Goal: Information Seeking & Learning: Check status

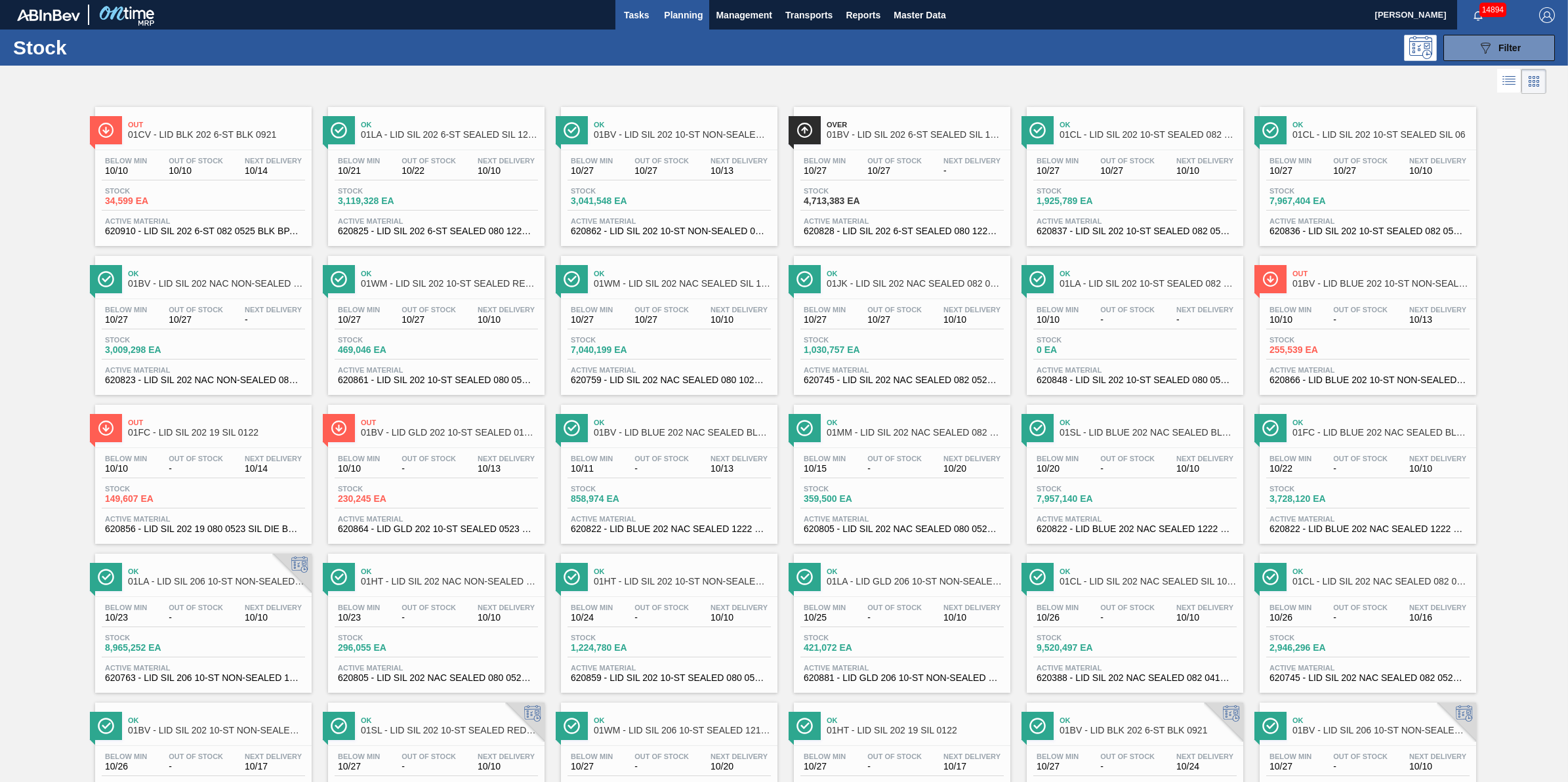
click at [631, 14] on span "Tasks" at bounding box center [636, 15] width 29 height 16
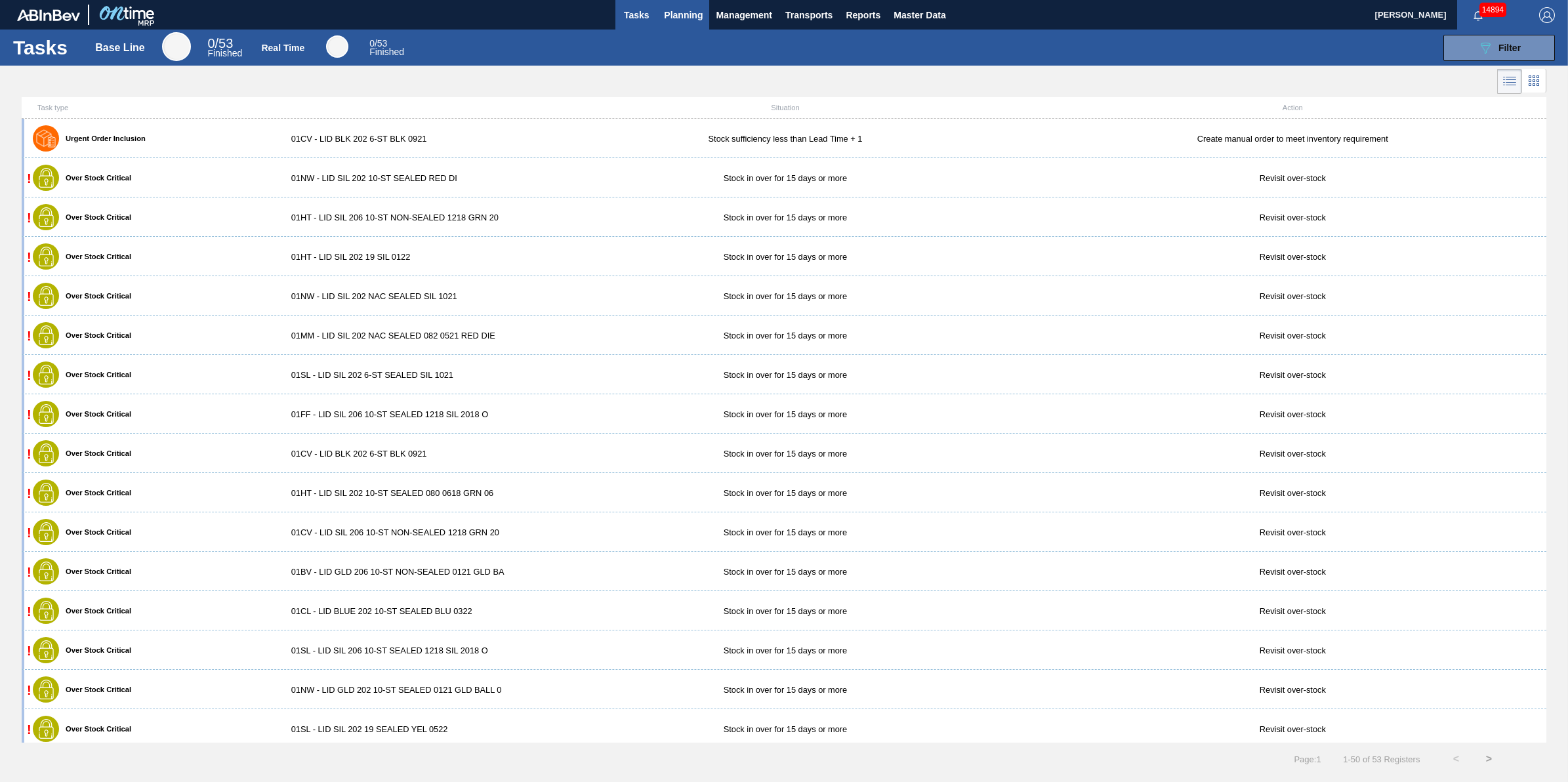
click at [664, 19] on span "Planning" at bounding box center [684, 15] width 39 height 16
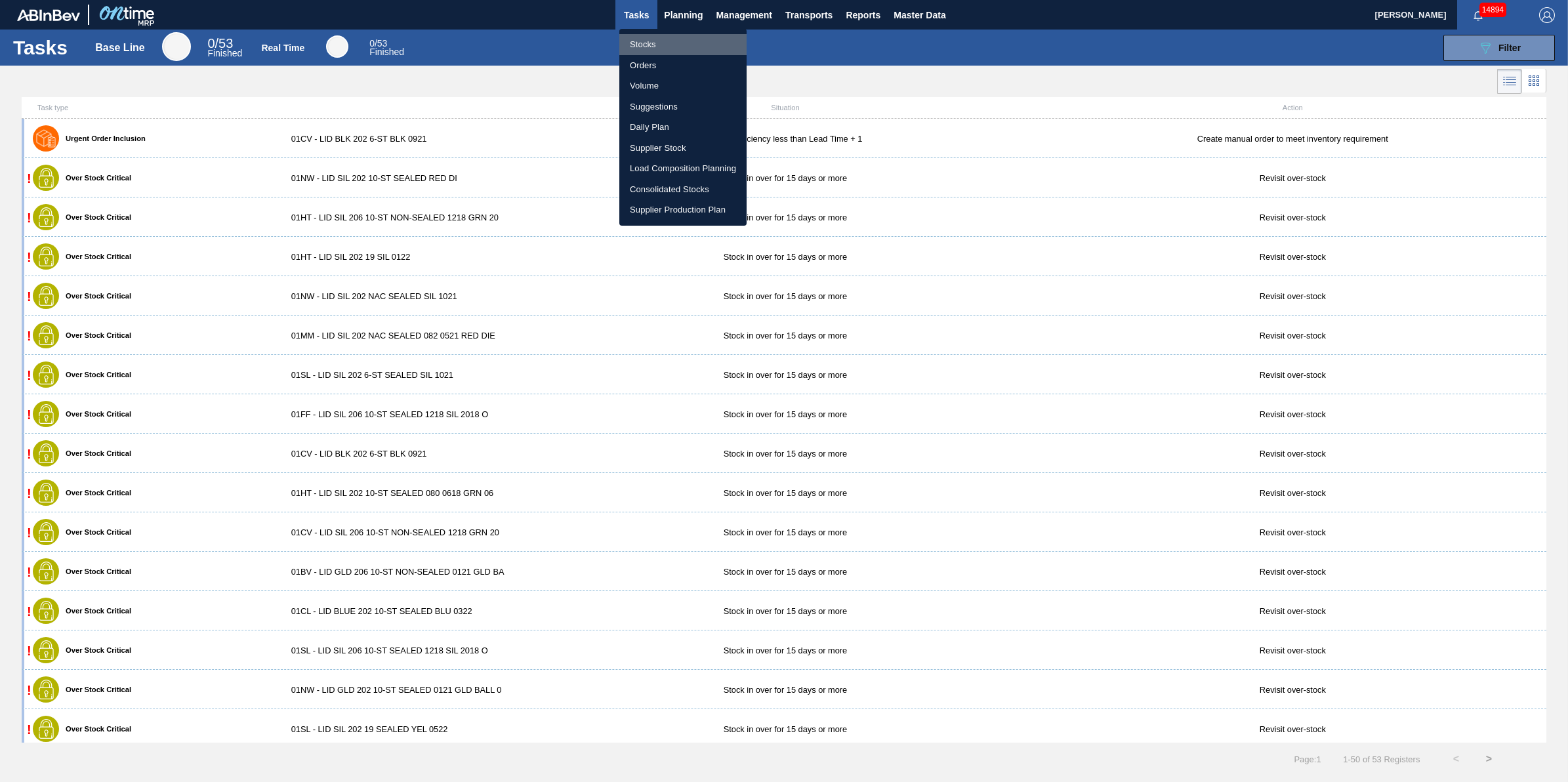
click at [669, 41] on li "Stocks" at bounding box center [683, 44] width 127 height 21
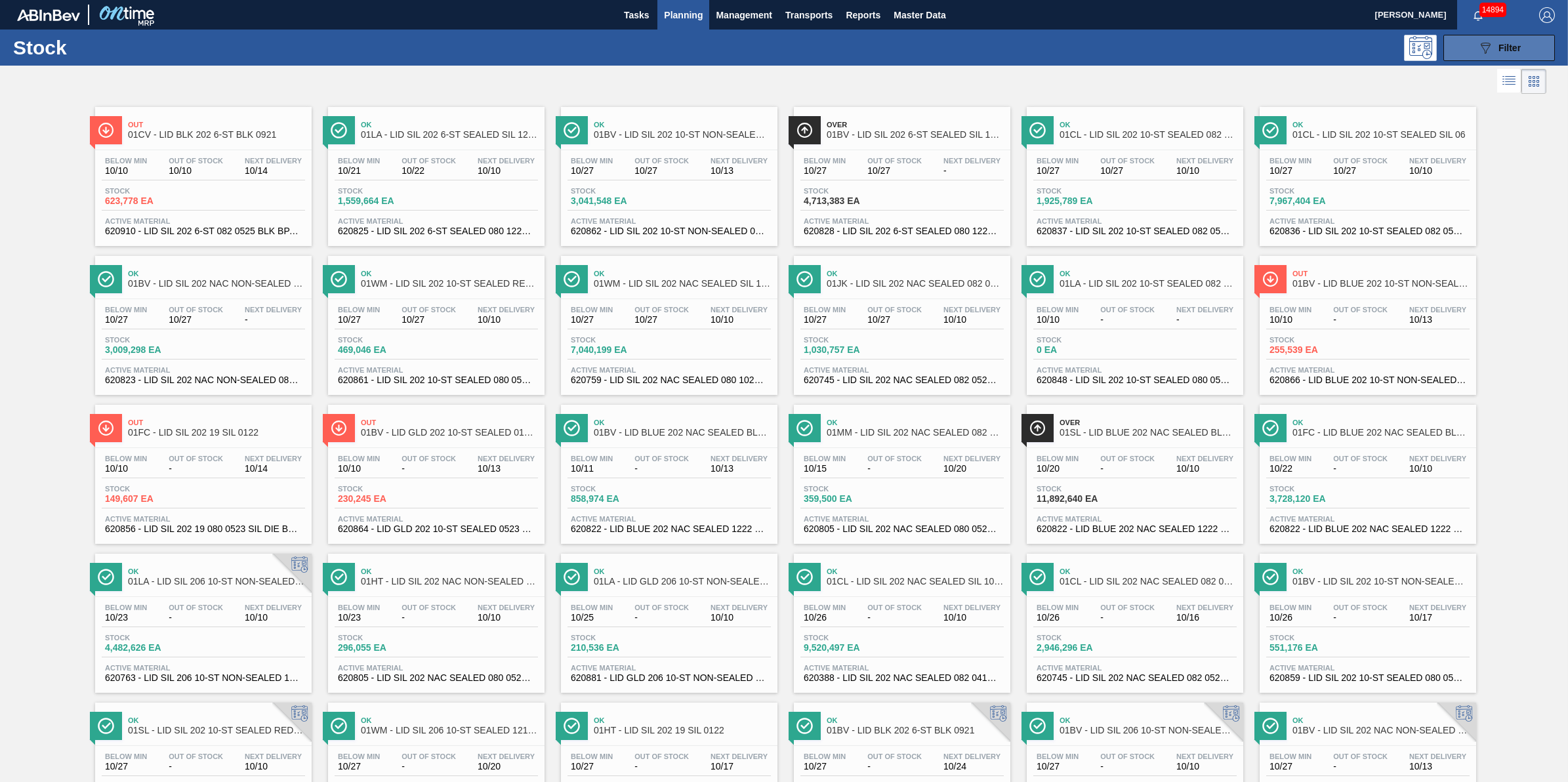
click at [1254, 50] on span "Filter" at bounding box center [1509, 47] width 22 height 10
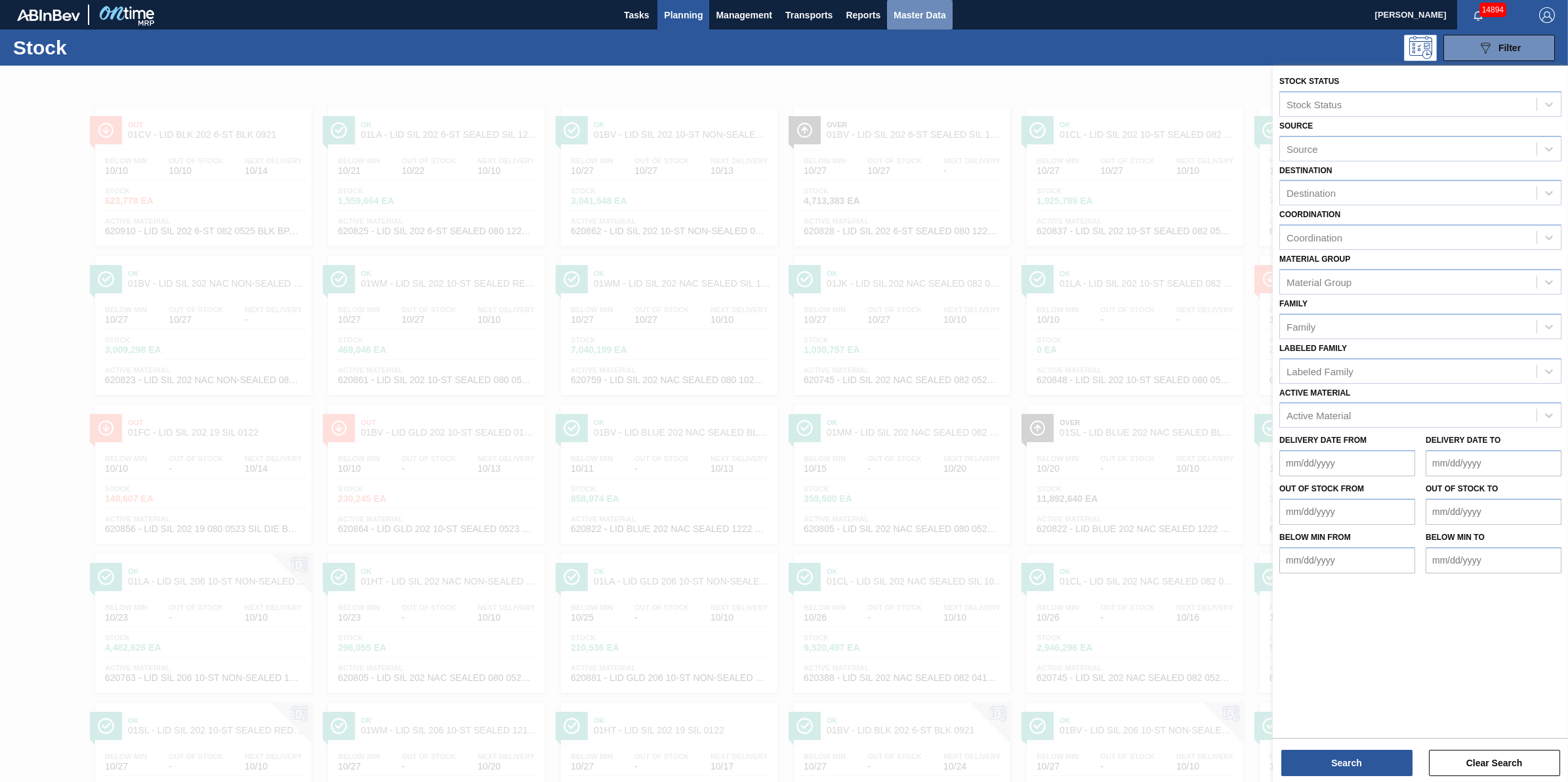
click at [932, 20] on span "Master Data" at bounding box center [919, 15] width 52 height 16
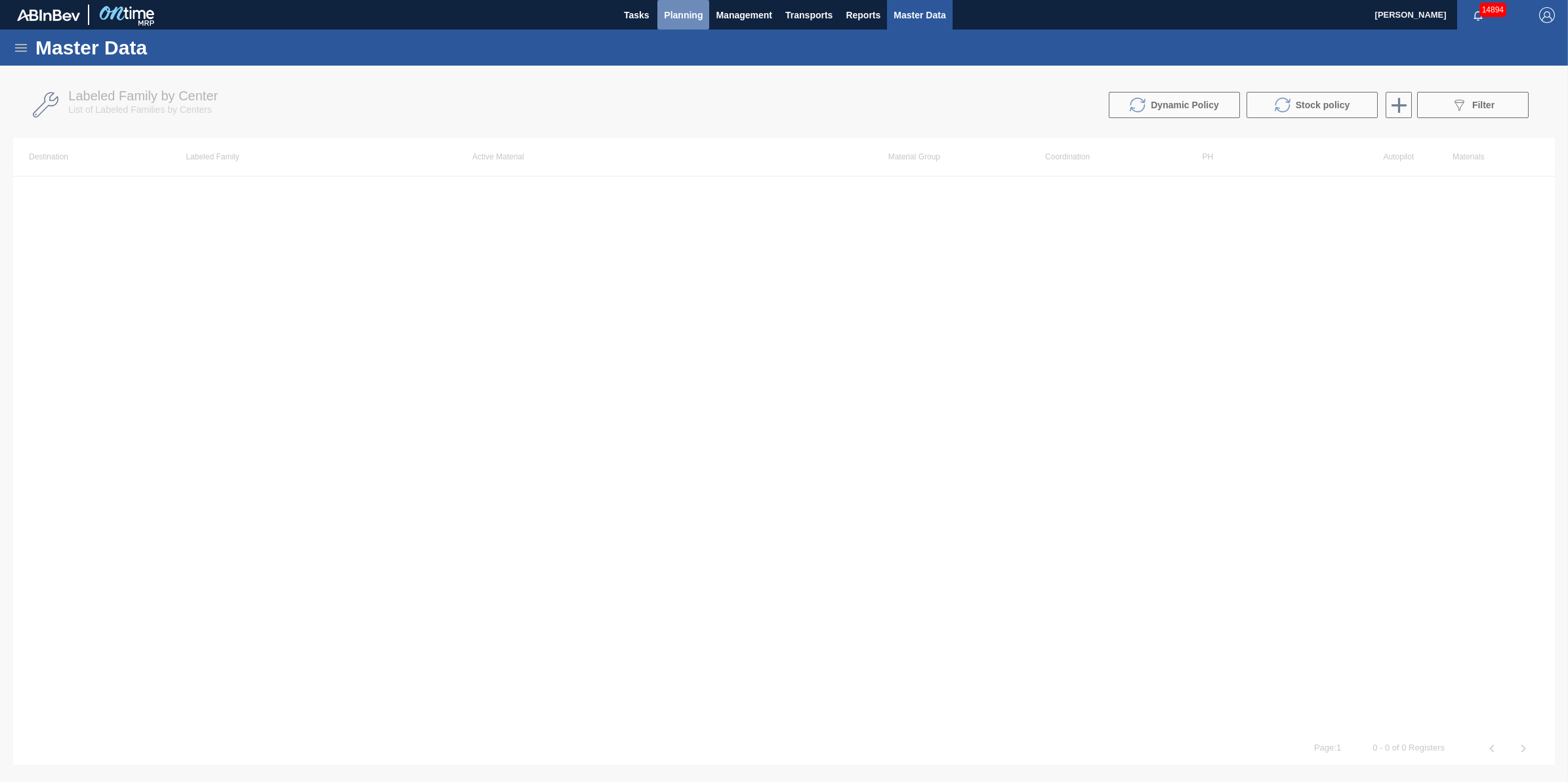
click at [691, 10] on span "Planning" at bounding box center [684, 15] width 39 height 16
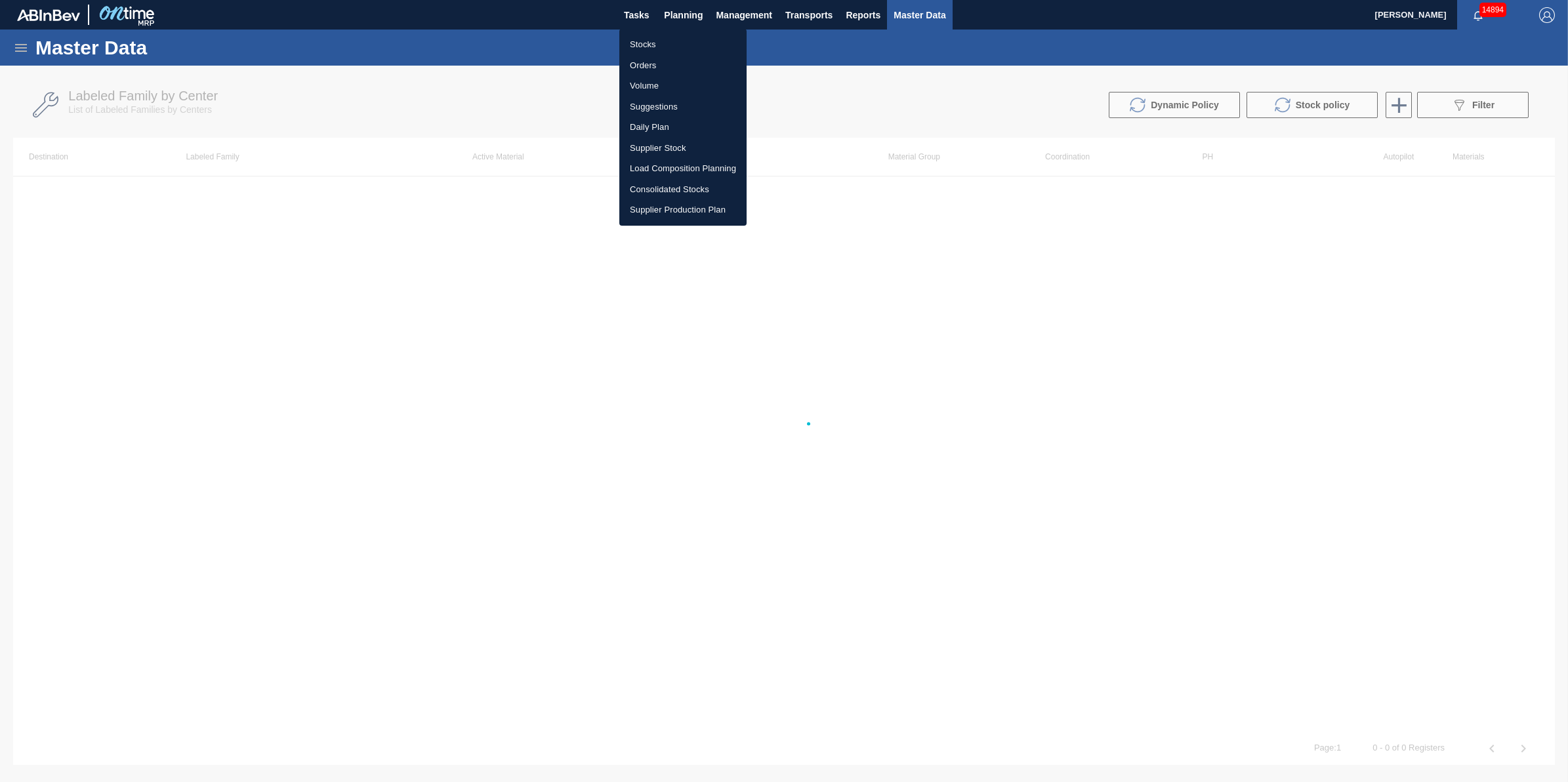
drag, startPoint x: 687, startPoint y: 24, endPoint x: 686, endPoint y: 31, distance: 7.1
click at [687, 28] on div at bounding box center [784, 391] width 1568 height 782
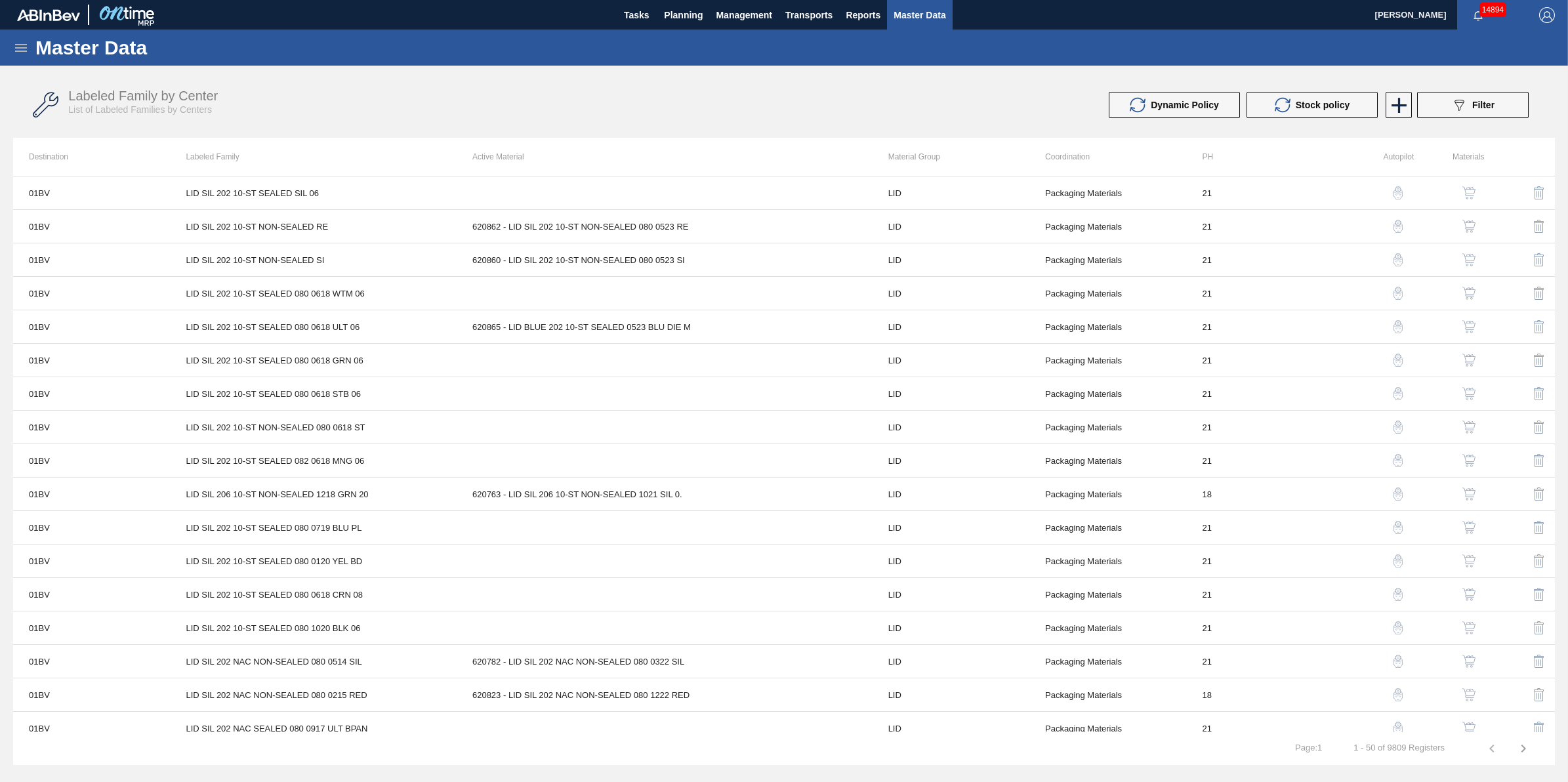
click at [686, 0] on body "Tasks Planning Management Transports Reports Master Data Jack Schuld 14894 Mark…" at bounding box center [784, 0] width 1568 height 0
click at [637, 17] on span "Tasks" at bounding box center [636, 15] width 29 height 16
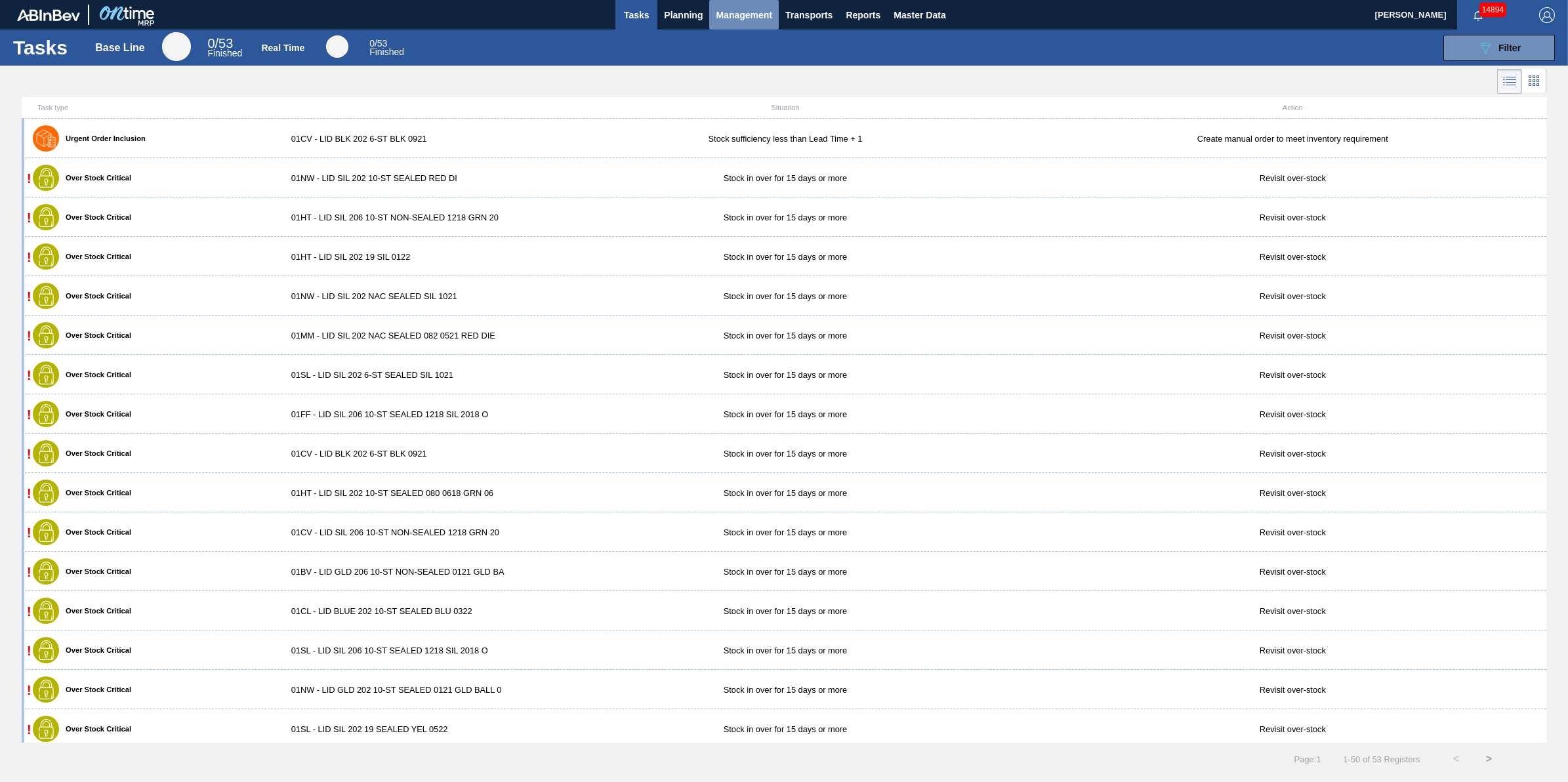
click at [716, 11] on span "Management" at bounding box center [743, 15] width 56 height 16
click at [685, 17] on div at bounding box center [784, 391] width 1568 height 782
click at [683, 18] on span "Planning" at bounding box center [684, 15] width 39 height 16
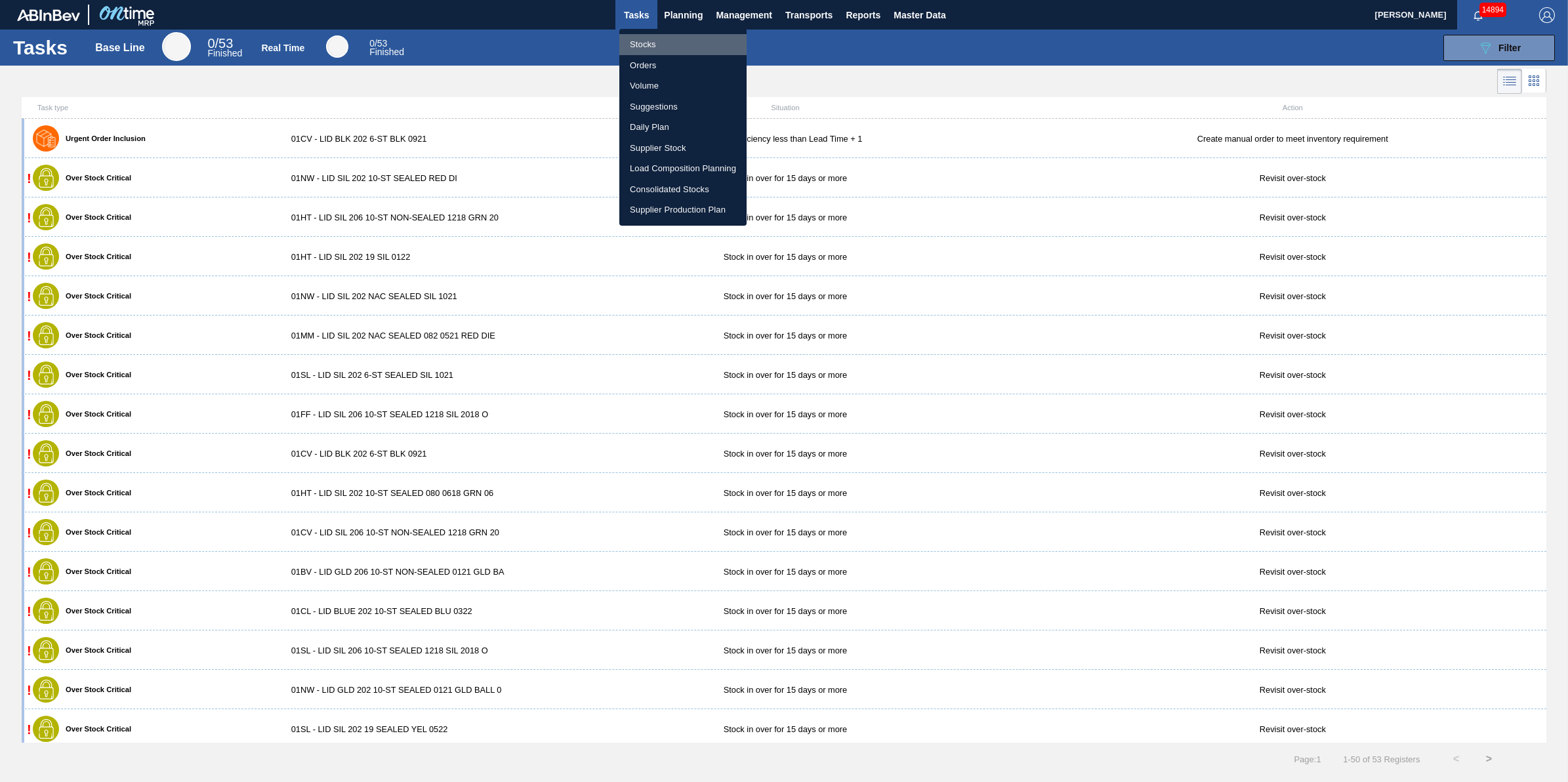
click at [676, 47] on li "Stocks" at bounding box center [683, 44] width 127 height 21
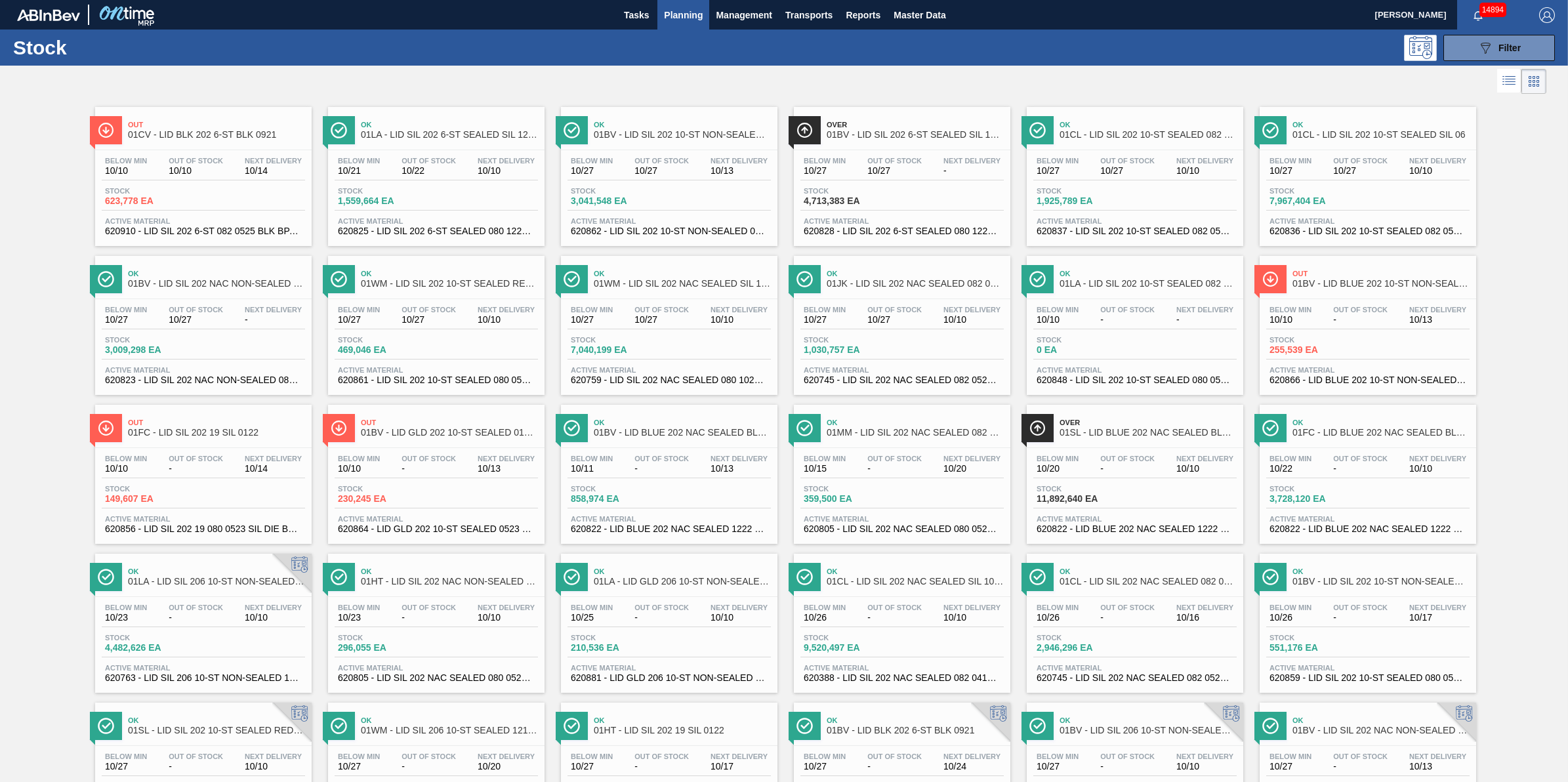
click at [382, 236] on span "620825 - LID SIL 202 6-ST SEALED 080 1222 SIL BPA" at bounding box center [437, 231] width 197 height 10
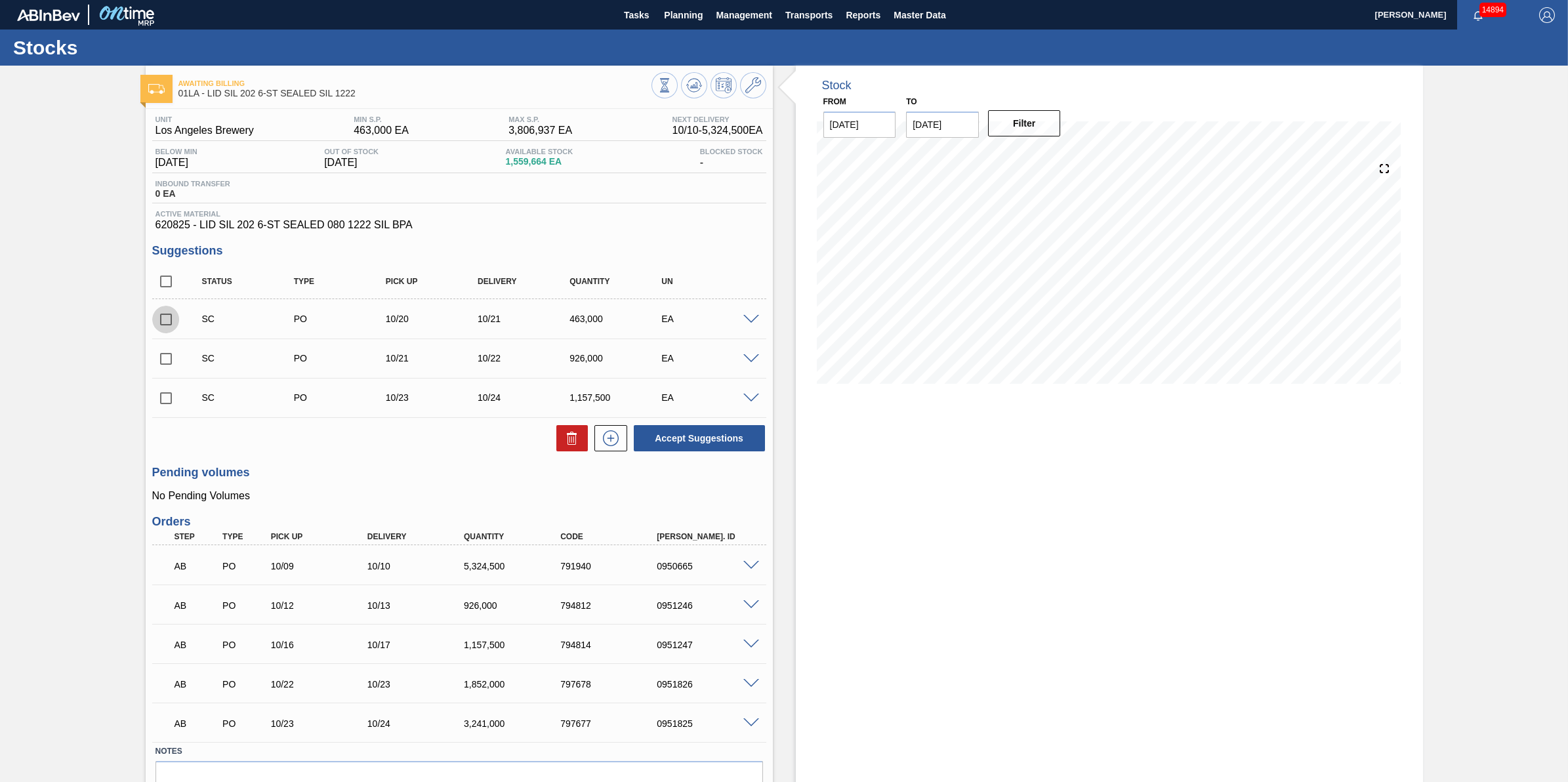
click at [171, 316] on input "checkbox" at bounding box center [166, 320] width 28 height 28
checkbox input "true"
drag, startPoint x: 171, startPoint y: 365, endPoint x: 261, endPoint y: 379, distance: 91.1
click at [171, 364] on input "checkbox" at bounding box center [166, 359] width 28 height 28
checkbox input "true"
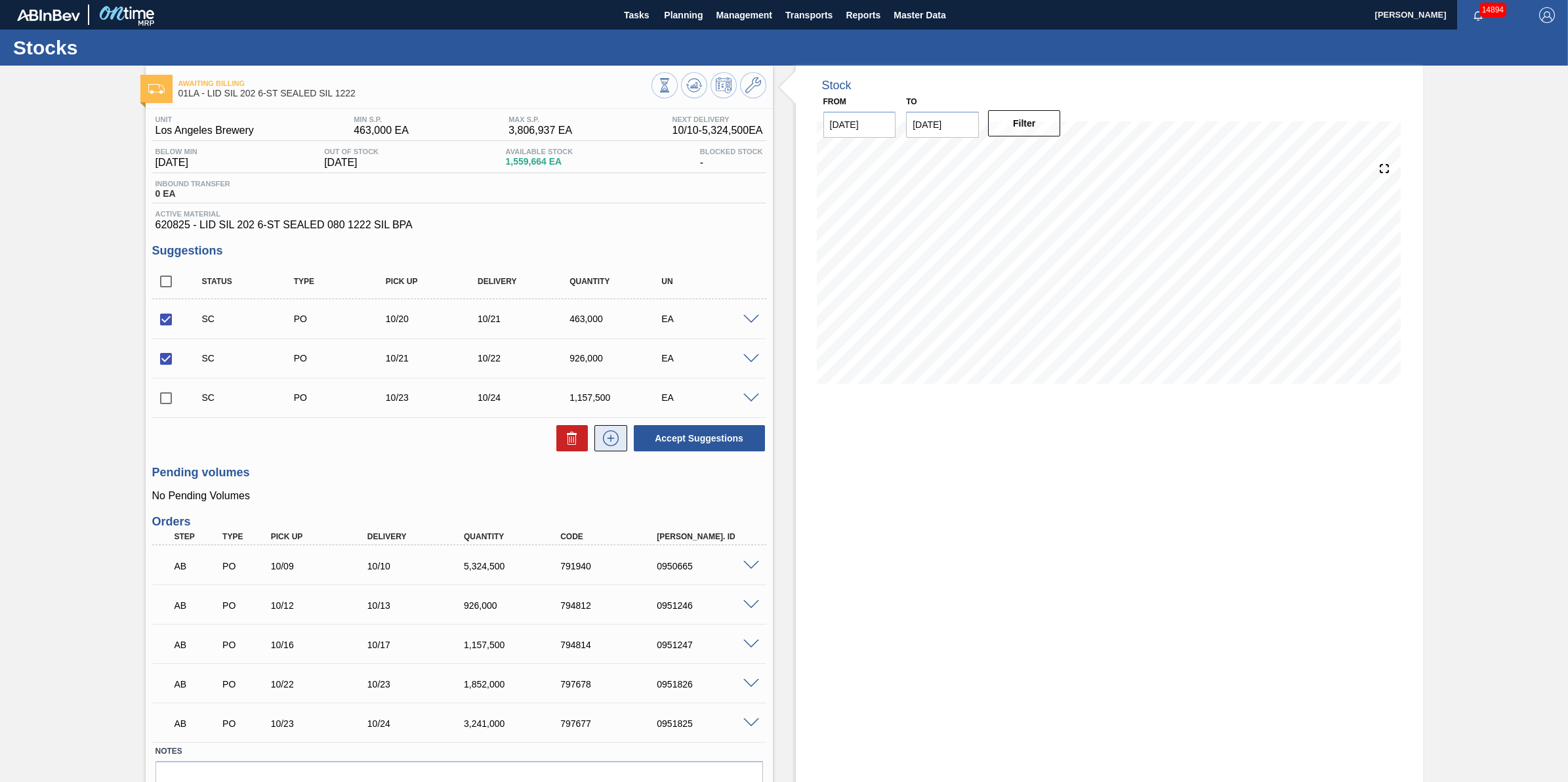
click at [598, 441] on button at bounding box center [611, 438] width 33 height 26
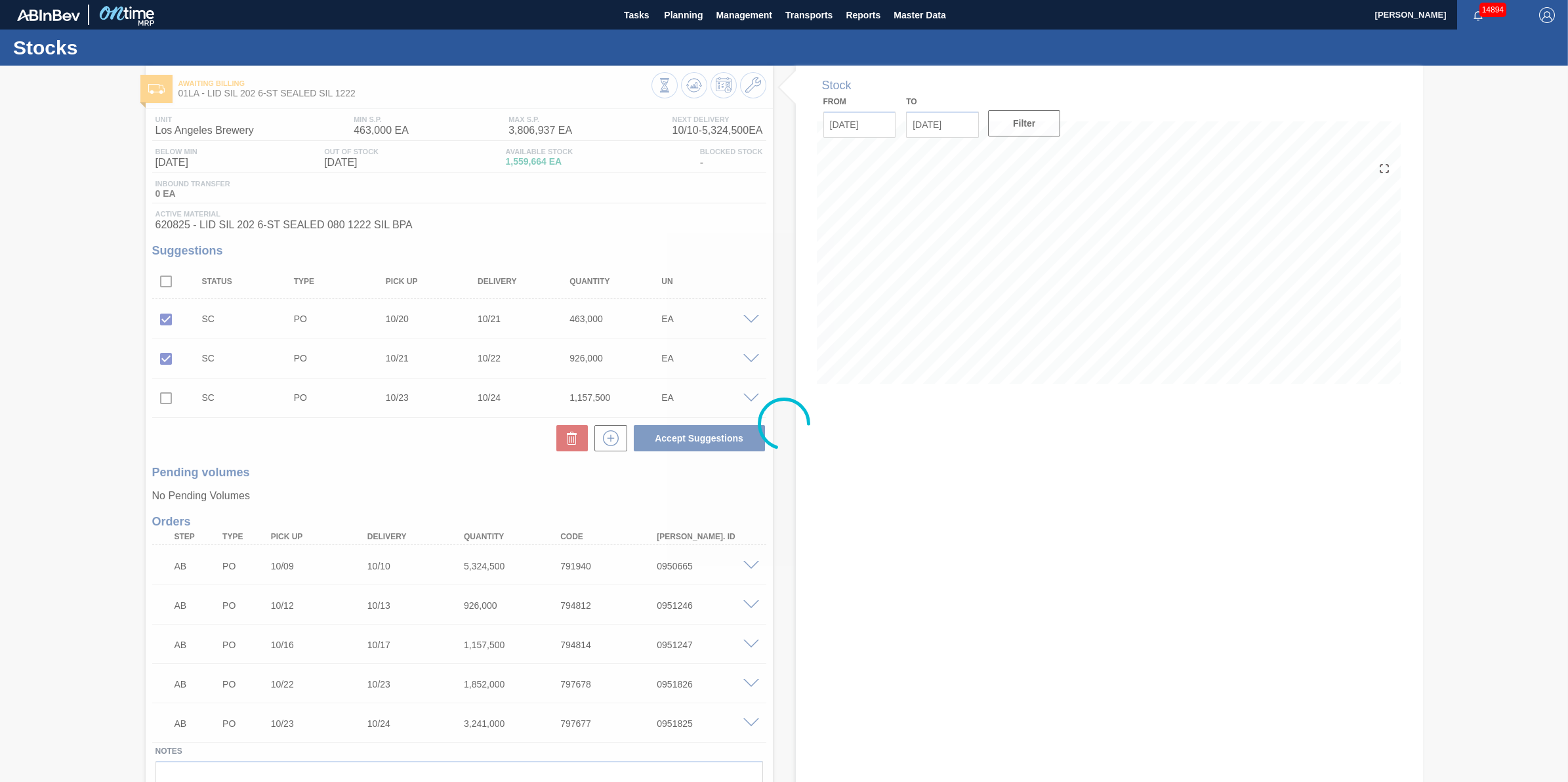
click at [581, 443] on div at bounding box center [784, 424] width 1568 height 717
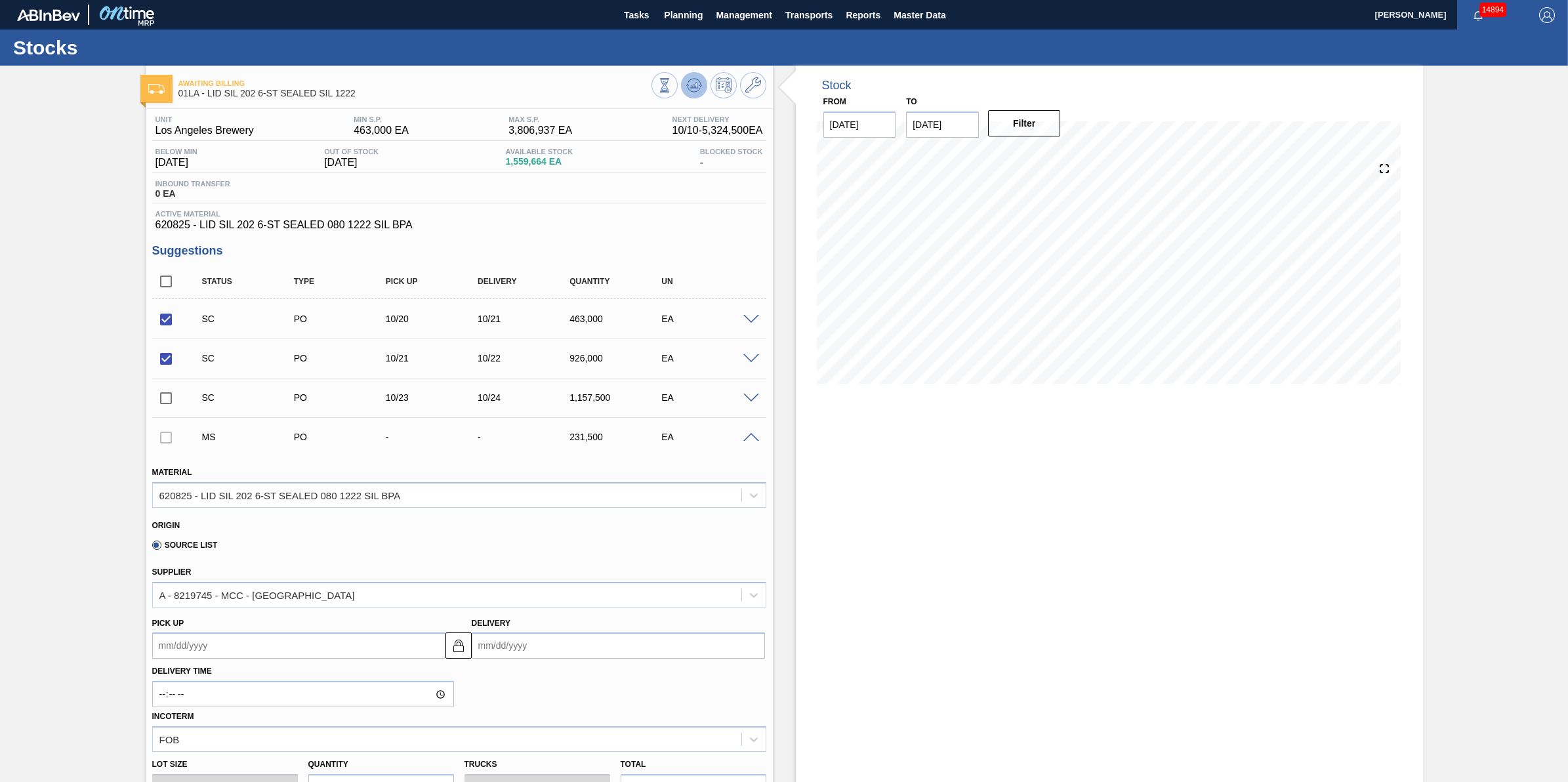
click at [699, 90] on icon at bounding box center [694, 85] width 16 height 16
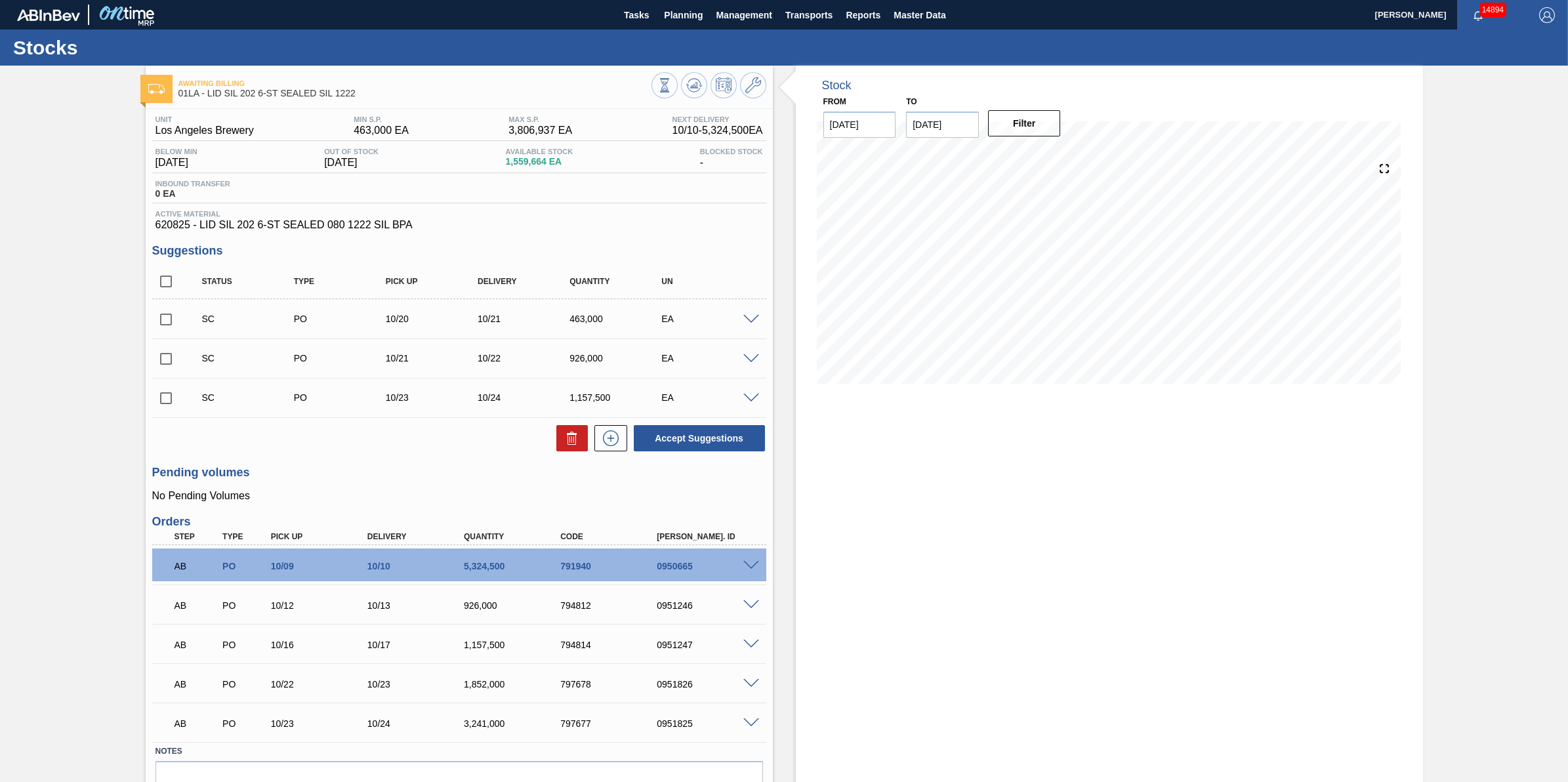
click at [165, 333] on input "checkbox" at bounding box center [166, 320] width 28 height 28
checkbox input "true"
click at [165, 351] on input "checkbox" at bounding box center [166, 359] width 28 height 28
checkbox input "true"
click at [556, 439] on button at bounding box center [572, 438] width 31 height 26
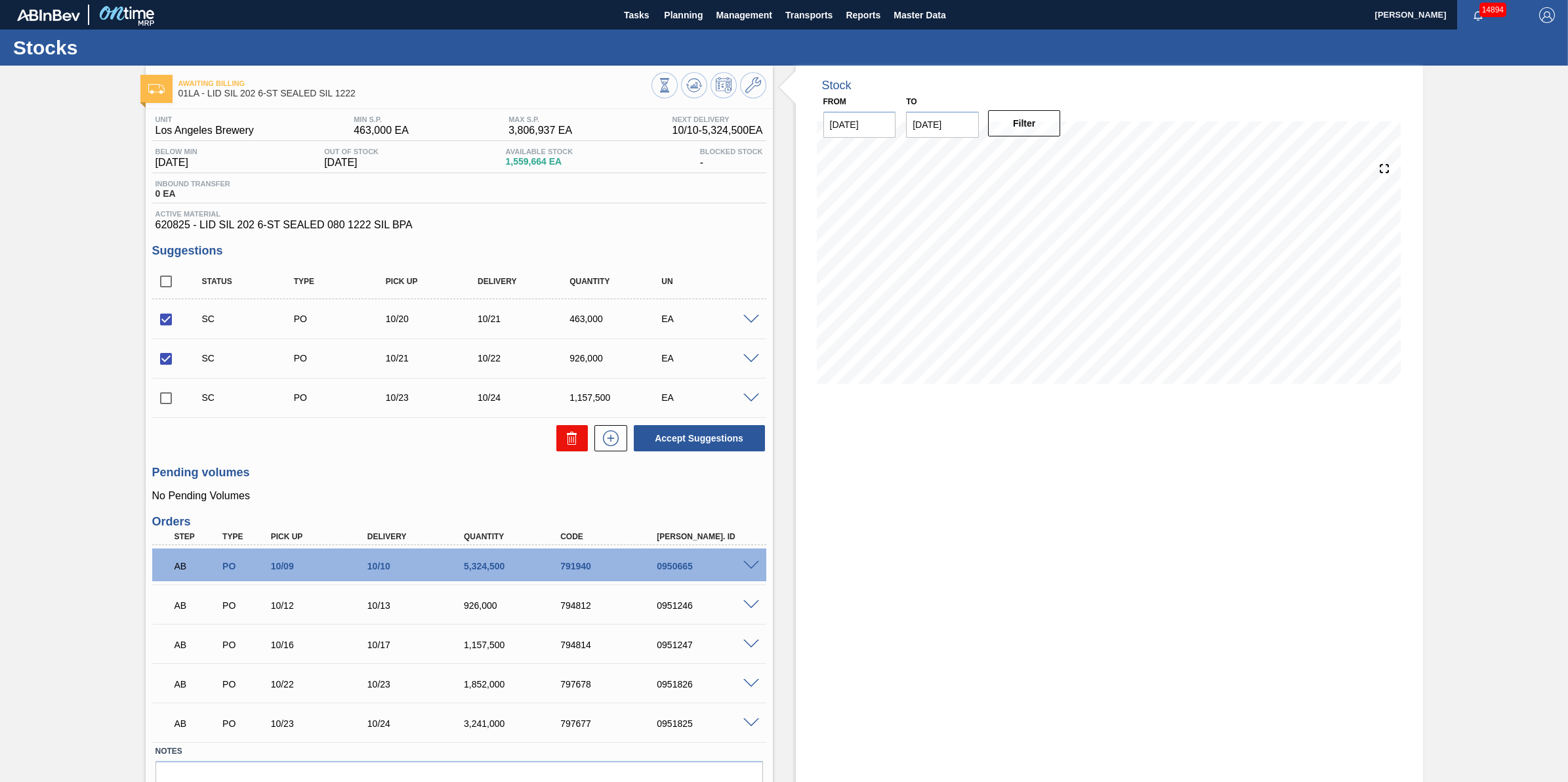
checkbox input "false"
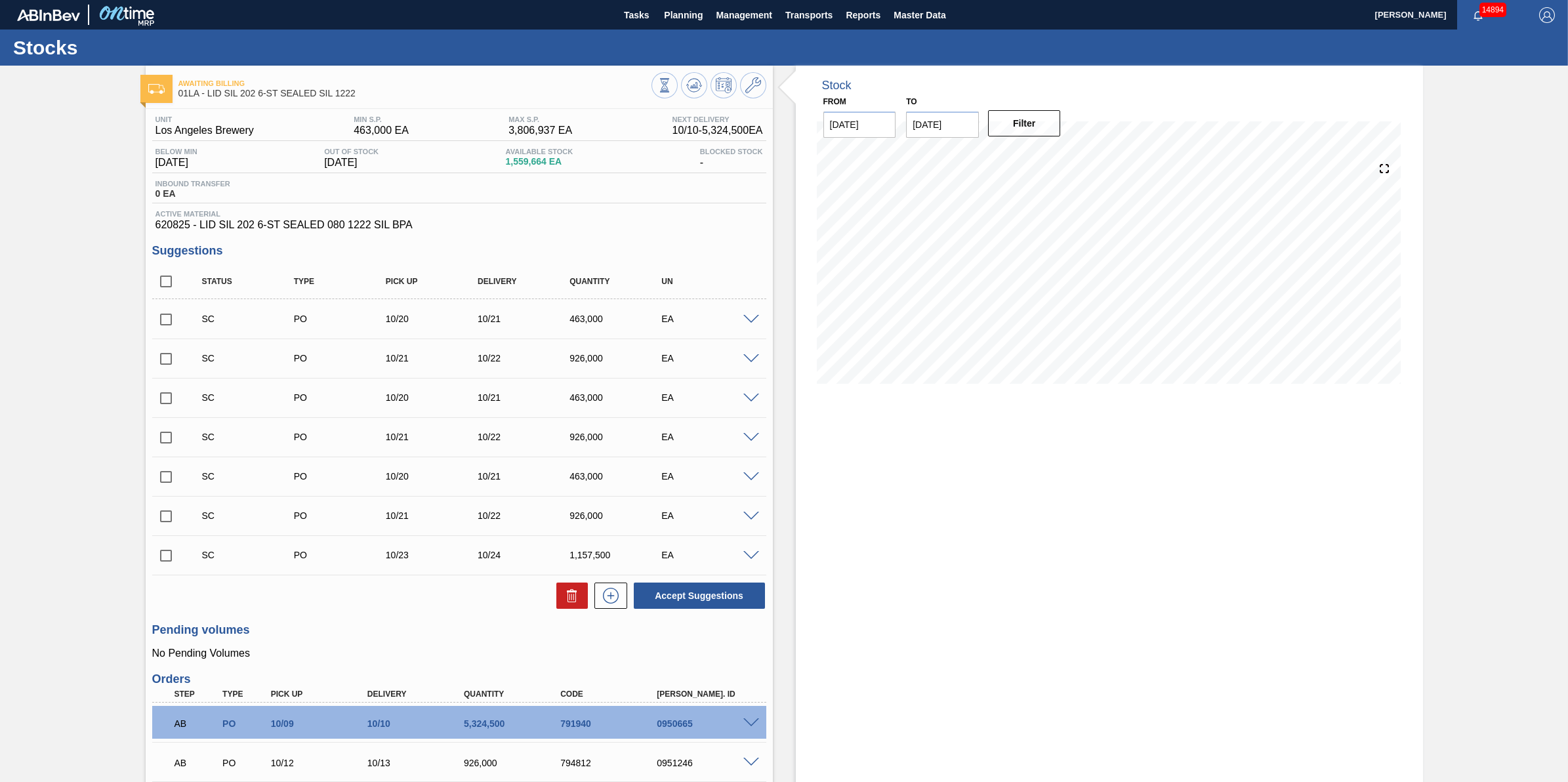
click at [942, 128] on input "[DATE]" at bounding box center [942, 124] width 73 height 26
click at [1051, 281] on div "1" at bounding box center [1048, 283] width 18 height 18
type input "11/01/2025"
click at [1040, 135] on div "Filter" at bounding box center [1025, 123] width 83 height 29
click at [1037, 117] on button "Filter" at bounding box center [1024, 123] width 73 height 26
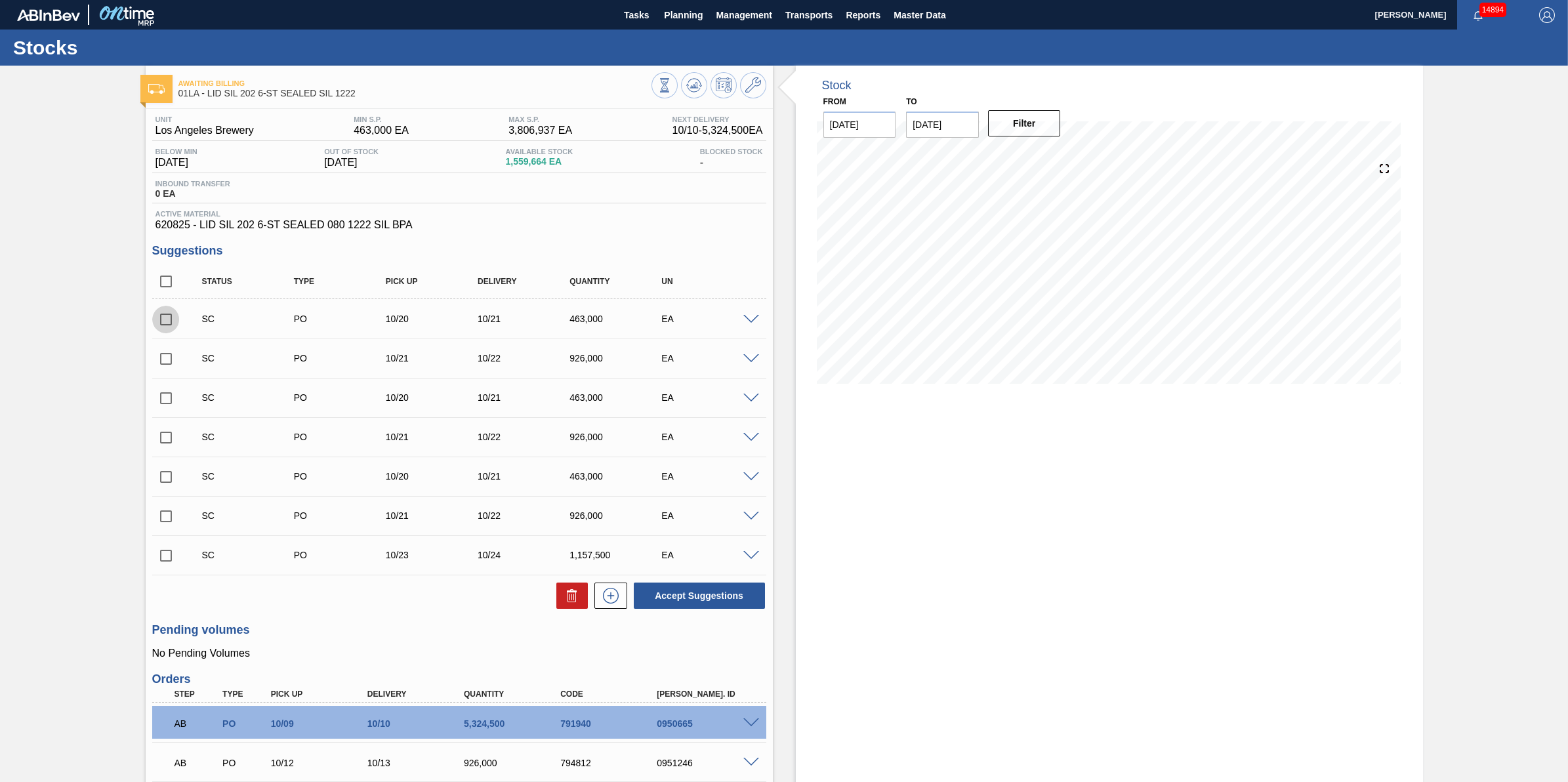
click at [169, 325] on input "checkbox" at bounding box center [166, 320] width 28 height 28
checkbox input "true"
click at [170, 364] on input "checkbox" at bounding box center [166, 359] width 28 height 28
checkbox input "true"
click at [571, 601] on icon at bounding box center [571, 595] width 16 height 16
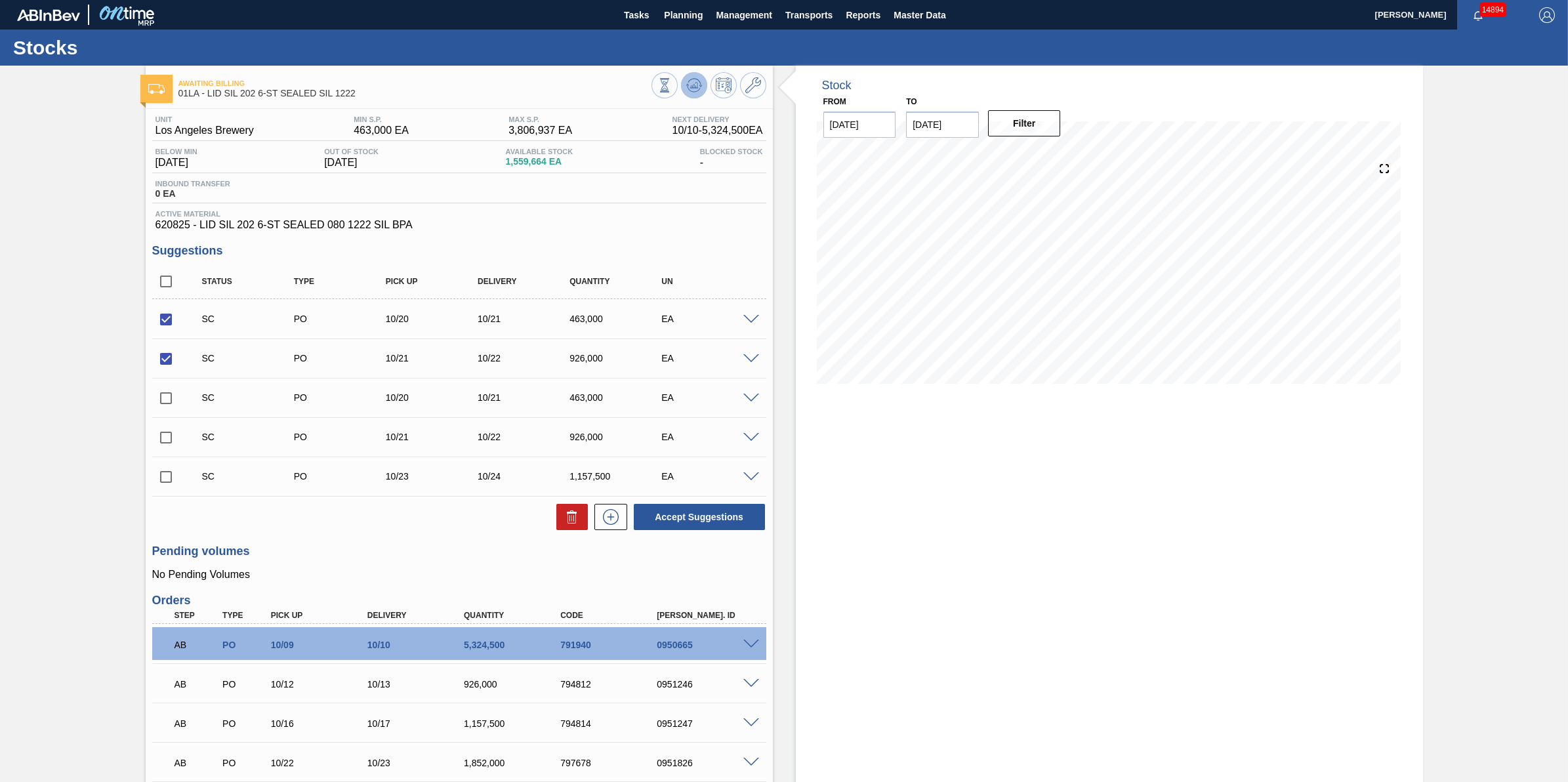
click at [696, 77] on icon at bounding box center [694, 85] width 16 height 16
click at [687, 79] on icon at bounding box center [694, 85] width 16 height 16
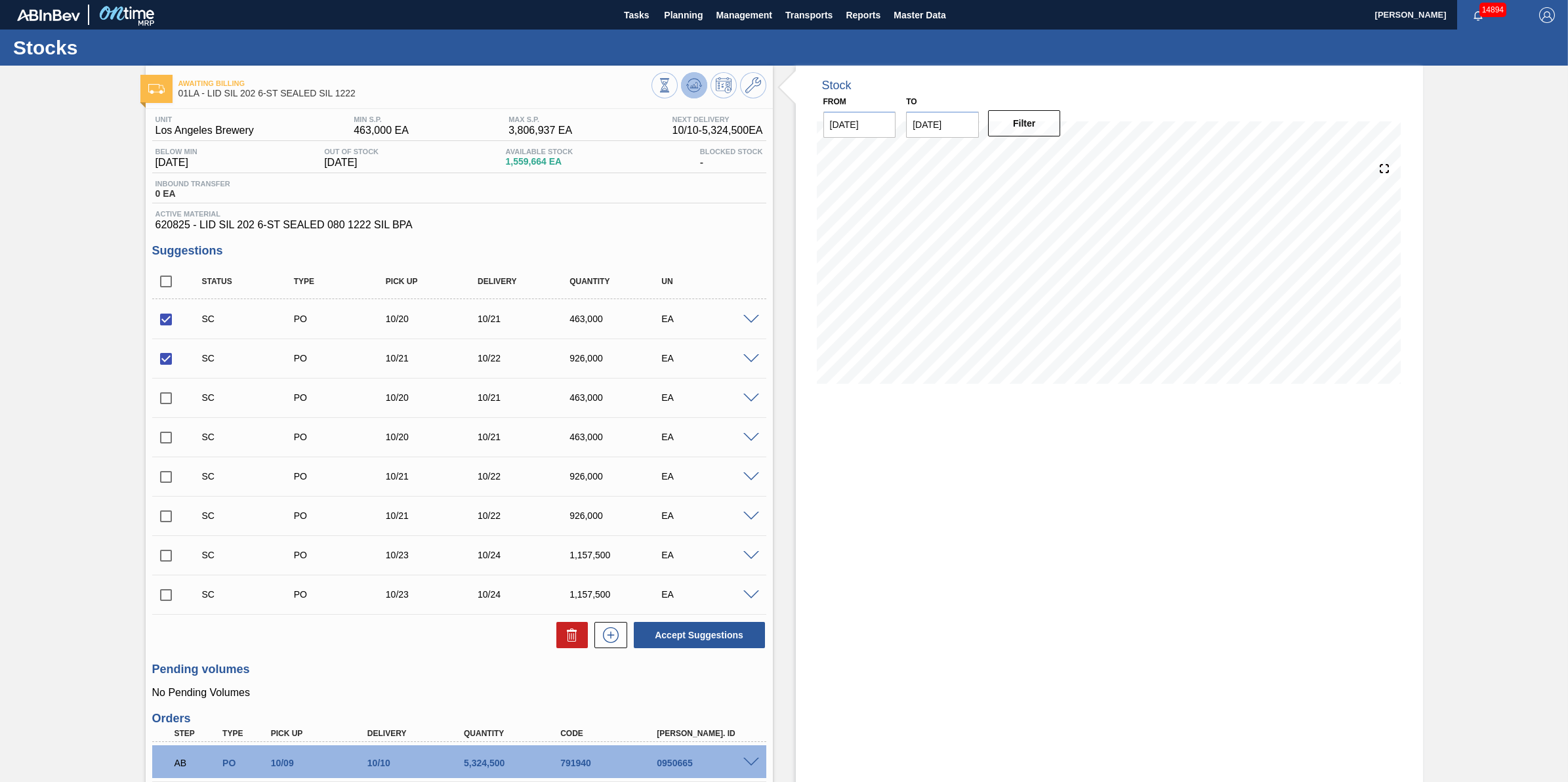
click at [694, 86] on icon at bounding box center [693, 85] width 8 height 6
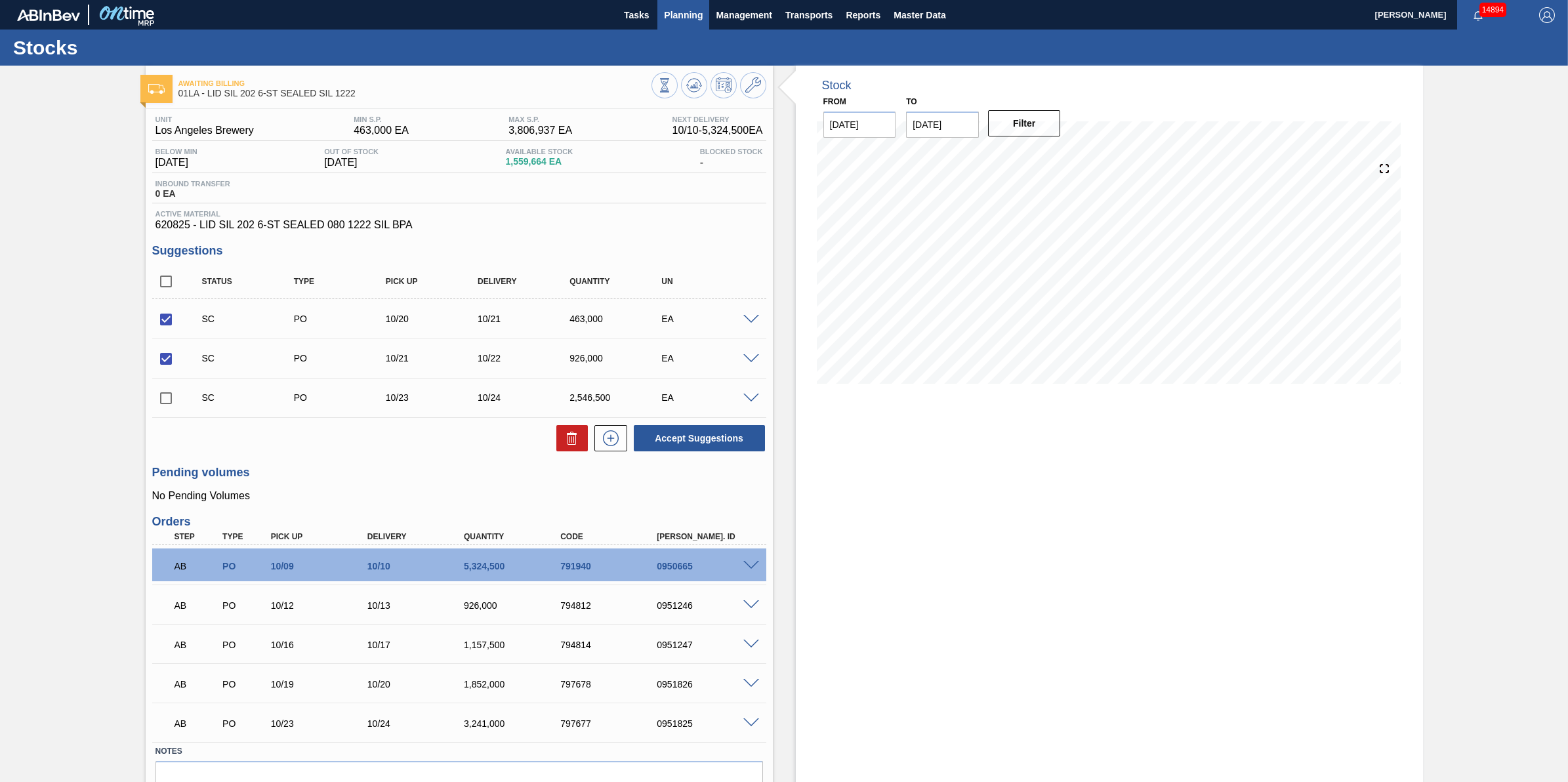
click at [700, 13] on span "Planning" at bounding box center [684, 15] width 39 height 16
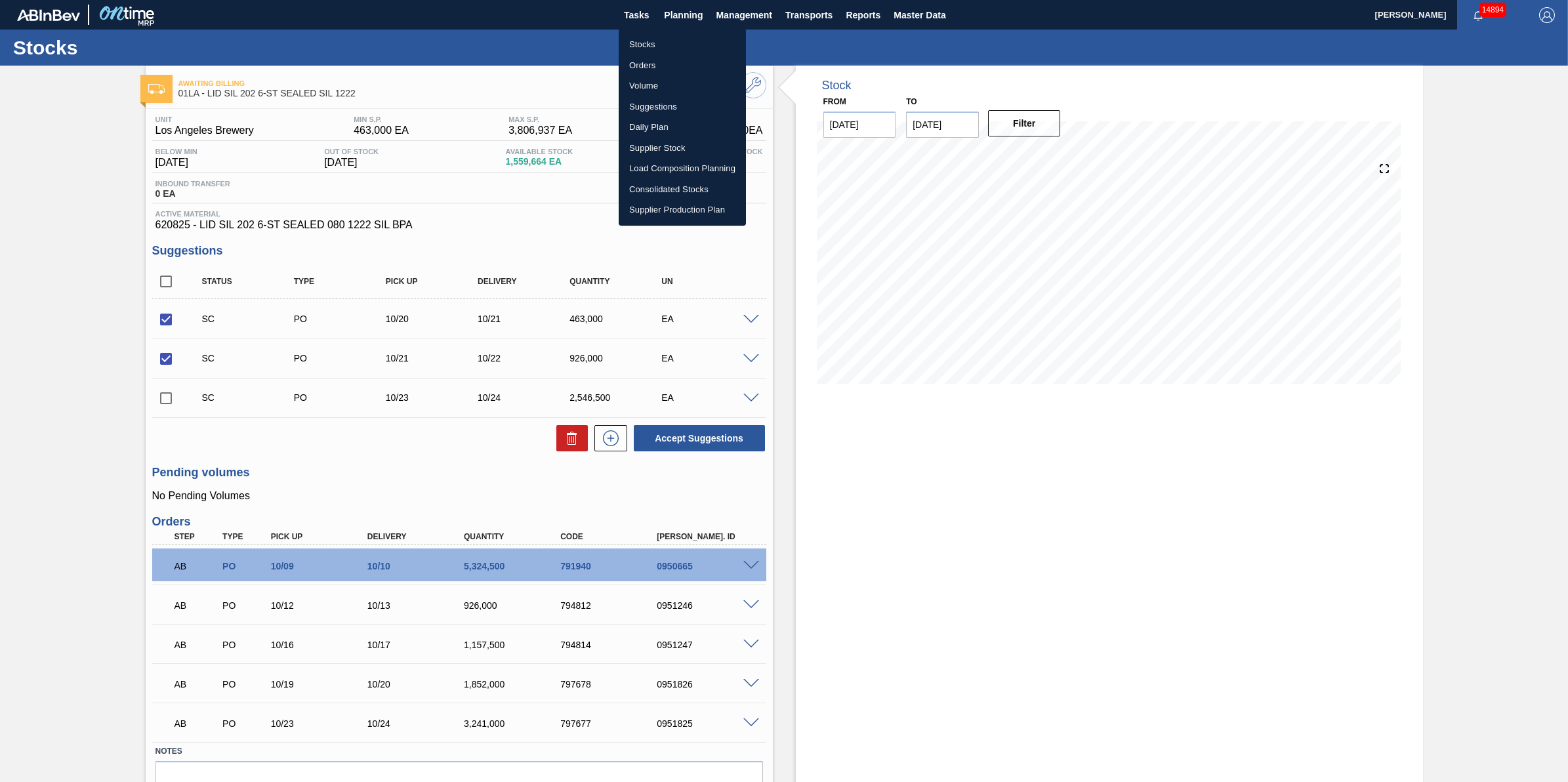
click at [698, 41] on li "Stocks" at bounding box center [682, 44] width 127 height 21
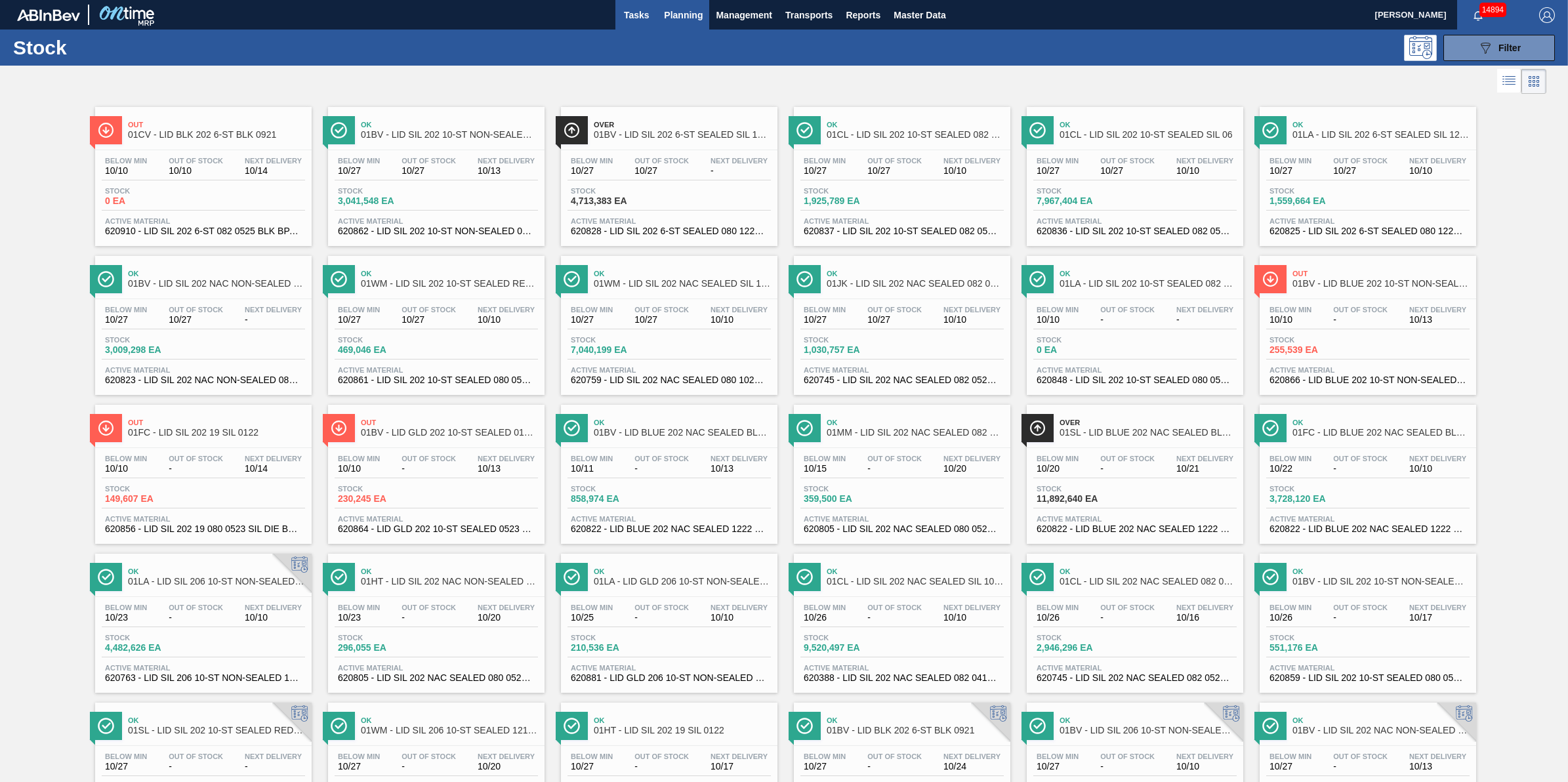
click at [643, 20] on span "Tasks" at bounding box center [636, 15] width 29 height 16
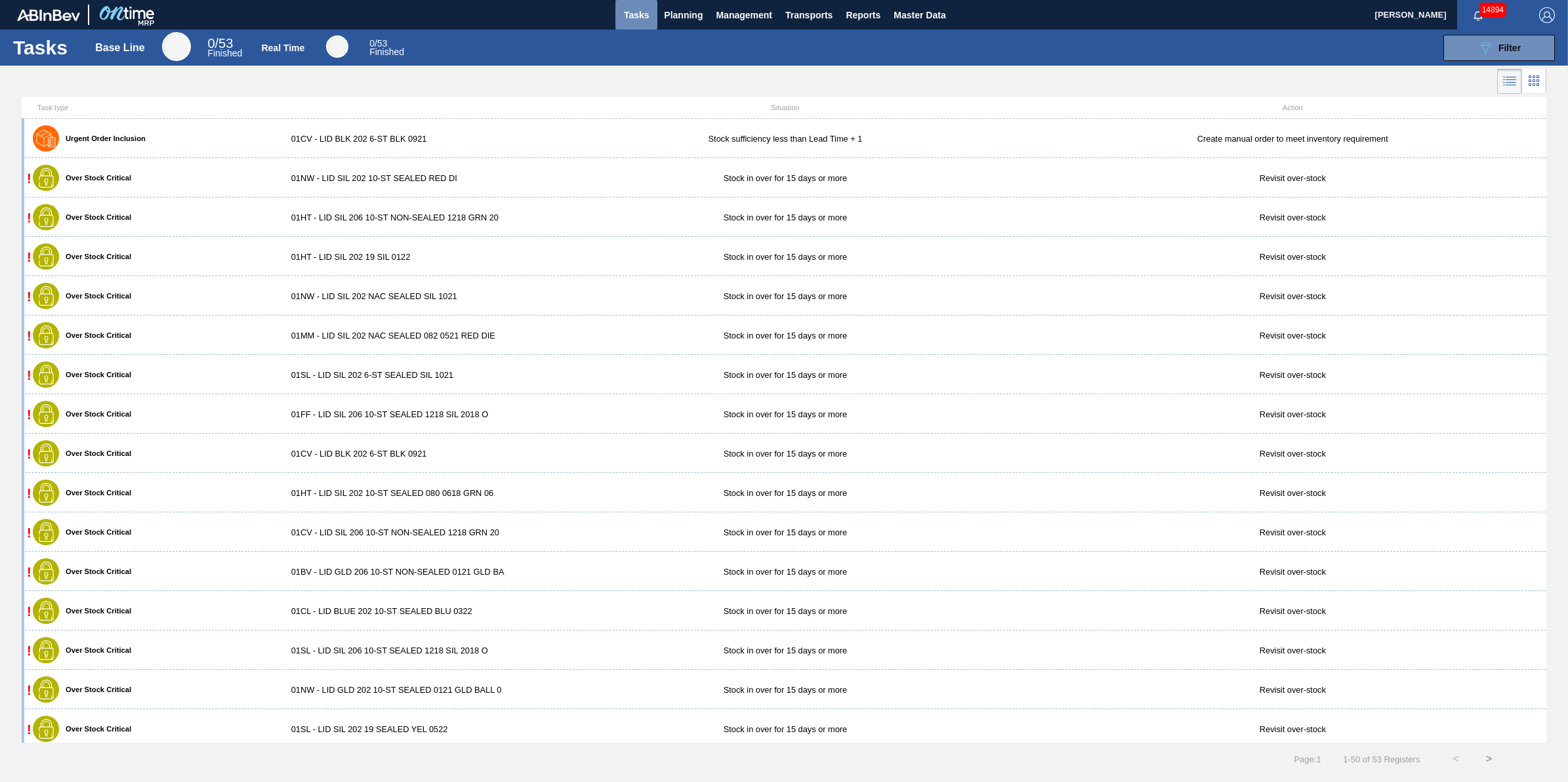
click at [621, 21] on button "Tasks" at bounding box center [637, 15] width 42 height 29
click at [677, 17] on span "Planning" at bounding box center [684, 15] width 39 height 16
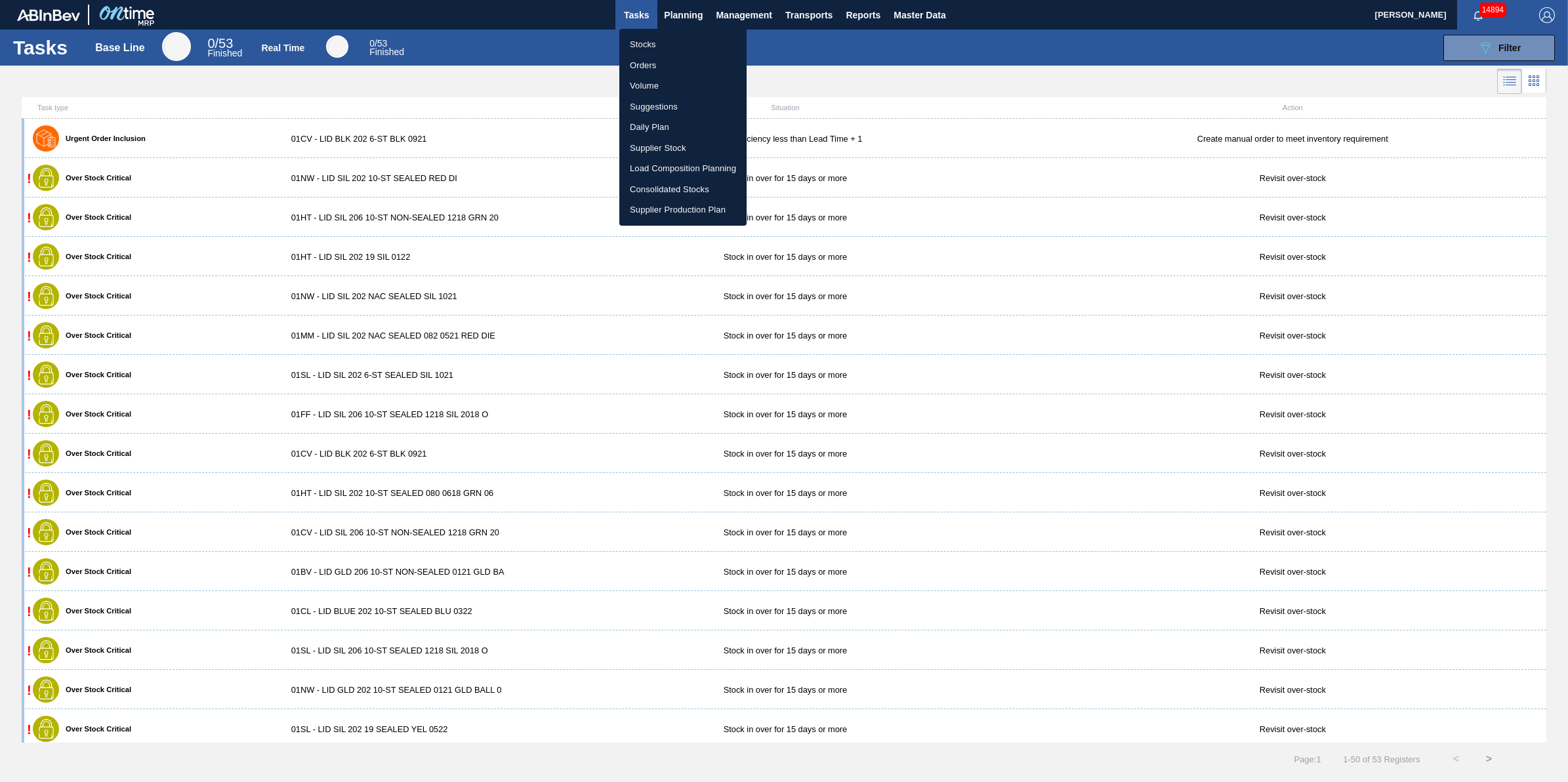
click at [671, 36] on li "Stocks" at bounding box center [683, 44] width 127 height 21
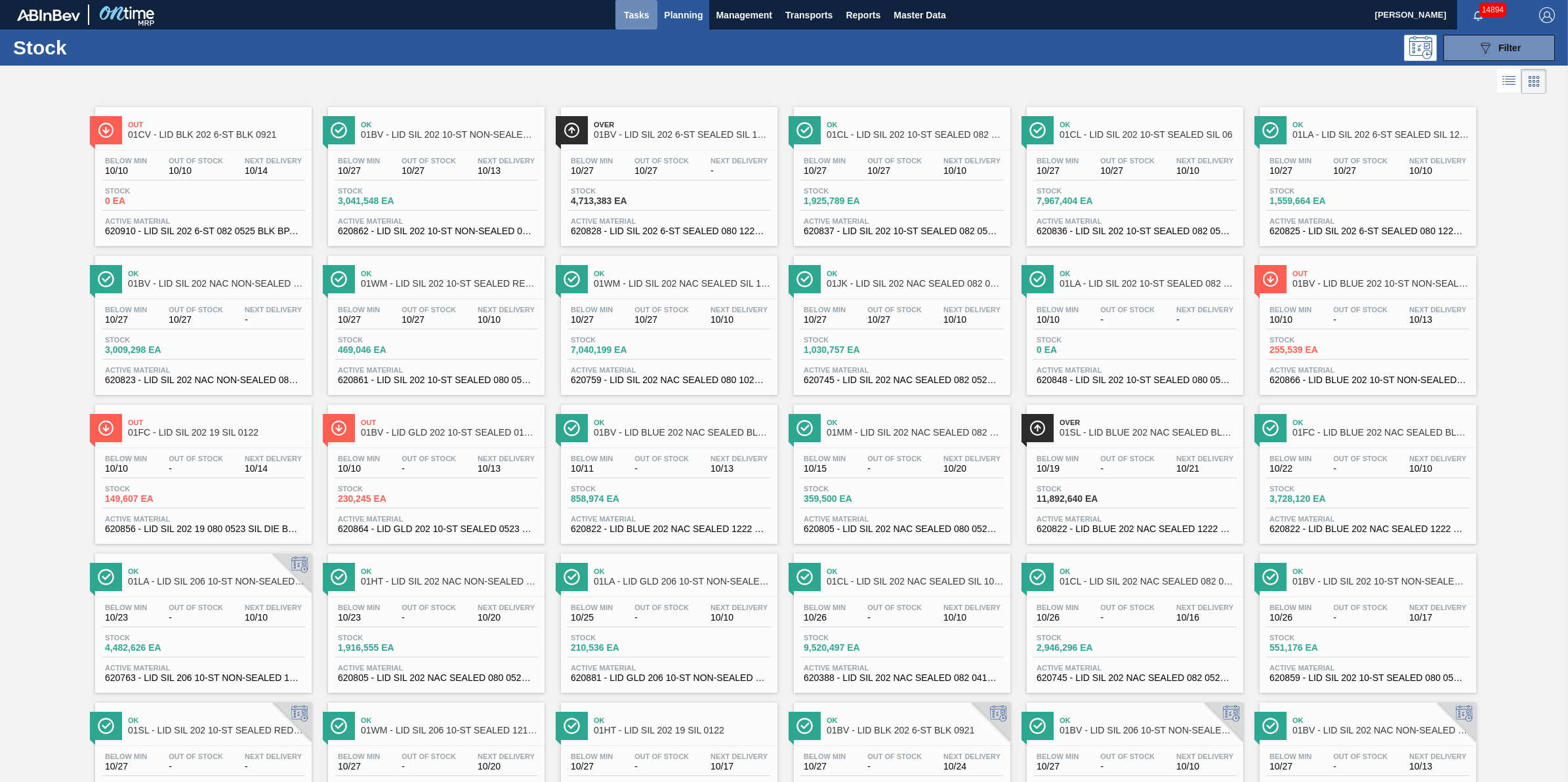
click at [644, 24] on button "Tasks" at bounding box center [637, 15] width 42 height 29
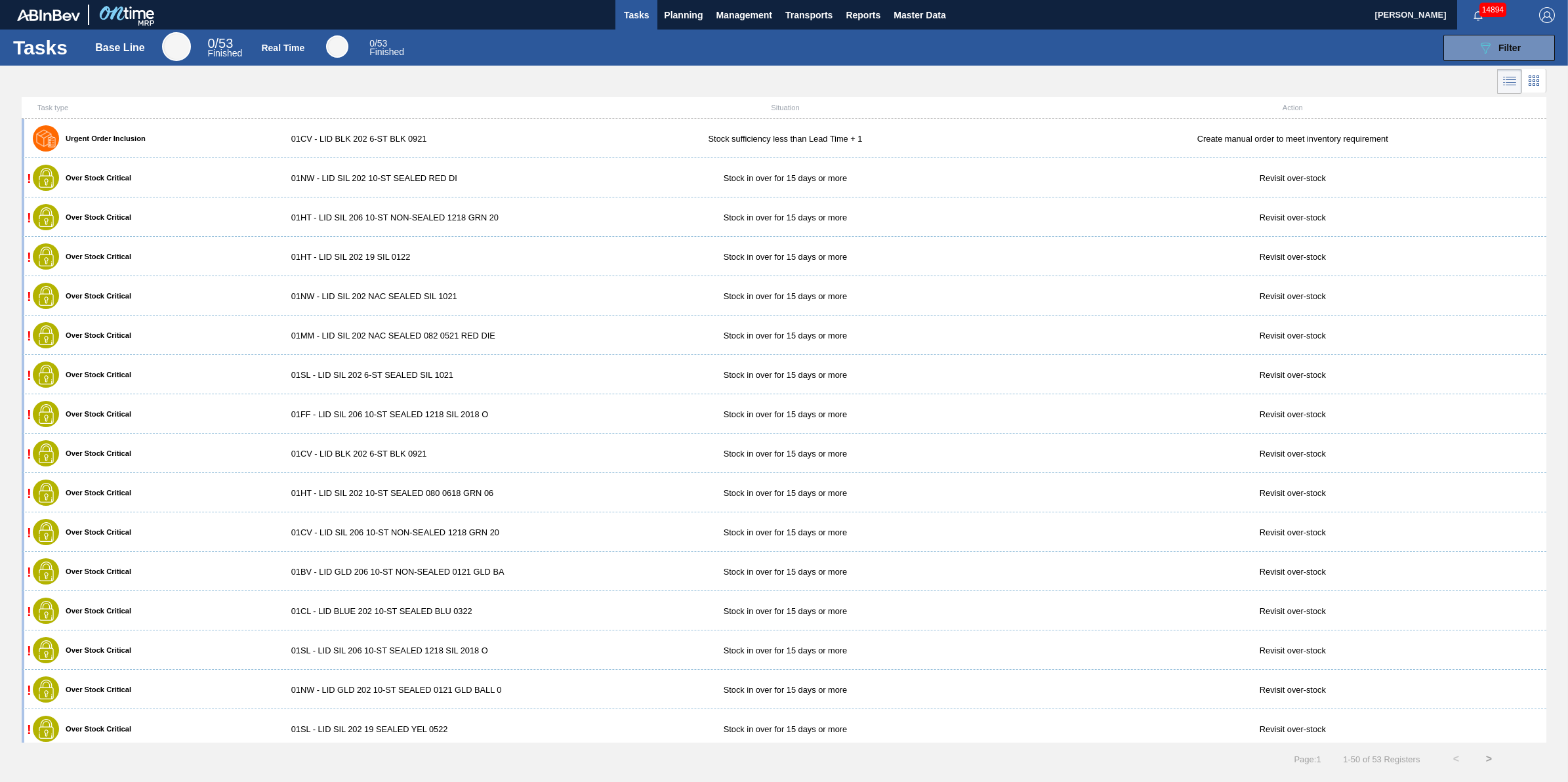
click at [669, 30] on div "Tasks Base Line 0 / 53 Finished Real Time 0 / 53 Finished 089F7B8B-B2A5-4AFE-B5…" at bounding box center [784, 47] width 1568 height 36
click at [635, 15] on span "Tasks" at bounding box center [636, 15] width 29 height 16
click at [677, 20] on span "Planning" at bounding box center [684, 15] width 39 height 16
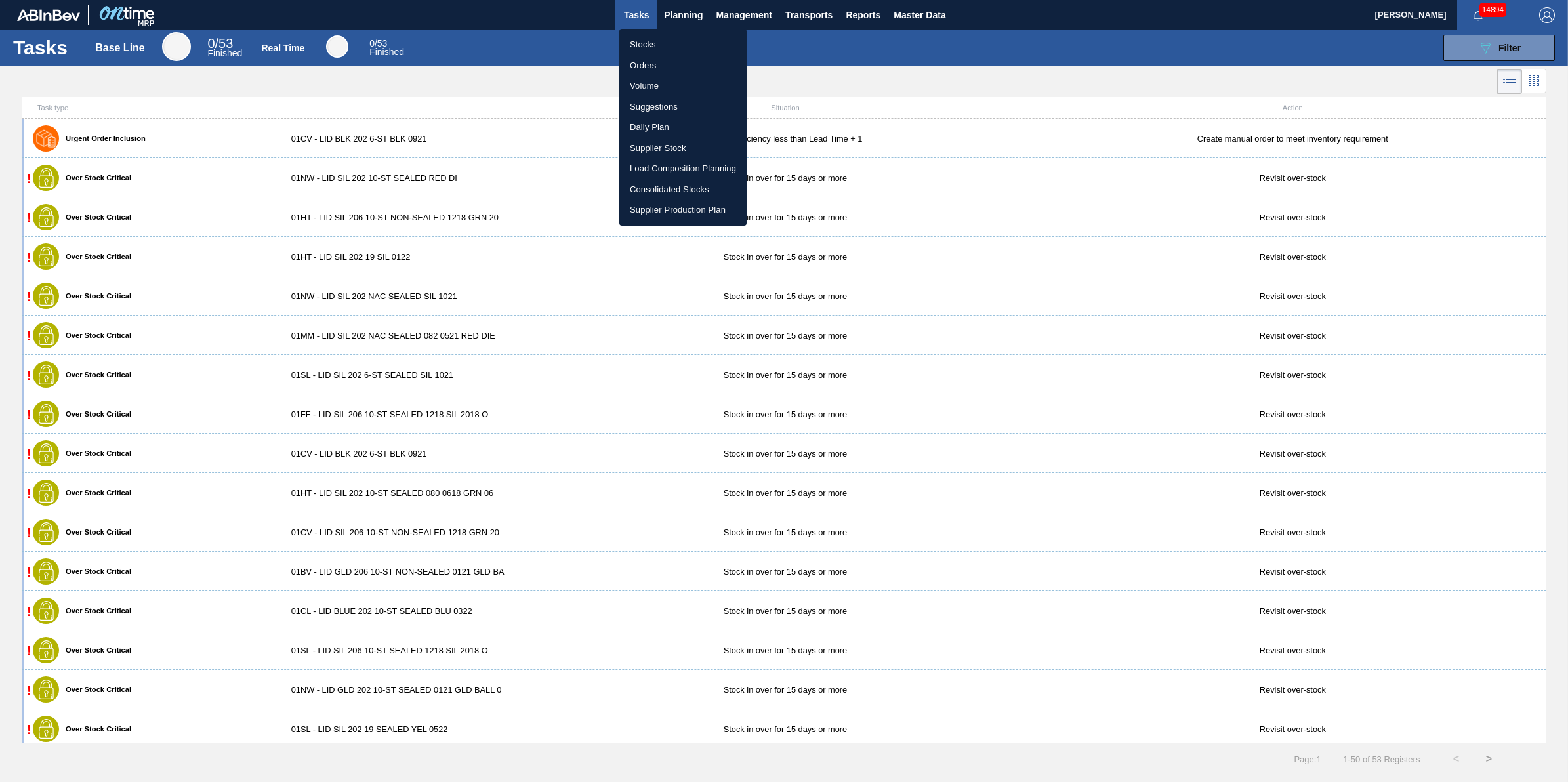
click at [683, 47] on li "Stocks" at bounding box center [683, 44] width 127 height 21
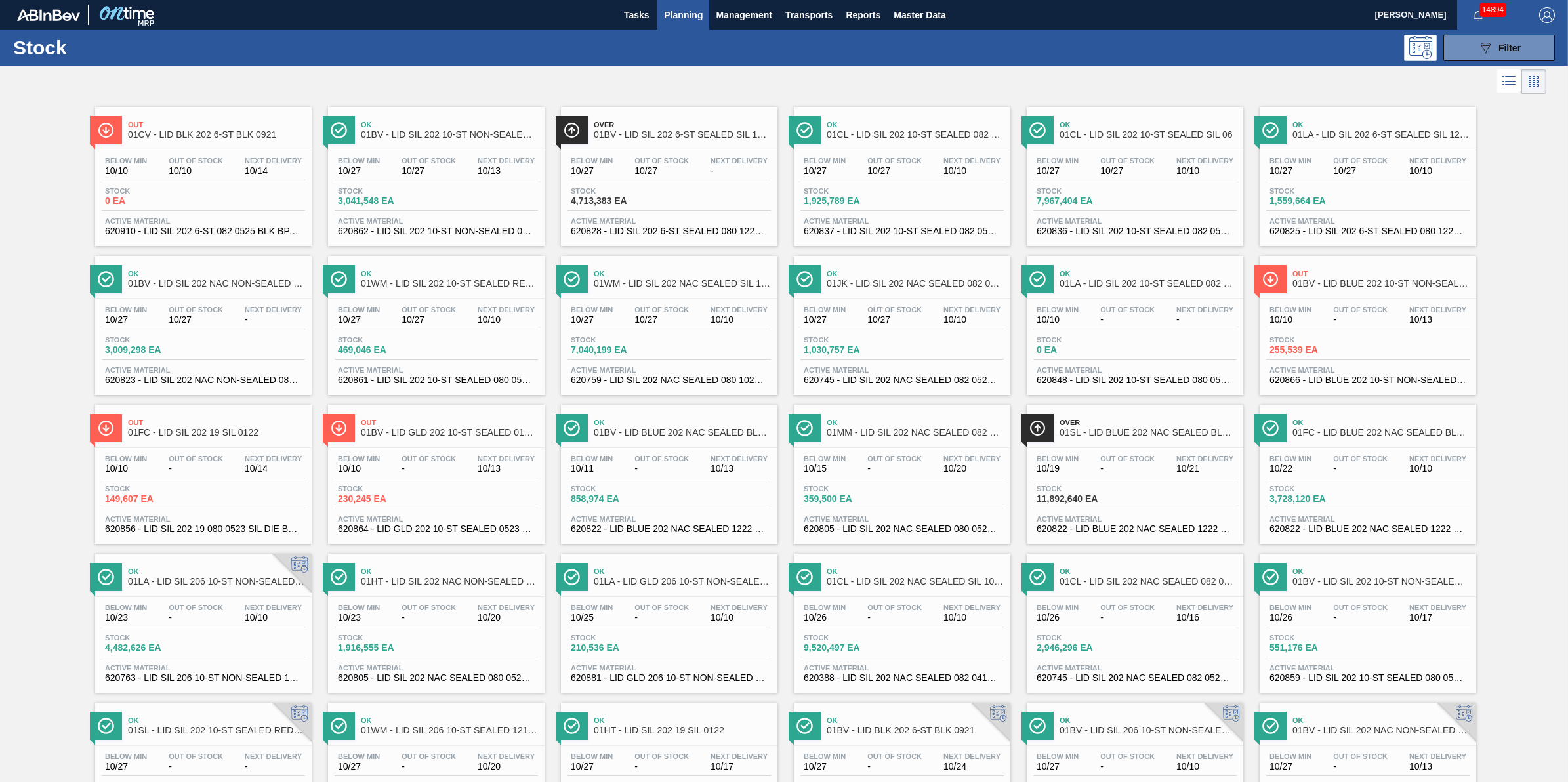
click at [664, 18] on span "Planning" at bounding box center [684, 15] width 39 height 16
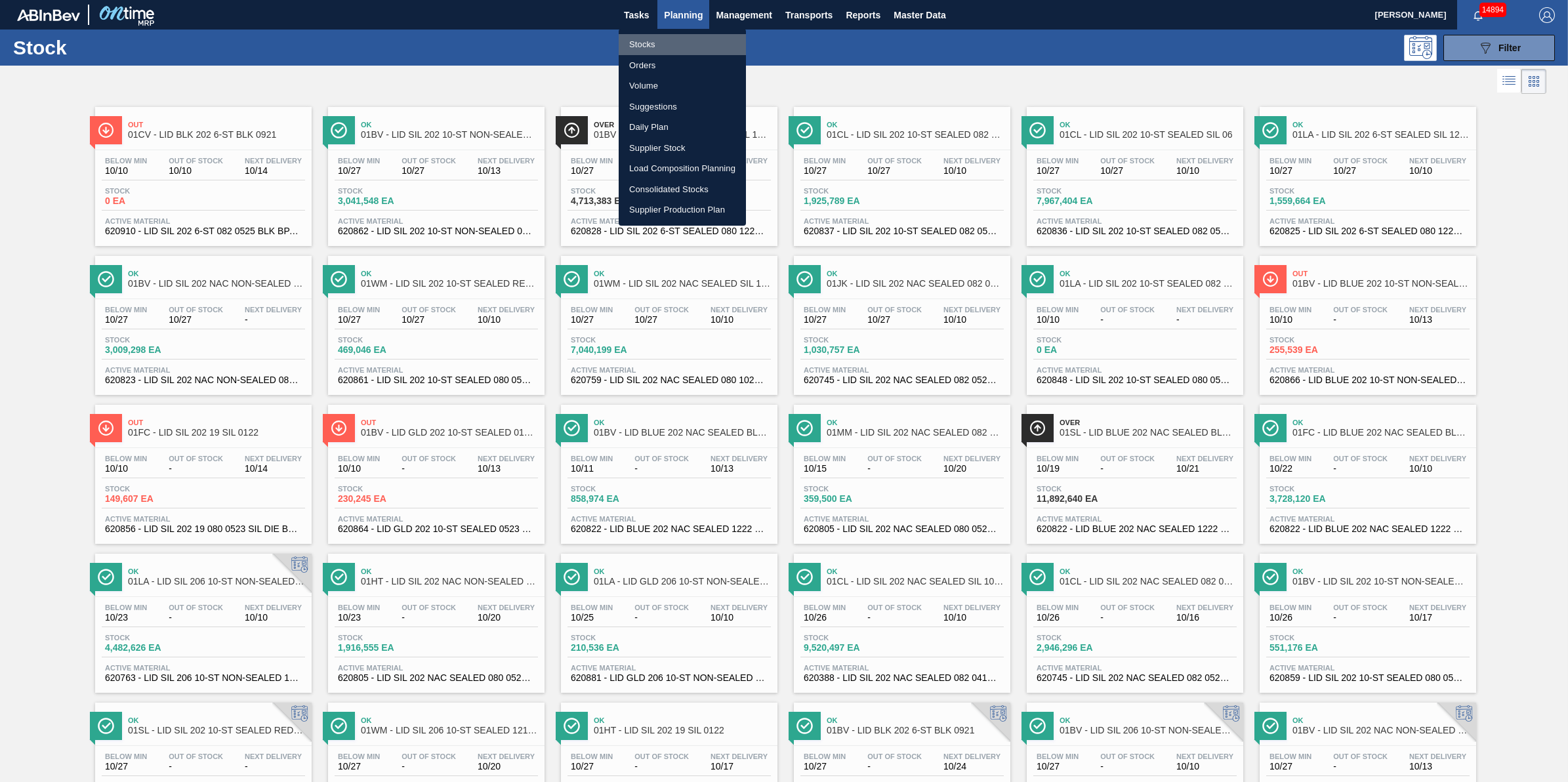
click at [663, 36] on li "Stocks" at bounding box center [682, 44] width 127 height 21
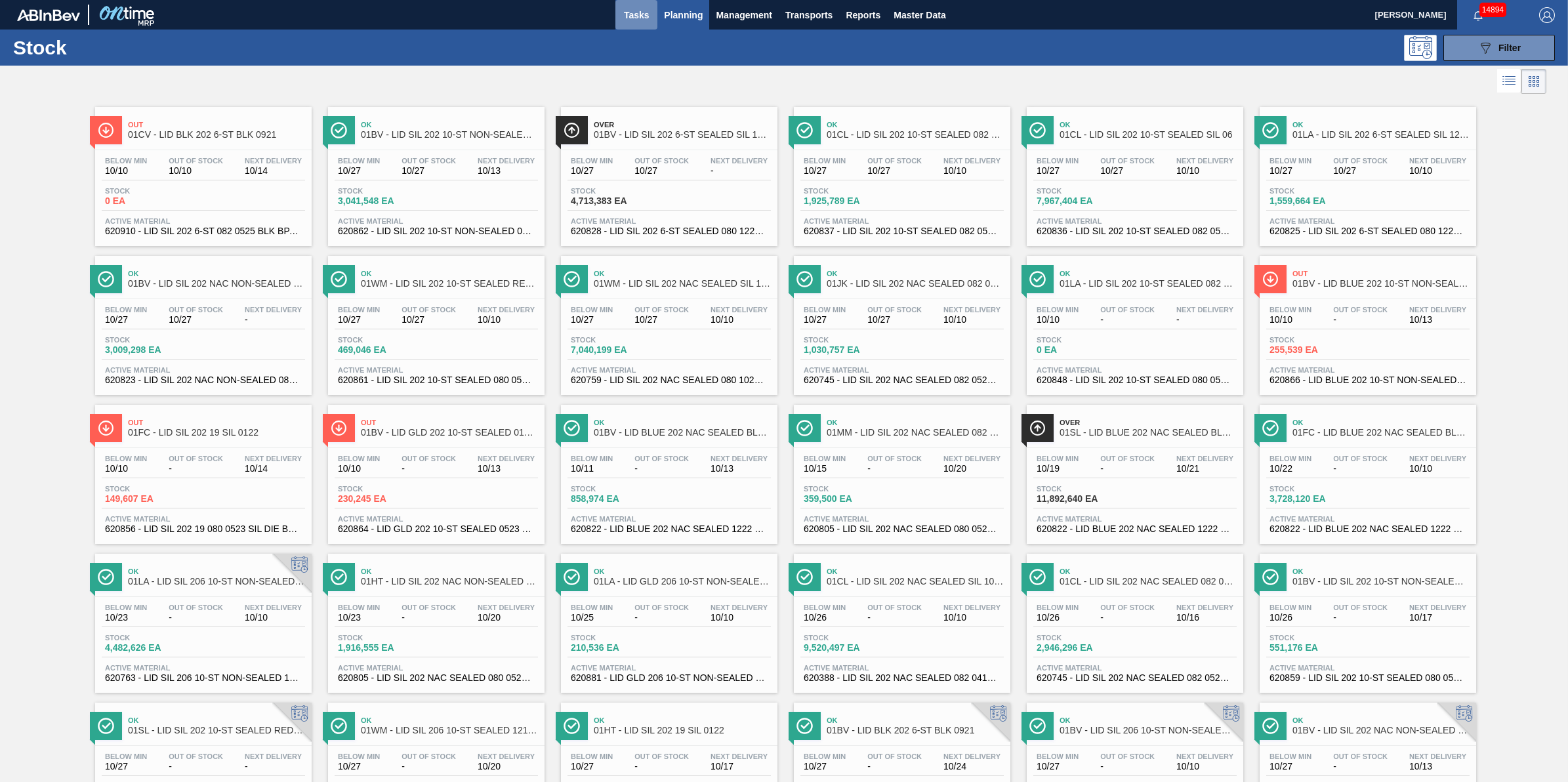
click at [638, 25] on button "Tasks" at bounding box center [637, 15] width 42 height 29
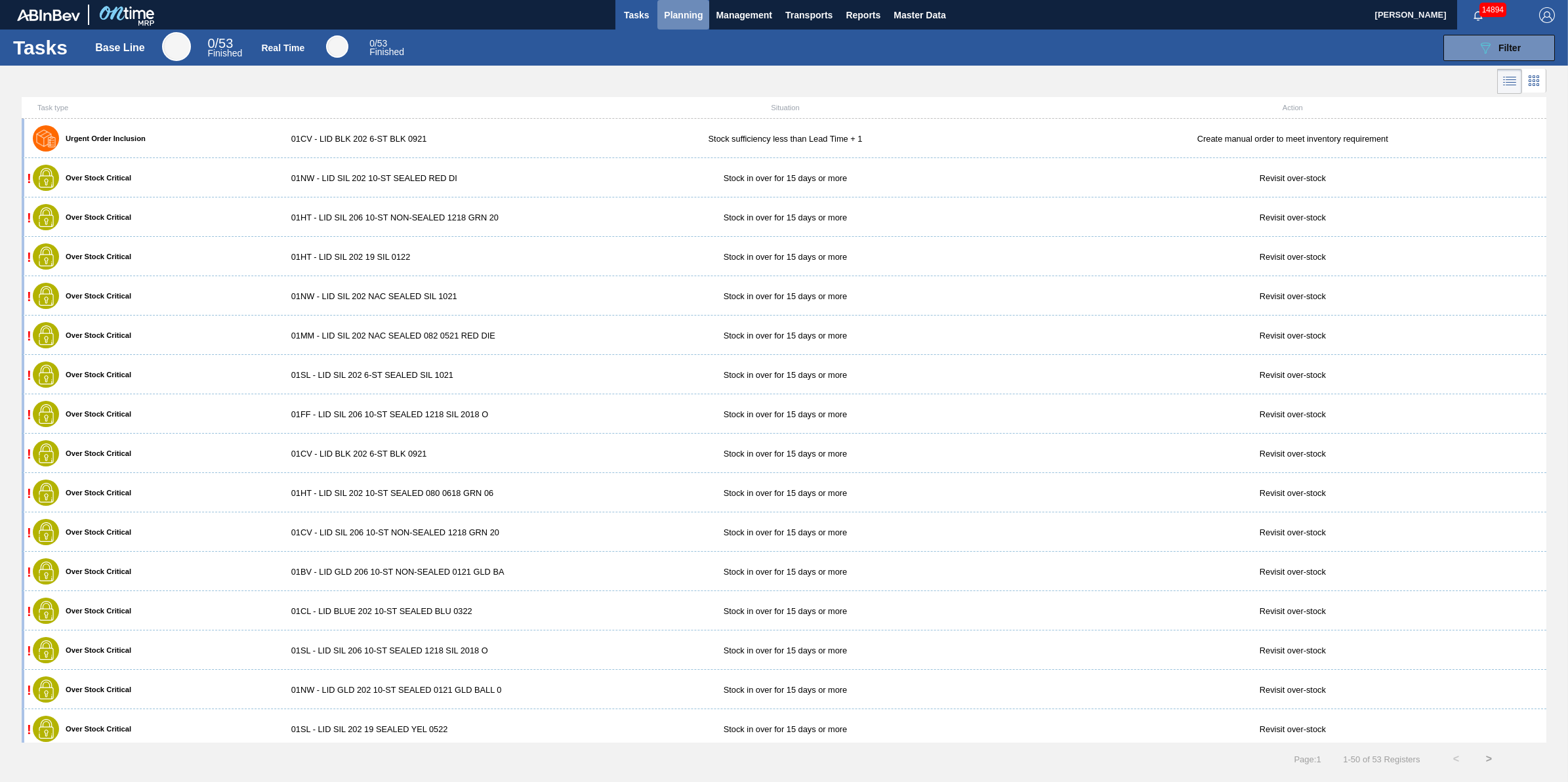
click at [667, 21] on span "Planning" at bounding box center [684, 15] width 39 height 16
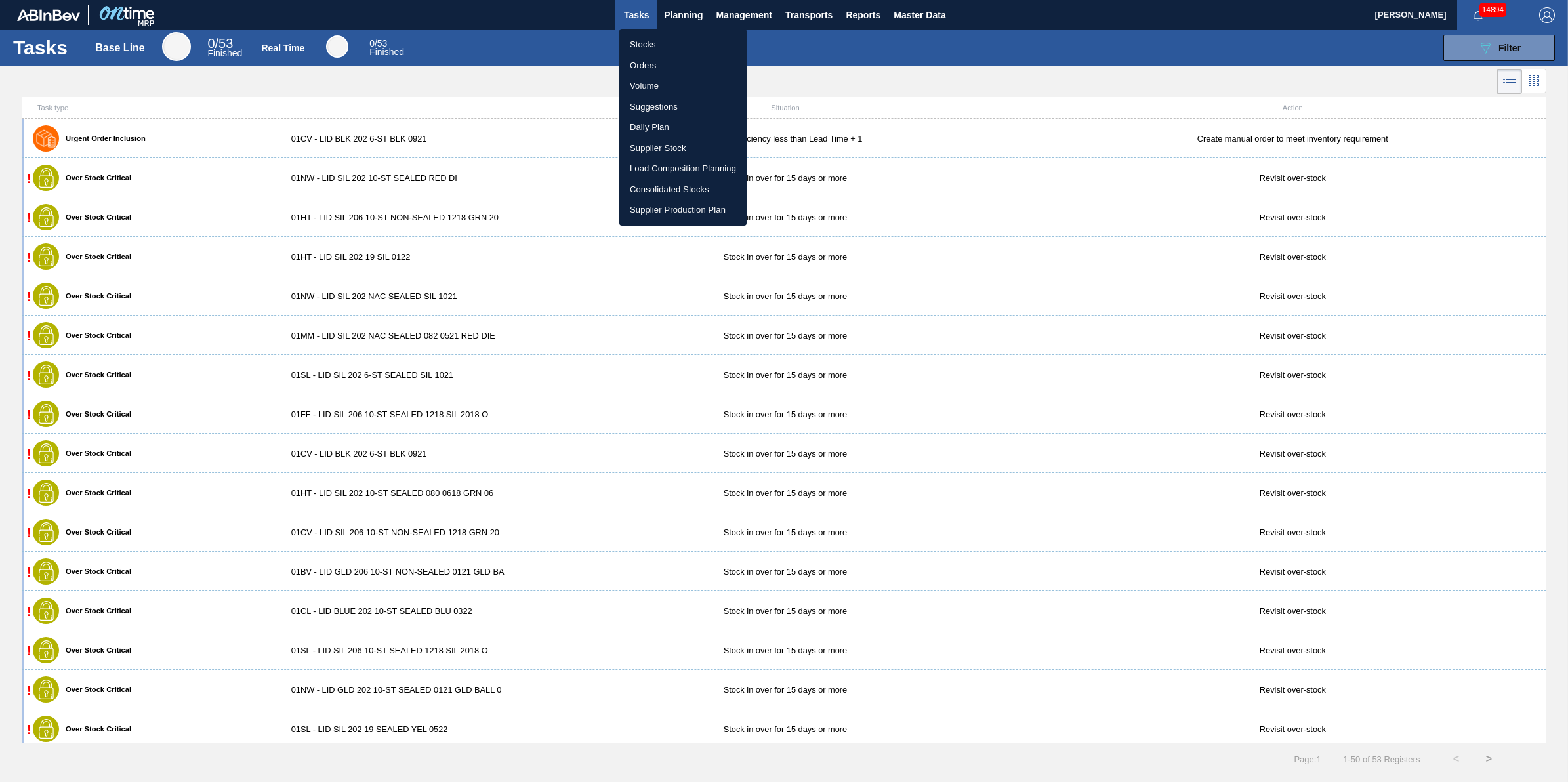
click at [664, 33] on ul "Stocks Orders Volume Suggestions Daily Plan Supplier Stock Load Composition Pla…" at bounding box center [683, 127] width 127 height 197
click at [661, 41] on li "Stocks" at bounding box center [683, 44] width 127 height 21
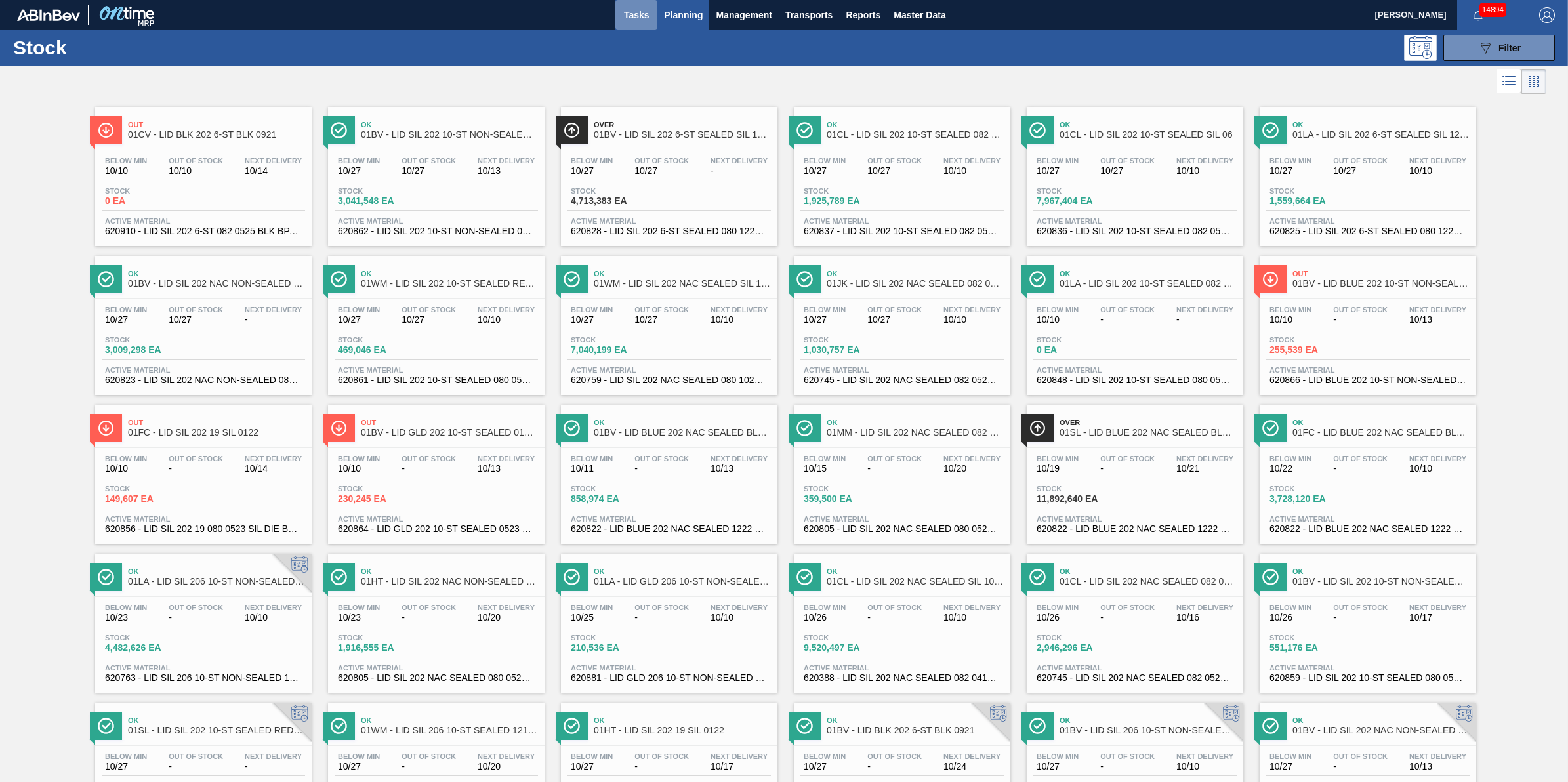
click at [637, 23] on button "Tasks" at bounding box center [637, 15] width 42 height 29
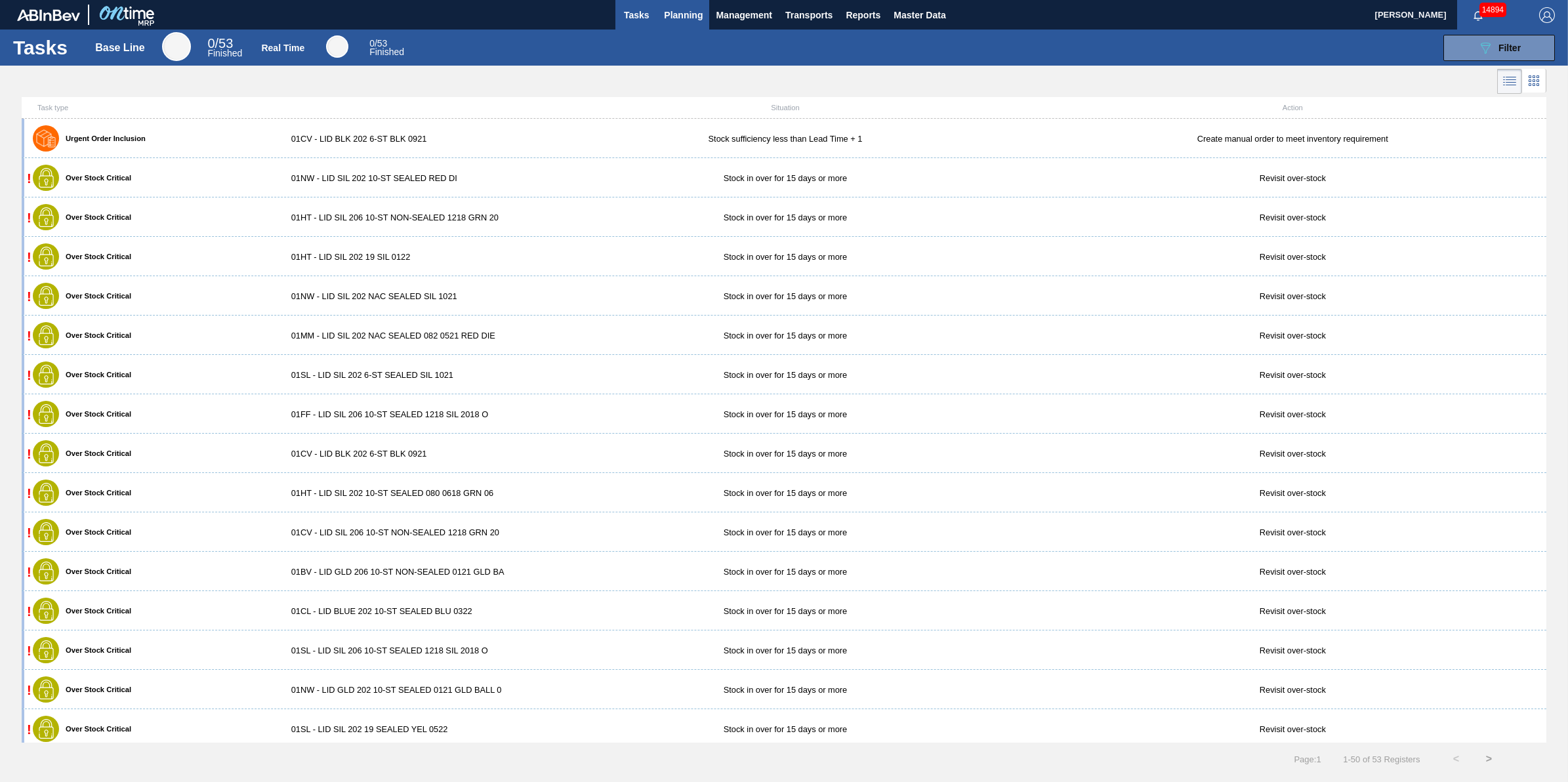
click at [708, 1] on button "Planning" at bounding box center [683, 15] width 52 height 29
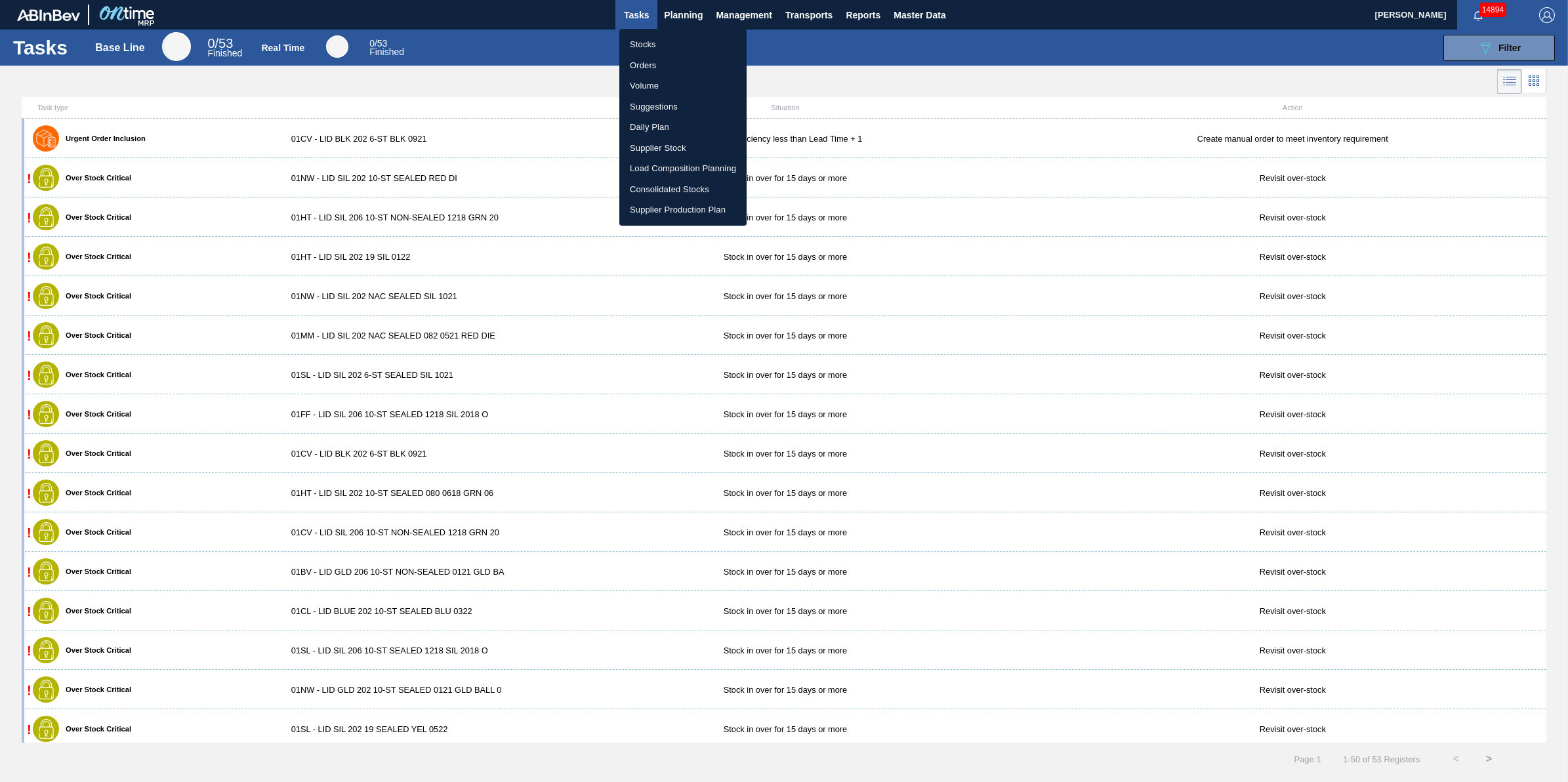
click at [685, 47] on li "Stocks" at bounding box center [683, 44] width 127 height 21
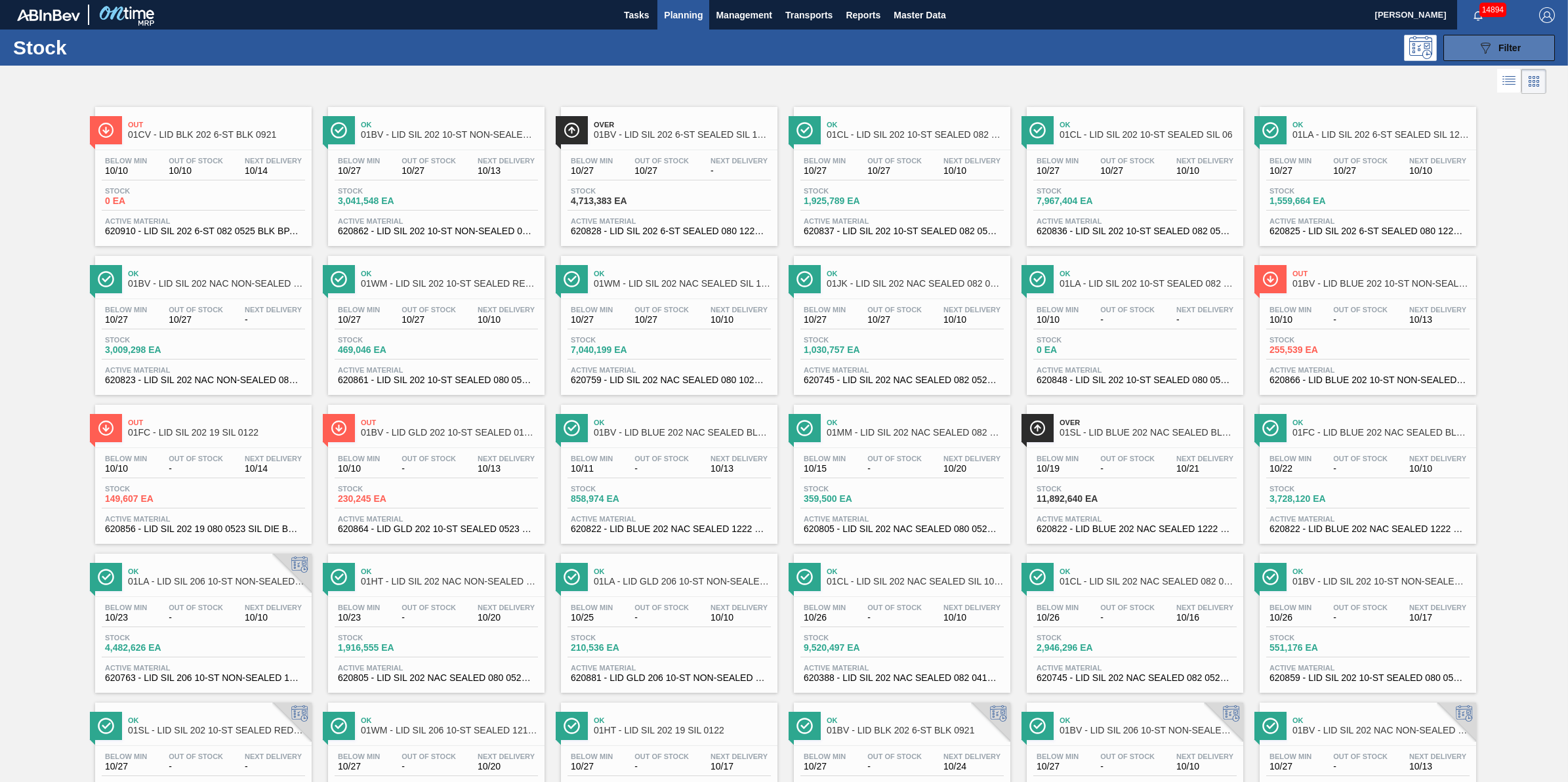
click at [1254, 60] on button "089F7B8B-B2A5-4AFE-B5C0-19BA573D28AC Filter" at bounding box center [1498, 48] width 111 height 26
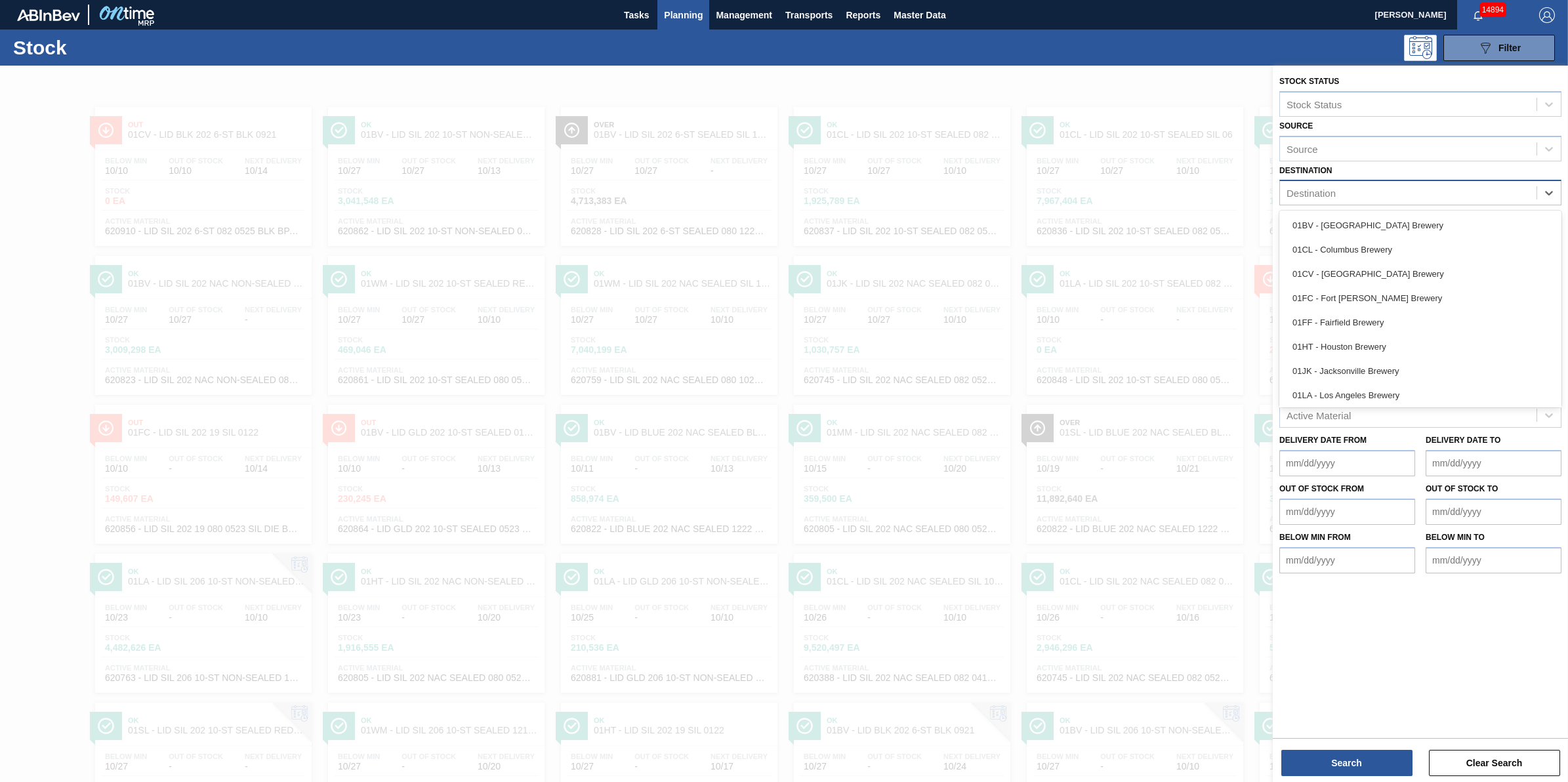
click at [1254, 197] on div "Destination" at bounding box center [1408, 193] width 256 height 19
click at [1254, 221] on div "01BV - [GEOGRAPHIC_DATA] Brewery" at bounding box center [1420, 225] width 282 height 24
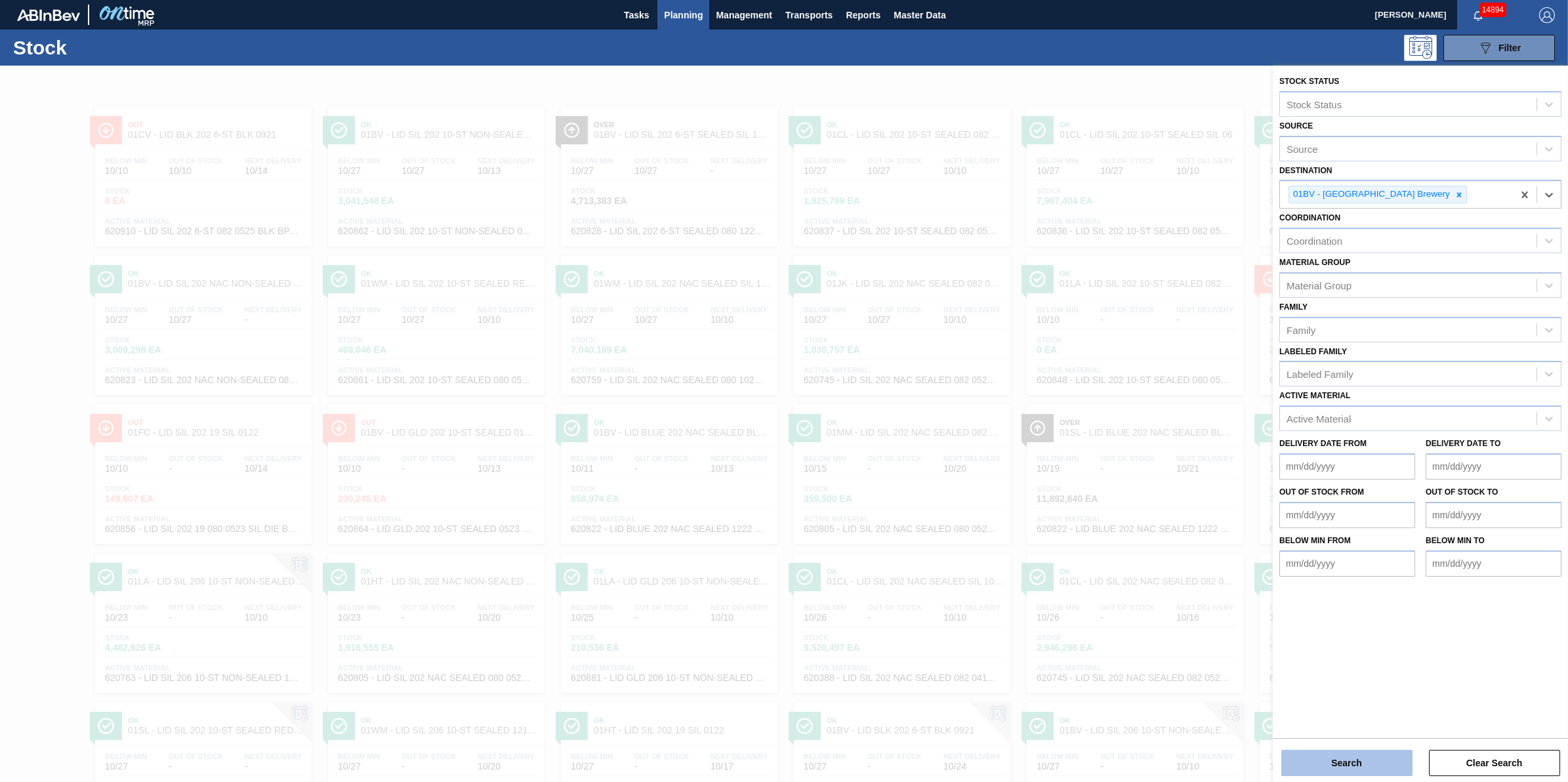
click at [1254, 625] on button "Search" at bounding box center [1347, 763] width 131 height 26
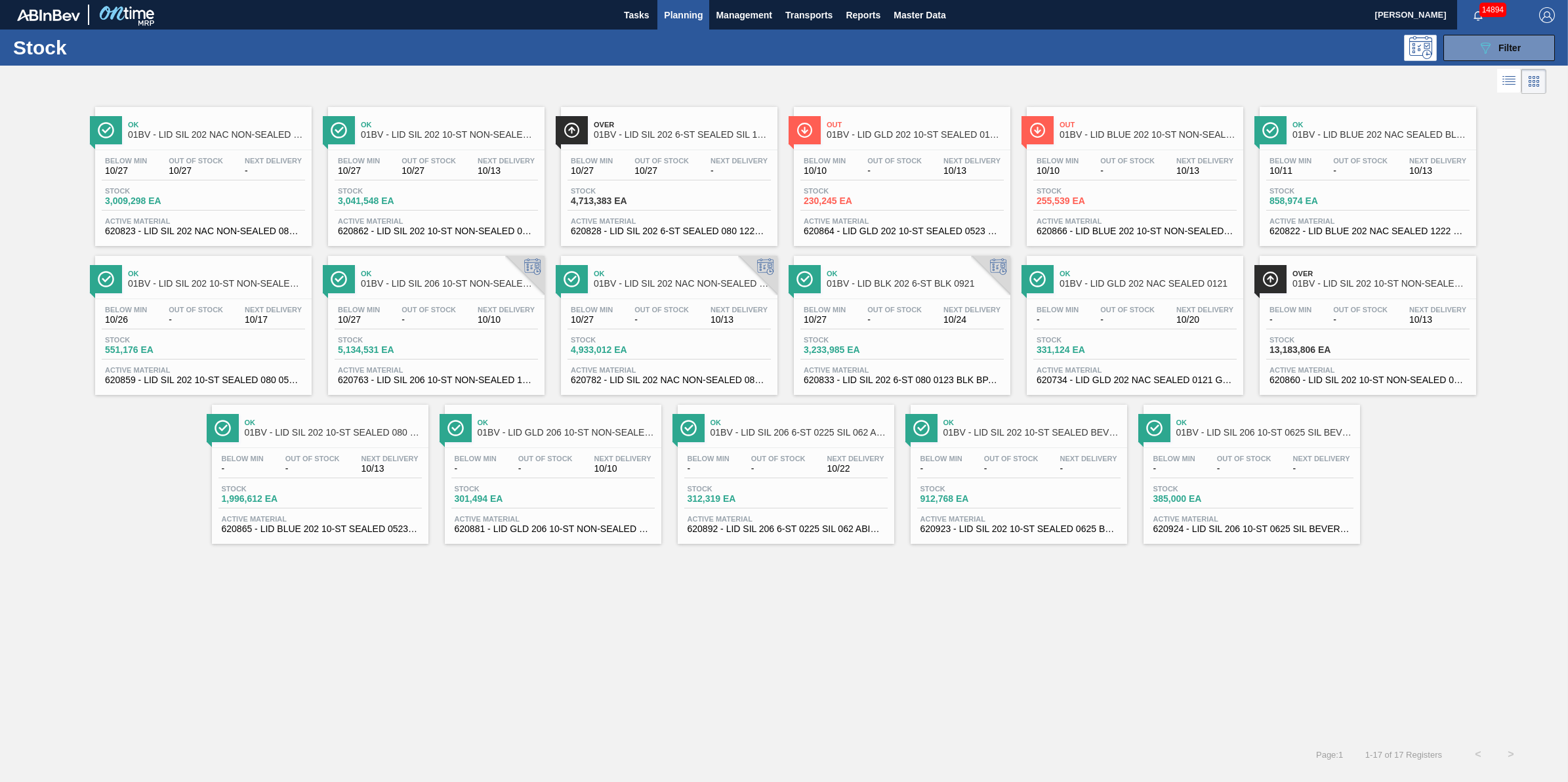
click at [603, 26] on div "Tasks Planning Management Transports Reports Master Data" at bounding box center [784, 15] width 1568 height 29
click at [635, 17] on span "Tasks" at bounding box center [636, 15] width 29 height 16
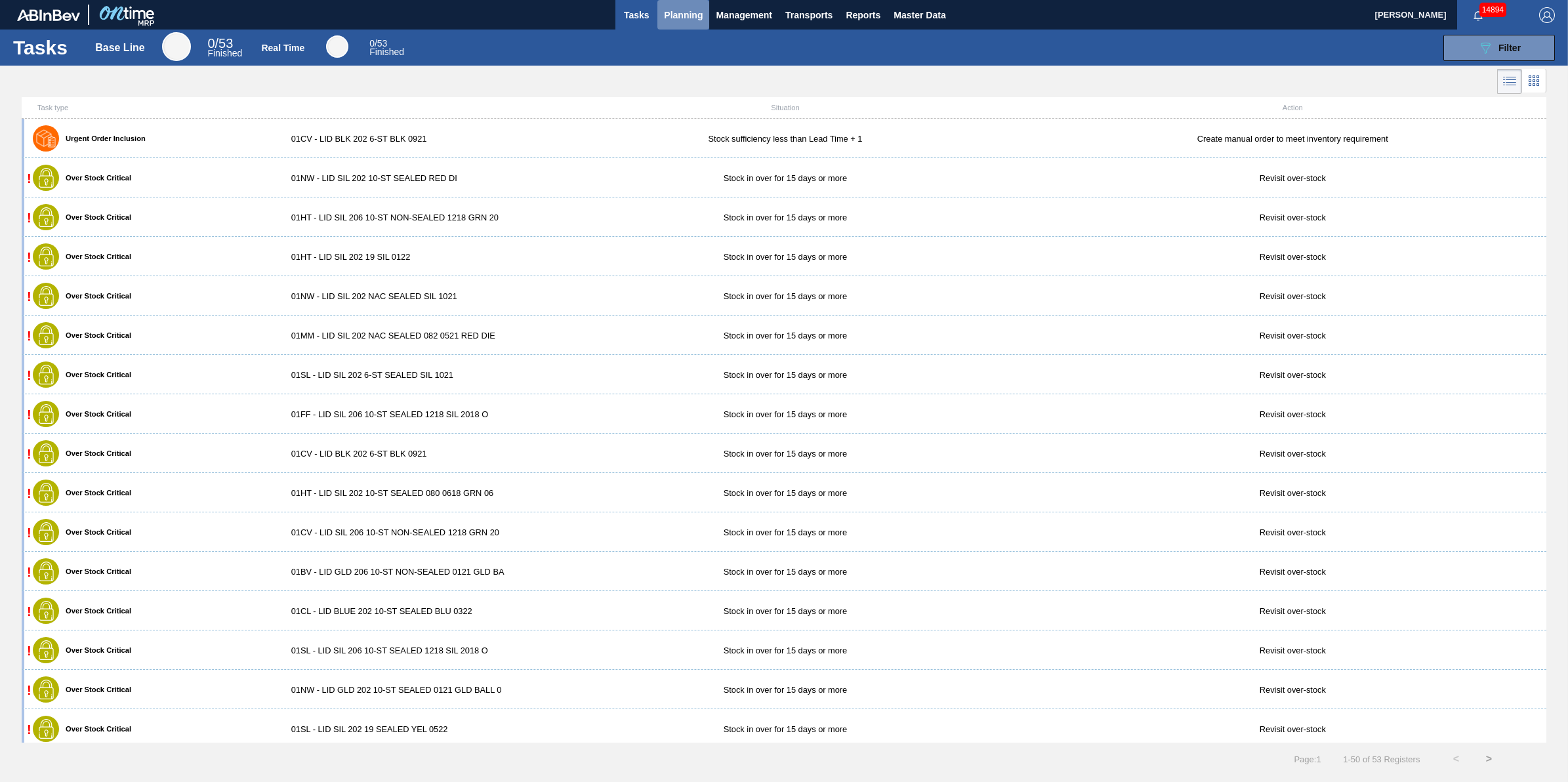
click at [694, 18] on span "Planning" at bounding box center [684, 15] width 39 height 16
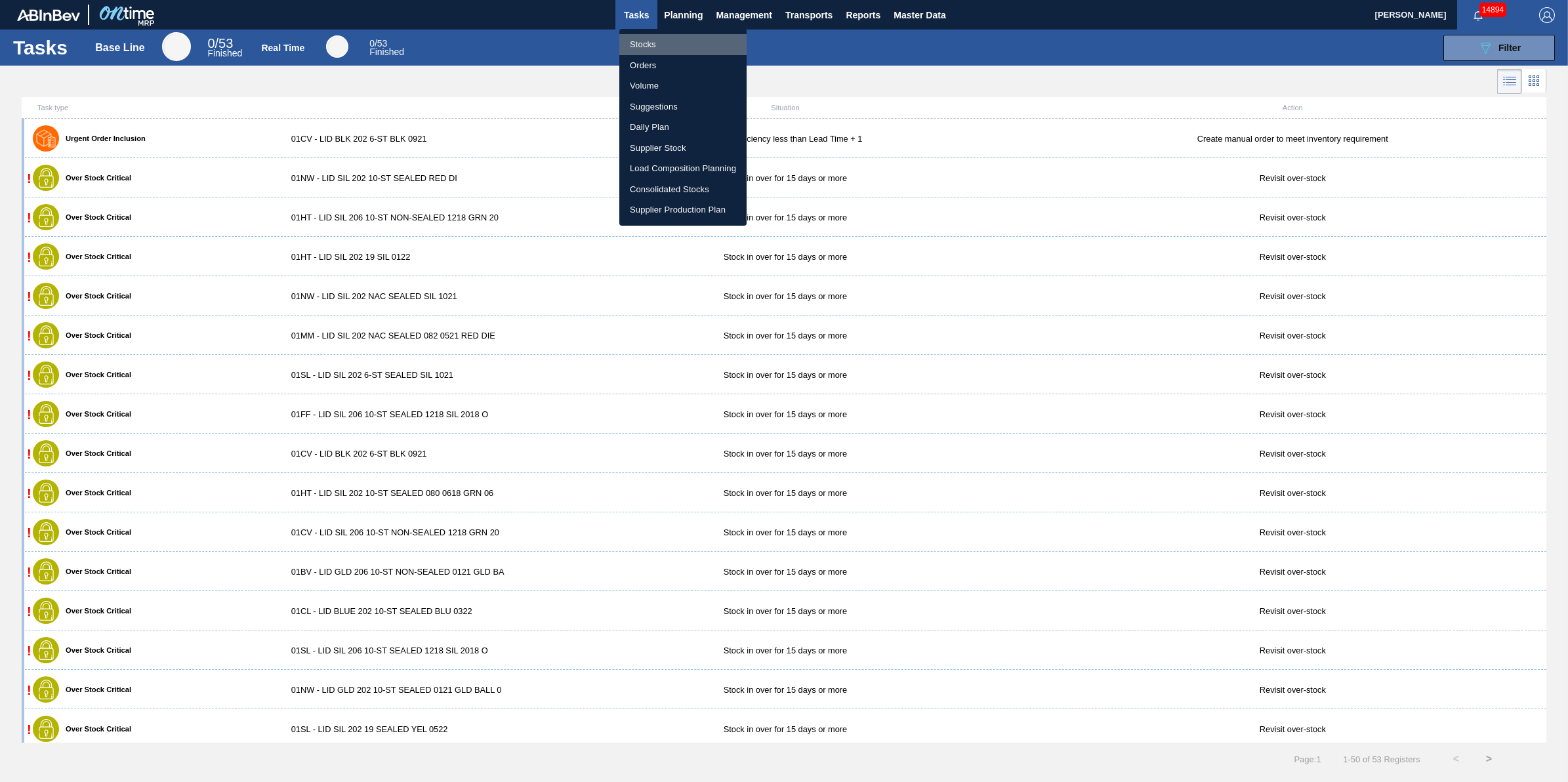
click at [686, 38] on li "Stocks" at bounding box center [683, 44] width 127 height 21
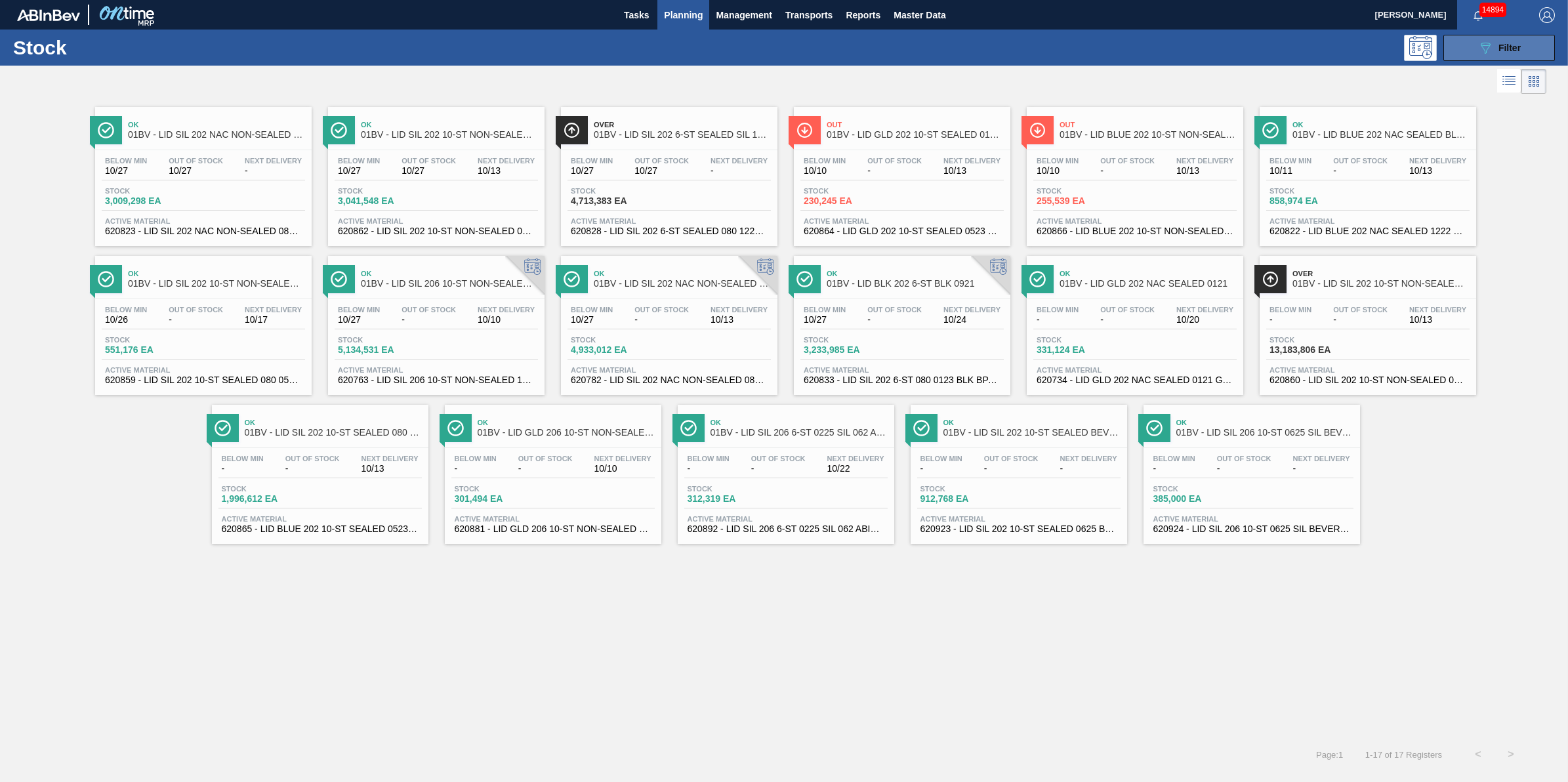
click at [1254, 46] on button "089F7B8B-B2A5-4AFE-B5C0-19BA573D28AC Filter" at bounding box center [1498, 48] width 111 height 26
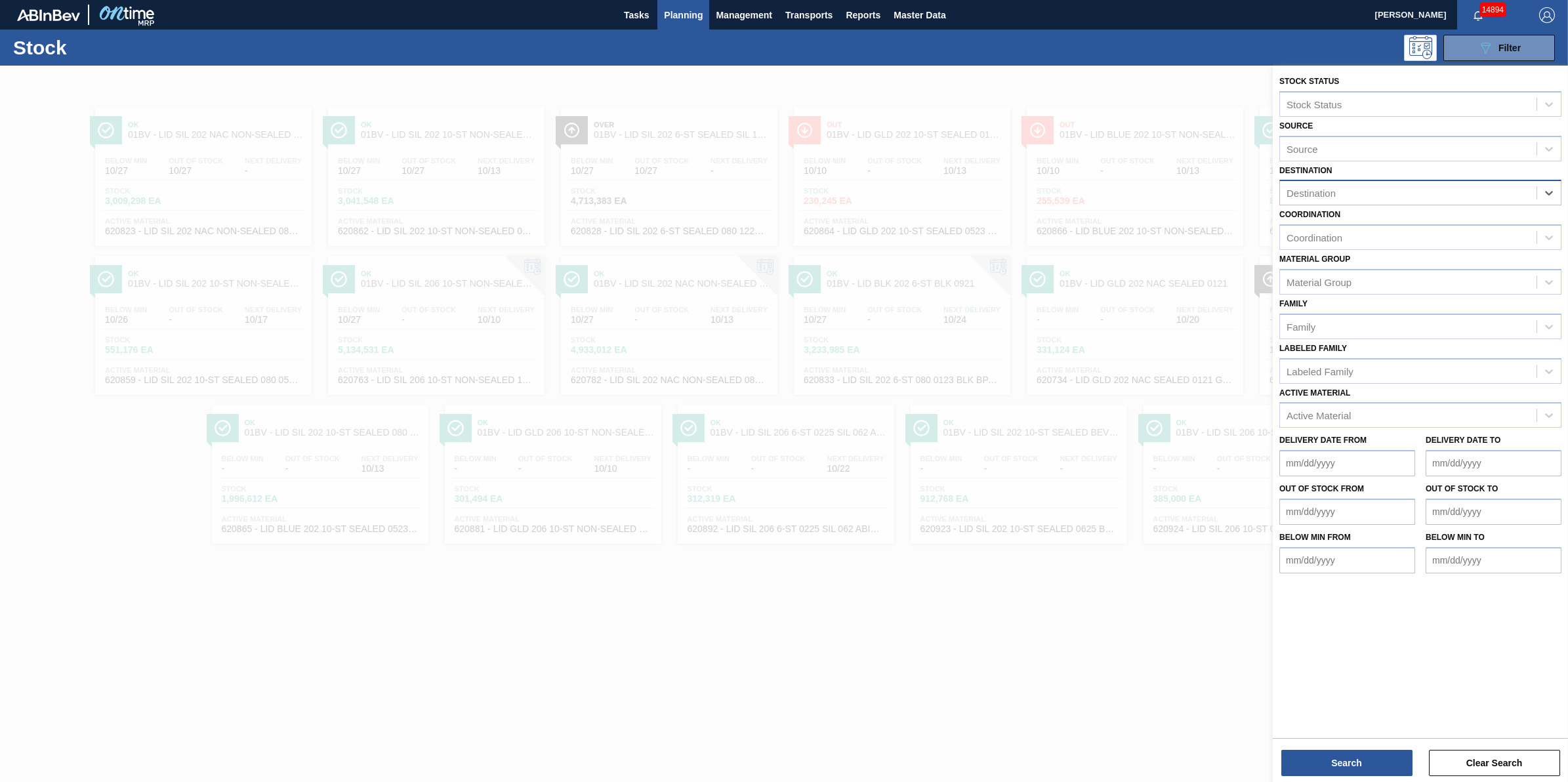
click at [1254, 188] on div "Destination" at bounding box center [1408, 193] width 256 height 19
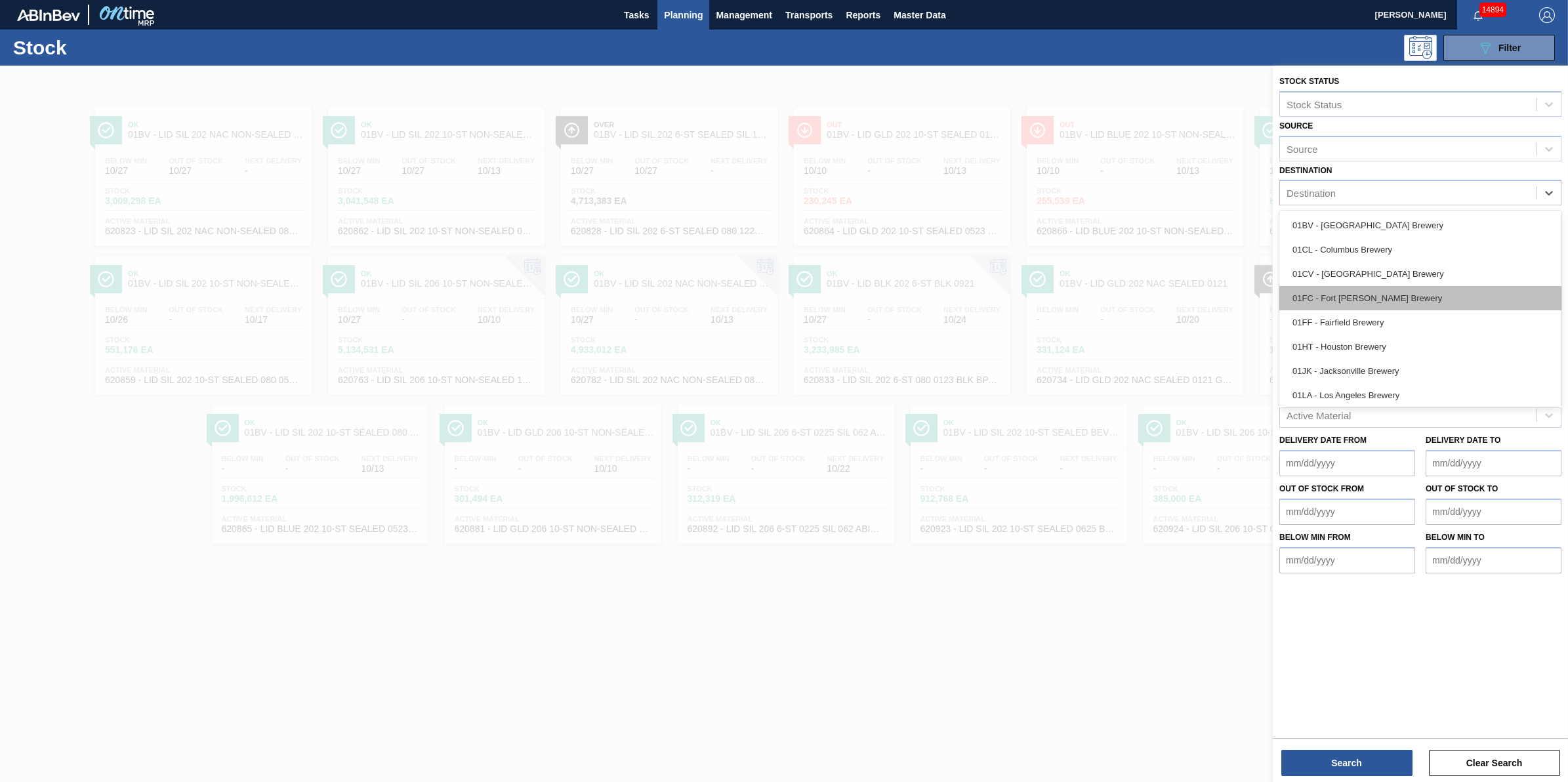
click at [1254, 300] on div "01FC - Fort [PERSON_NAME] Brewery" at bounding box center [1420, 298] width 282 height 24
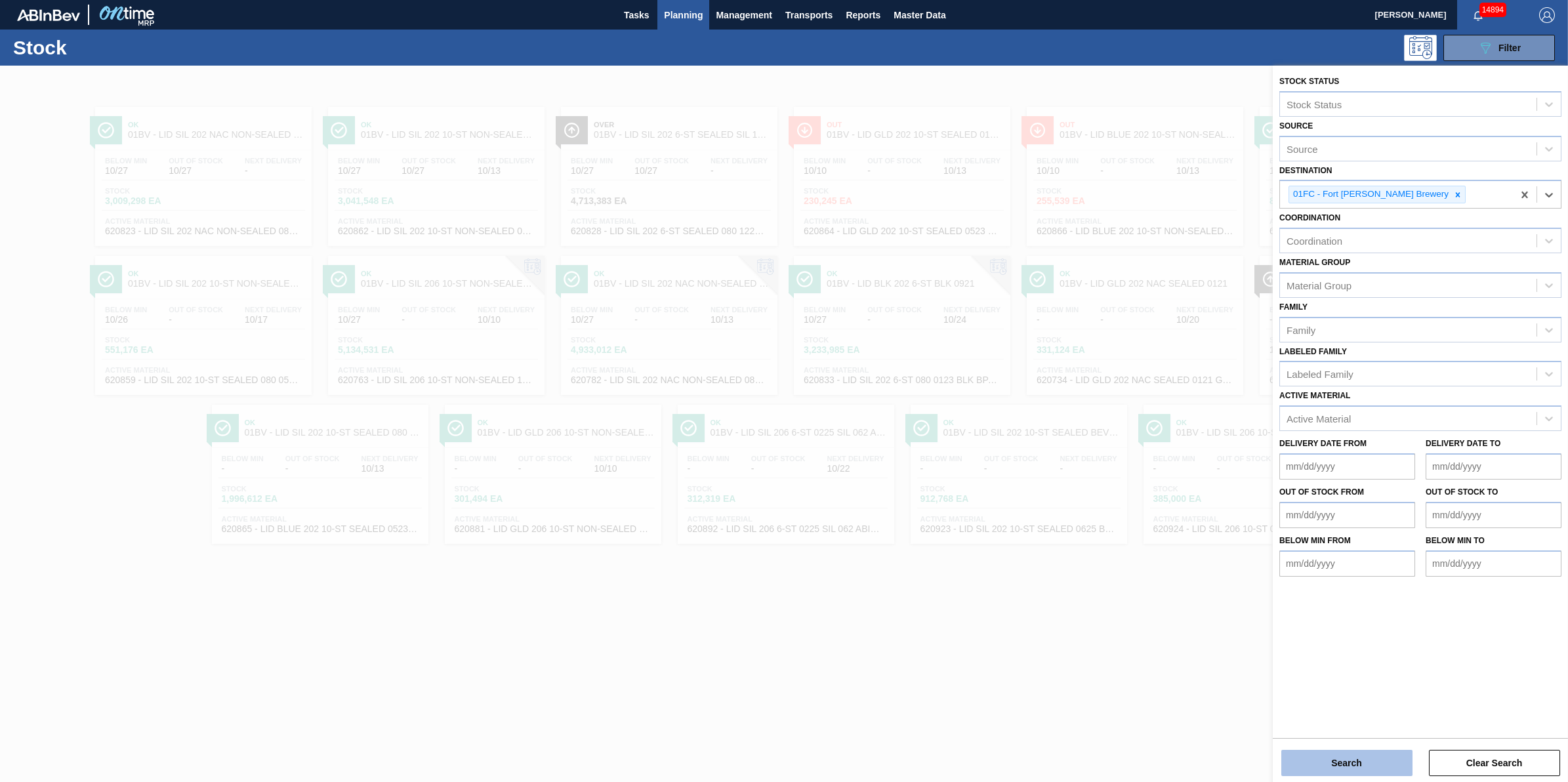
click at [1254, 625] on button "Search" at bounding box center [1347, 763] width 131 height 26
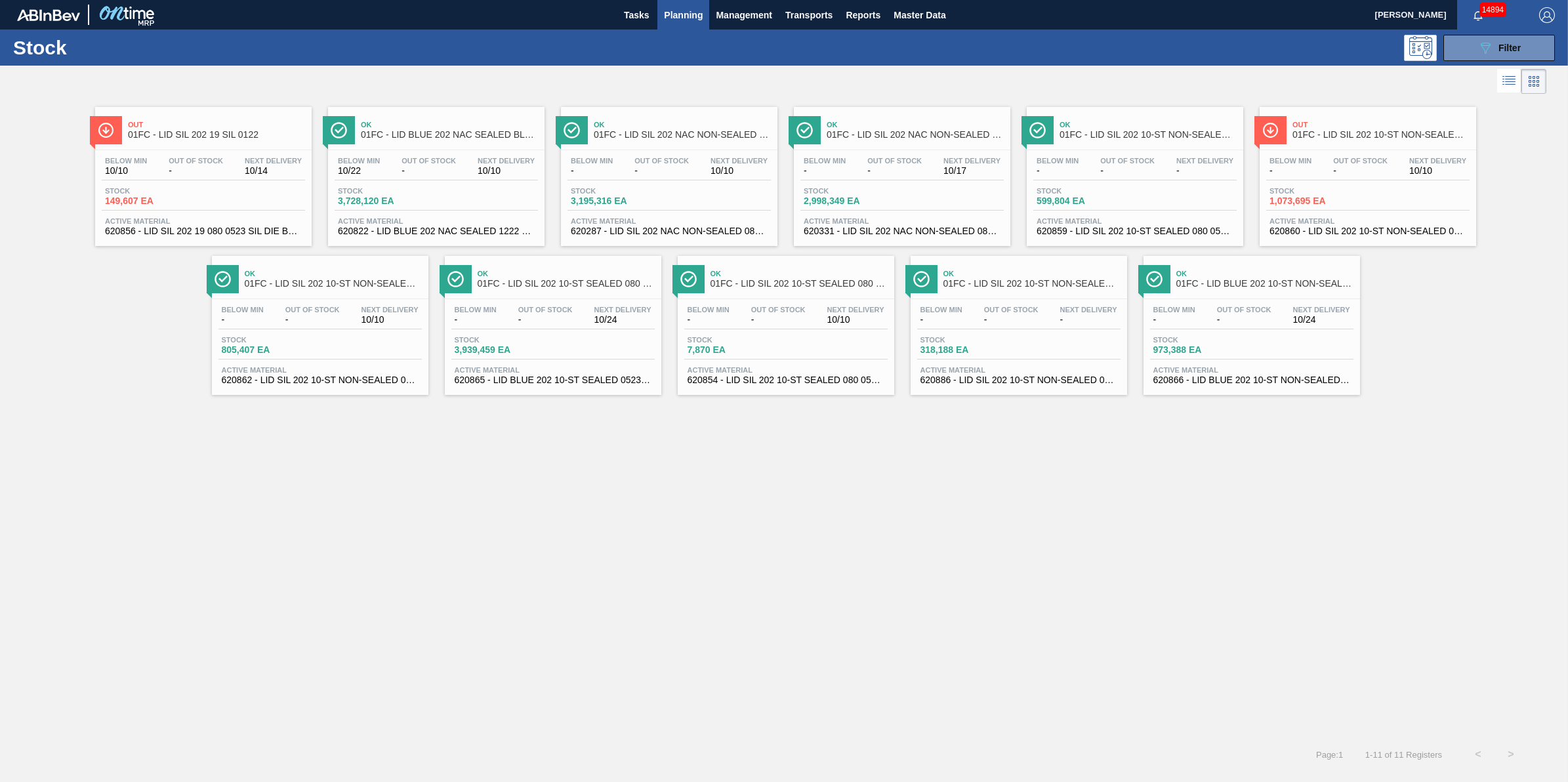
click at [1254, 178] on div "Below Min - Out Of Stock - Next Delivery 10/10" at bounding box center [1367, 169] width 204 height 24
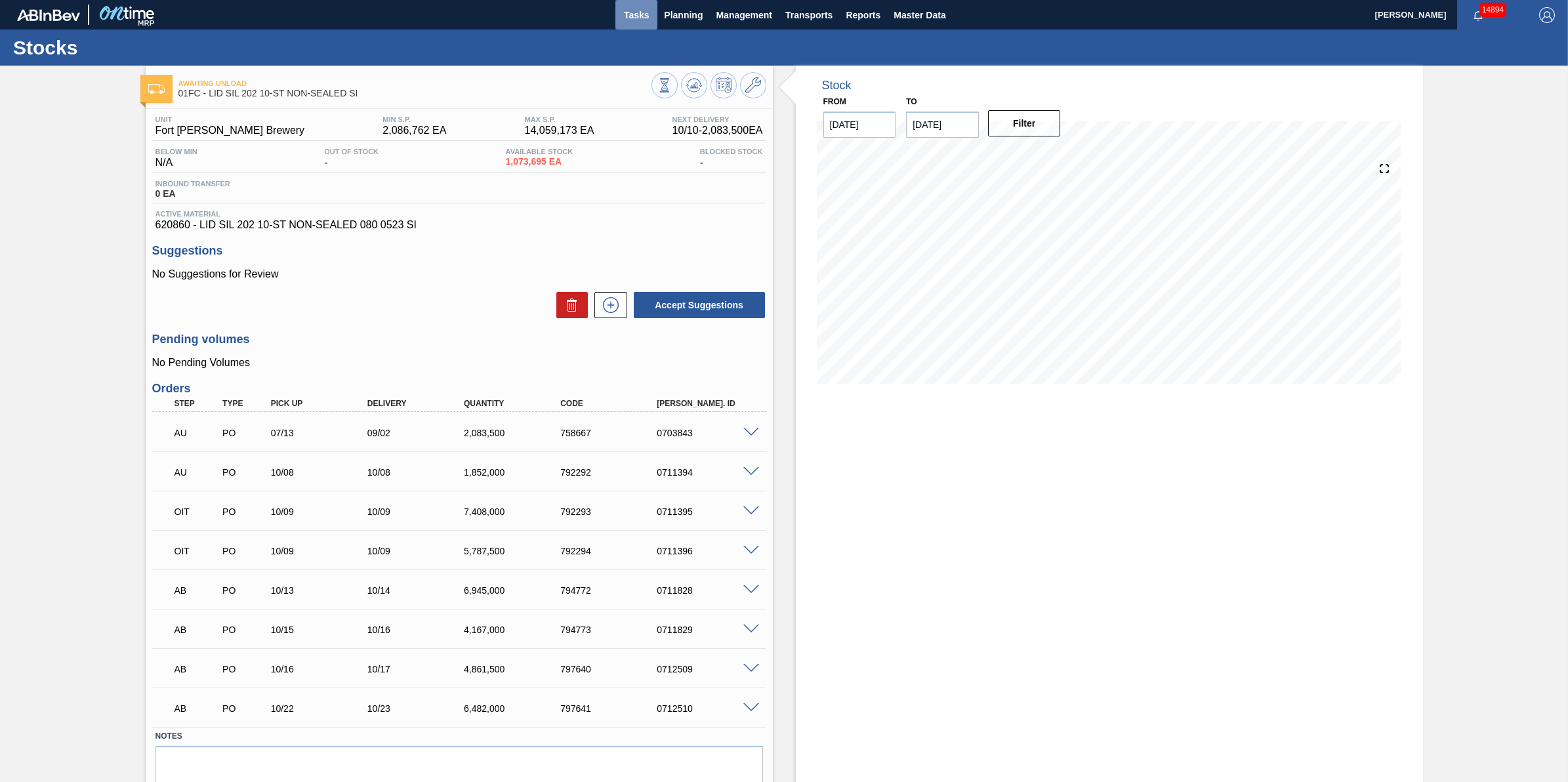
click at [644, 23] on button "Tasks" at bounding box center [637, 15] width 42 height 29
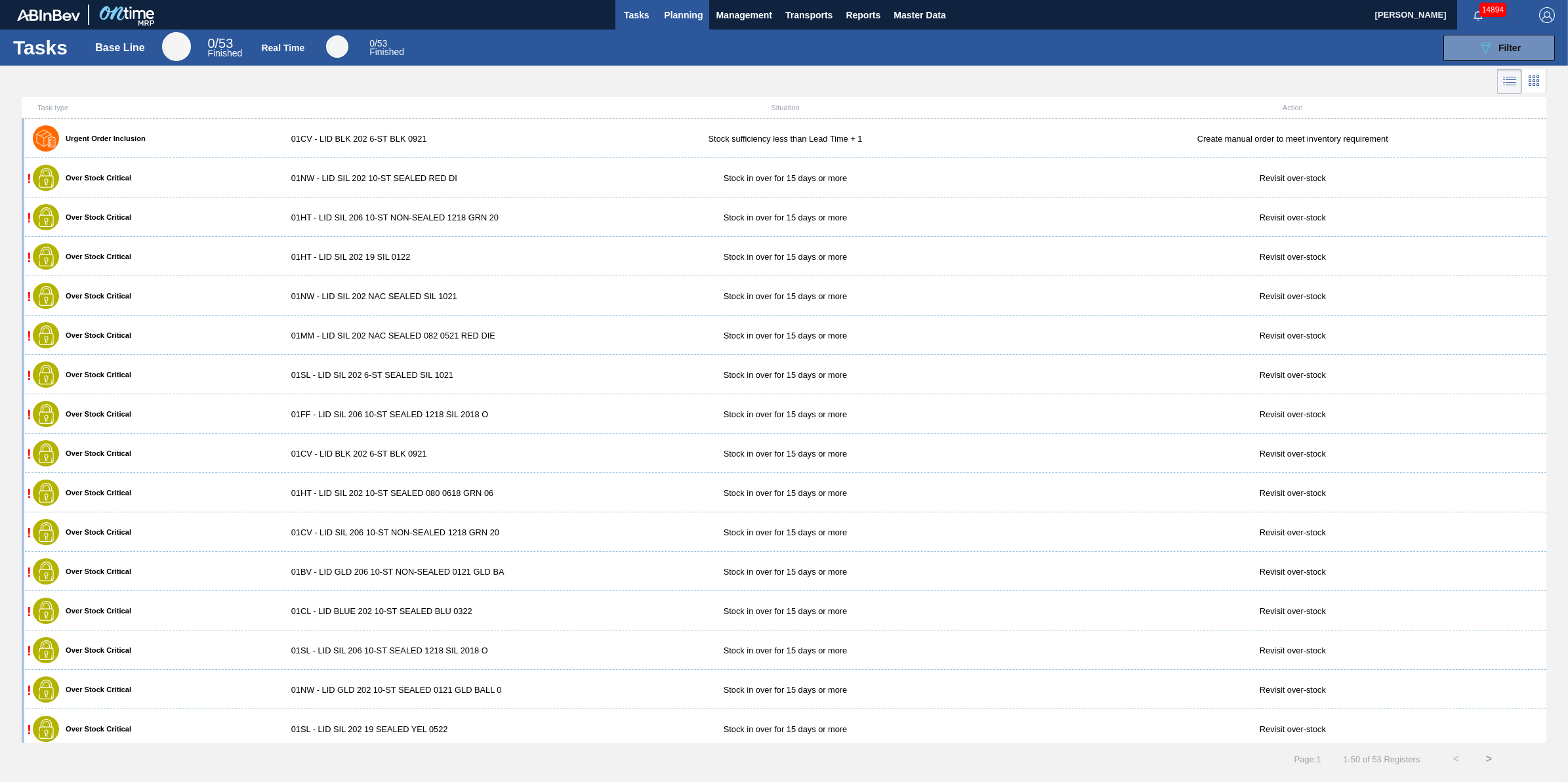
click at [692, 15] on span "Planning" at bounding box center [684, 15] width 39 height 16
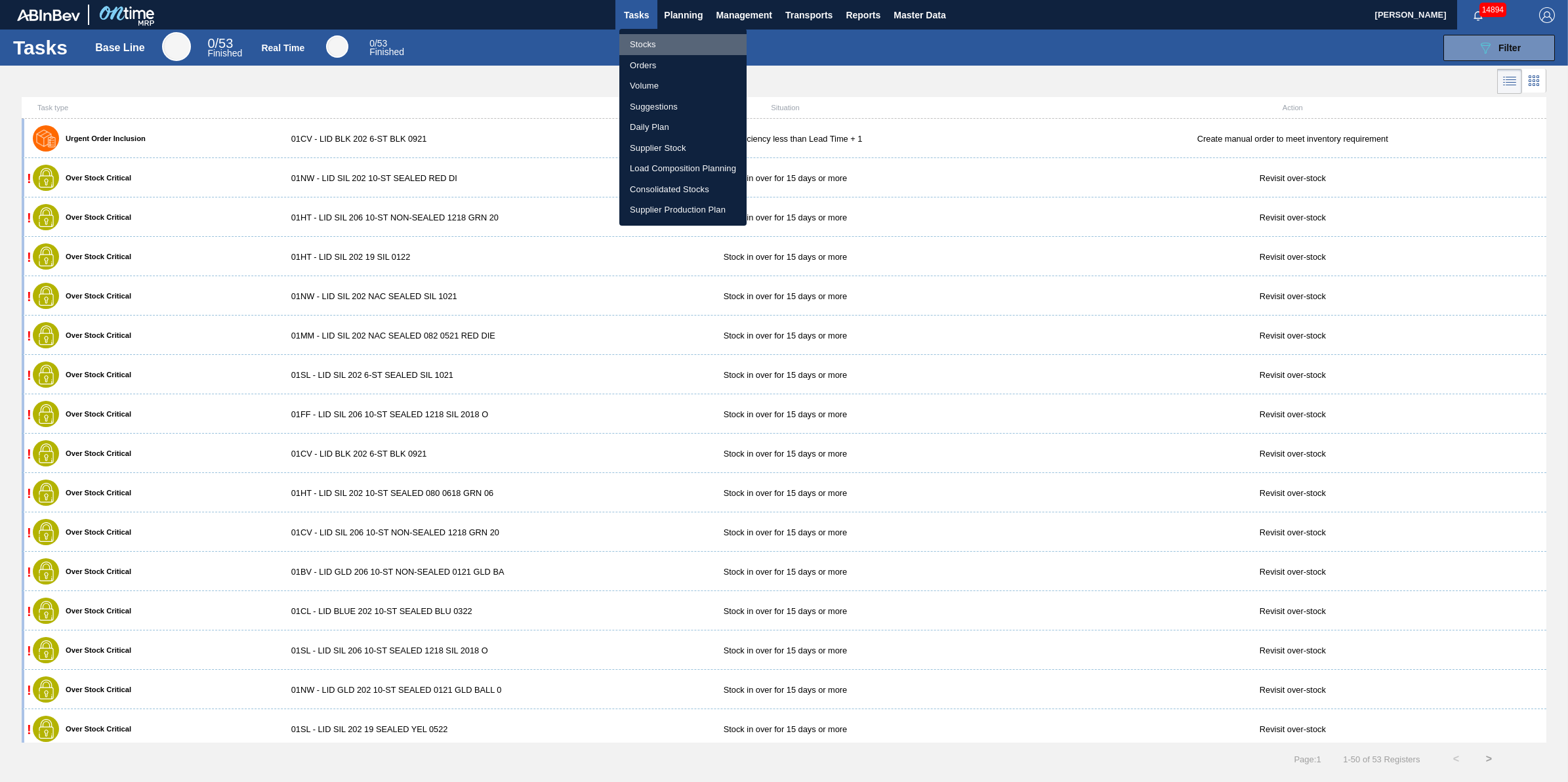
click at [679, 44] on li "Stocks" at bounding box center [683, 44] width 127 height 21
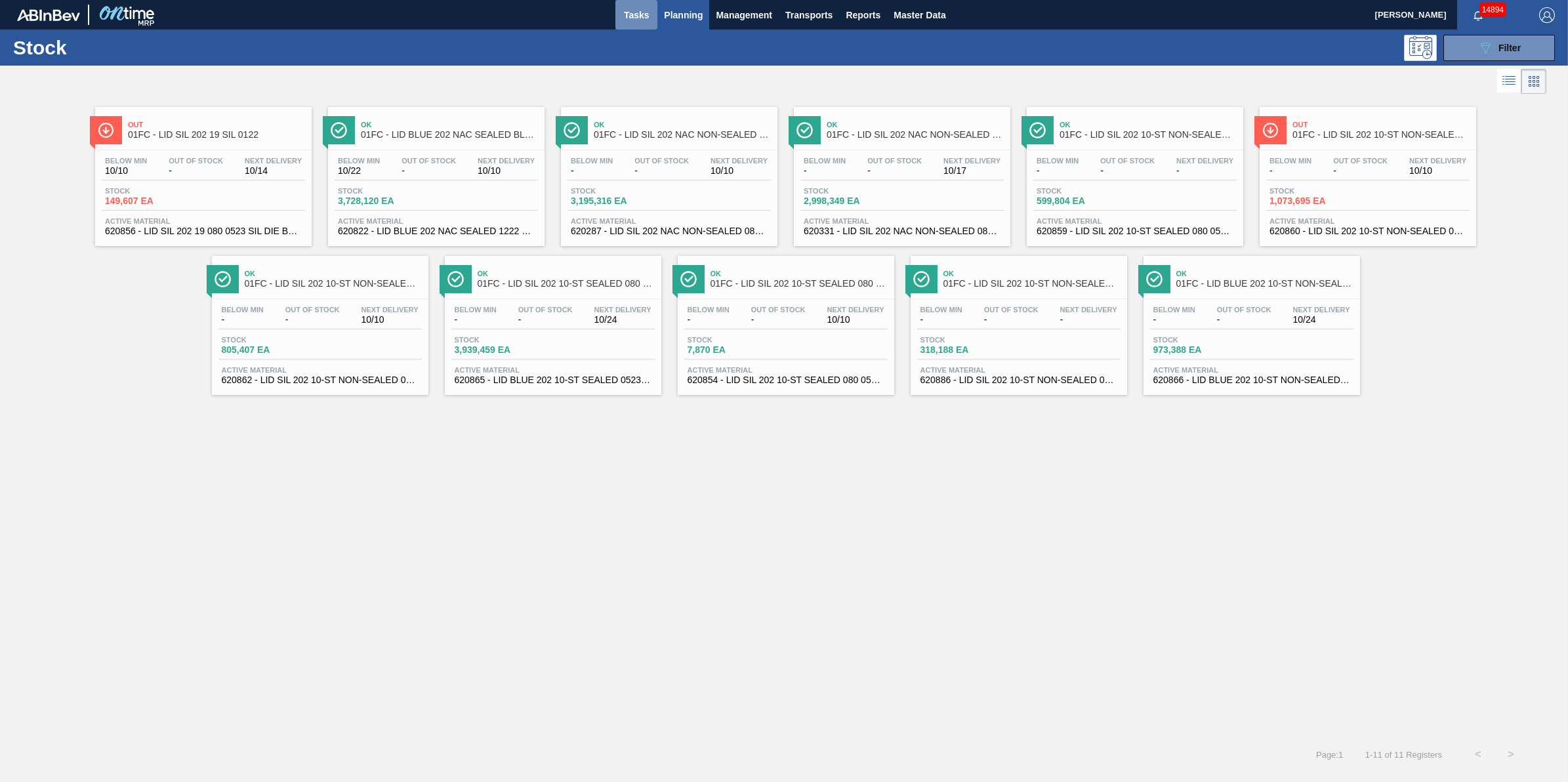
click at [631, 17] on span "Tasks" at bounding box center [636, 15] width 29 height 16
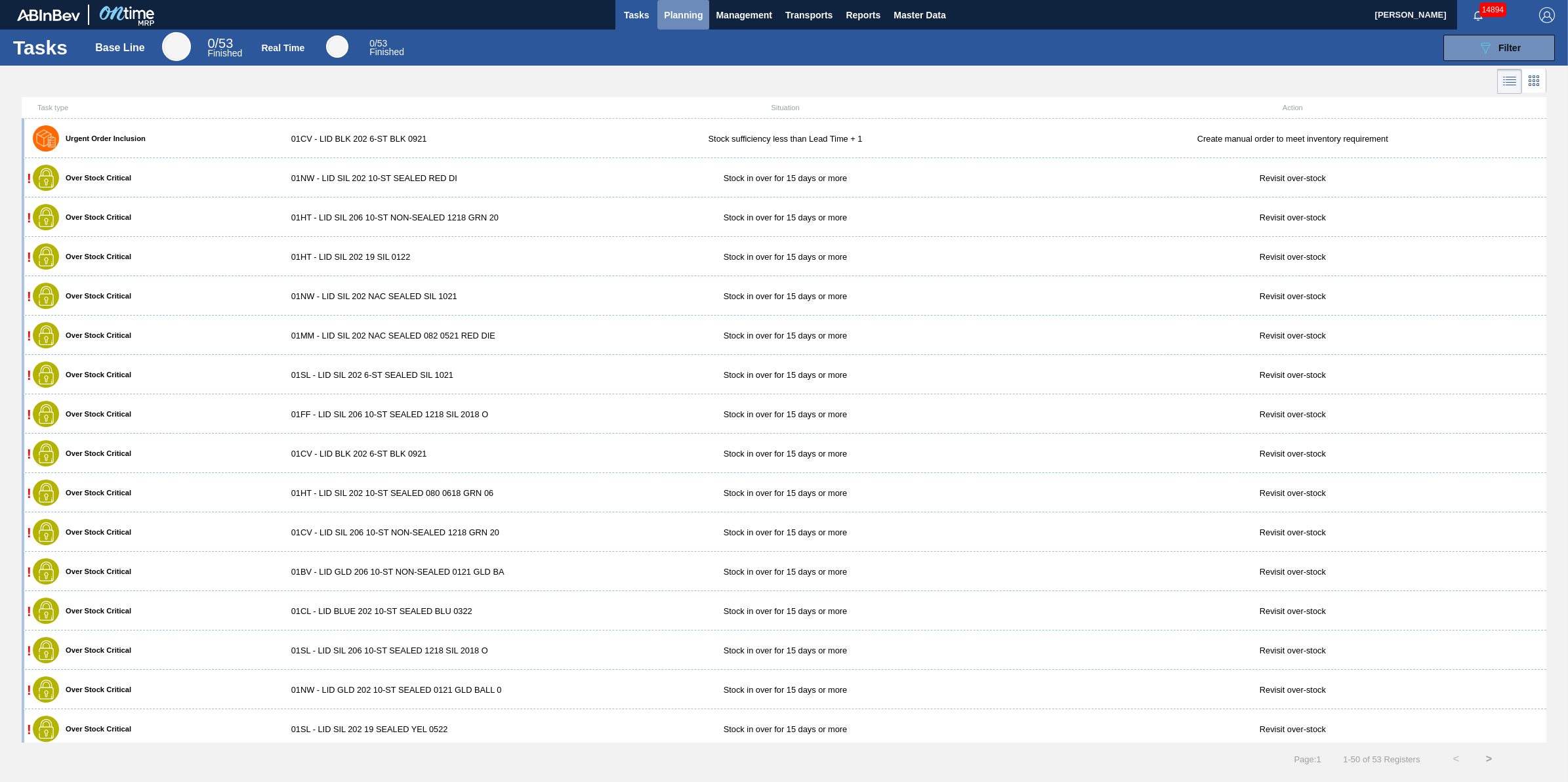
click at [664, 14] on span "Planning" at bounding box center [684, 15] width 39 height 16
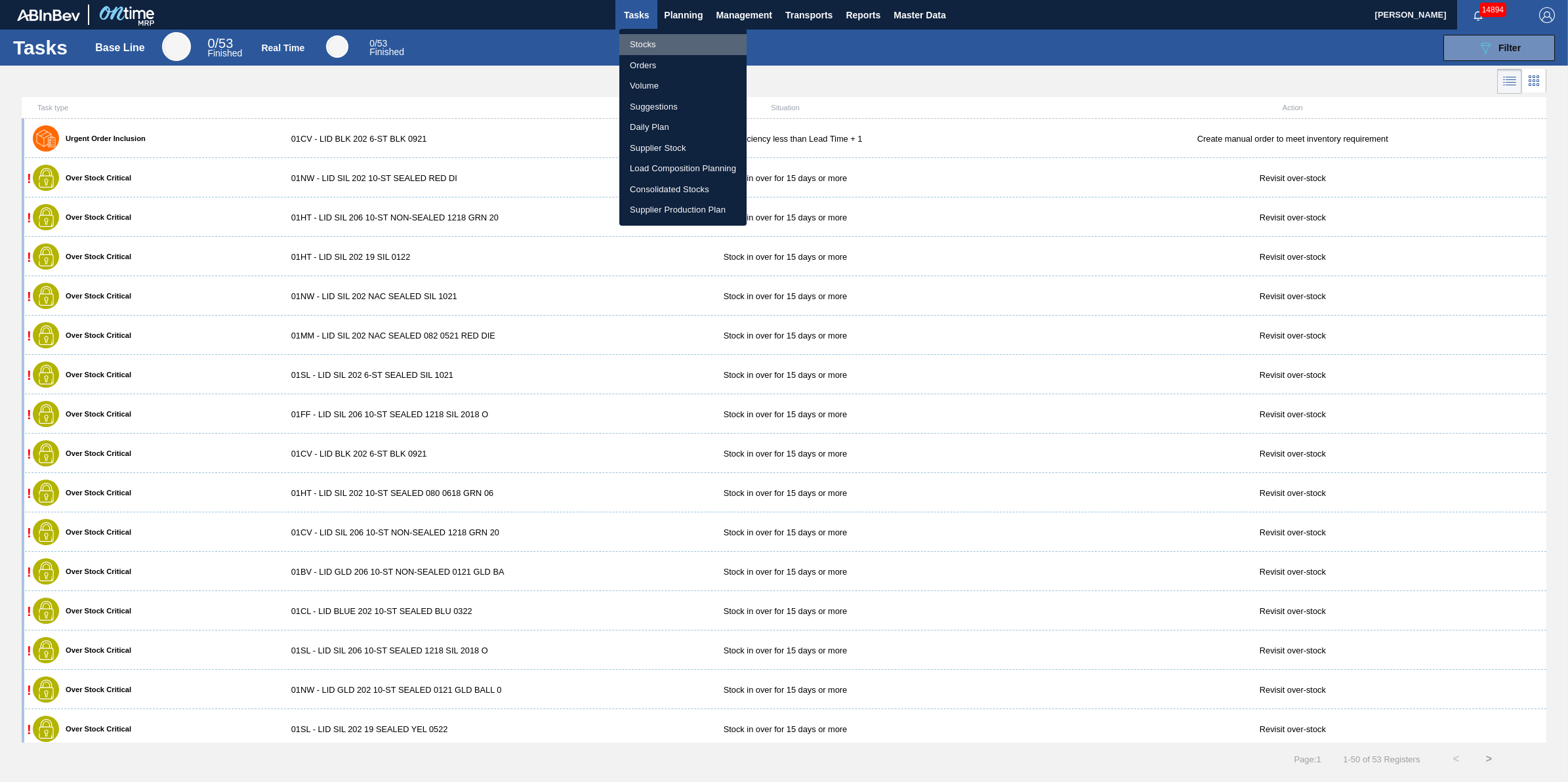
click at [634, 35] on li "Stocks" at bounding box center [683, 44] width 127 height 21
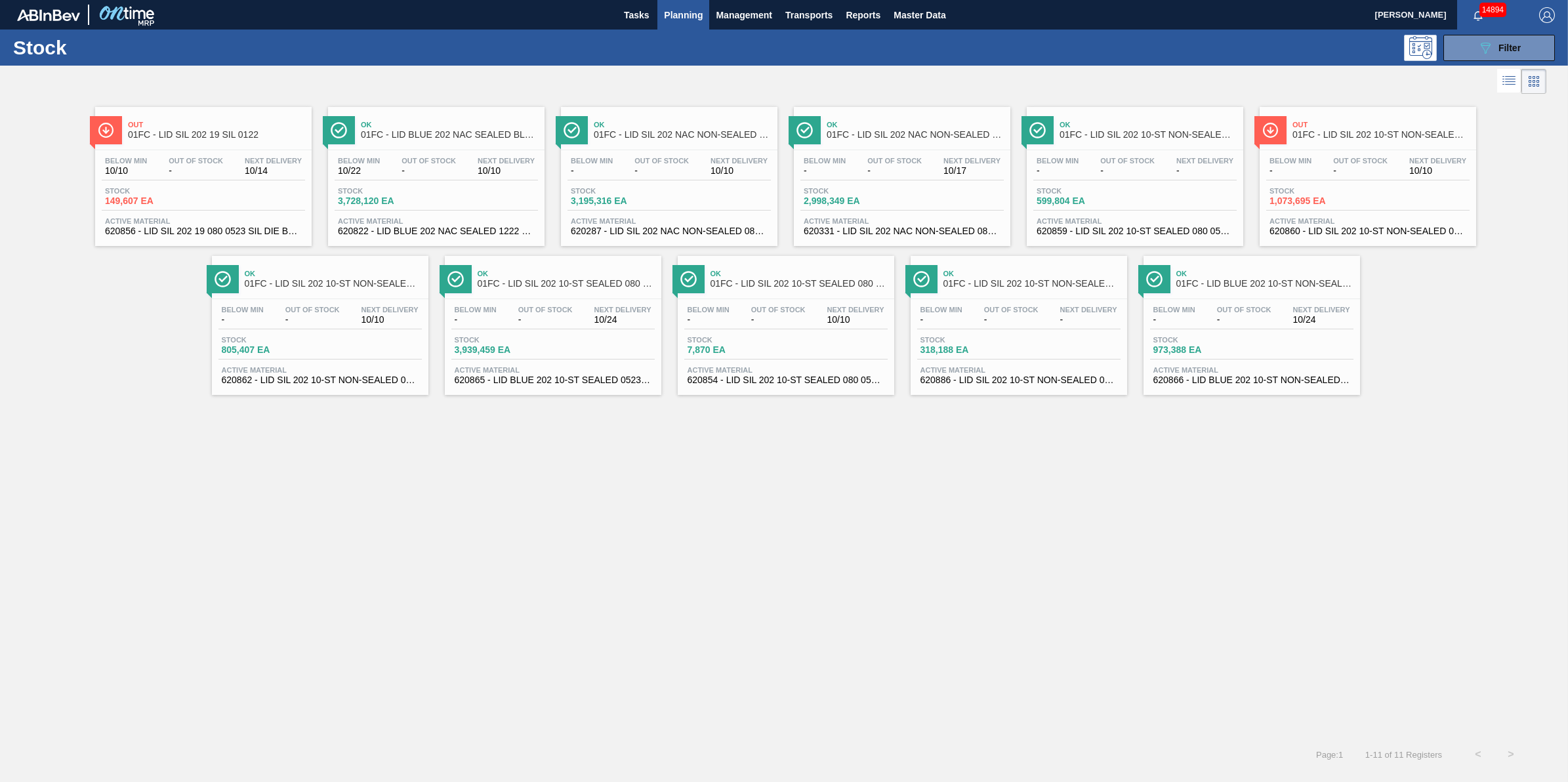
click at [684, 10] on span "Planning" at bounding box center [684, 15] width 39 height 16
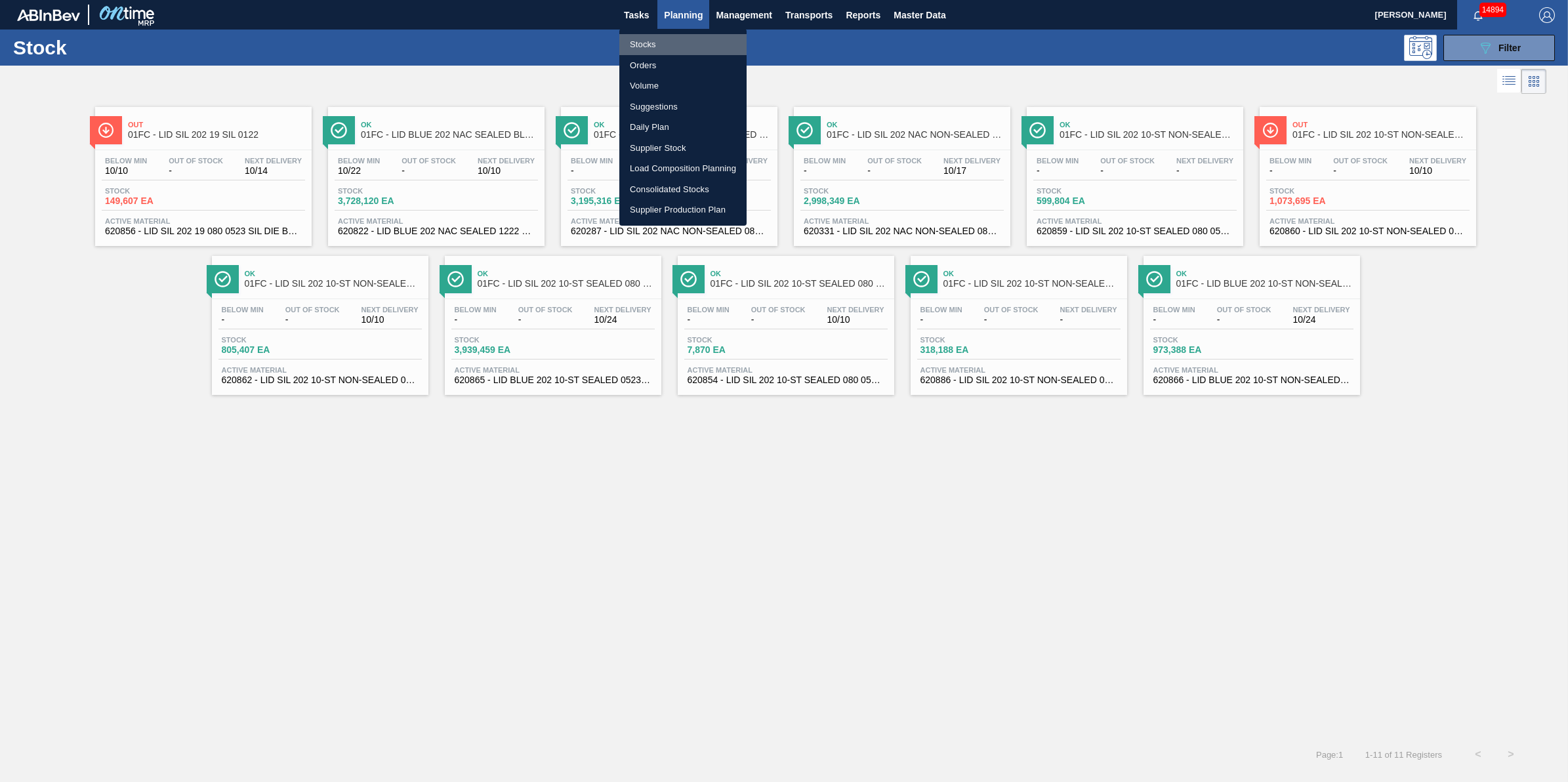
click at [687, 37] on li "Stocks" at bounding box center [683, 44] width 127 height 21
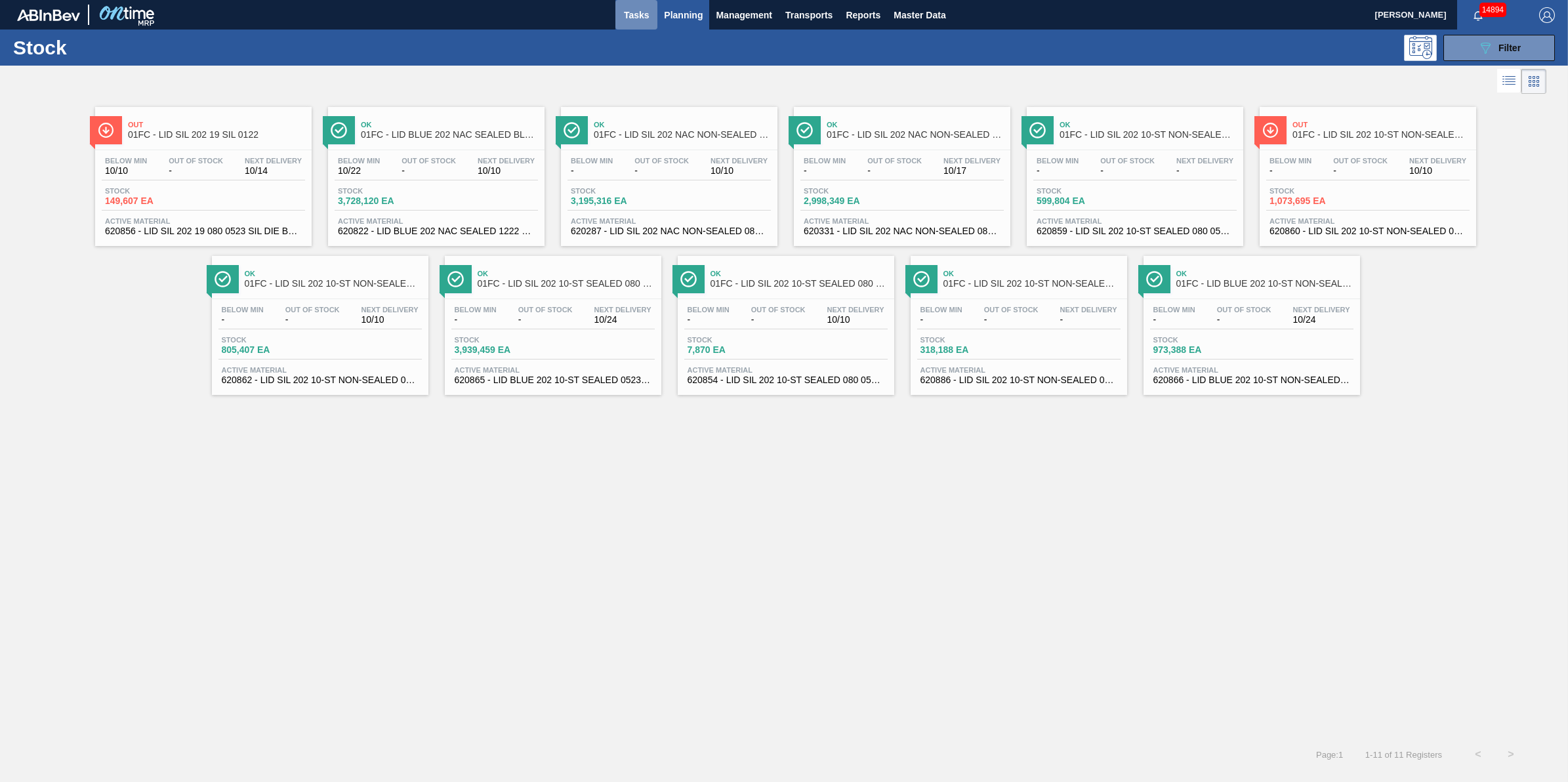
click at [647, 21] on span "Tasks" at bounding box center [636, 15] width 29 height 16
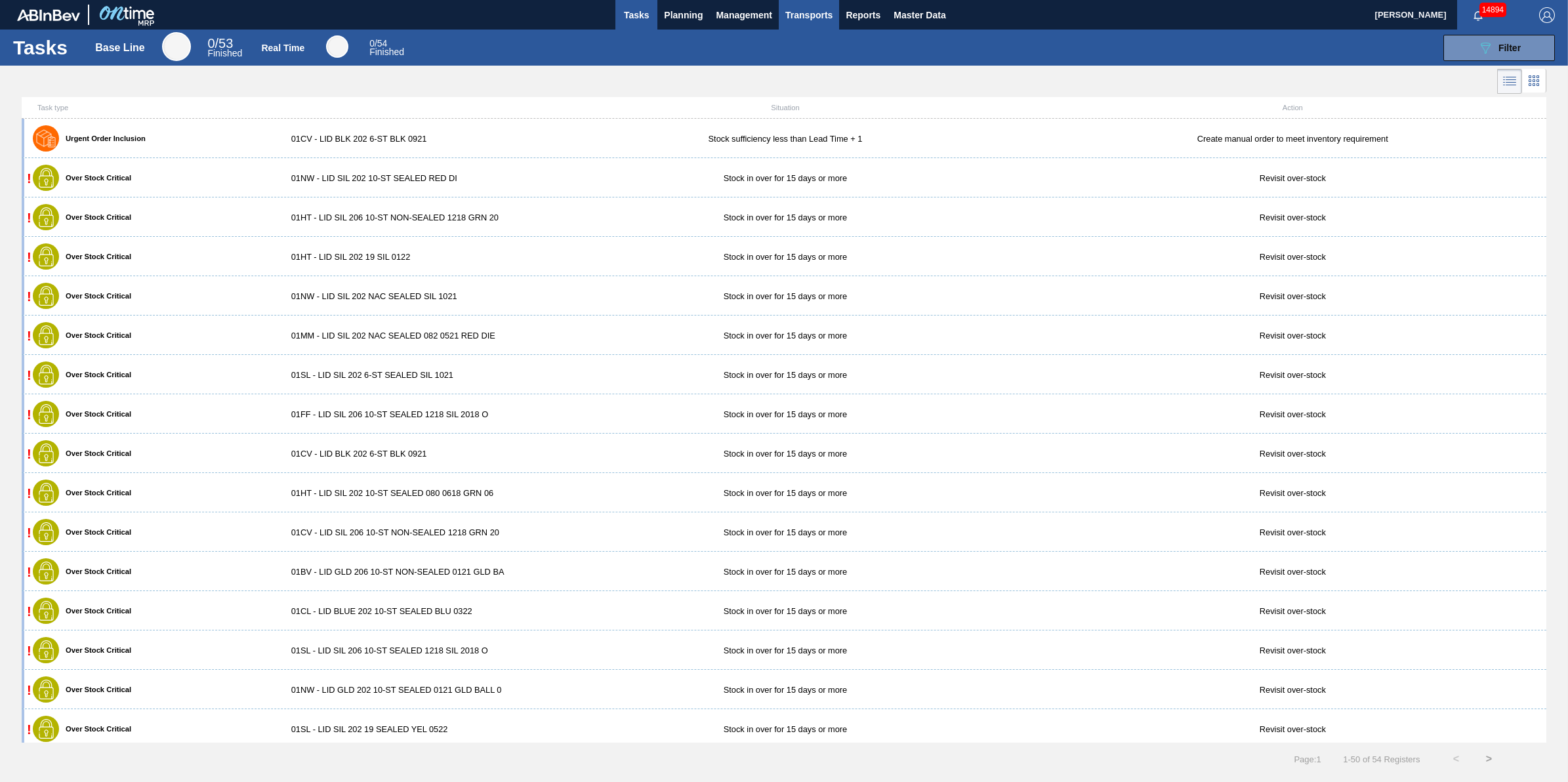
click at [787, 10] on span "Transports" at bounding box center [808, 15] width 47 height 16
click at [675, 13] on div at bounding box center [784, 391] width 1568 height 782
click at [675, 13] on span "Planning" at bounding box center [684, 15] width 39 height 16
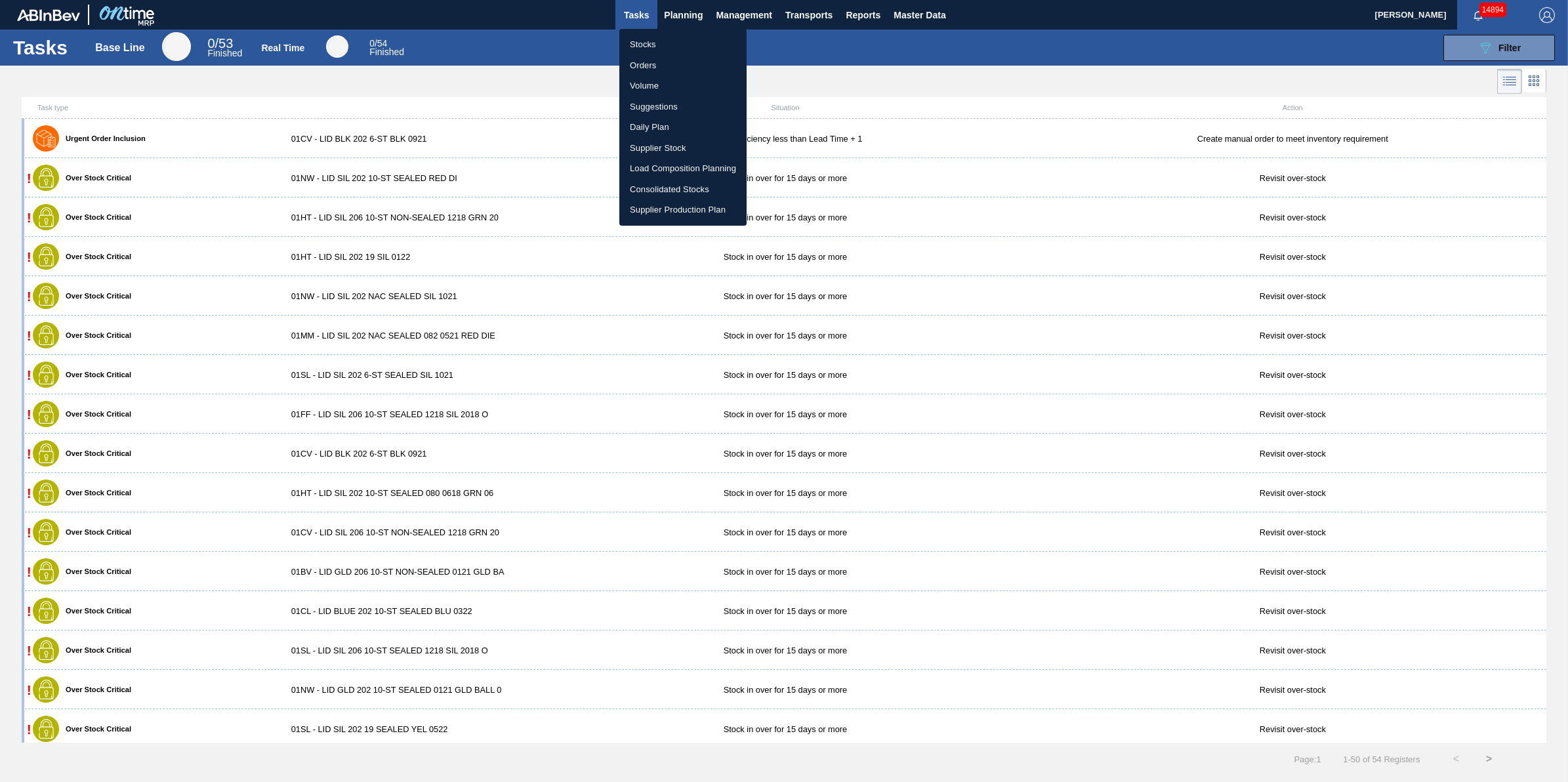
click at [678, 108] on li "Suggestions" at bounding box center [683, 107] width 127 height 21
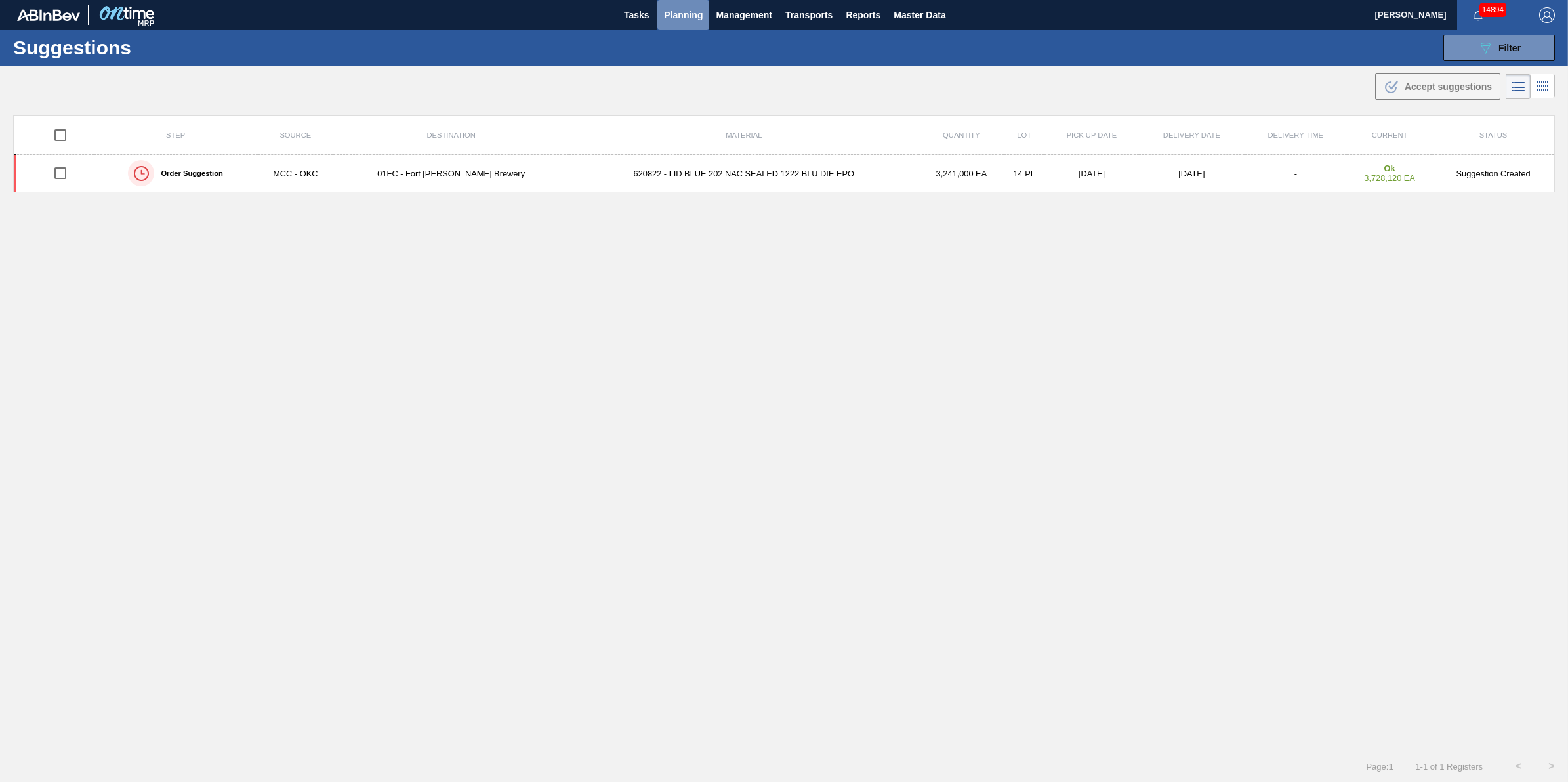
click at [683, 15] on span "Planning" at bounding box center [684, 15] width 39 height 16
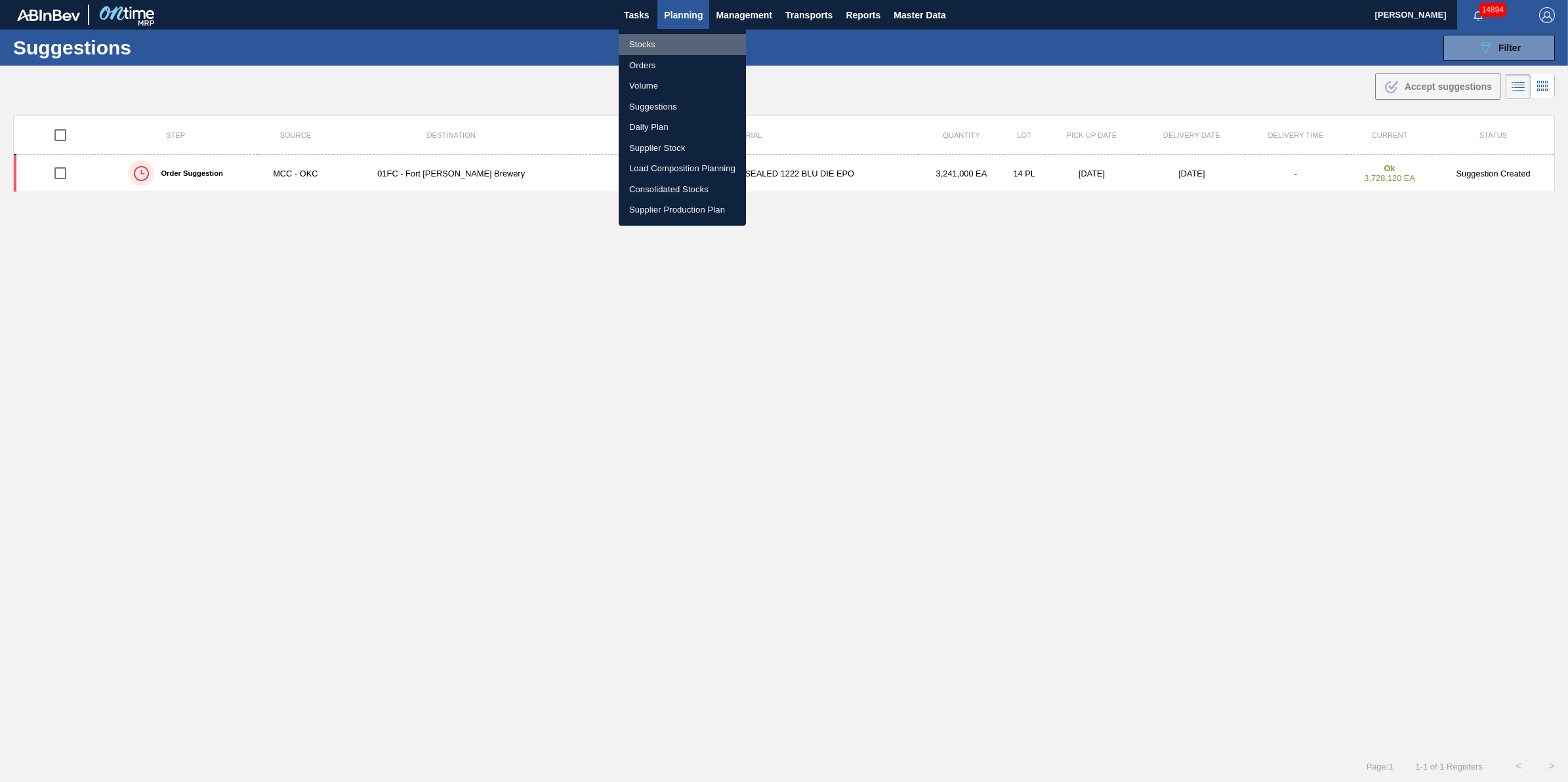
click at [670, 50] on li "Stocks" at bounding box center [682, 44] width 127 height 21
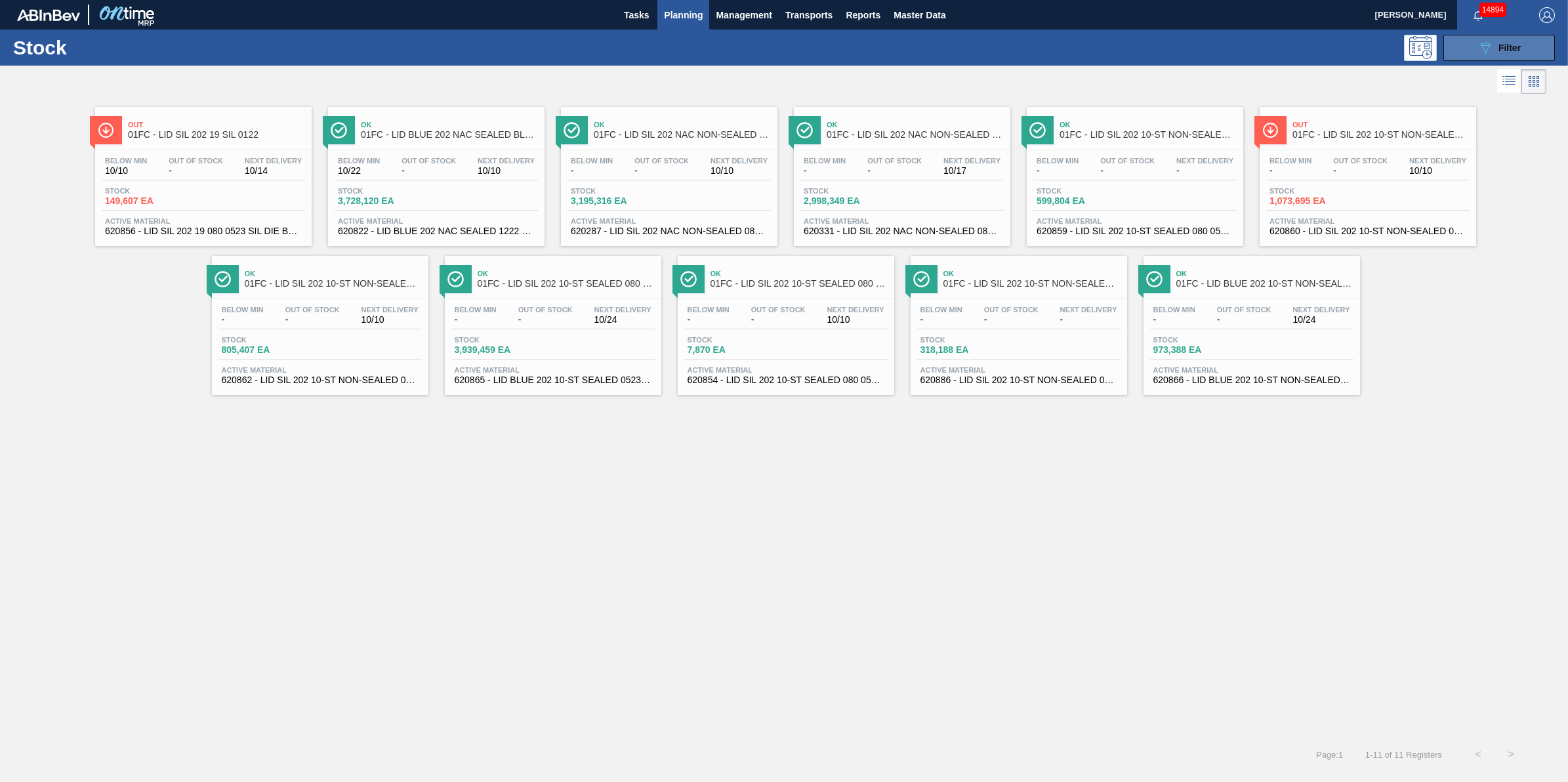
click at [1254, 47] on span "Filter" at bounding box center [1509, 47] width 22 height 10
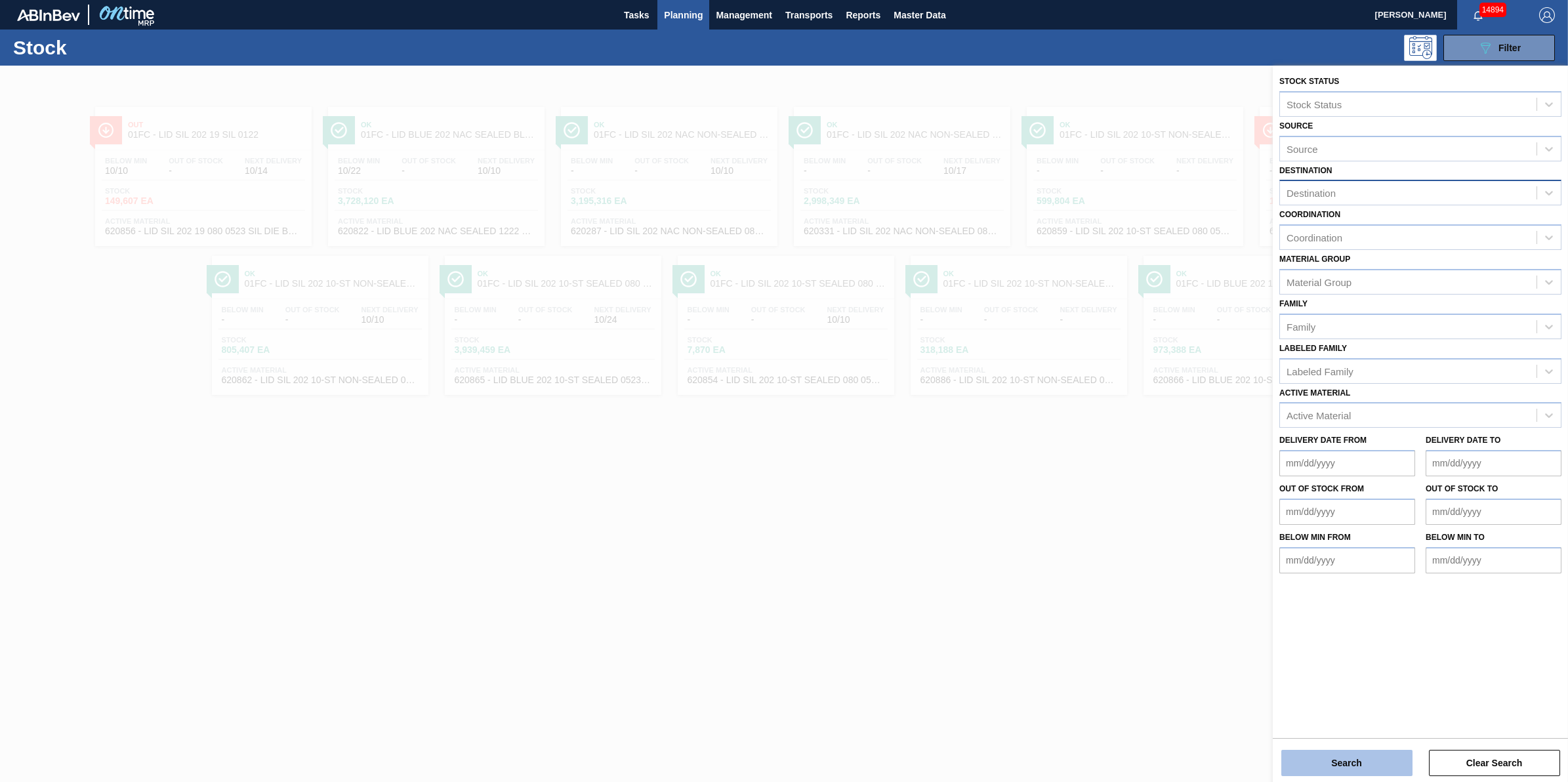
click at [1254, 625] on button "Search" at bounding box center [1347, 763] width 131 height 26
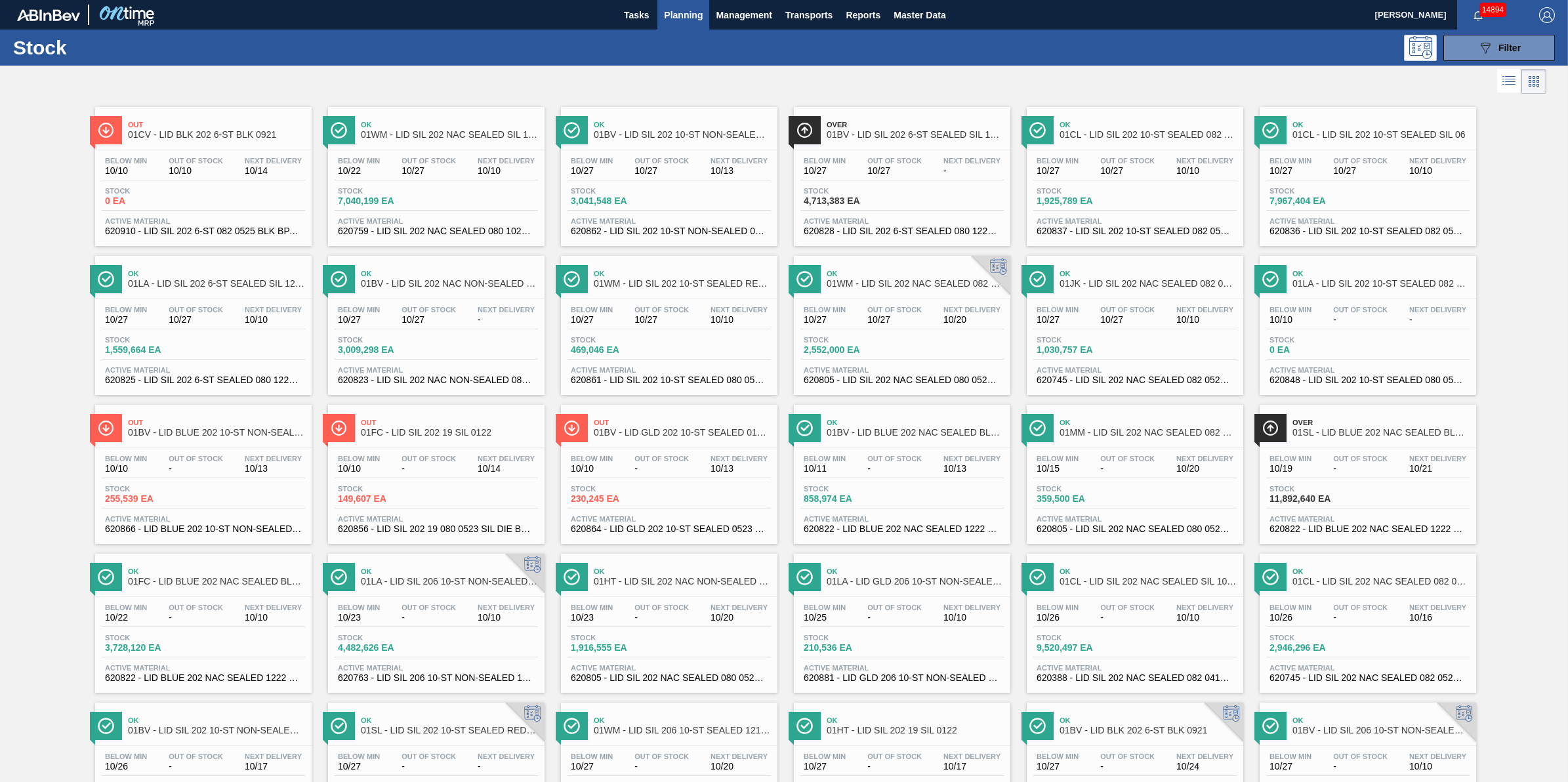
click at [683, 10] on span "Planning" at bounding box center [684, 15] width 39 height 16
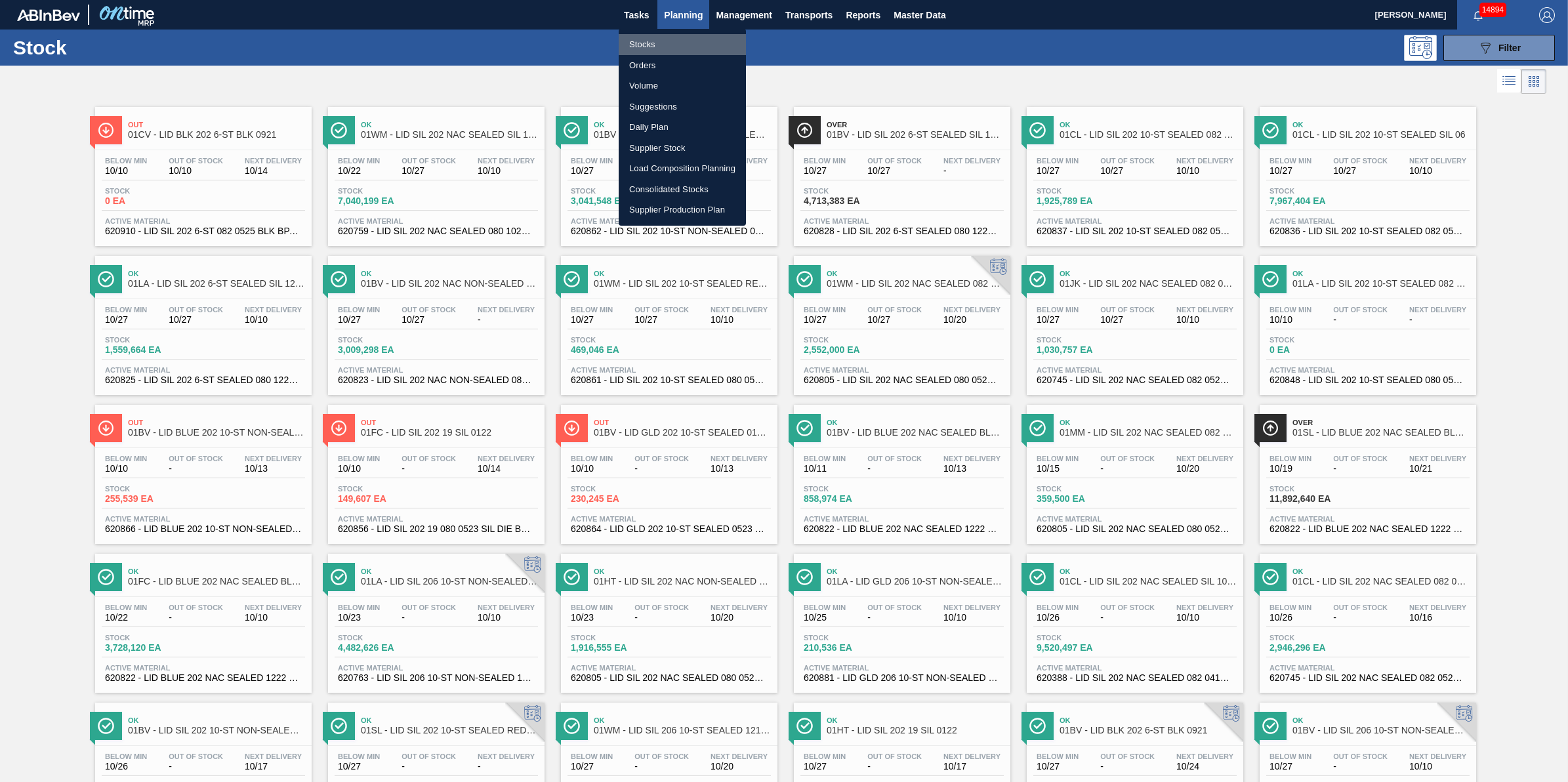
click at [686, 34] on li "Stocks" at bounding box center [682, 44] width 127 height 21
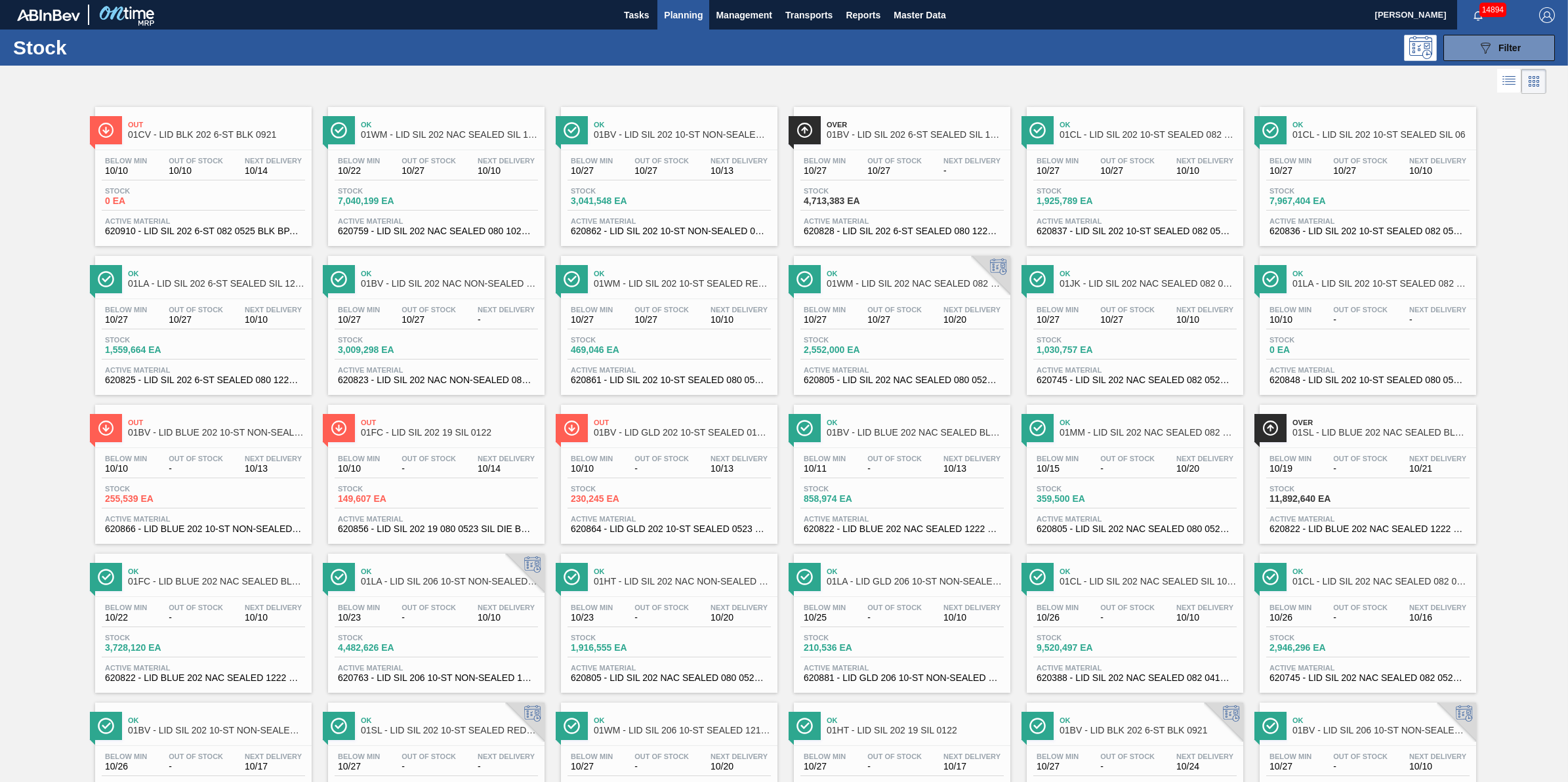
click at [680, 6] on button "Planning" at bounding box center [683, 15] width 52 height 29
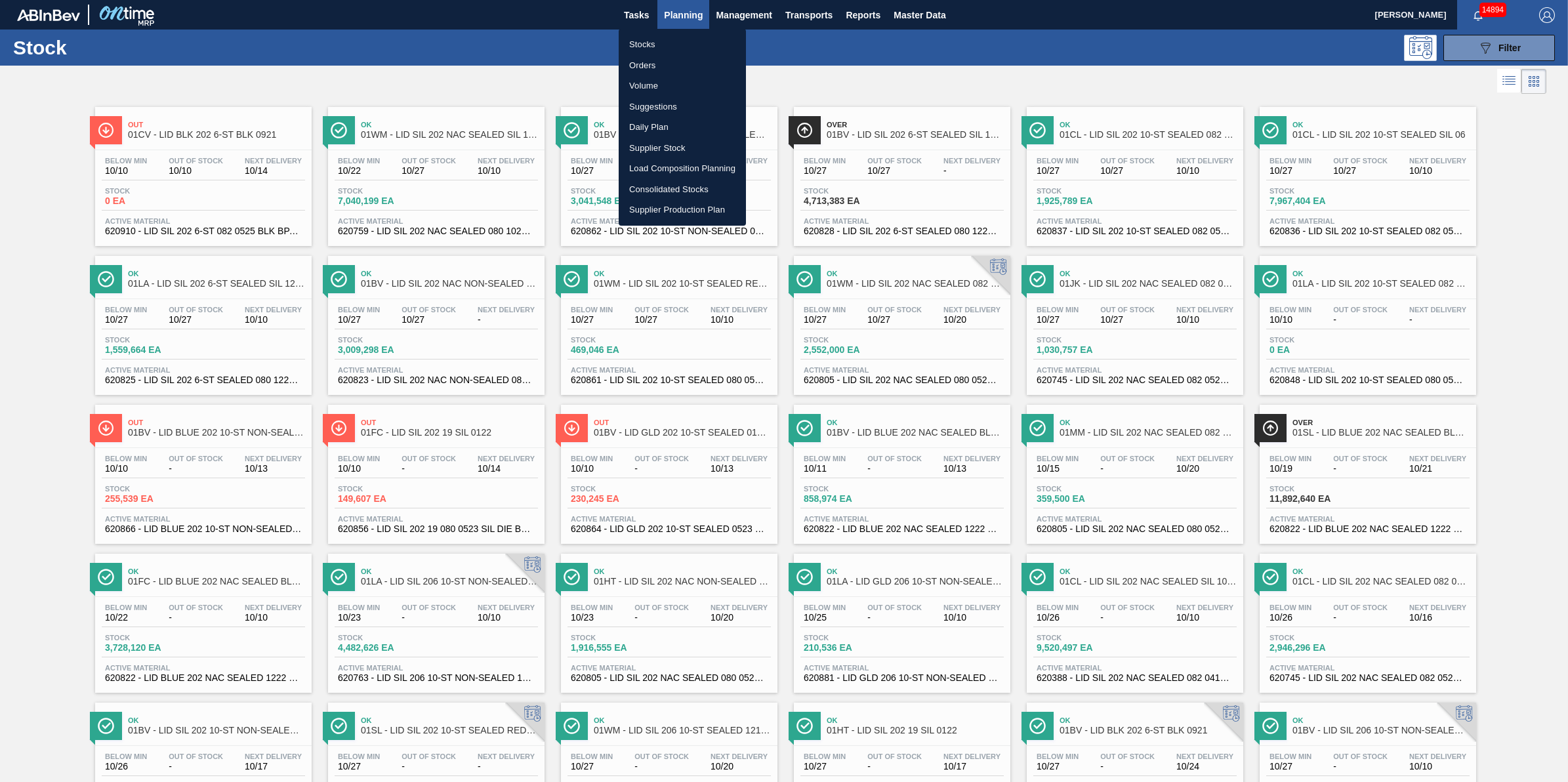
click at [677, 27] on div at bounding box center [784, 391] width 1568 height 782
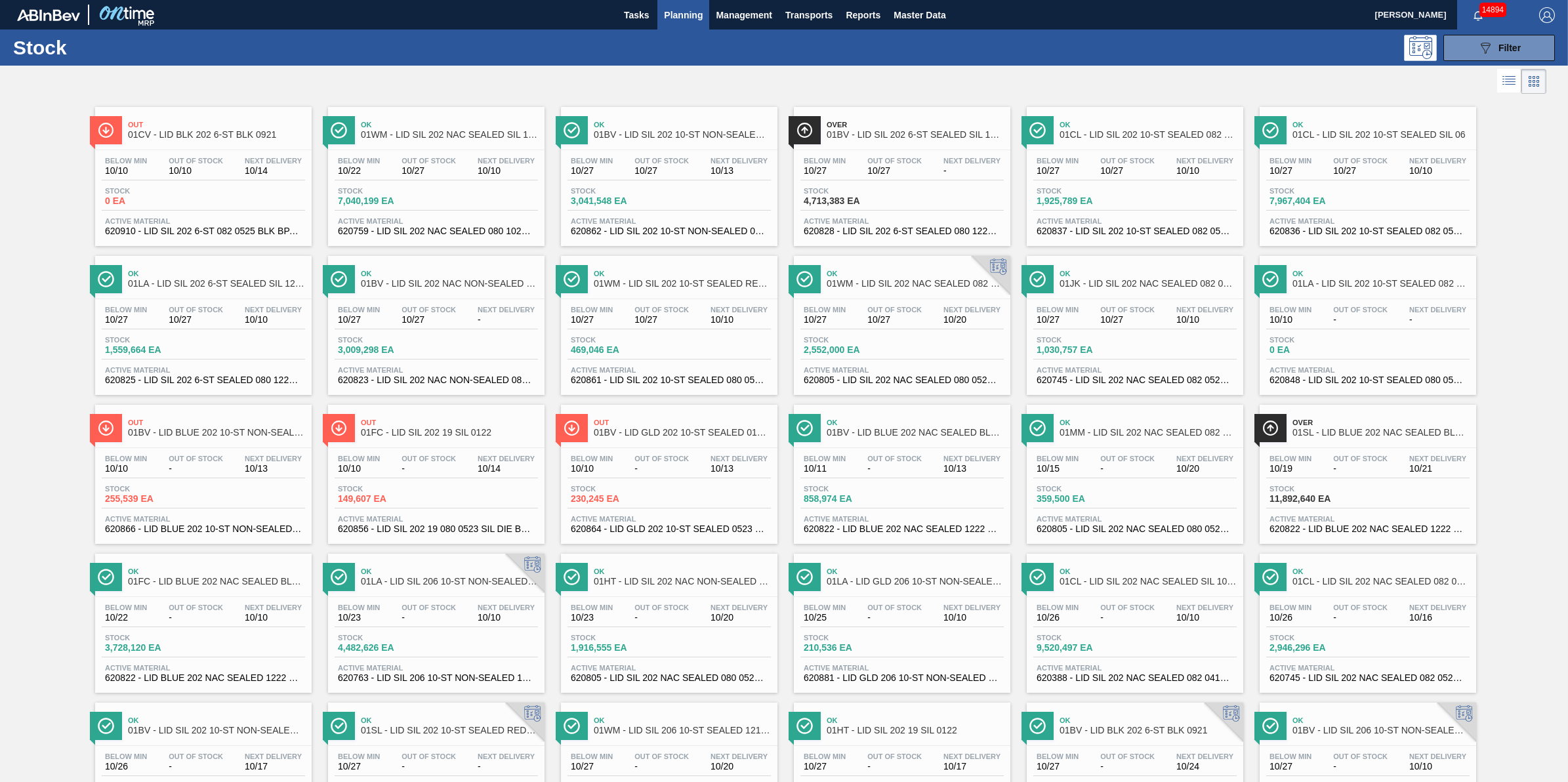
click at [683, 41] on li "Stocks" at bounding box center [683, 45] width 96 height 12
click at [684, 18] on span "Planning" at bounding box center [684, 15] width 39 height 16
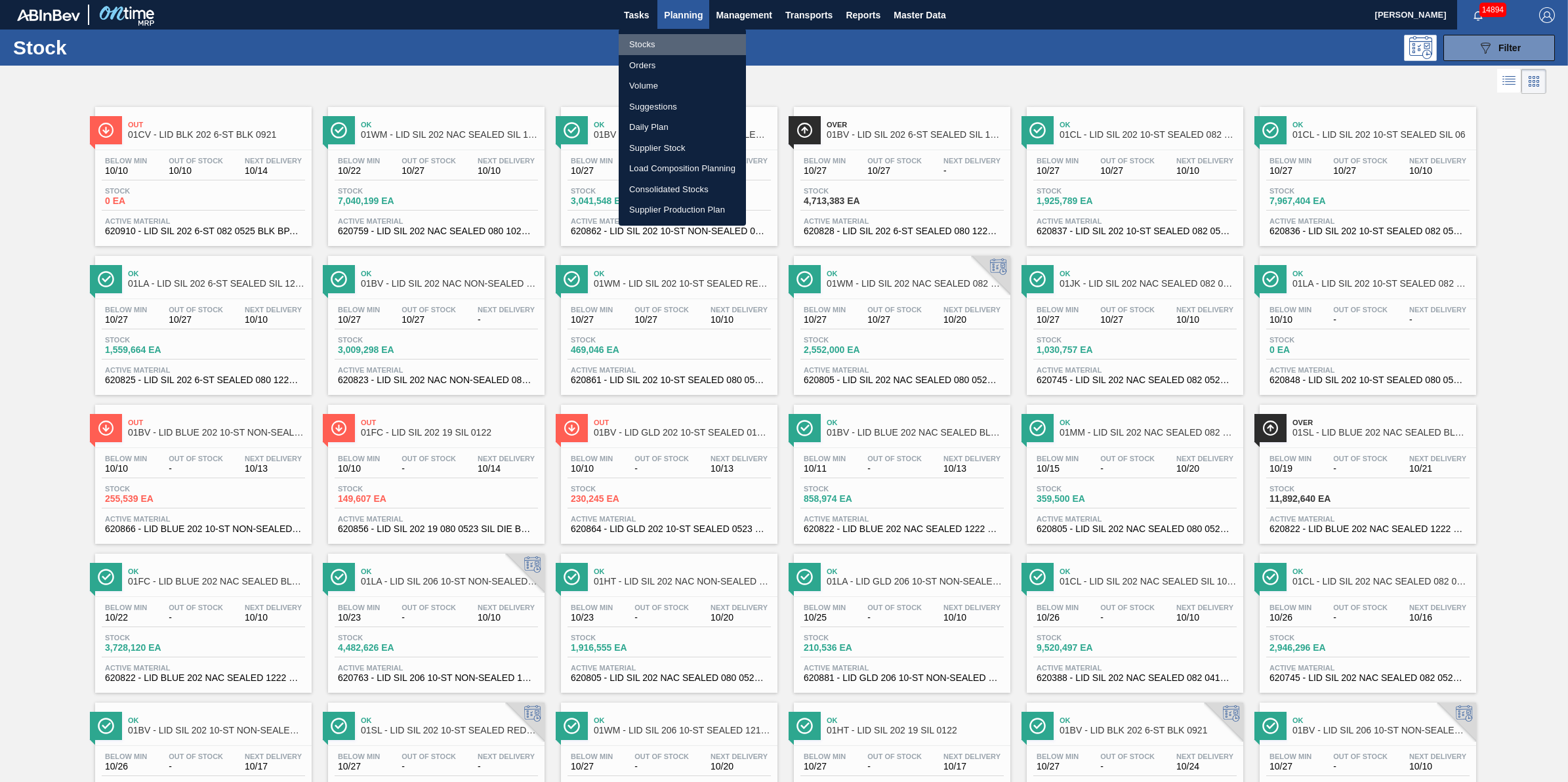
click at [681, 40] on li "Stocks" at bounding box center [682, 44] width 127 height 21
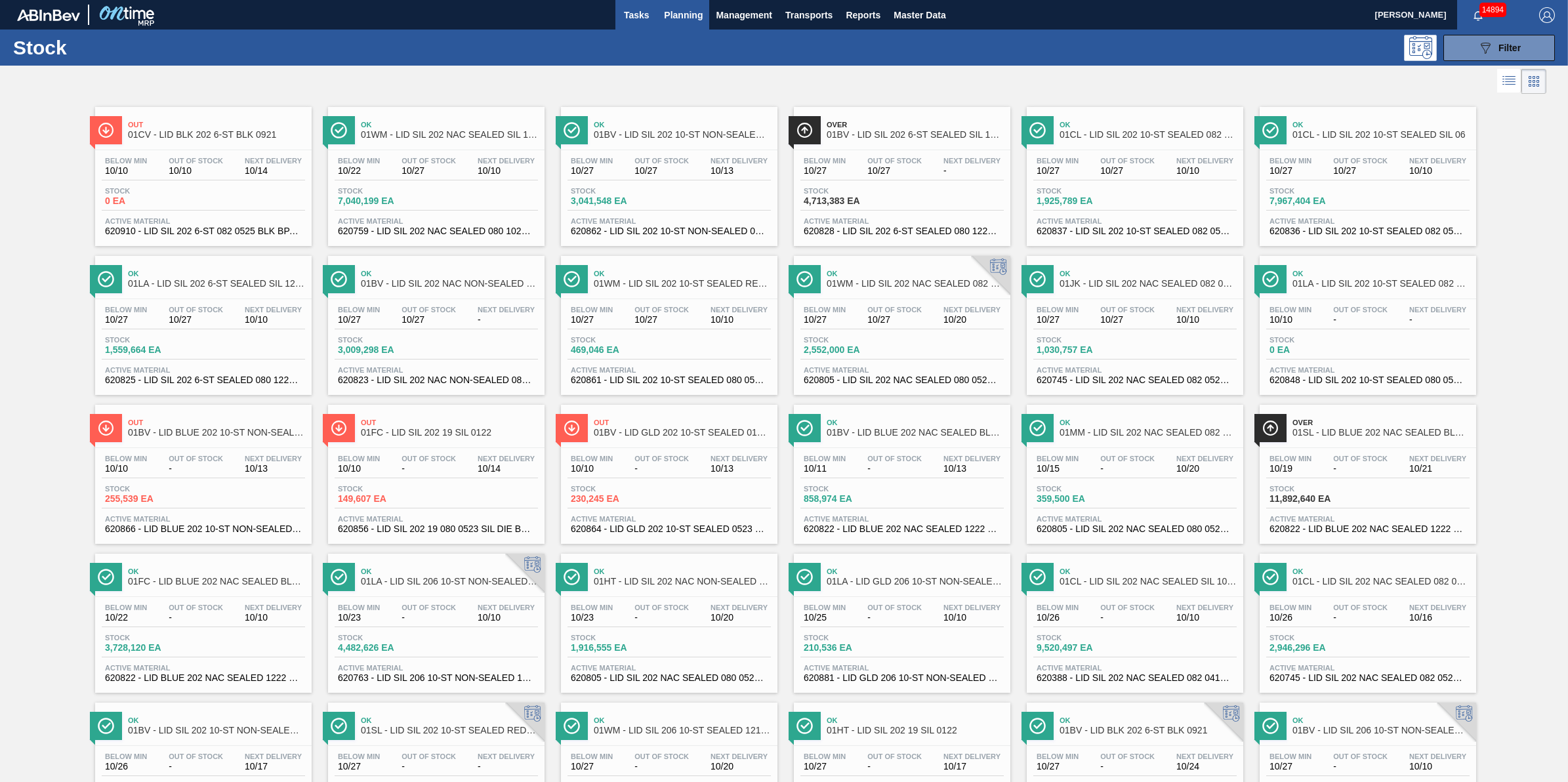
click at [622, 11] on span "Tasks" at bounding box center [636, 15] width 29 height 16
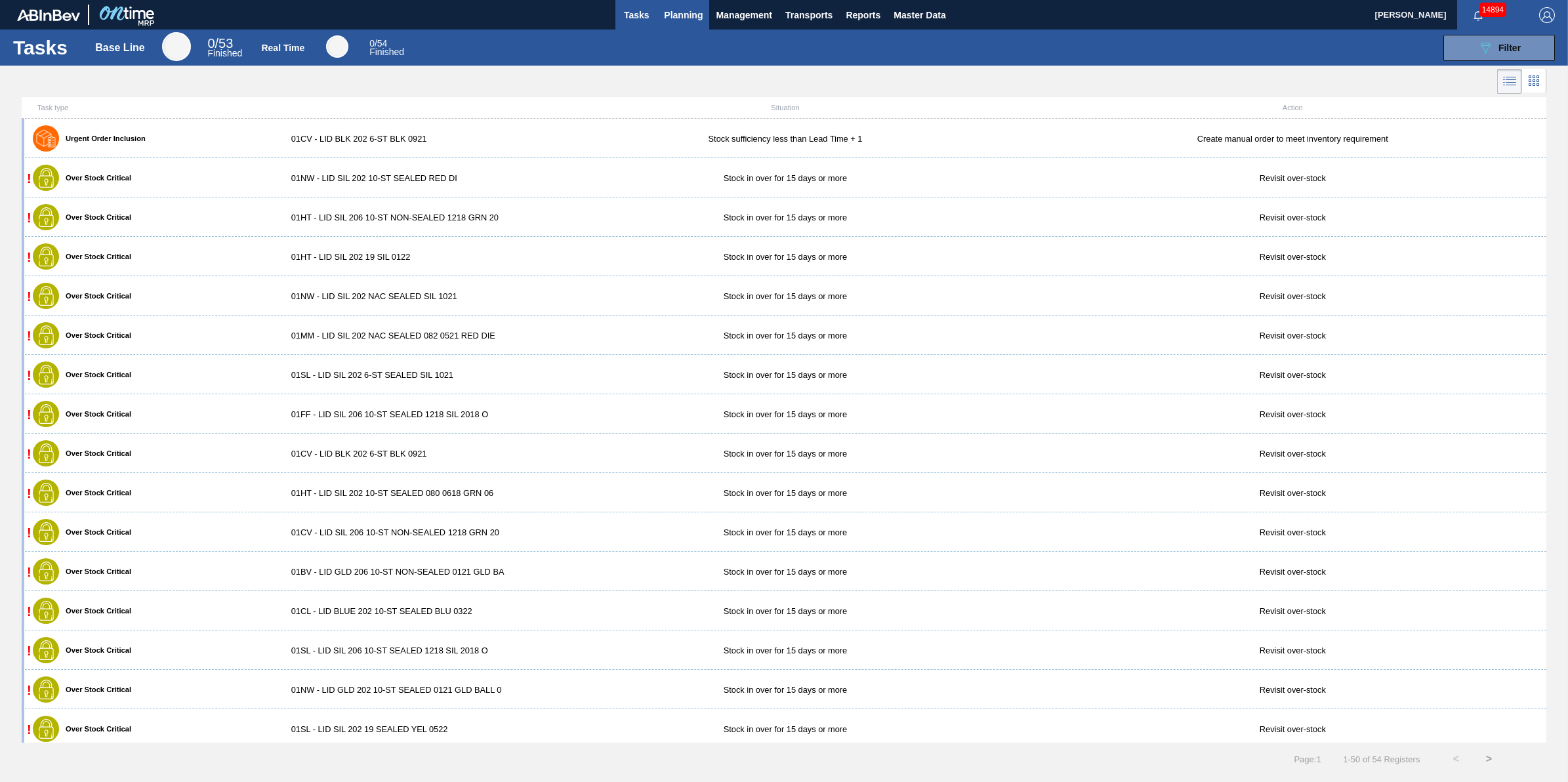
click at [685, 14] on span "Planning" at bounding box center [684, 15] width 39 height 16
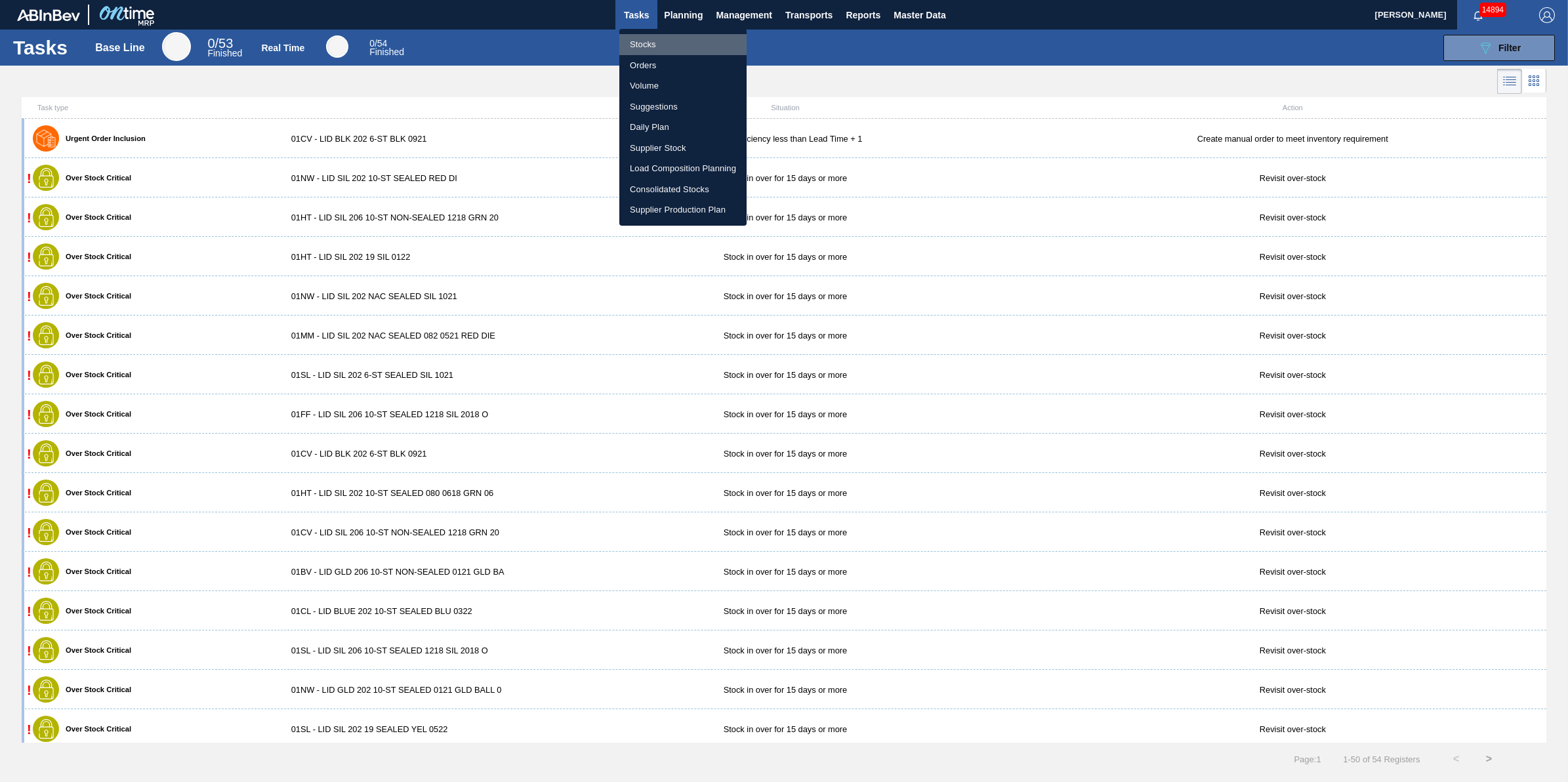
click at [673, 42] on li "Stocks" at bounding box center [683, 44] width 127 height 21
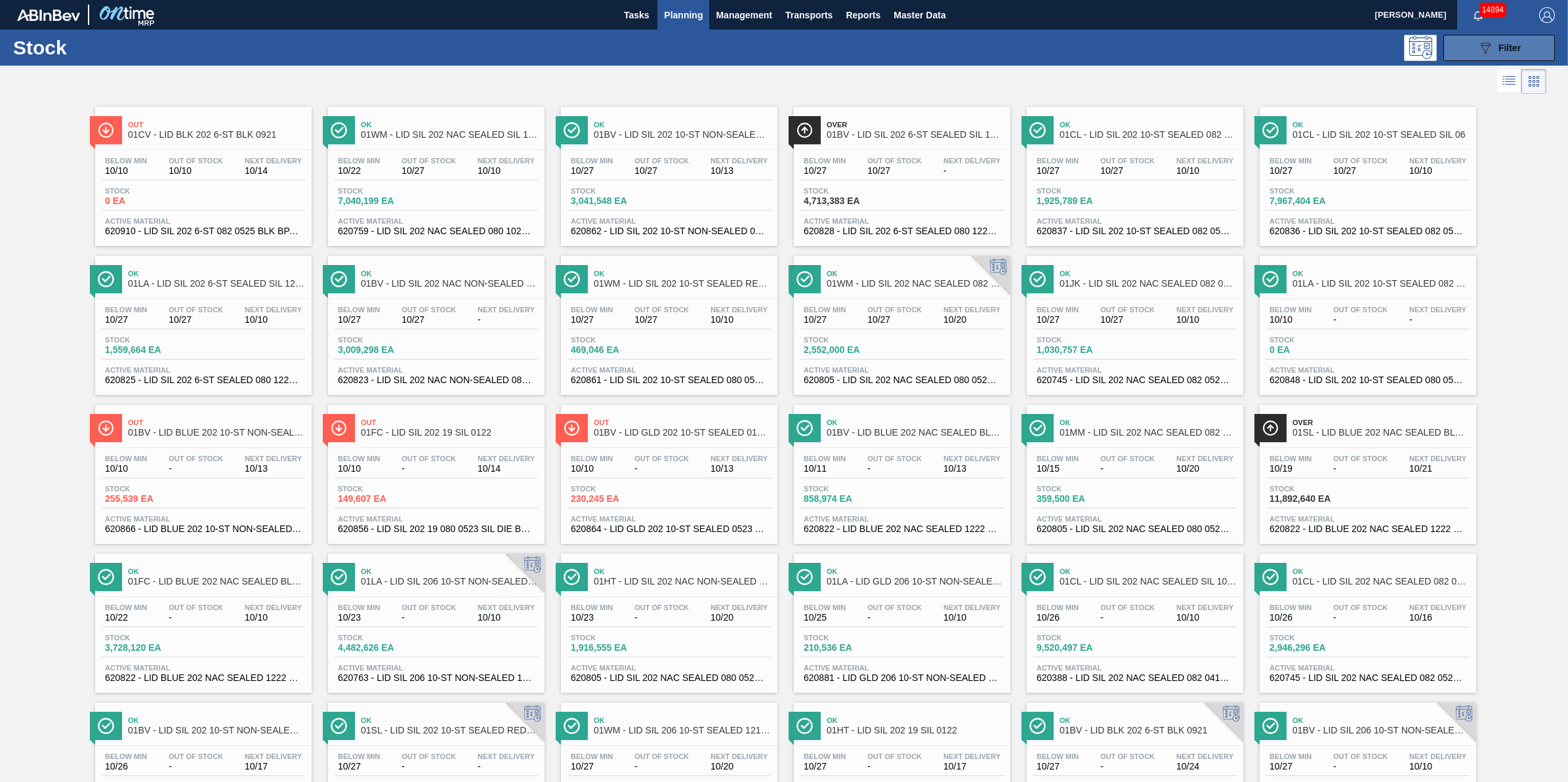
click at [1254, 41] on icon "089F7B8B-B2A5-4AFE-B5C0-19BA573D28AC" at bounding box center [1484, 47] width 16 height 16
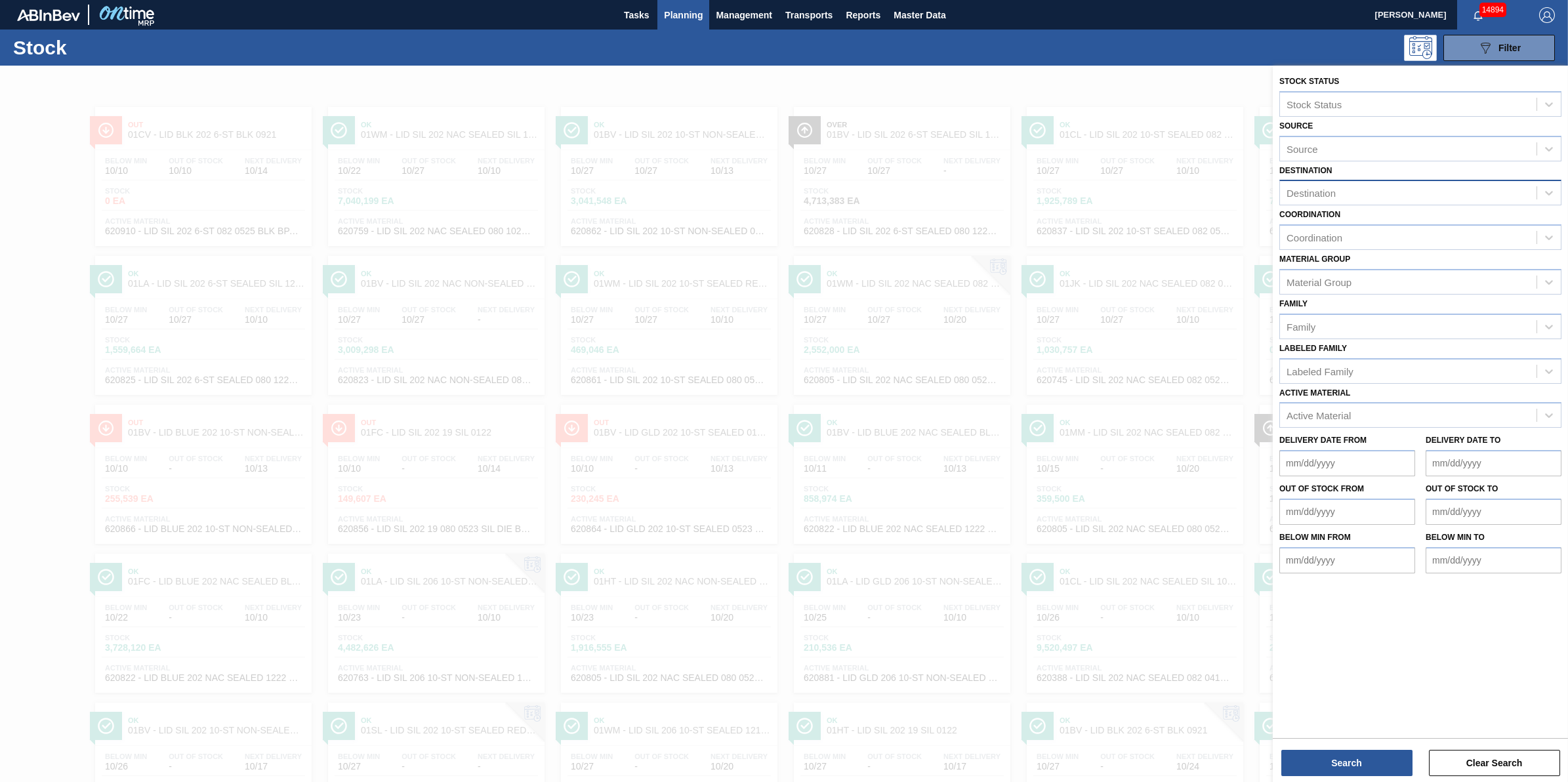
click at [1254, 183] on div "Destination" at bounding box center [1408, 193] width 256 height 19
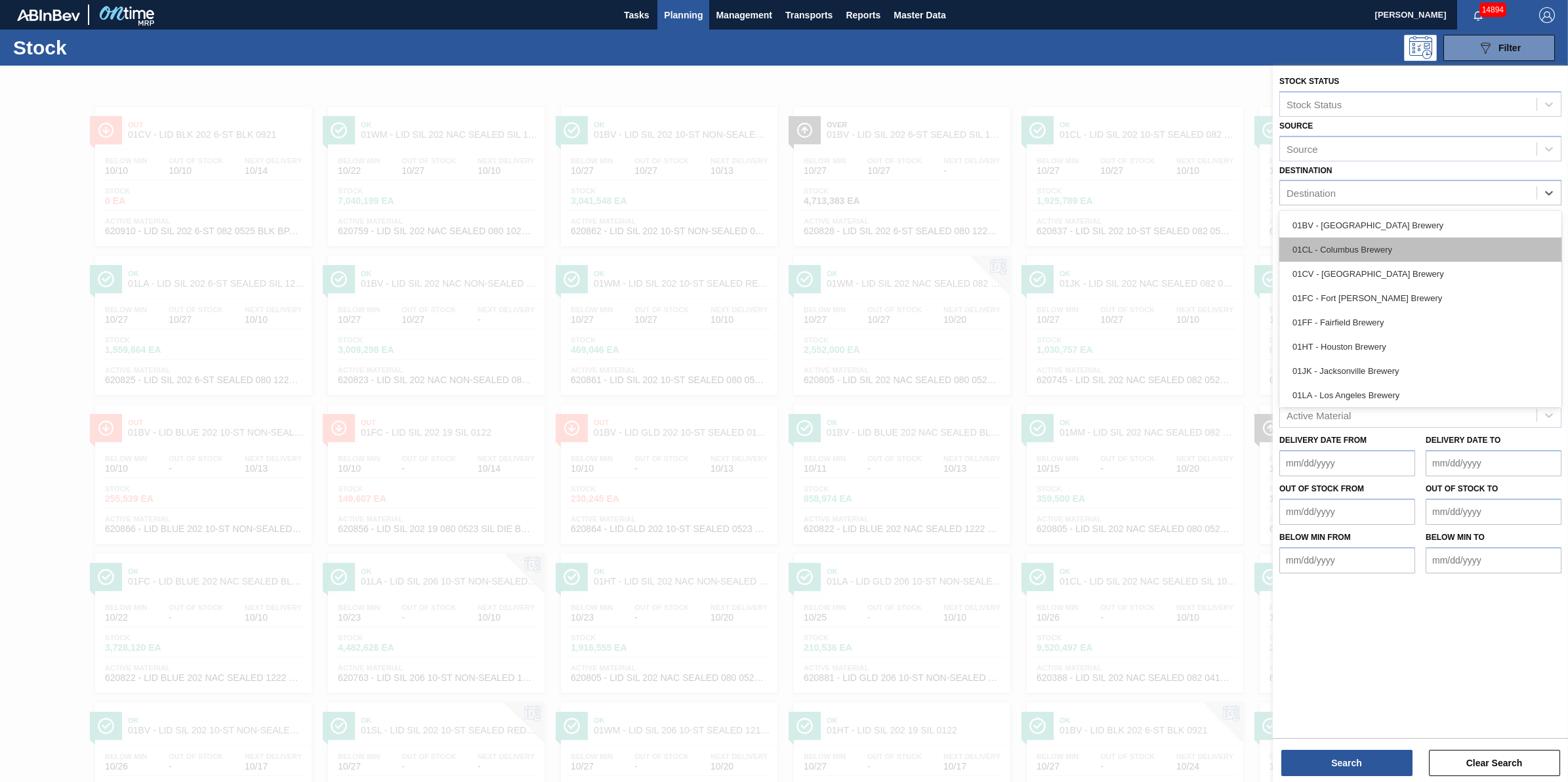
click at [1254, 257] on div "01CL - Columbus Brewery" at bounding box center [1420, 250] width 282 height 24
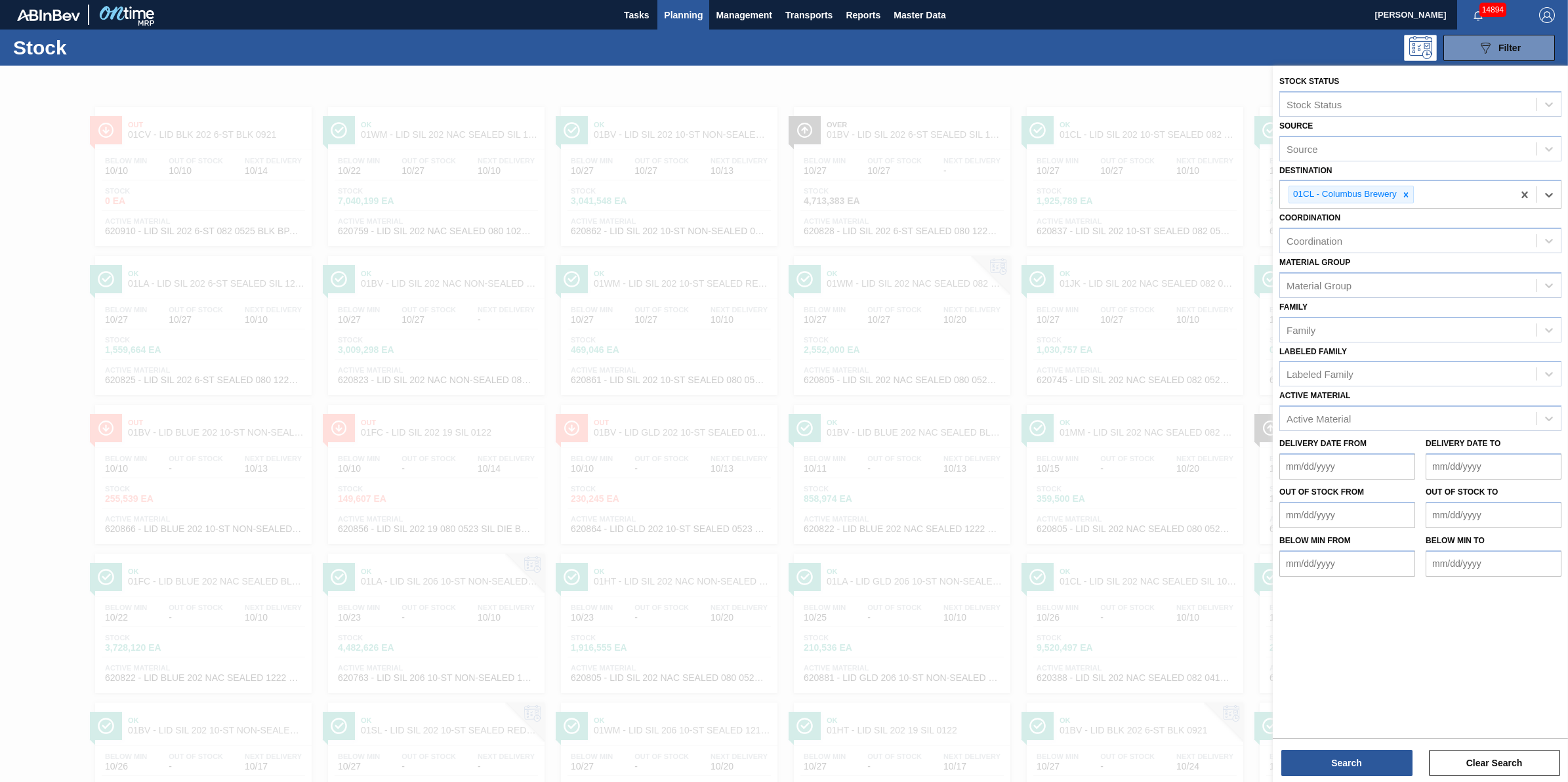
click at [1254, 625] on div "Search Clear Search" at bounding box center [1420, 756] width 295 height 37
click at [1254, 625] on button "Search" at bounding box center [1347, 763] width 131 height 26
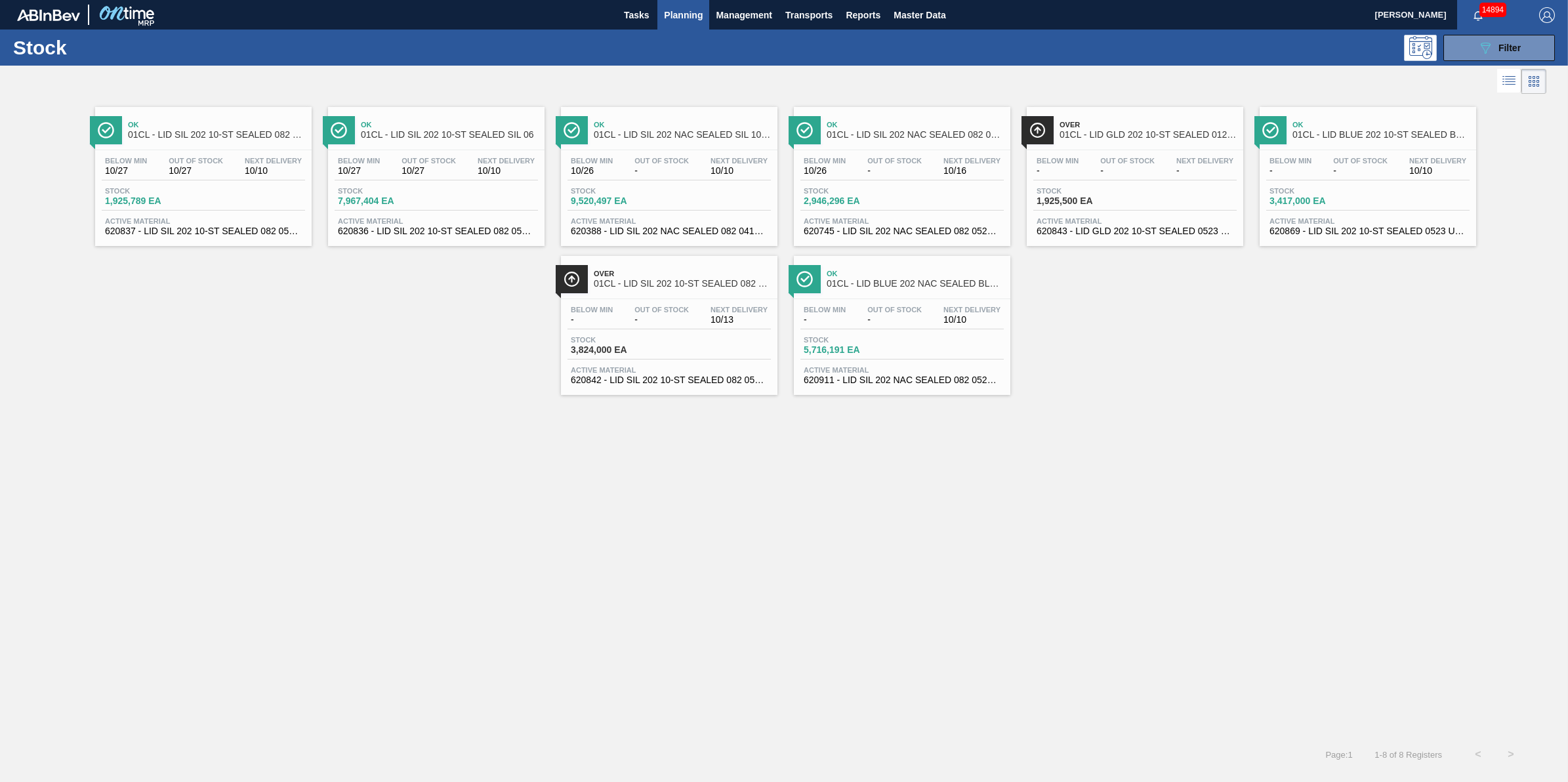
click at [906, 368] on span "Active Material" at bounding box center [902, 369] width 197 height 8
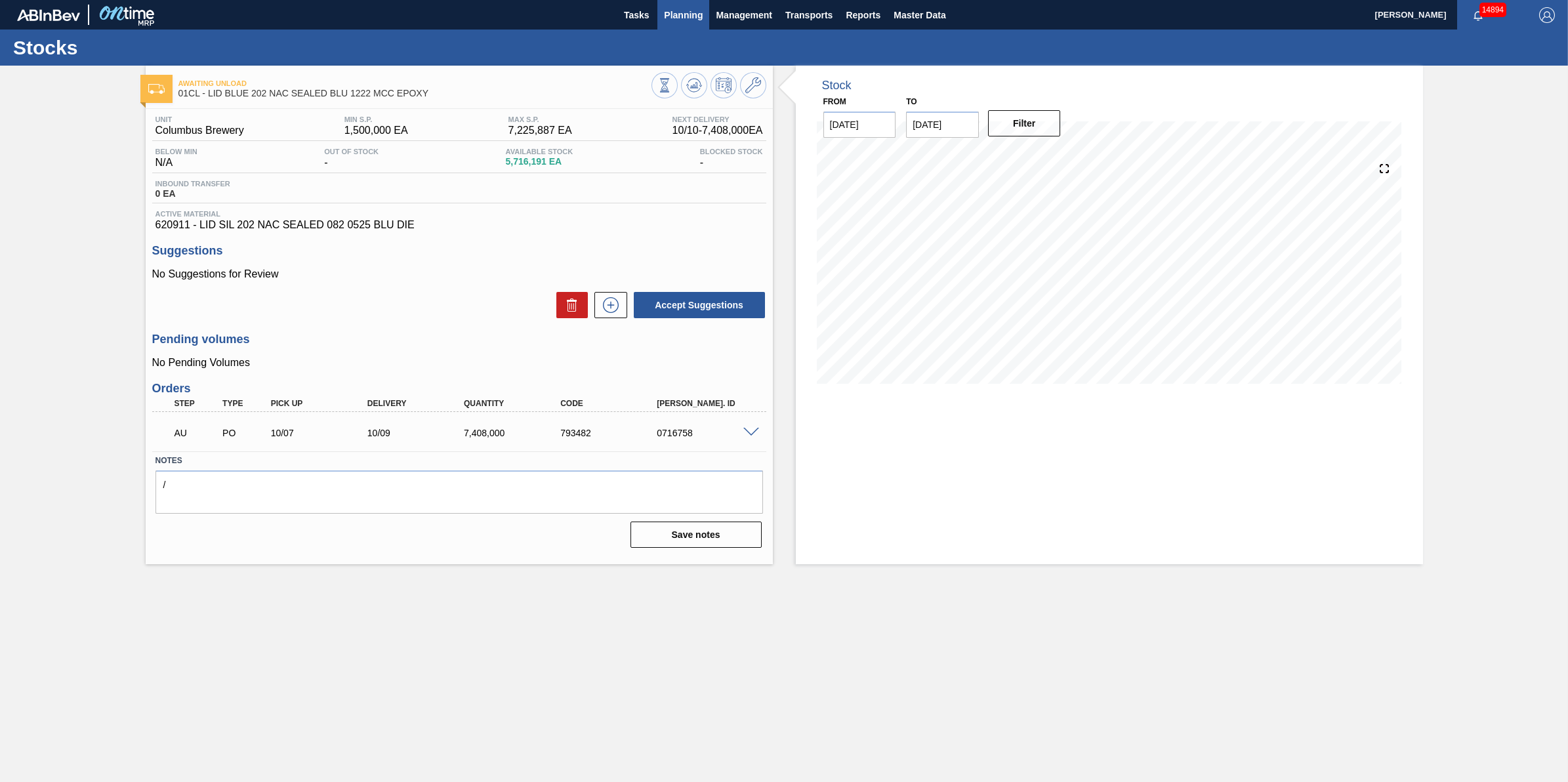
click at [673, 14] on span "Planning" at bounding box center [684, 15] width 39 height 16
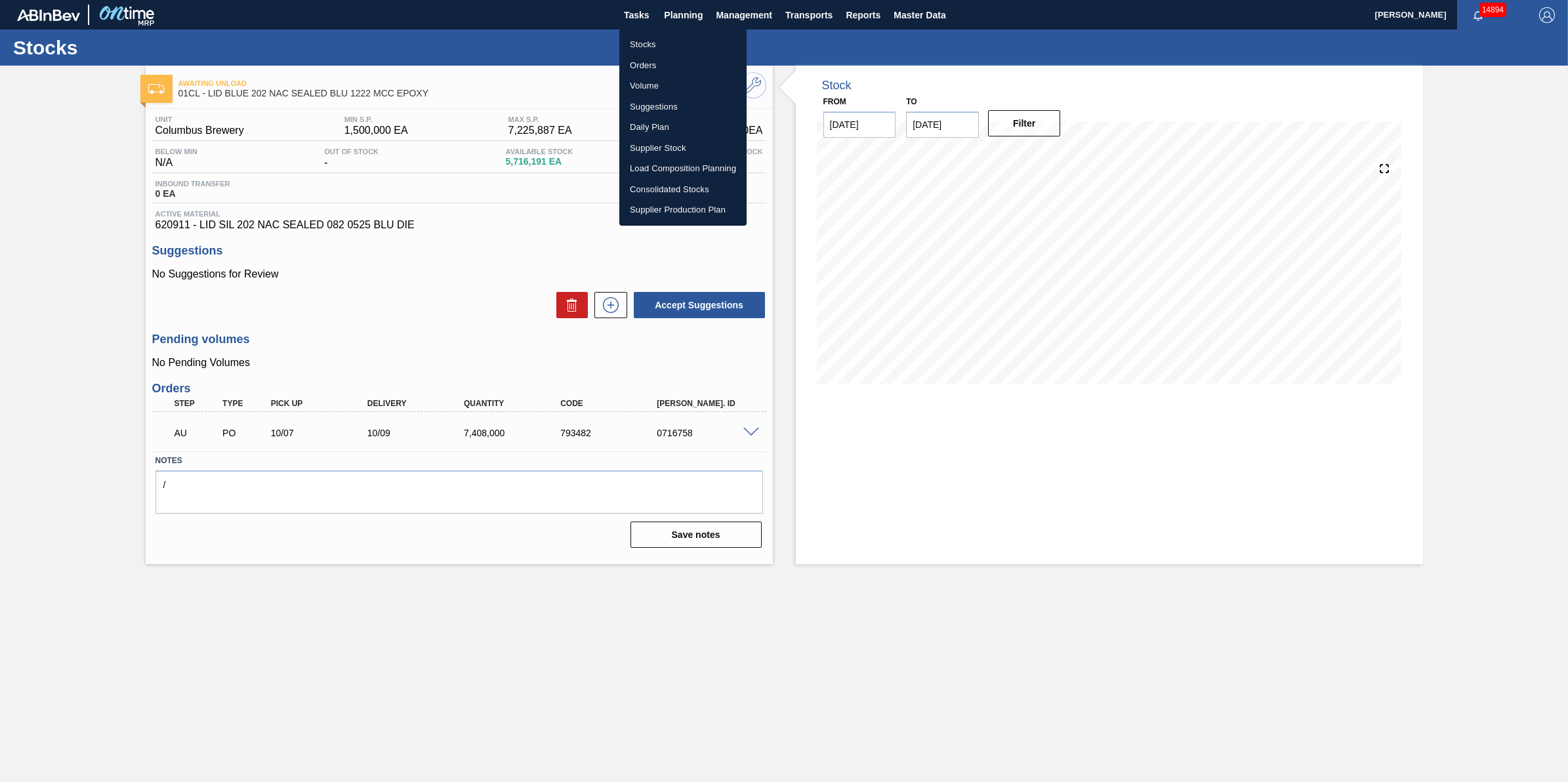
click at [675, 36] on li "Stocks" at bounding box center [683, 44] width 127 height 21
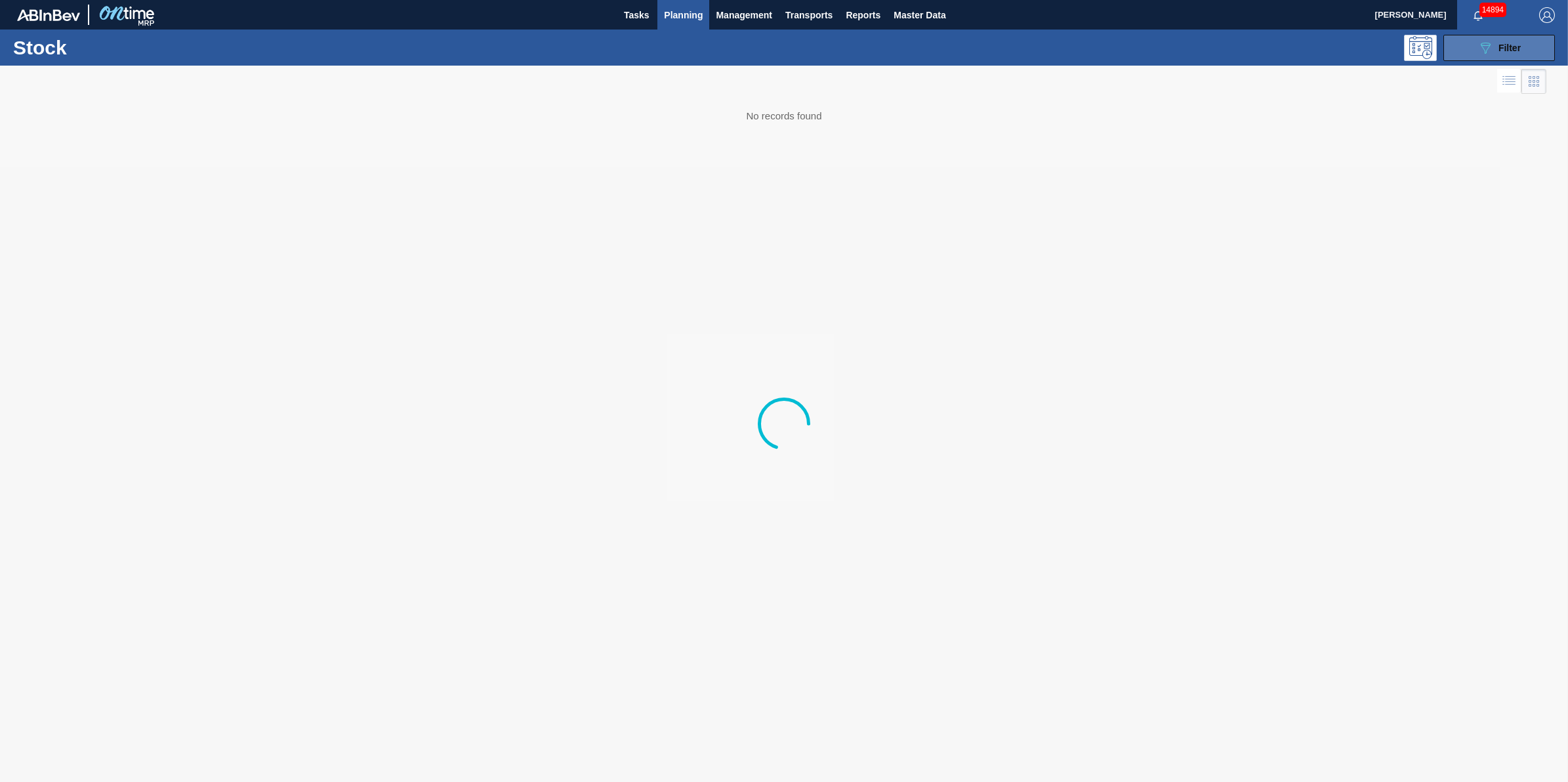
click at [1254, 49] on button "089F7B8B-B2A5-4AFE-B5C0-19BA573D28AC Filter" at bounding box center [1498, 48] width 111 height 26
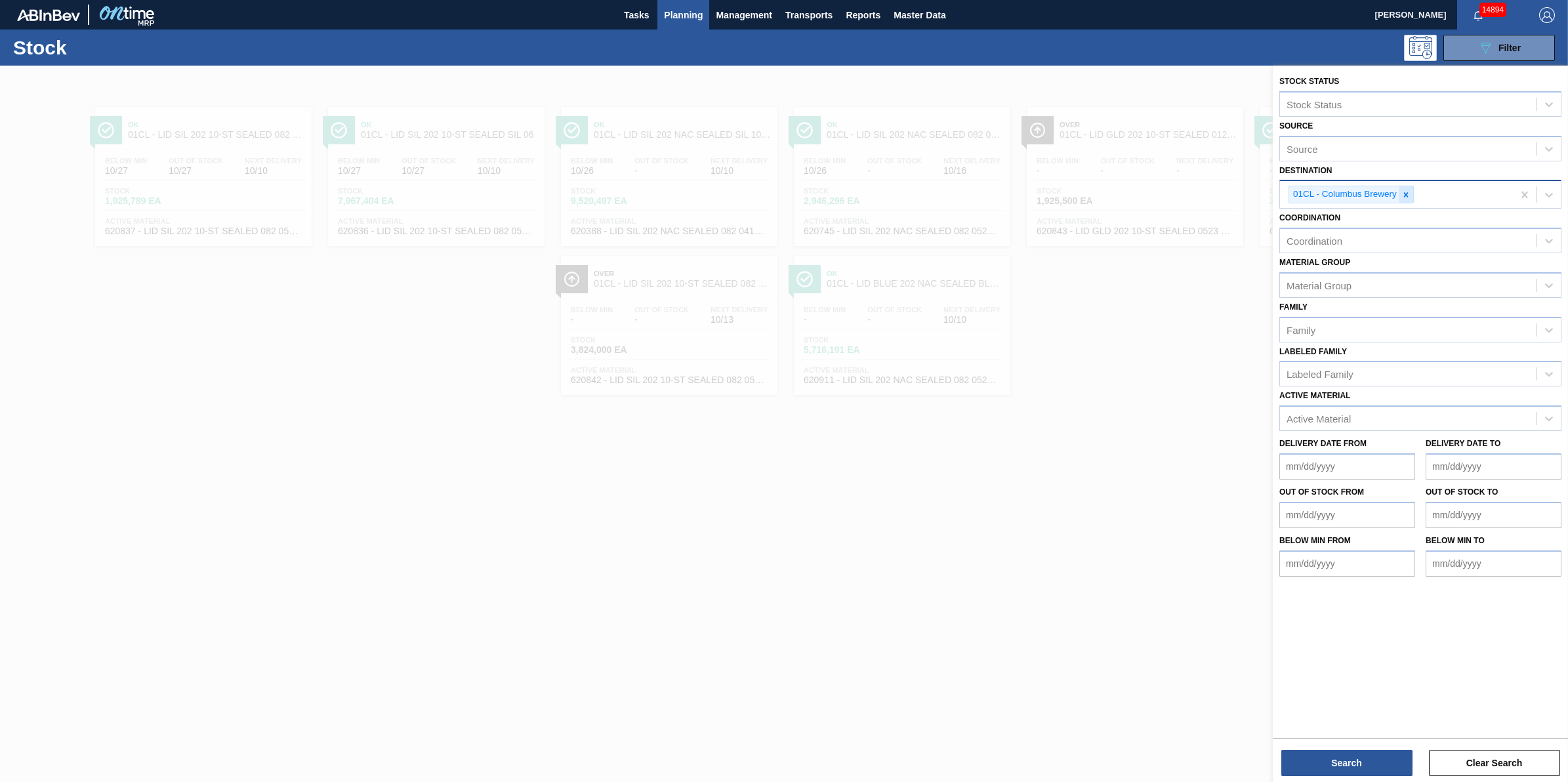
click at [1254, 192] on div at bounding box center [1406, 194] width 15 height 17
click at [1254, 192] on div "Destination" at bounding box center [1408, 193] width 256 height 19
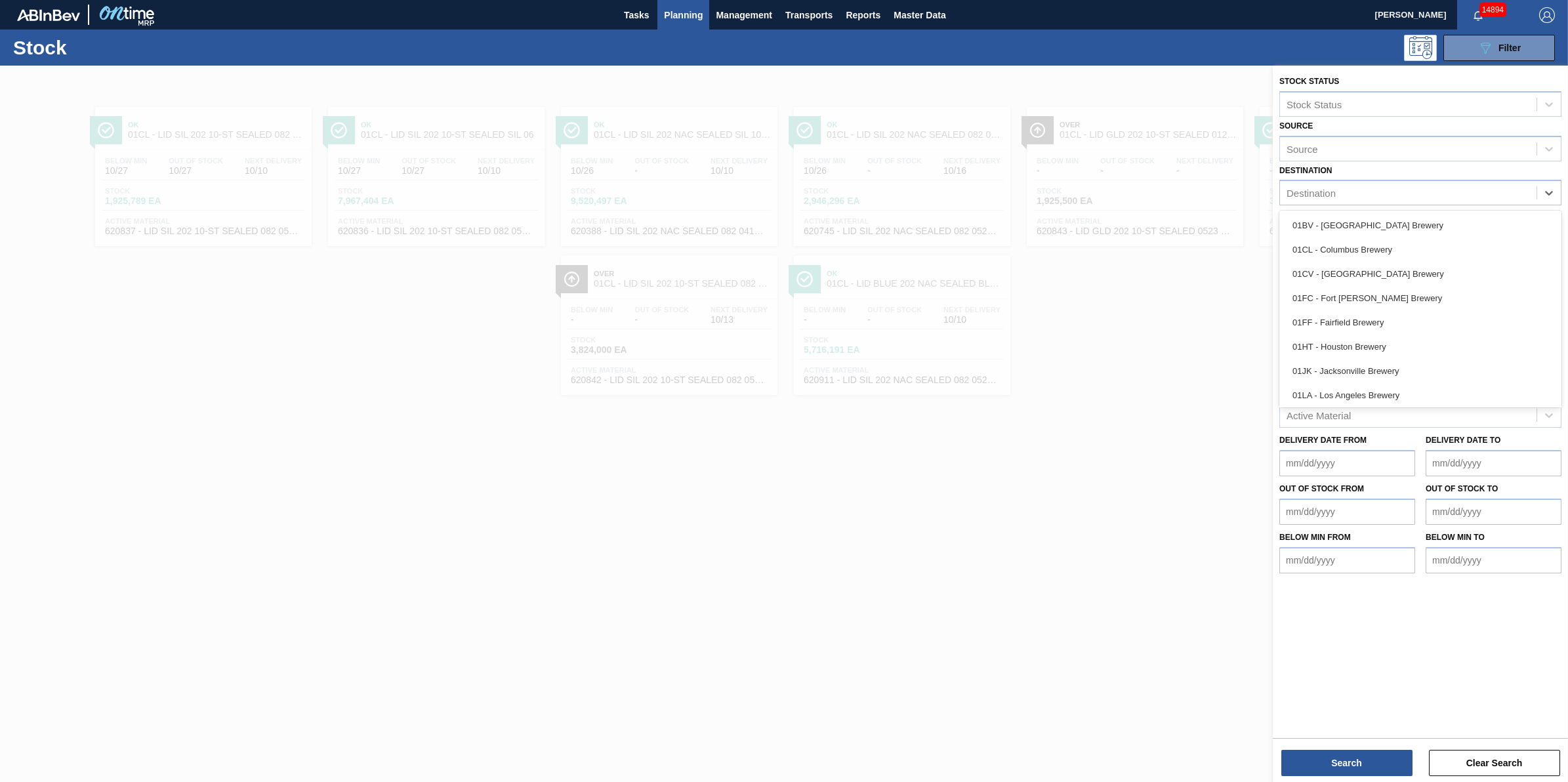
click at [1254, 263] on div "01CV - [GEOGRAPHIC_DATA] Brewery" at bounding box center [1420, 274] width 282 height 24
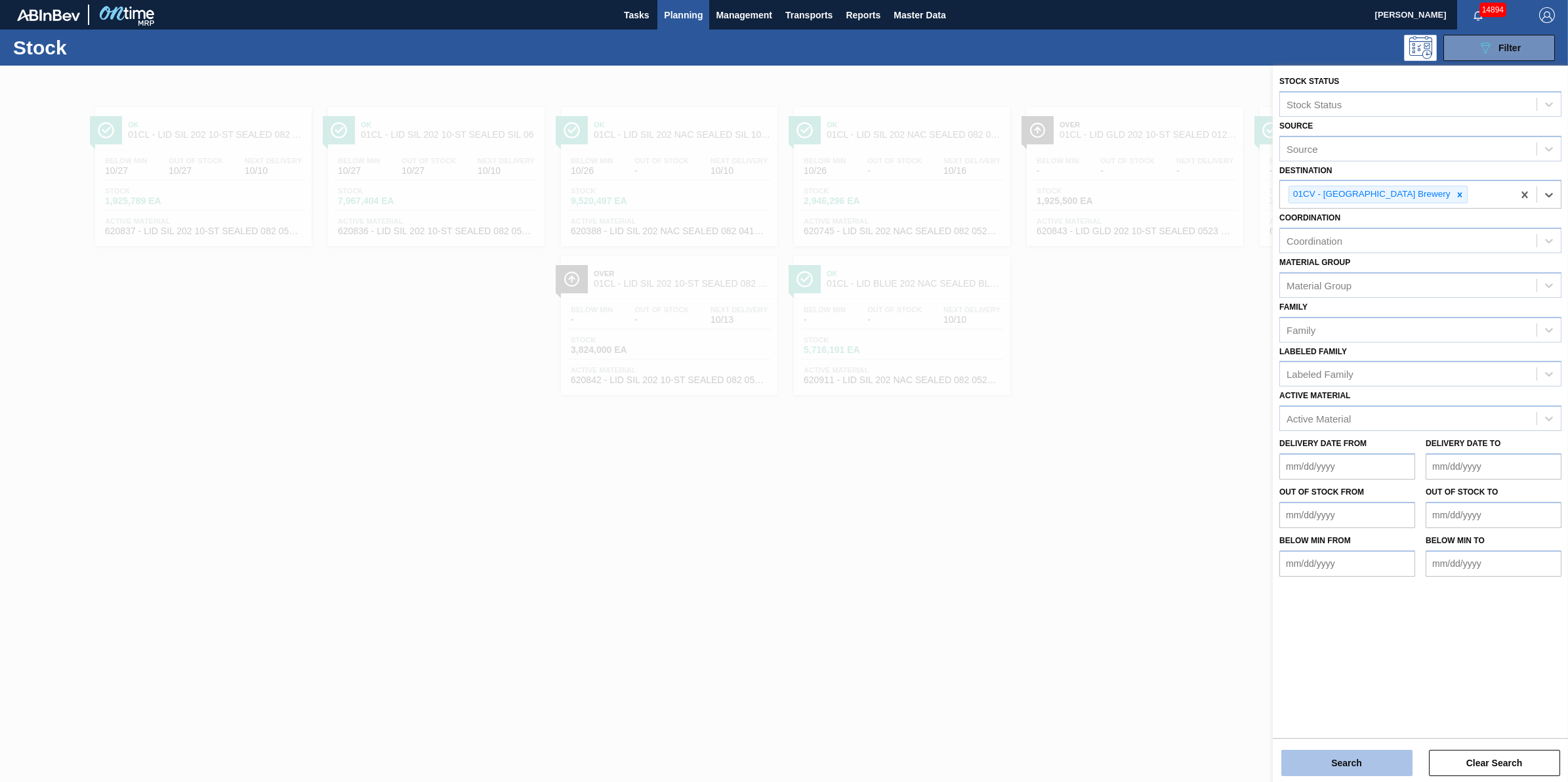
click at [1254, 625] on div "Search Clear Search" at bounding box center [1420, 756] width 295 height 37
click at [1254, 625] on button "Search" at bounding box center [1347, 763] width 131 height 26
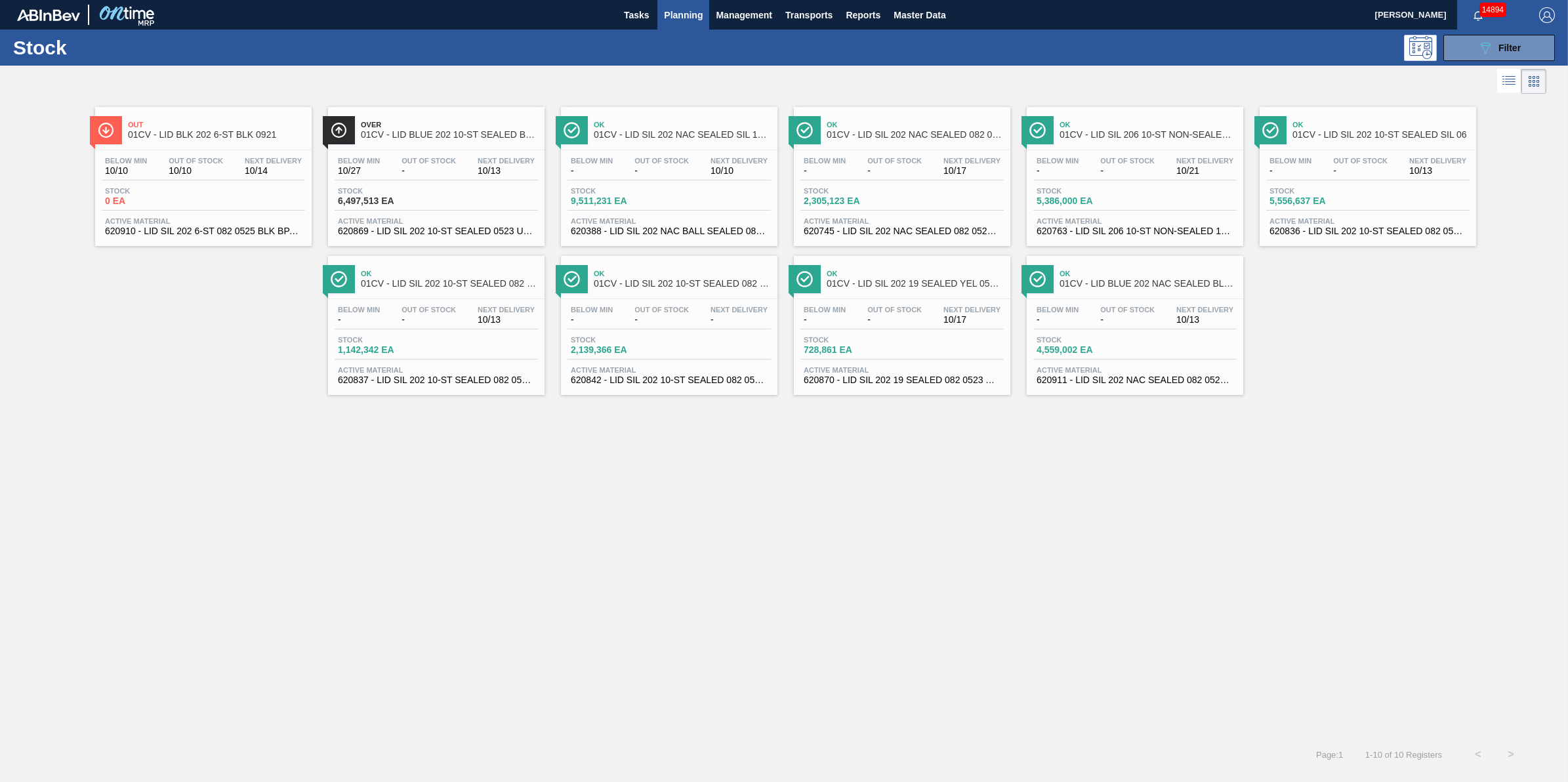
click at [683, 14] on span "Planning" at bounding box center [684, 15] width 39 height 16
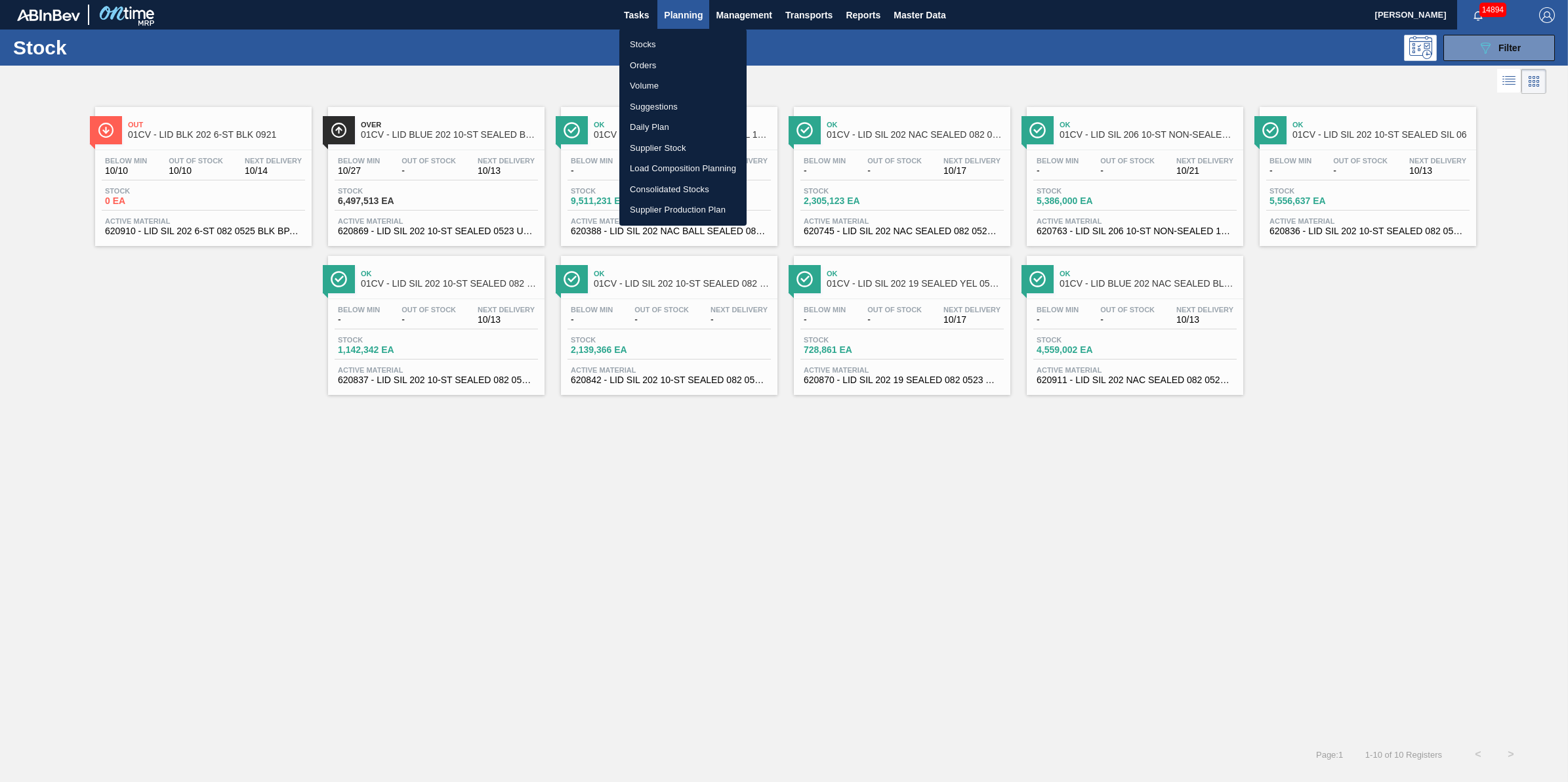
click at [681, 34] on li "Stocks" at bounding box center [683, 44] width 127 height 21
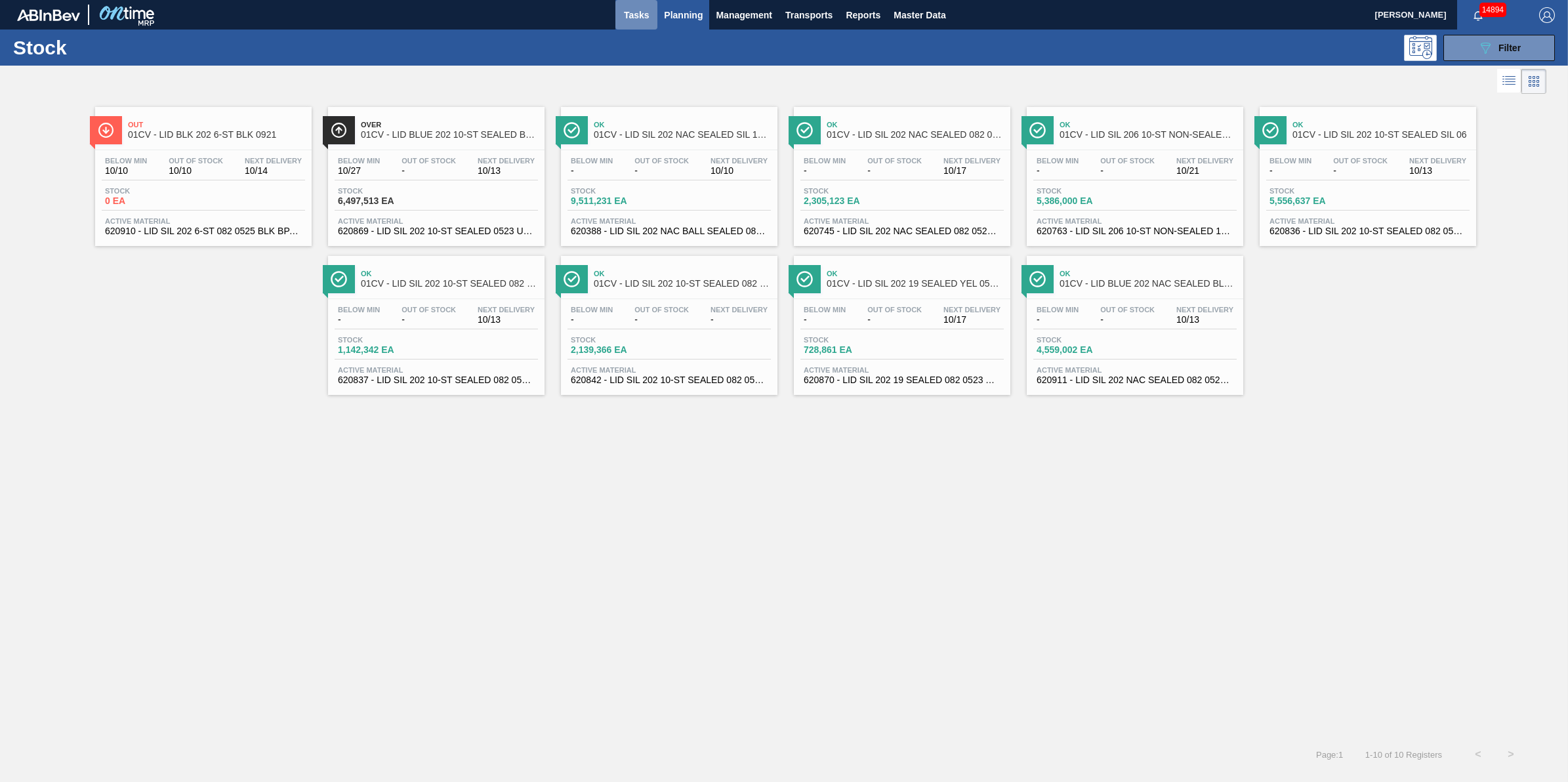
click at [652, 15] on button "Tasks" at bounding box center [637, 15] width 42 height 29
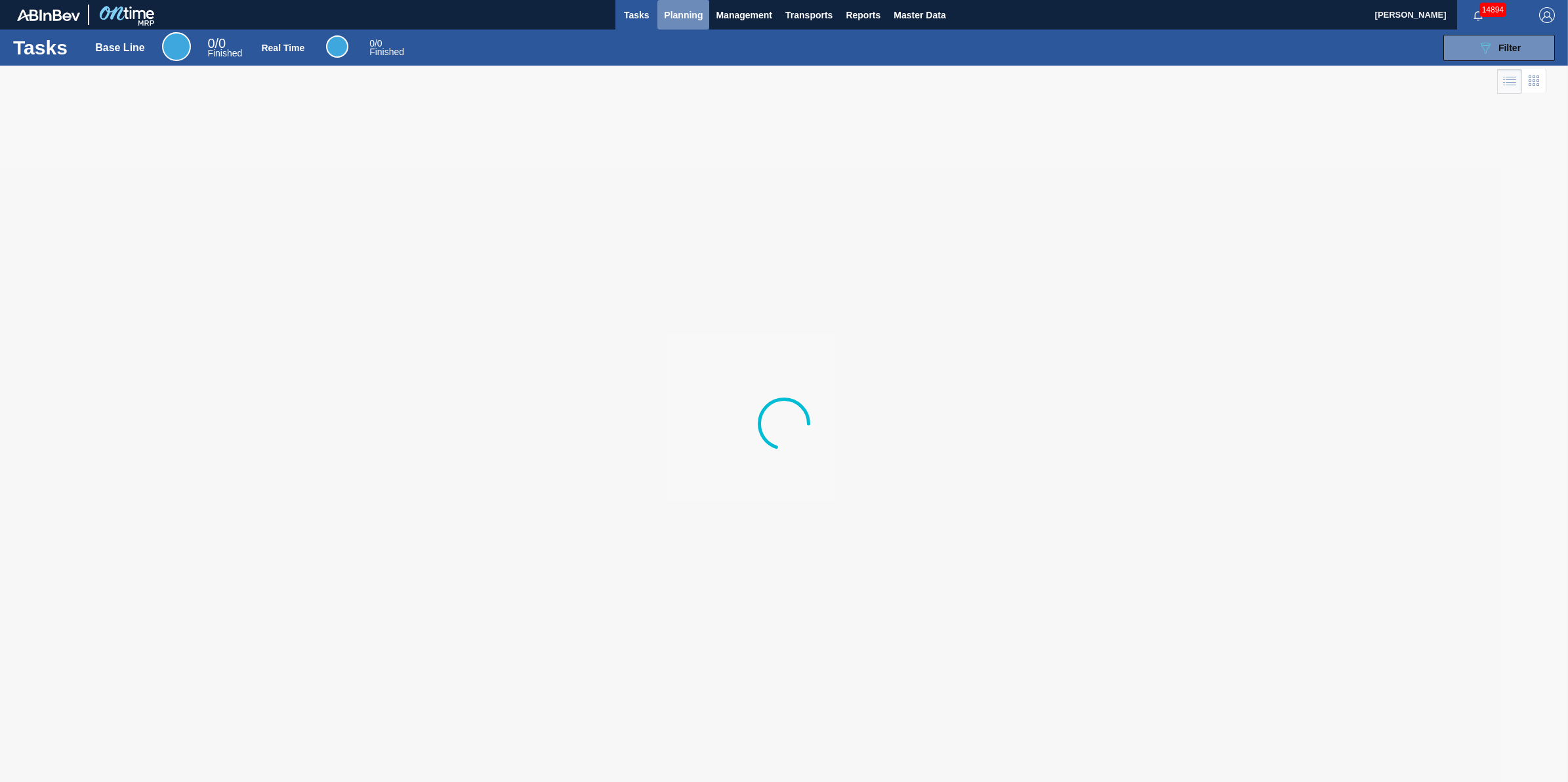
click at [685, 18] on span "Planning" at bounding box center [684, 15] width 39 height 16
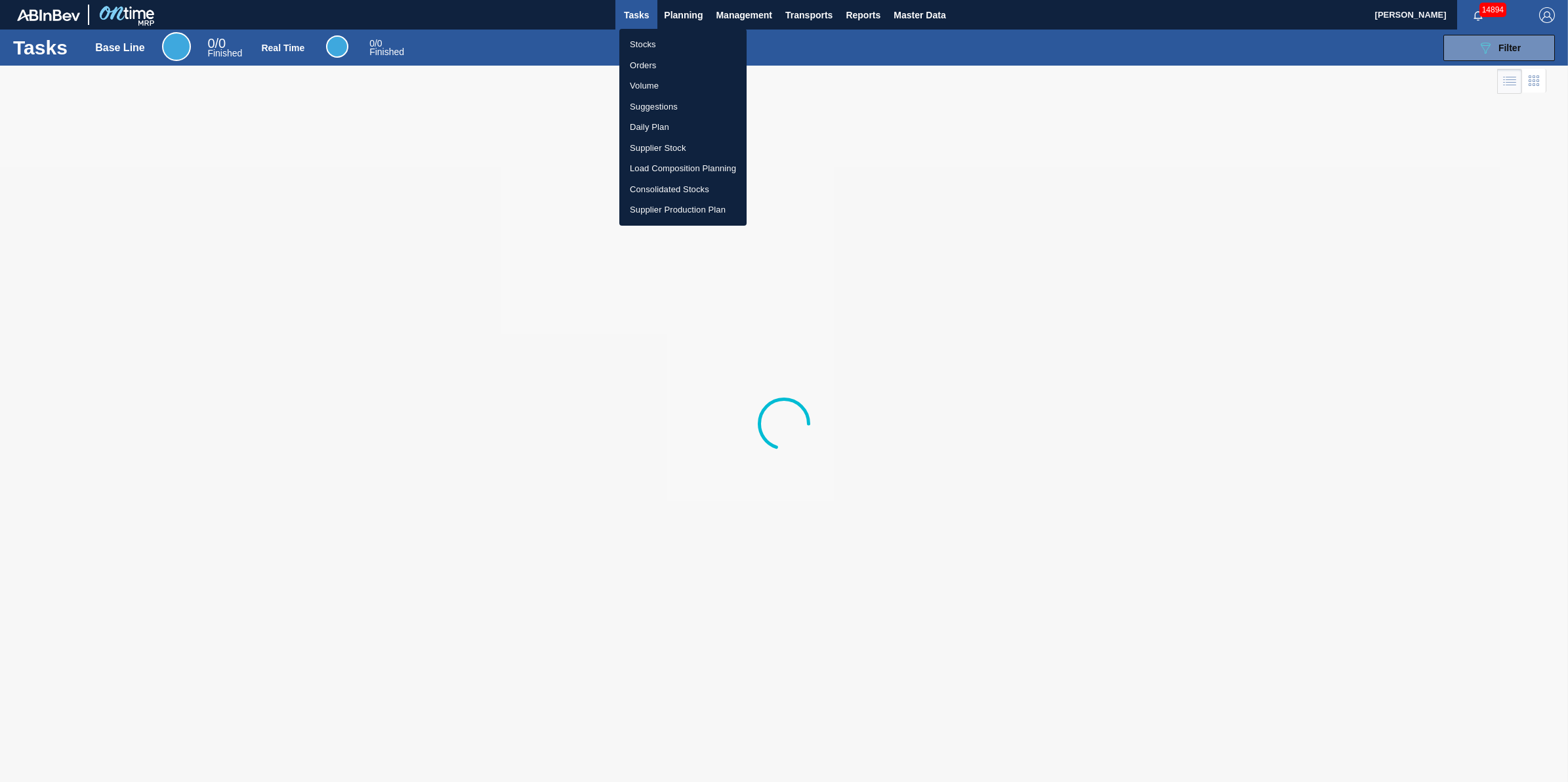
click at [687, 44] on li "Stocks" at bounding box center [683, 44] width 127 height 21
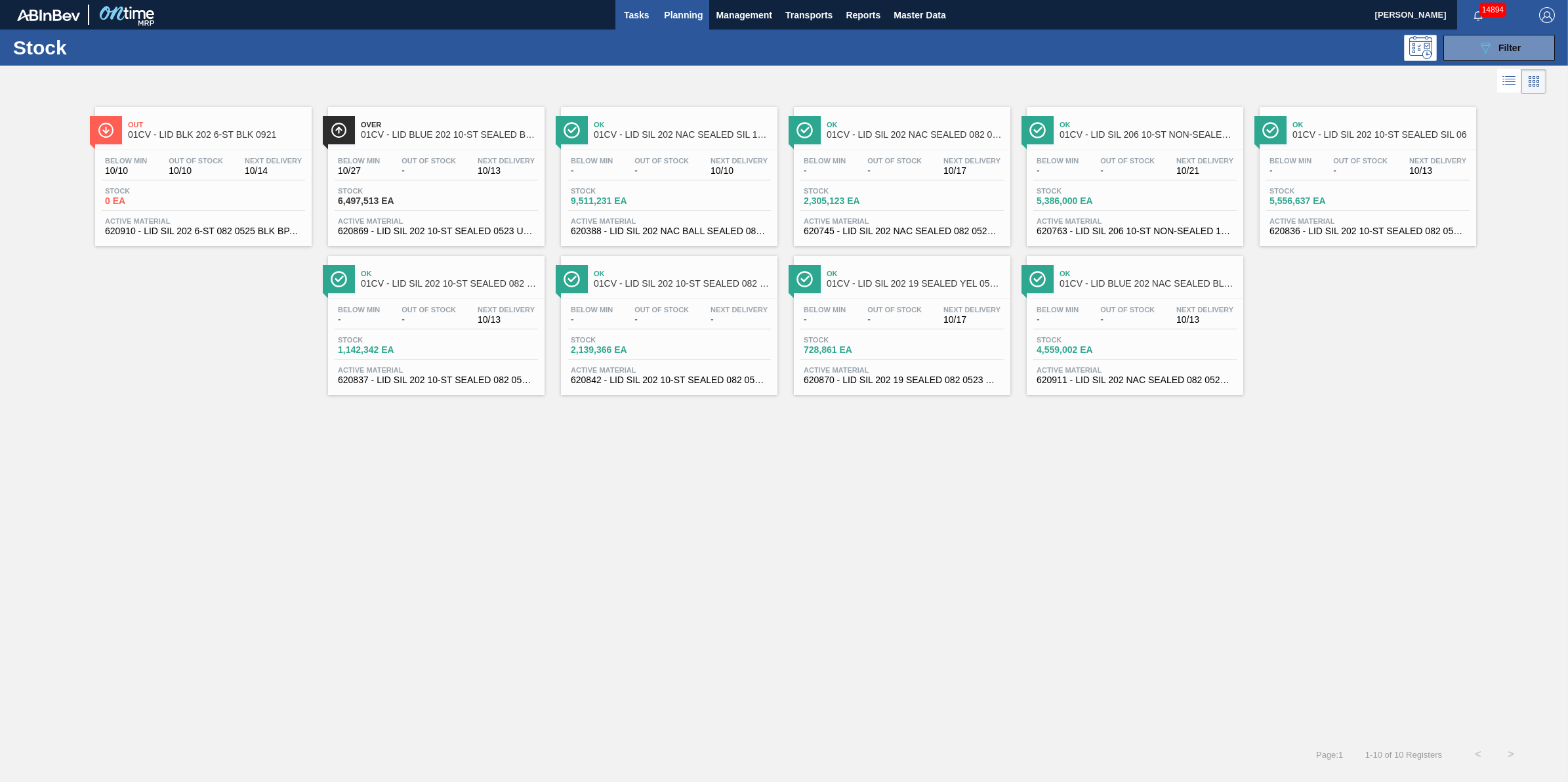
click at [649, 18] on span "Tasks" at bounding box center [636, 15] width 29 height 16
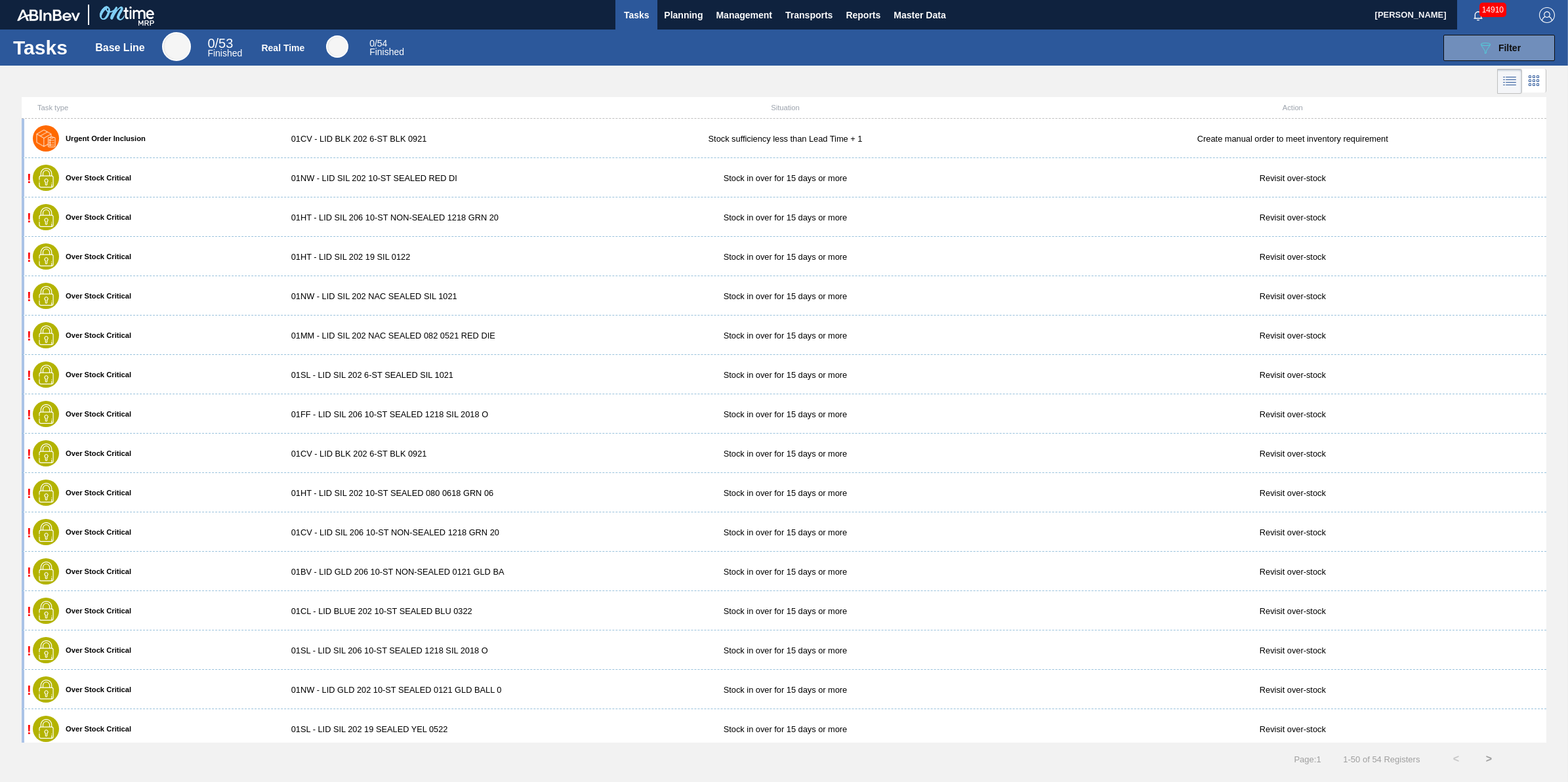
click at [640, 10] on span "Tasks" at bounding box center [636, 15] width 29 height 16
click at [670, 15] on span "Planning" at bounding box center [684, 15] width 39 height 16
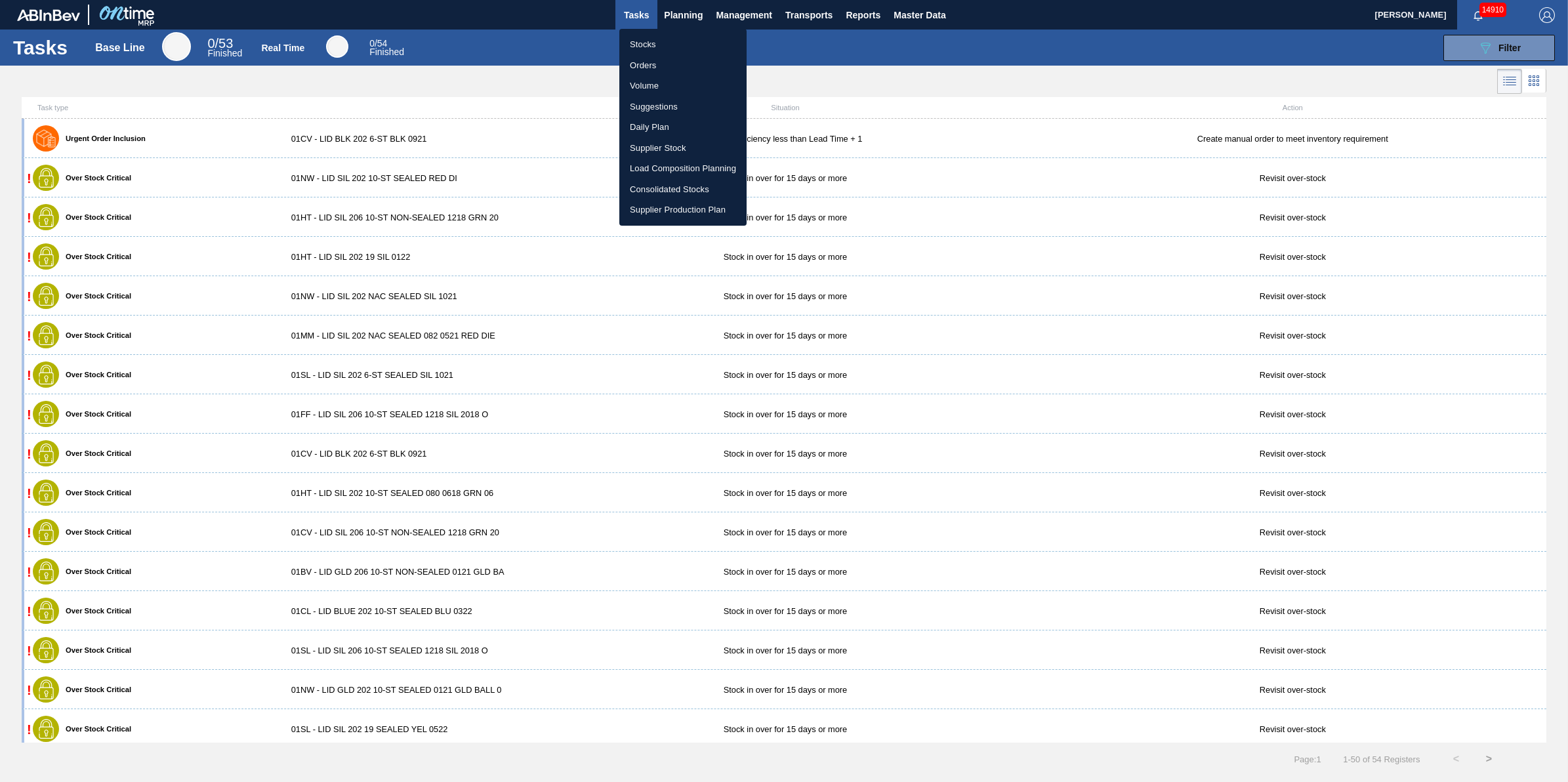
click at [673, 30] on ul "Stocks Orders Volume Suggestions Daily Plan Supplier Stock Load Composition Pla…" at bounding box center [683, 127] width 127 height 197
click at [667, 38] on li "Stocks" at bounding box center [683, 44] width 127 height 21
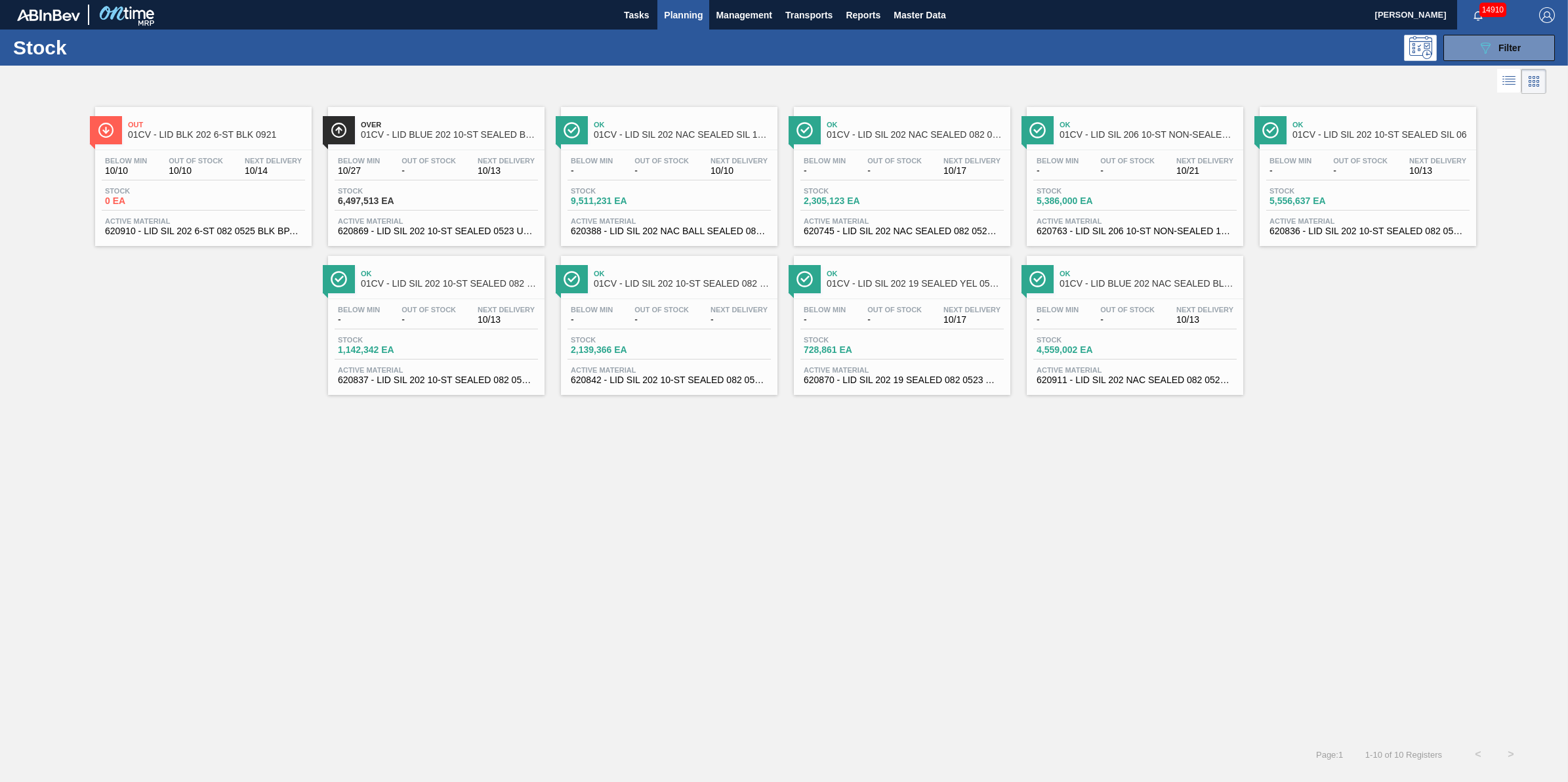
click at [680, 29] on button "Planning" at bounding box center [683, 15] width 52 height 29
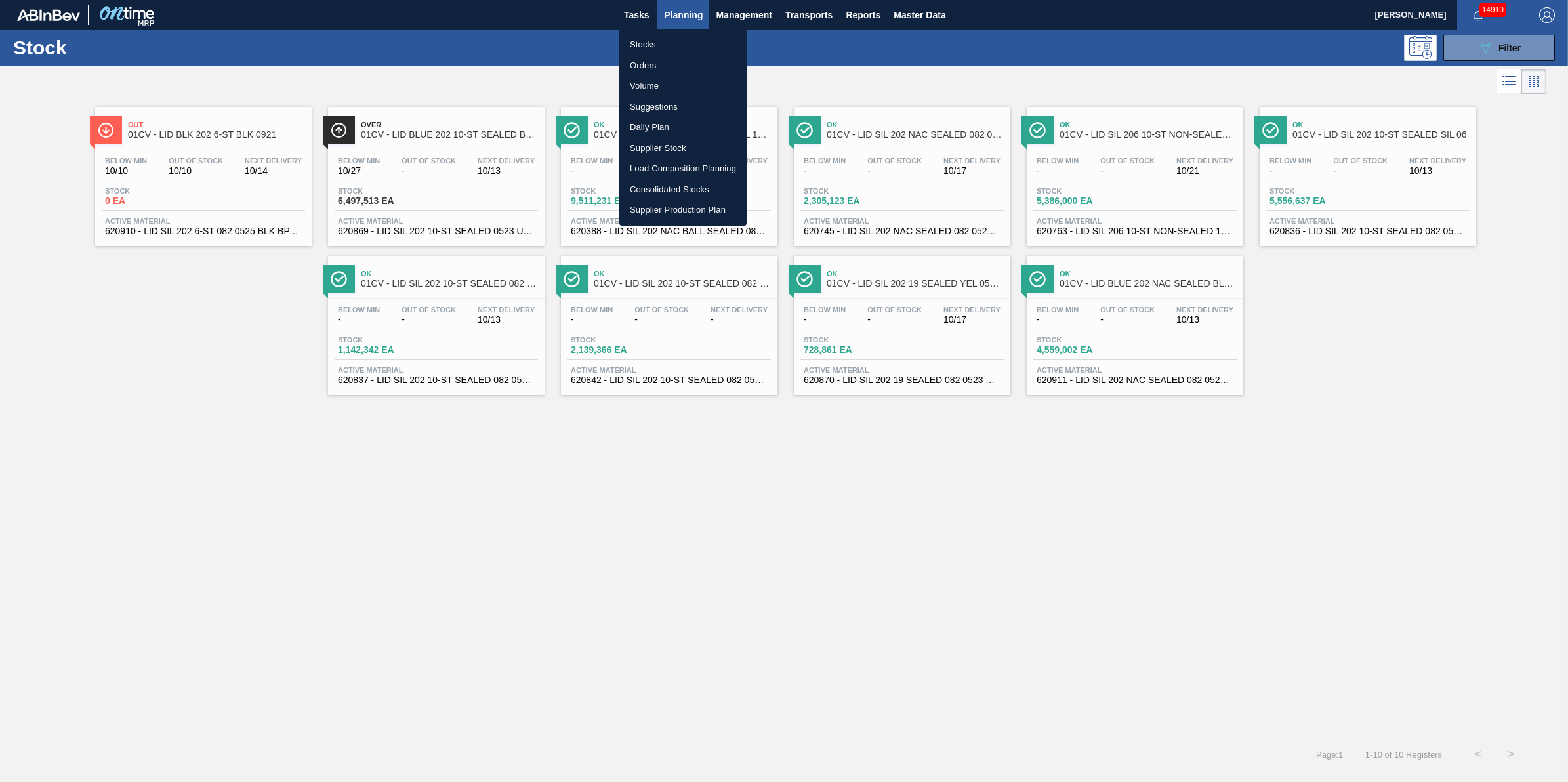
click at [685, 23] on div at bounding box center [784, 391] width 1568 height 782
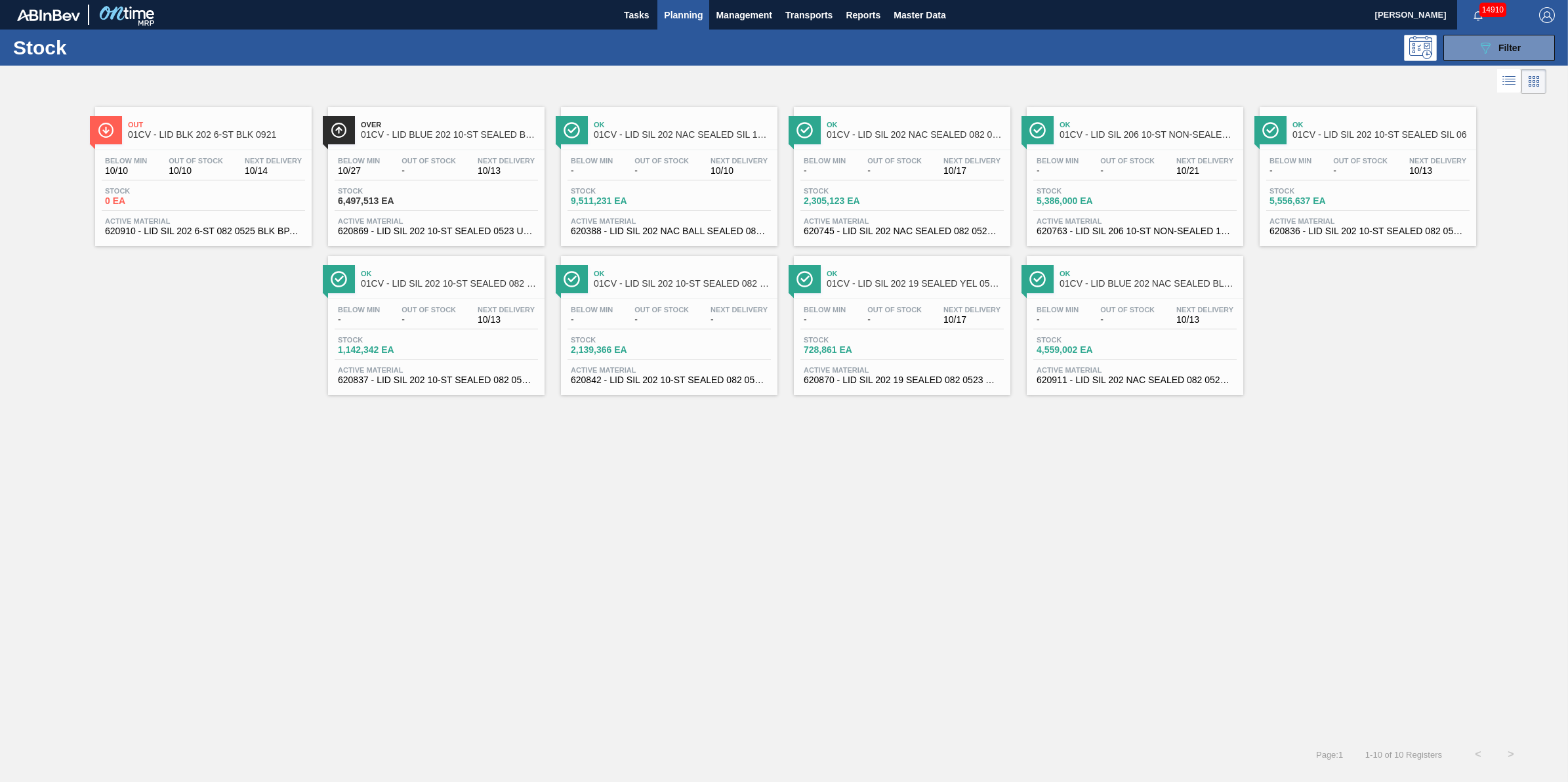
click at [696, 20] on span "Planning" at bounding box center [684, 15] width 39 height 16
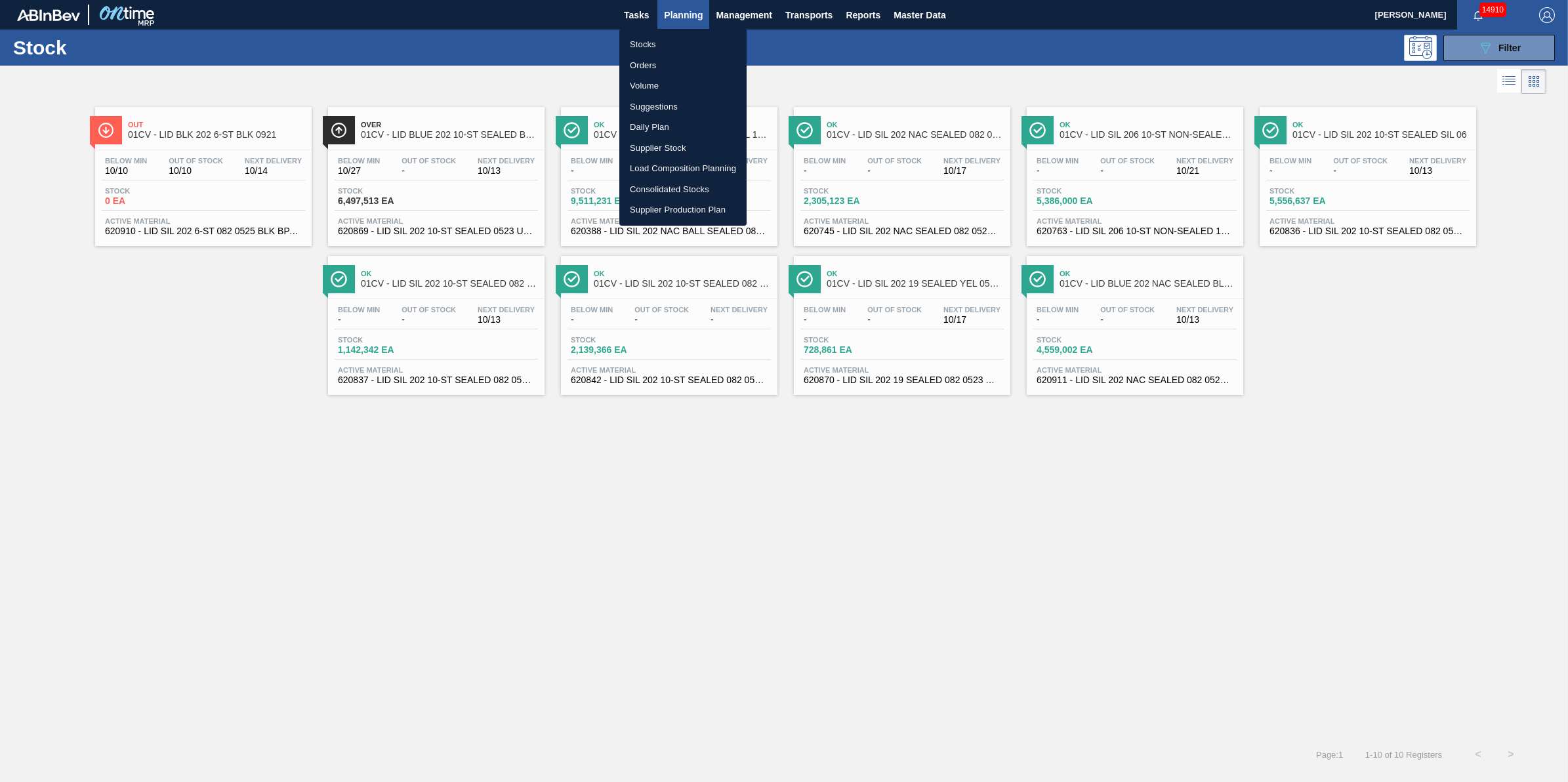
click at [686, 47] on li "Stocks" at bounding box center [683, 44] width 127 height 21
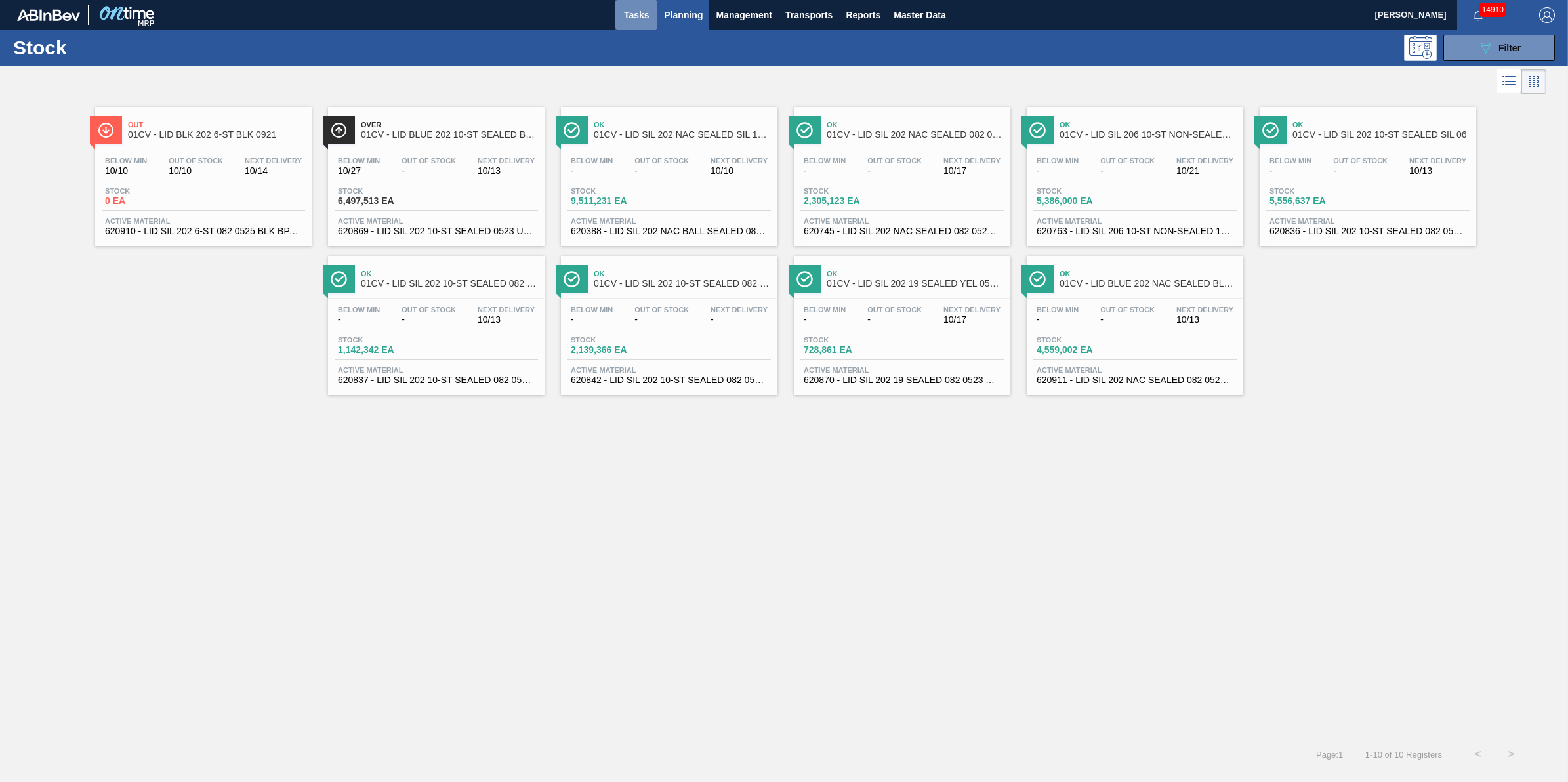
click at [635, 21] on span "Tasks" at bounding box center [636, 15] width 29 height 16
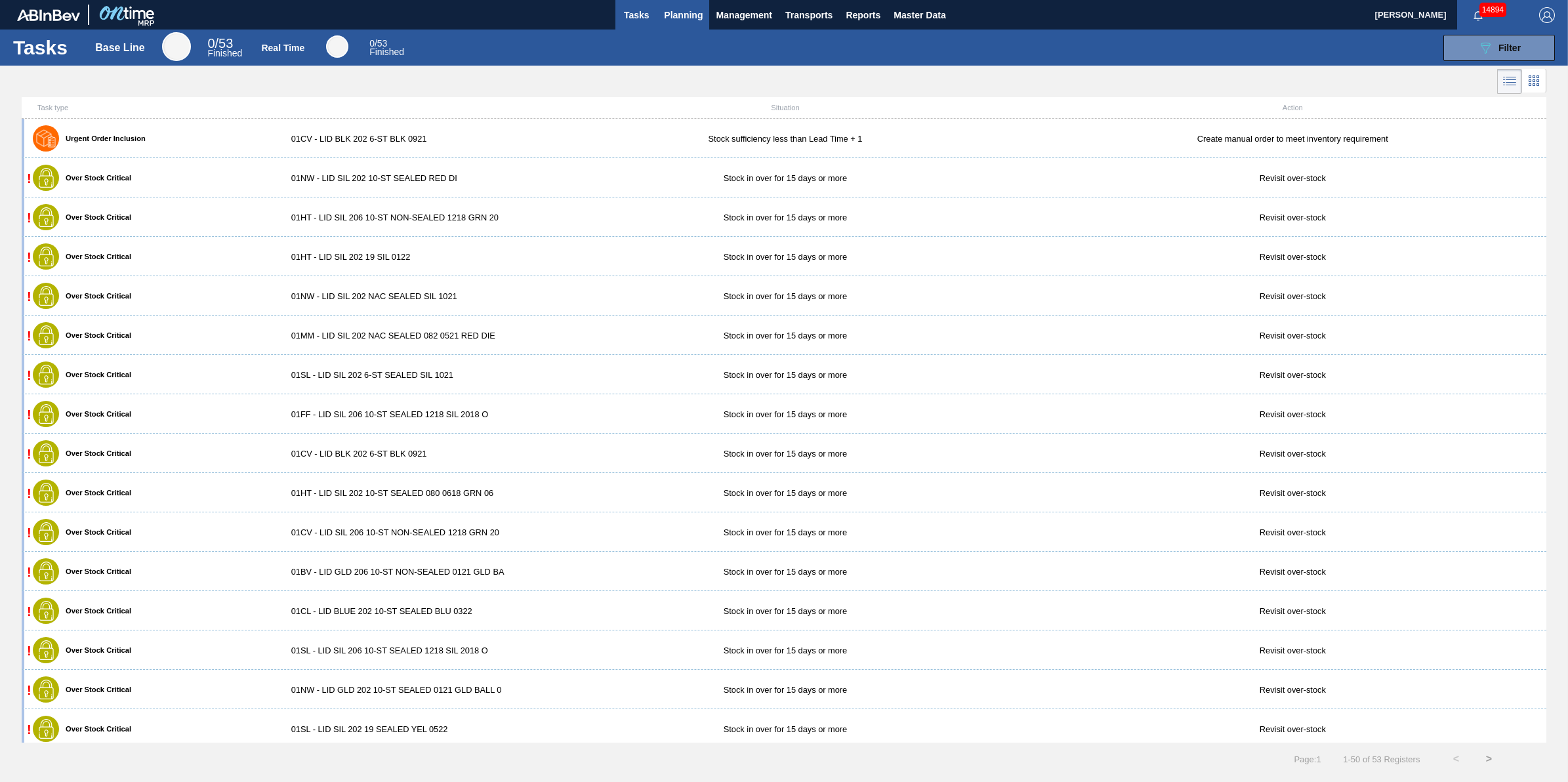
click at [671, 15] on span "Planning" at bounding box center [684, 15] width 39 height 16
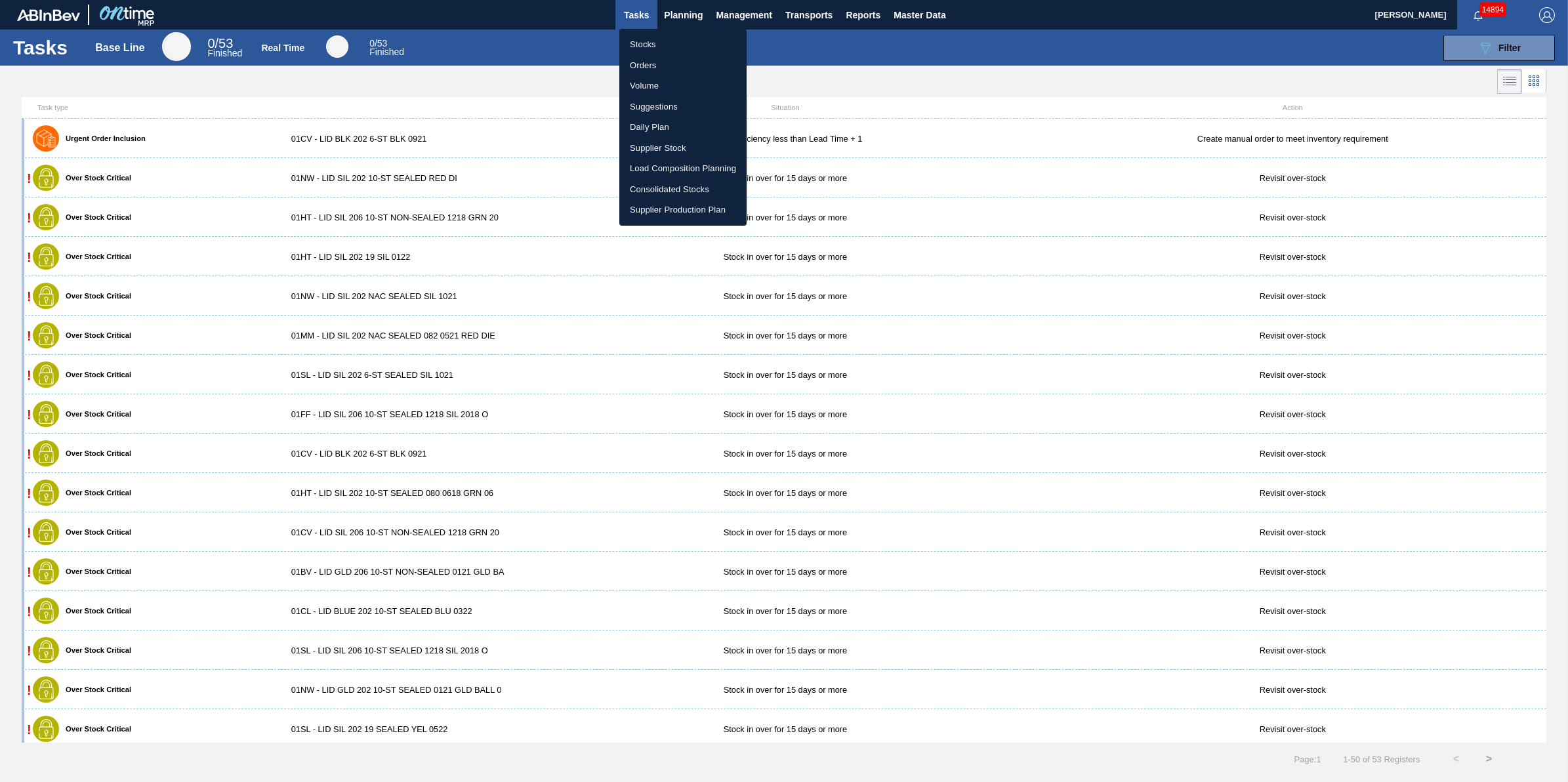
click at [674, 48] on li "Stocks" at bounding box center [683, 44] width 127 height 21
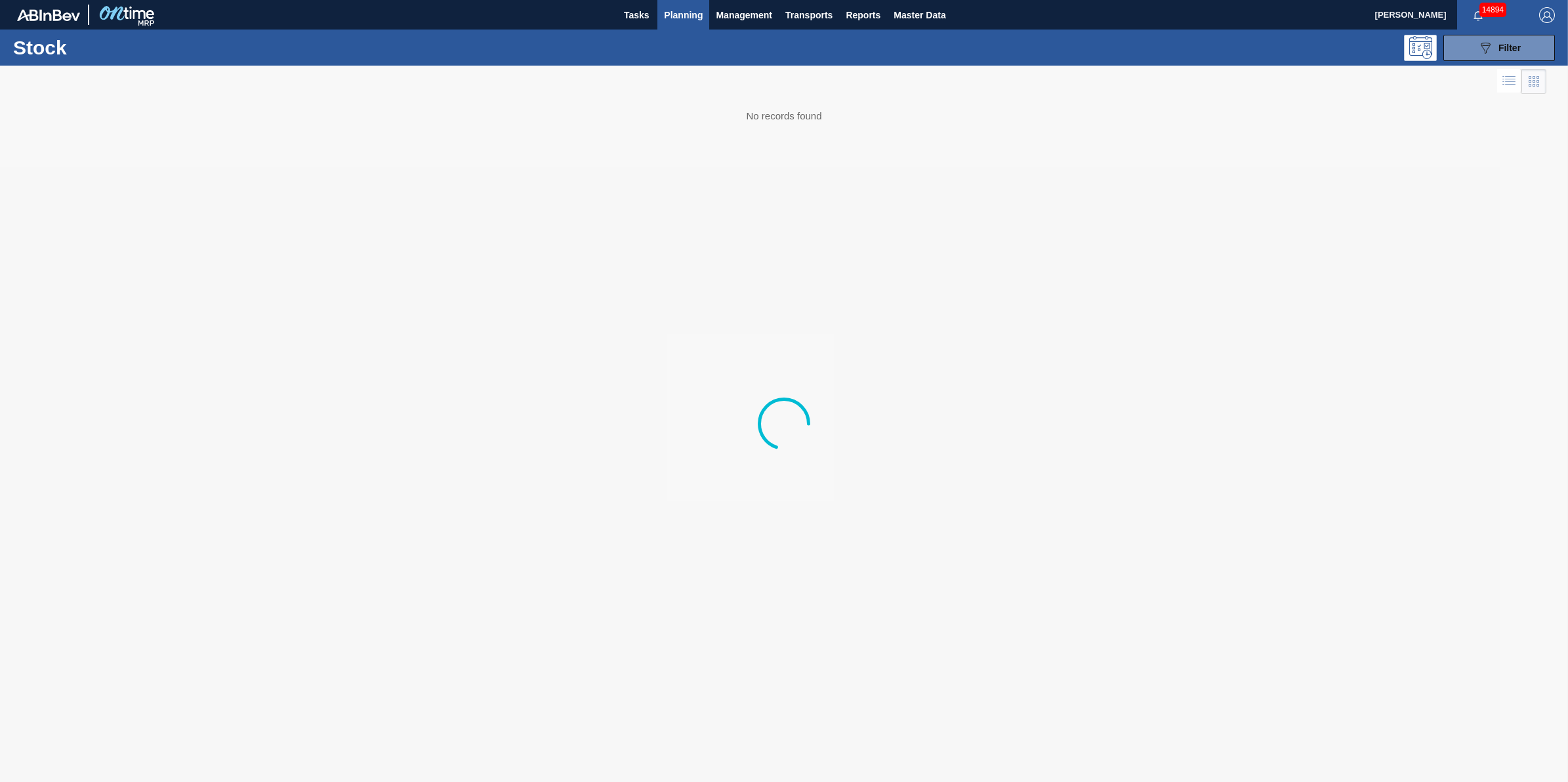
click at [683, 19] on span "Planning" at bounding box center [684, 15] width 39 height 16
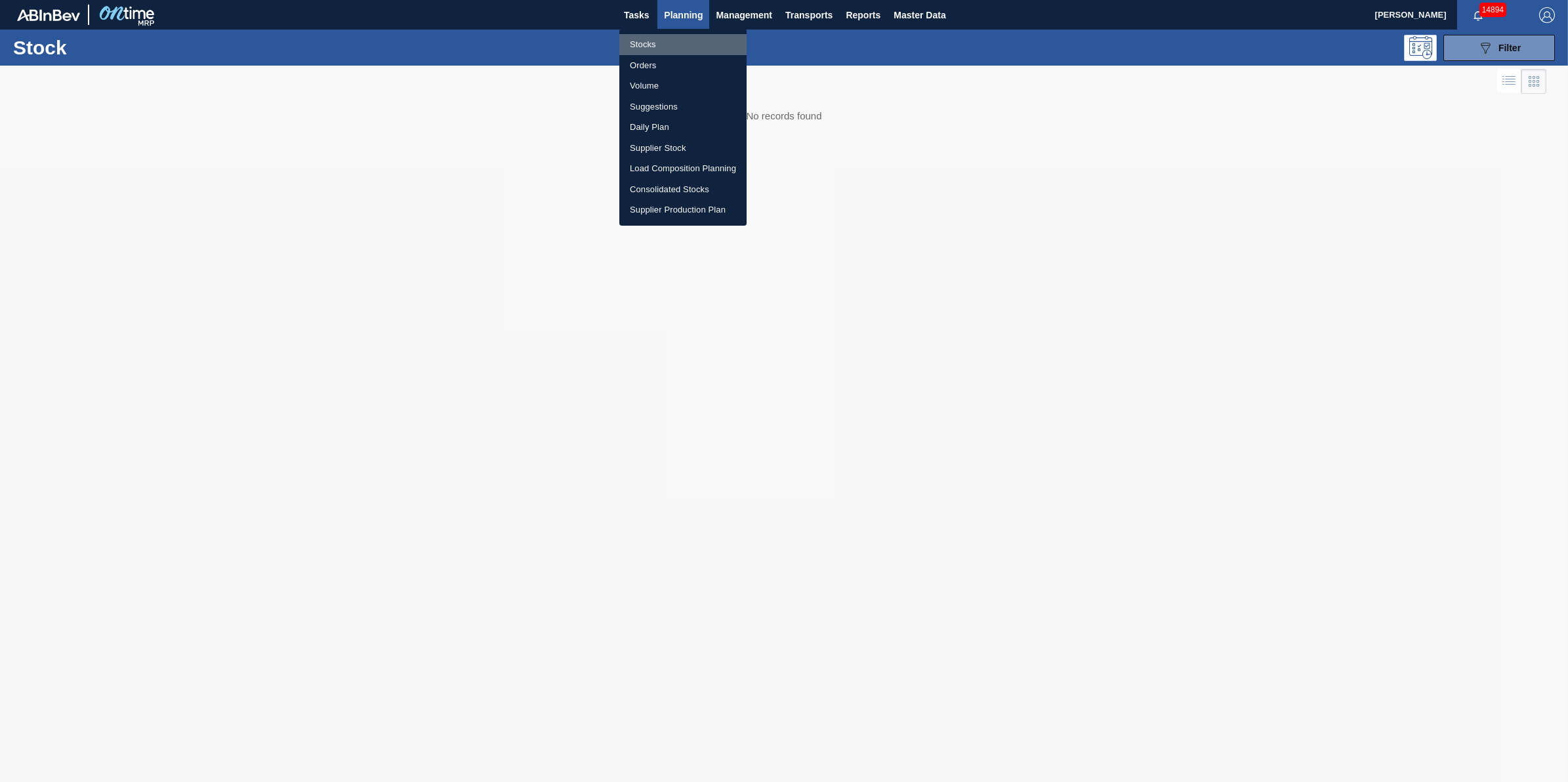
click at [680, 38] on li "Stocks" at bounding box center [683, 44] width 127 height 21
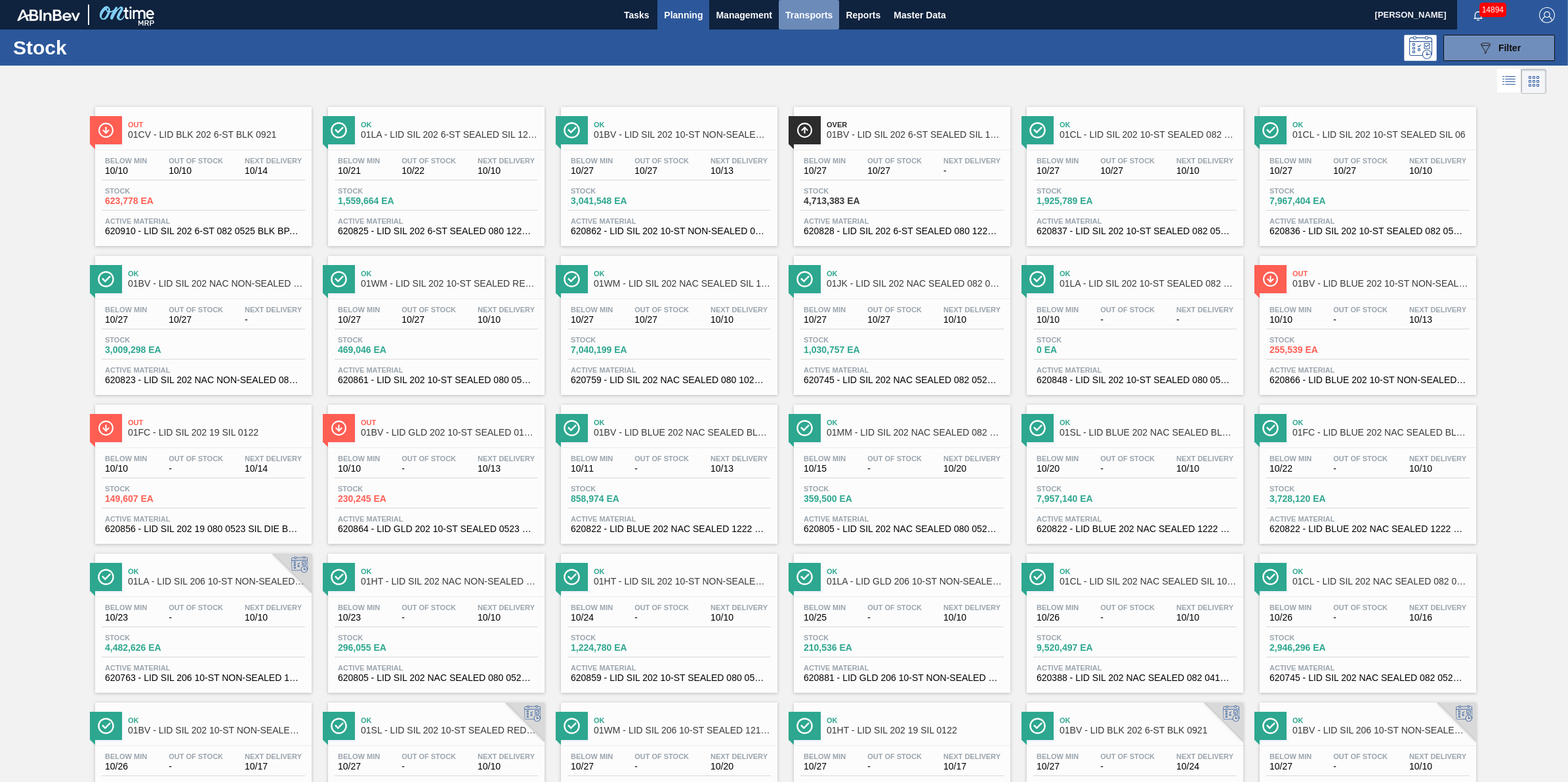
click at [788, 18] on span "Transports" at bounding box center [808, 15] width 47 height 16
click at [804, 67] on li "[GEOGRAPHIC_DATA]" at bounding box center [817, 65] width 111 height 21
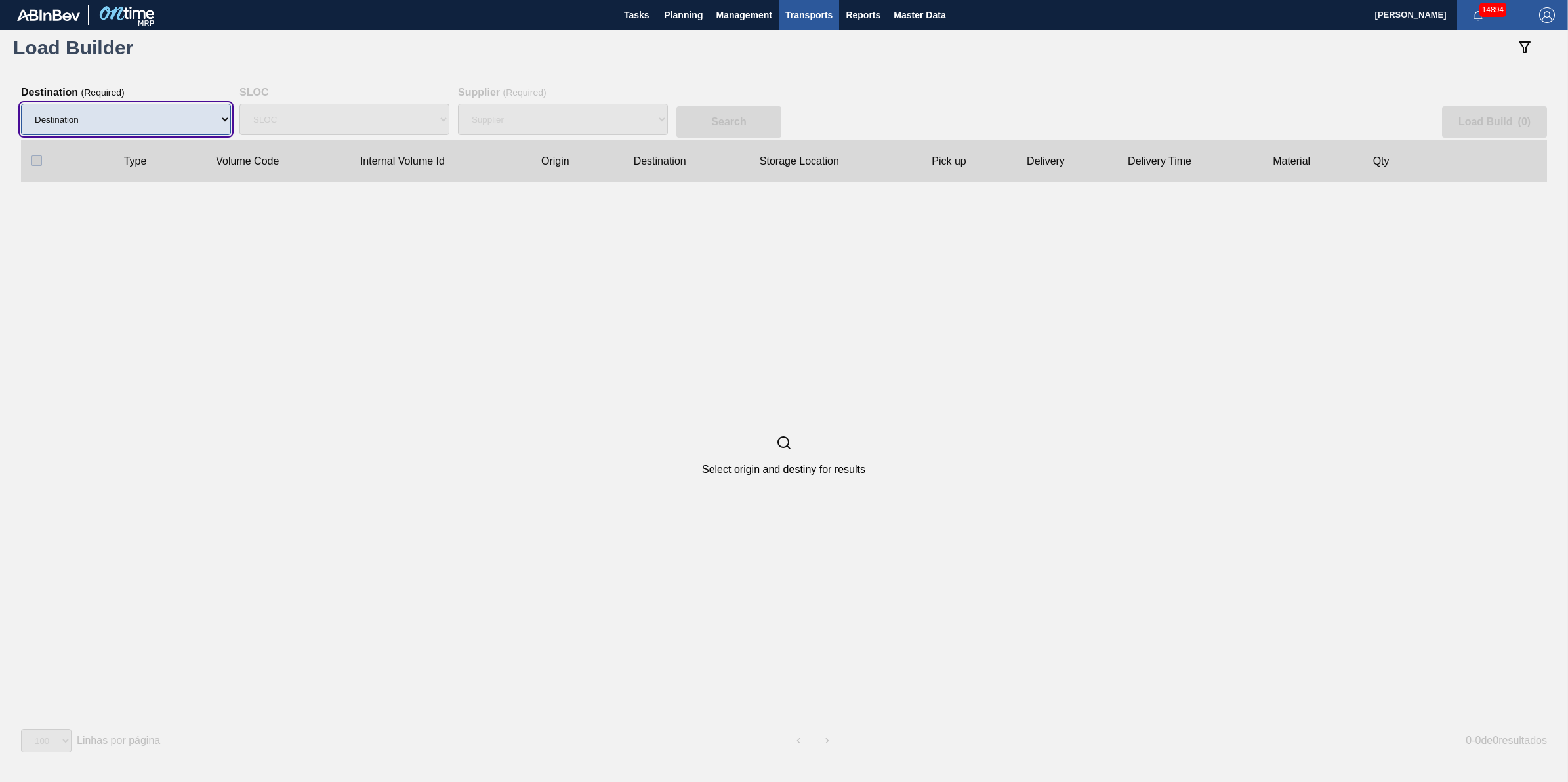
click at [182, 129] on select "Destination 01BV - [GEOGRAPHIC_DATA] 01CL - [GEOGRAPHIC_DATA] 01CV - [GEOGRAPHI…" at bounding box center [126, 119] width 210 height 31
select select "11"
click at [21, 103] on select "Destination 01BV - [GEOGRAPHIC_DATA] 01CL - [GEOGRAPHIC_DATA] 01CV - [GEOGRAPHI…" at bounding box center [126, 119] width 210 height 31
select select "N/A"
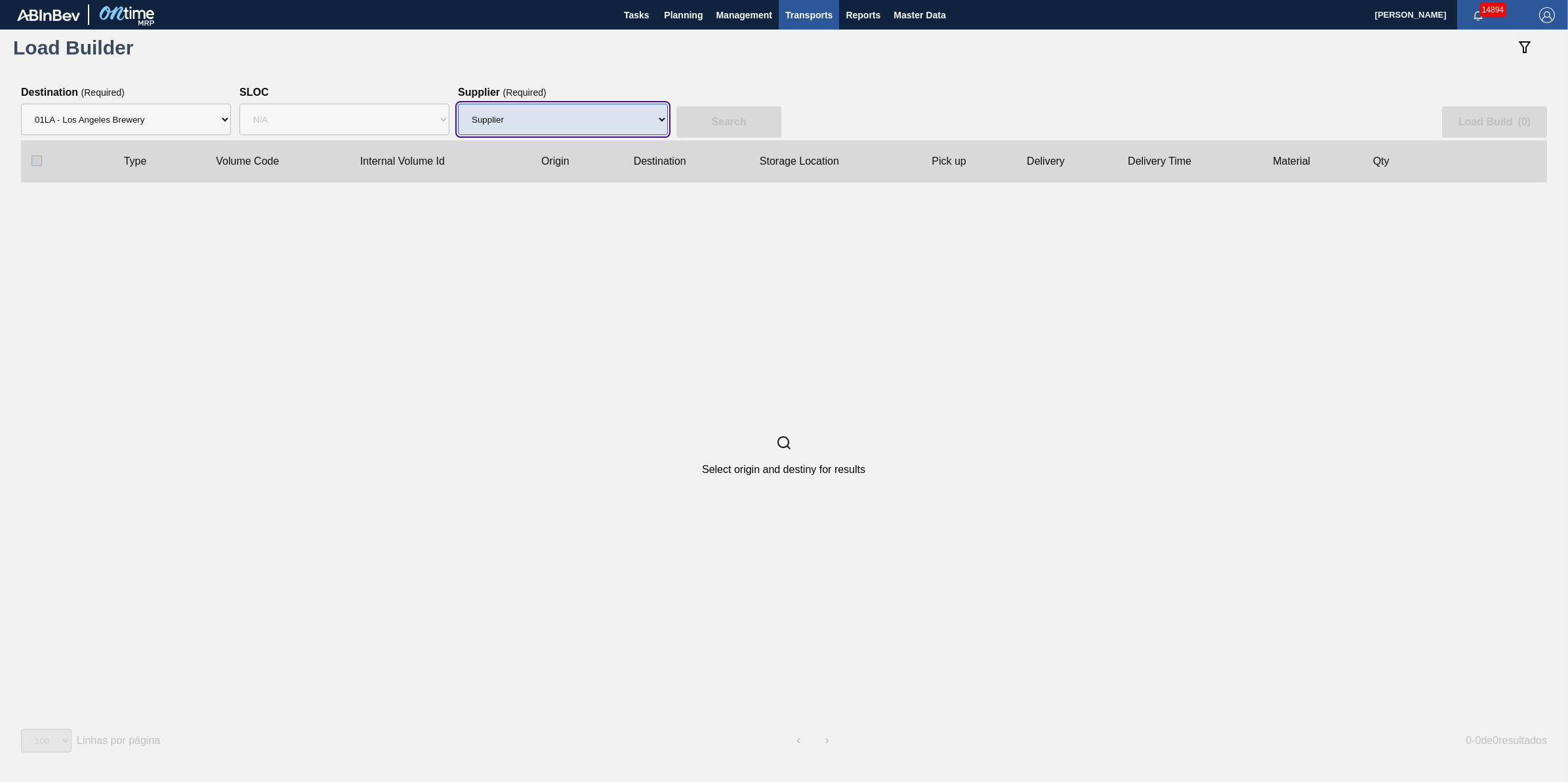
click at [525, 129] on select "Supplier 8221649 - BALL METAL CONTAINER GROUP 8342641 - BALL METAL CONTAINER GR…" at bounding box center [563, 119] width 210 height 31
select select "13"
click at [458, 103] on select "Supplier 8221649 - BALL METAL CONTAINER GROUP 8342641 - BALL METAL CONTAINER GR…" at bounding box center [563, 119] width 210 height 31
click at [742, 113] on button "Search" at bounding box center [729, 122] width 105 height 31
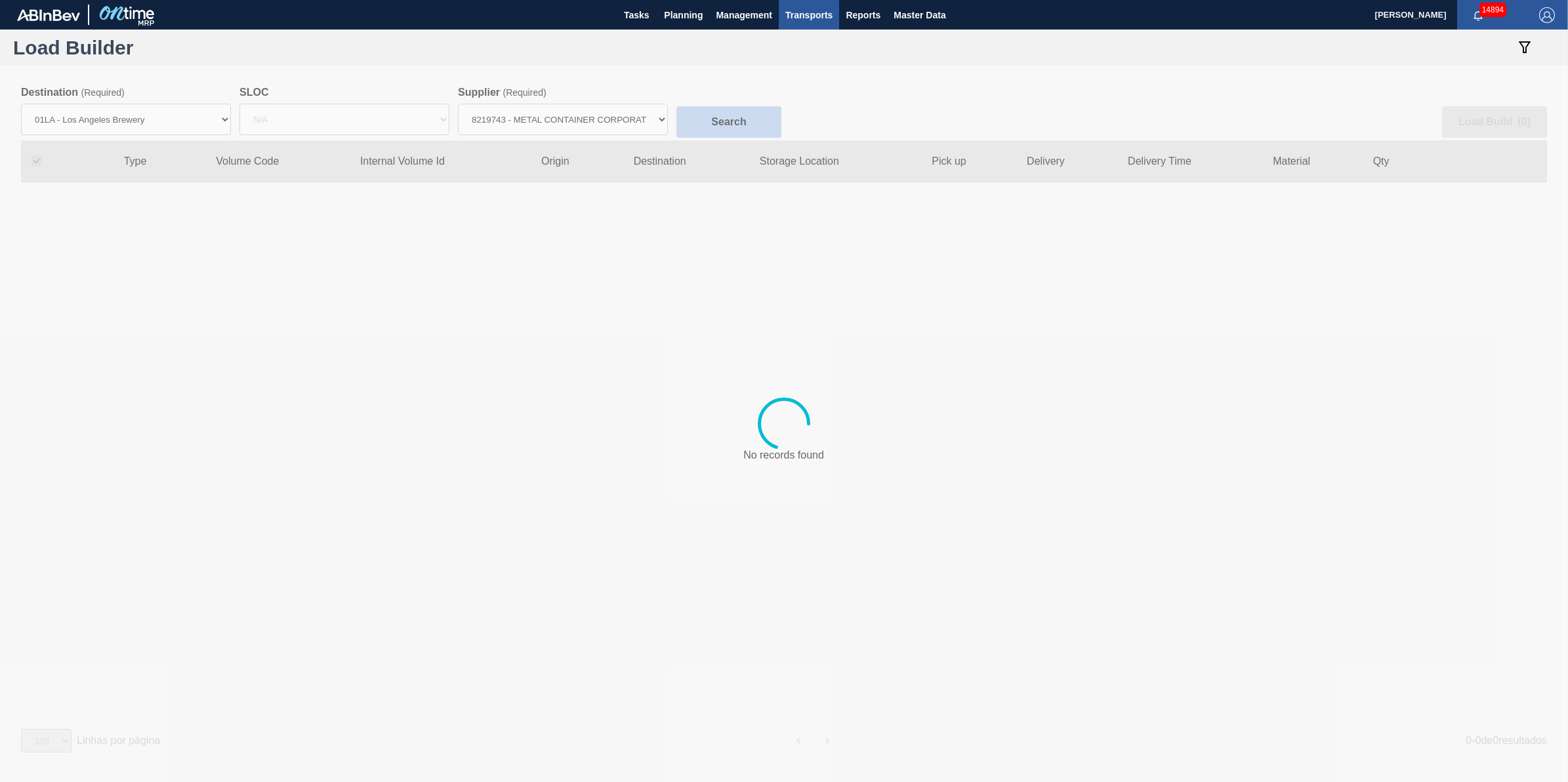
checkbox input "true"
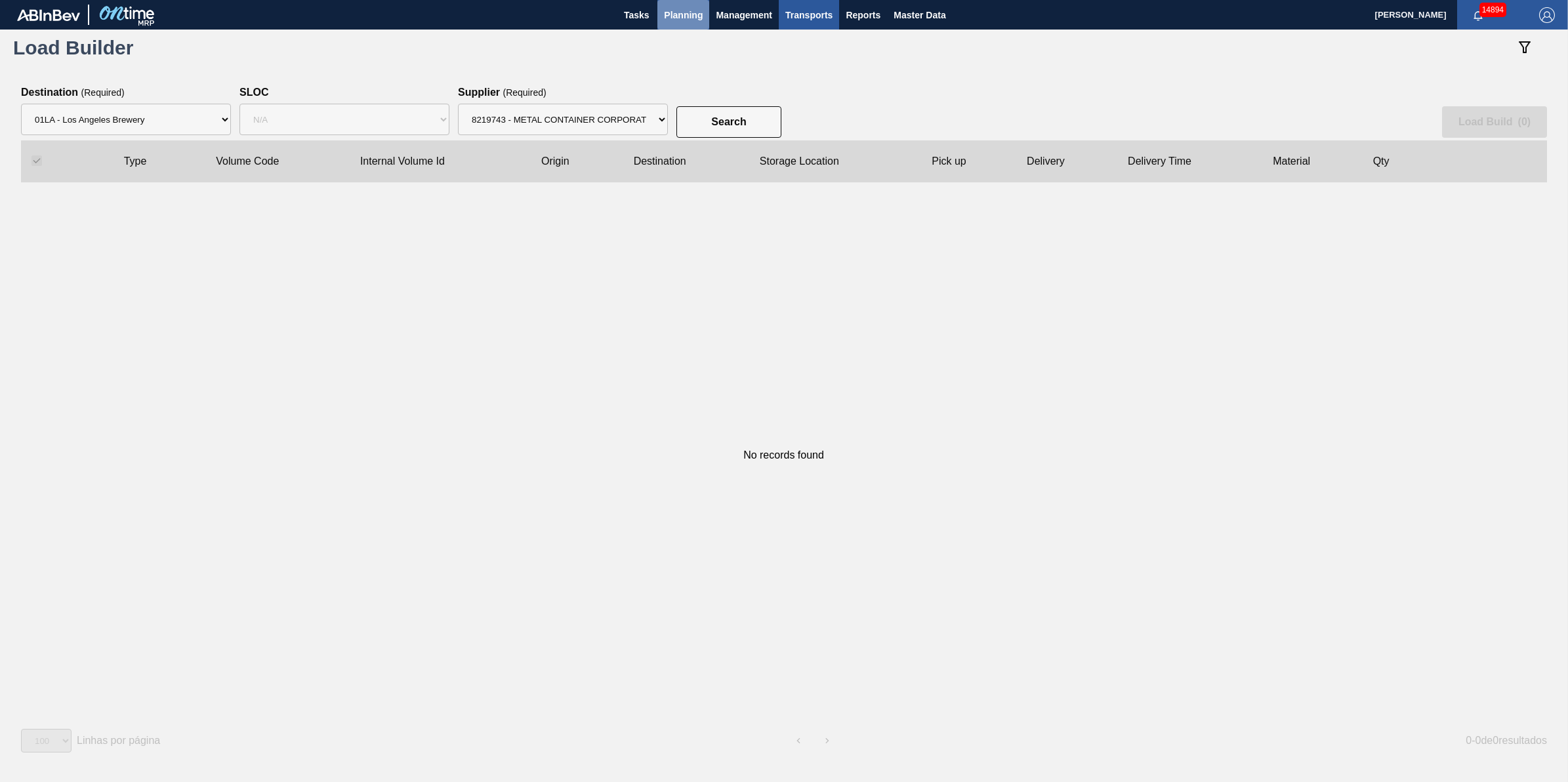
click at [680, 17] on span "Planning" at bounding box center [684, 15] width 39 height 16
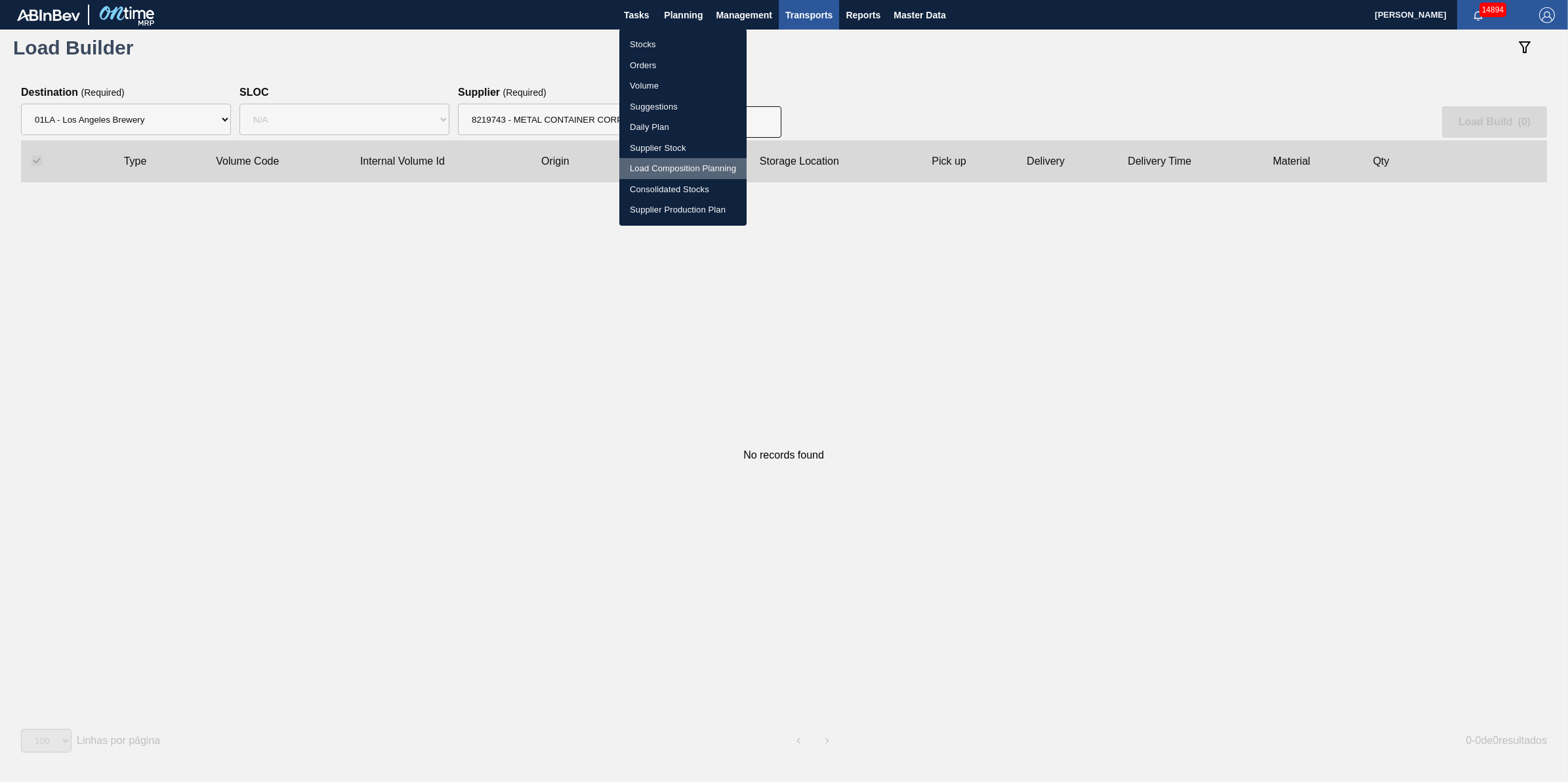
click at [0, 0] on li "Load Composition Planning" at bounding box center [0, 0] width 0 height 0
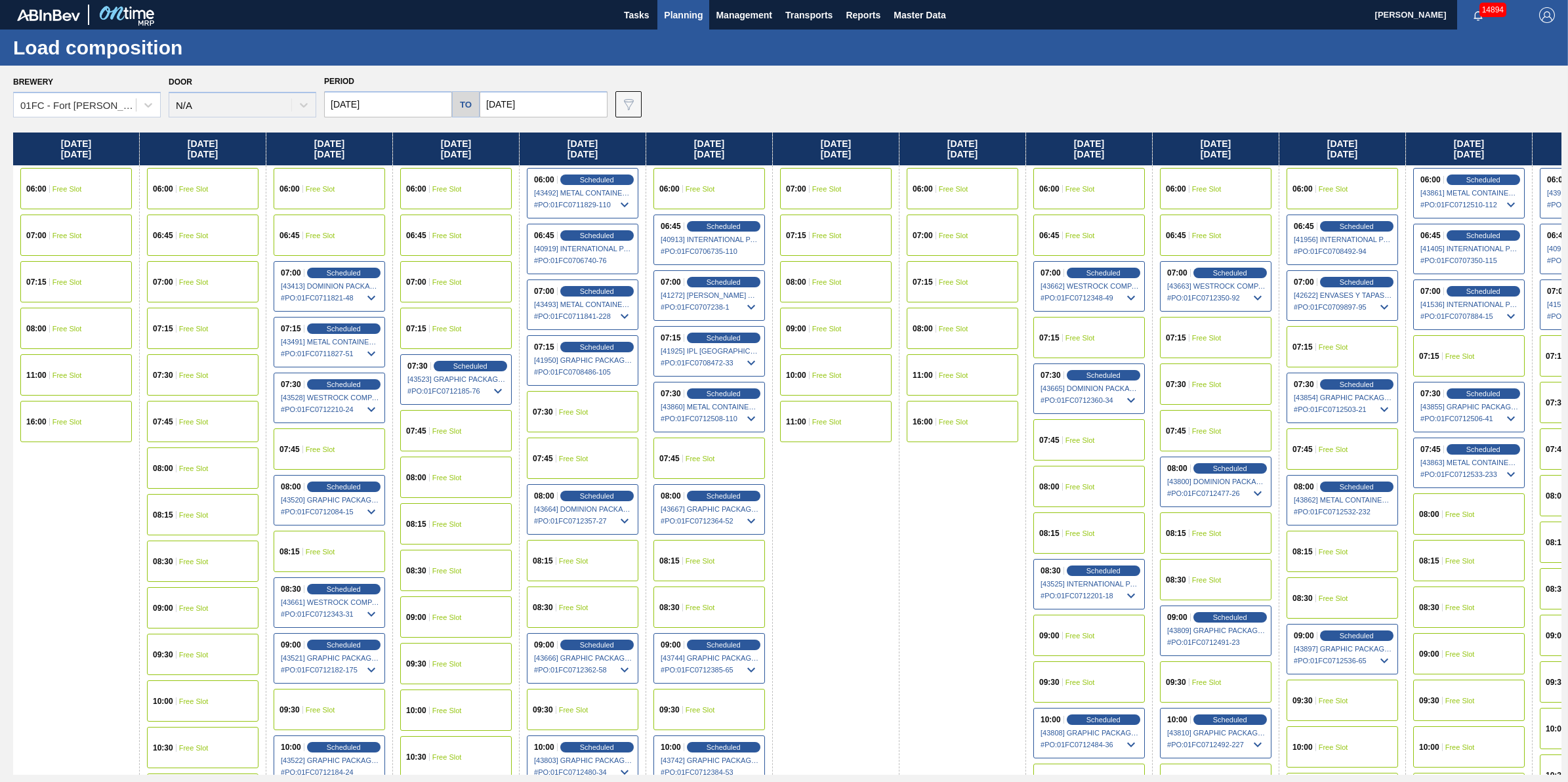
scroll to position [0, 102]
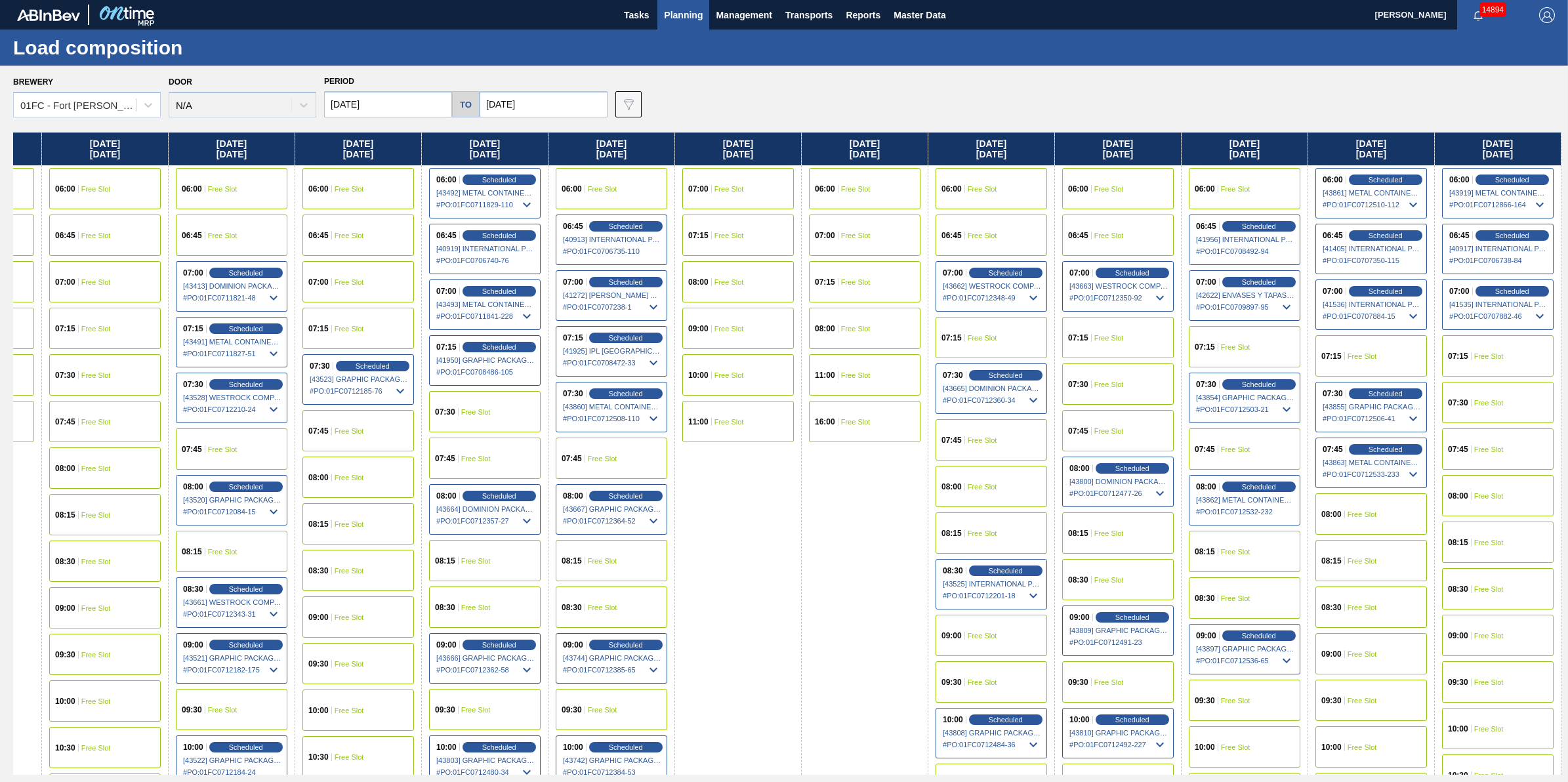
drag, startPoint x: 929, startPoint y: 276, endPoint x: 660, endPoint y: 295, distance: 269.7
click at [660, 295] on div "[DATE] 06:00 Free Slot 07:00 Free Slot 07:15 Free Slot 08:00 Free Slot 11:00 Fr…" at bounding box center [787, 453] width 1548 height 642
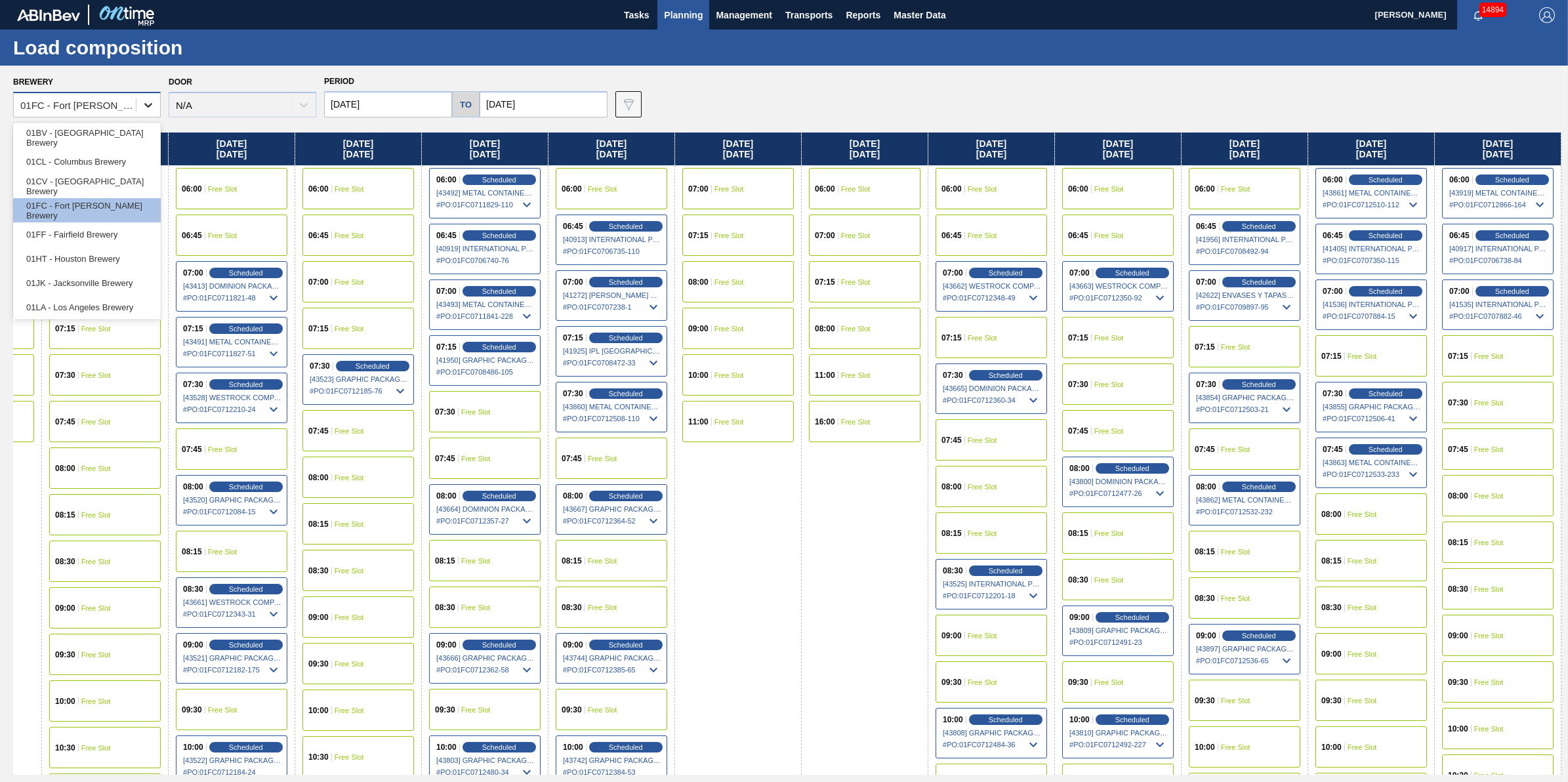
click at [151, 112] on div at bounding box center [148, 105] width 24 height 24
click at [129, 303] on div "01LA - Los Angeles Brewery" at bounding box center [87, 307] width 147 height 24
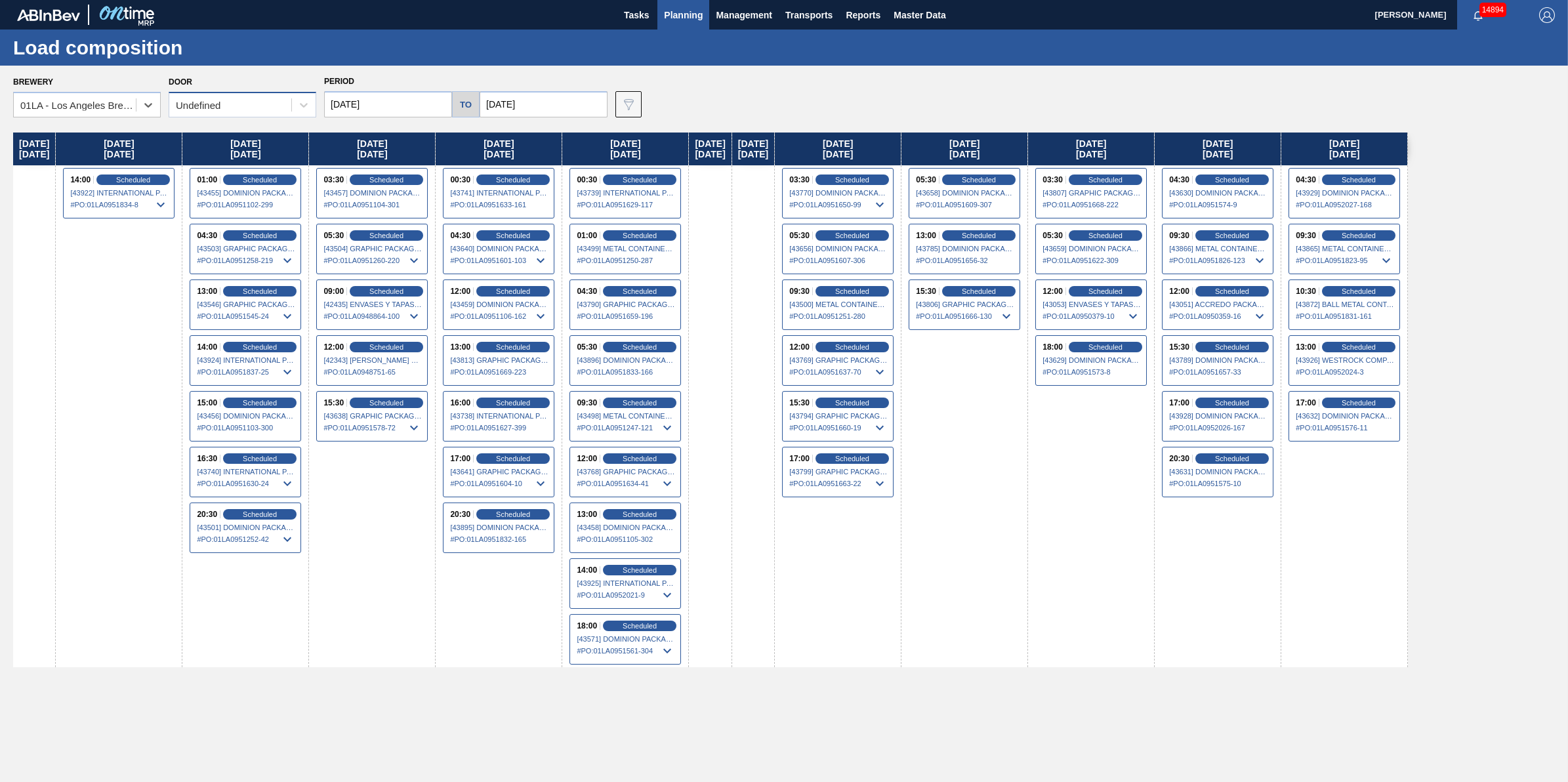
click at [315, 105] on div "Undefined" at bounding box center [242, 105] width 147 height 26
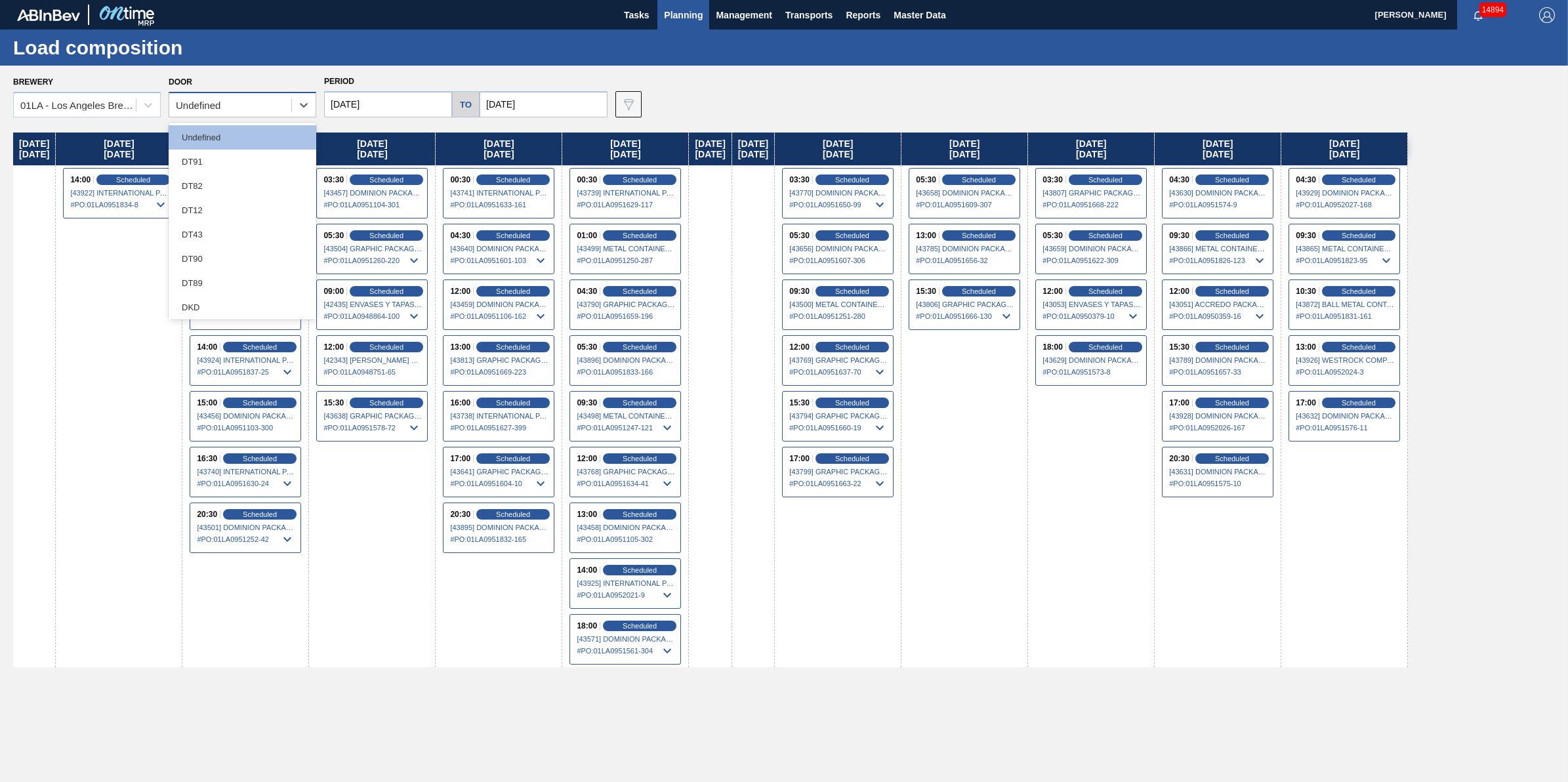
click at [290, 111] on div "Undefined" at bounding box center [230, 105] width 122 height 19
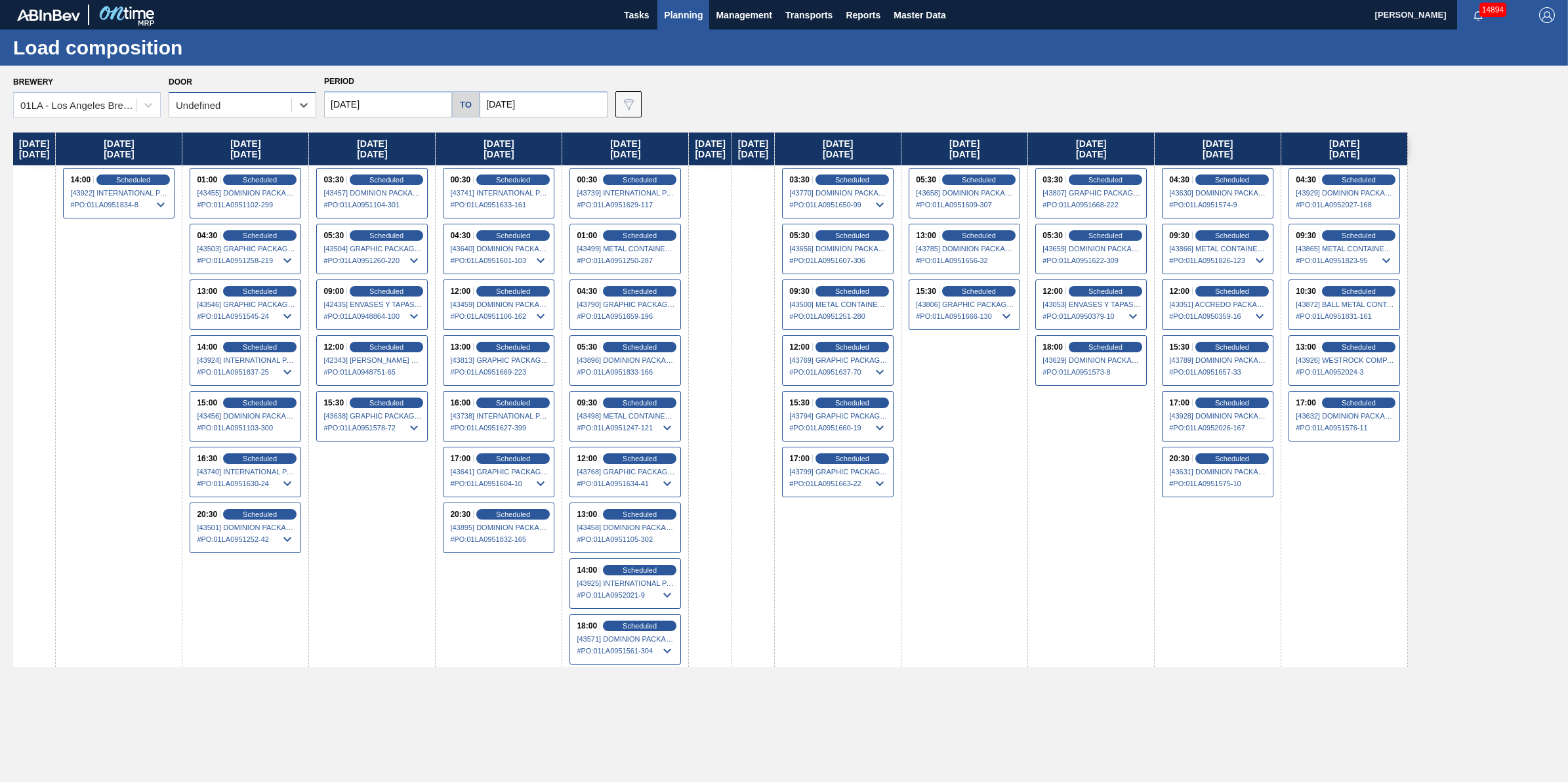
click at [279, 100] on div "Undefined" at bounding box center [230, 105] width 122 height 19
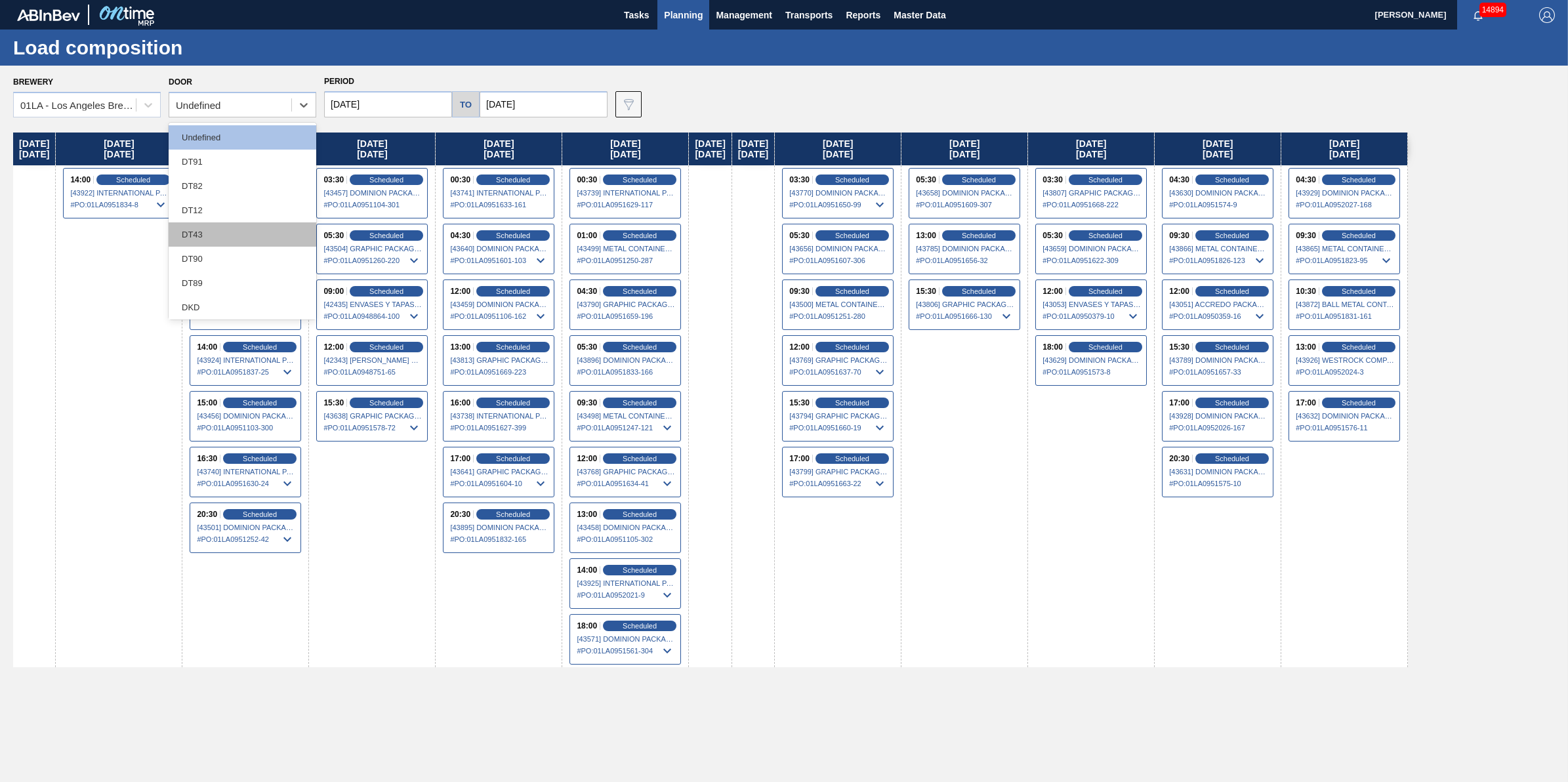
click at [263, 233] on div "DT43" at bounding box center [242, 234] width 147 height 24
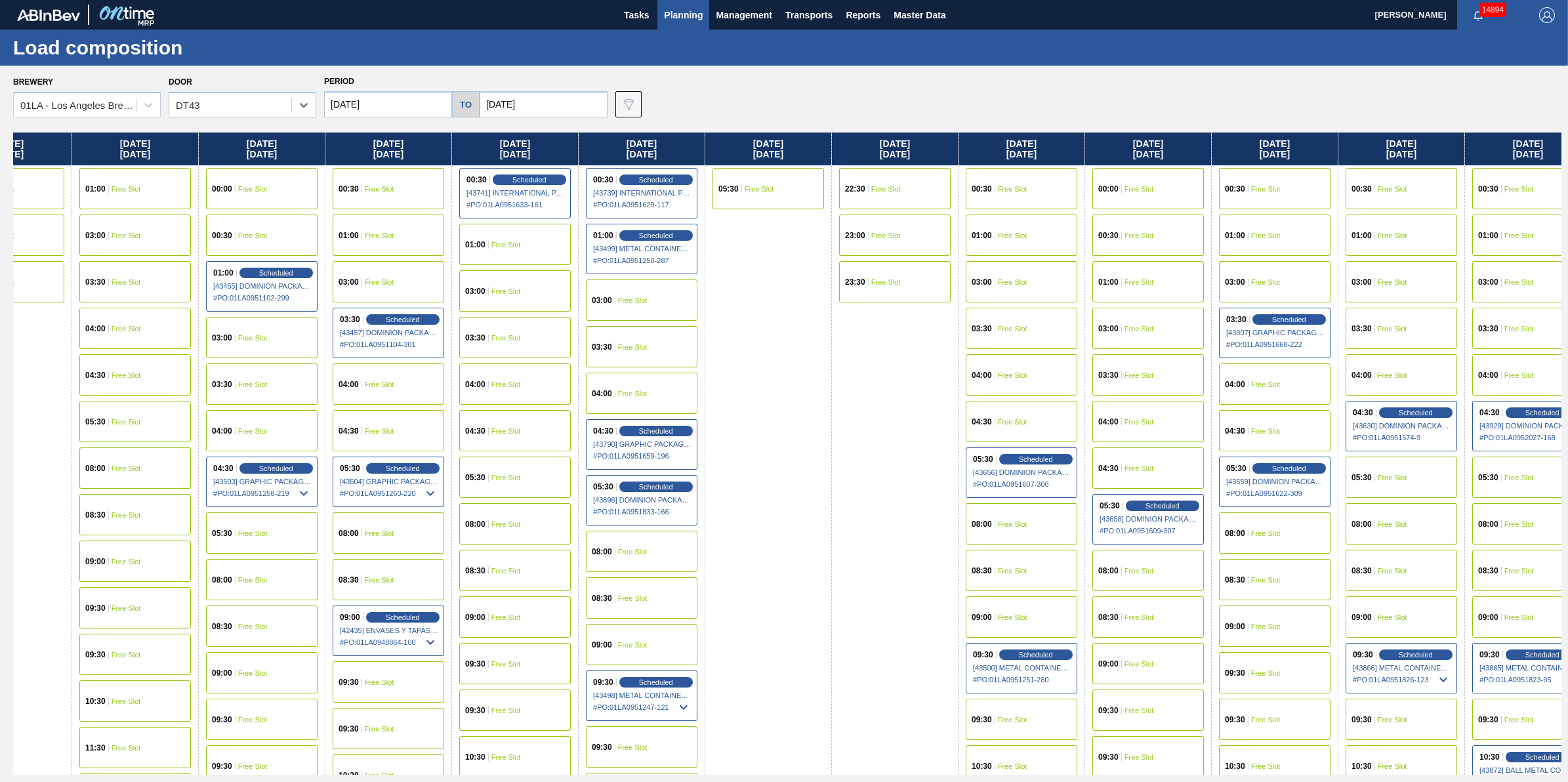
scroll to position [0, 76]
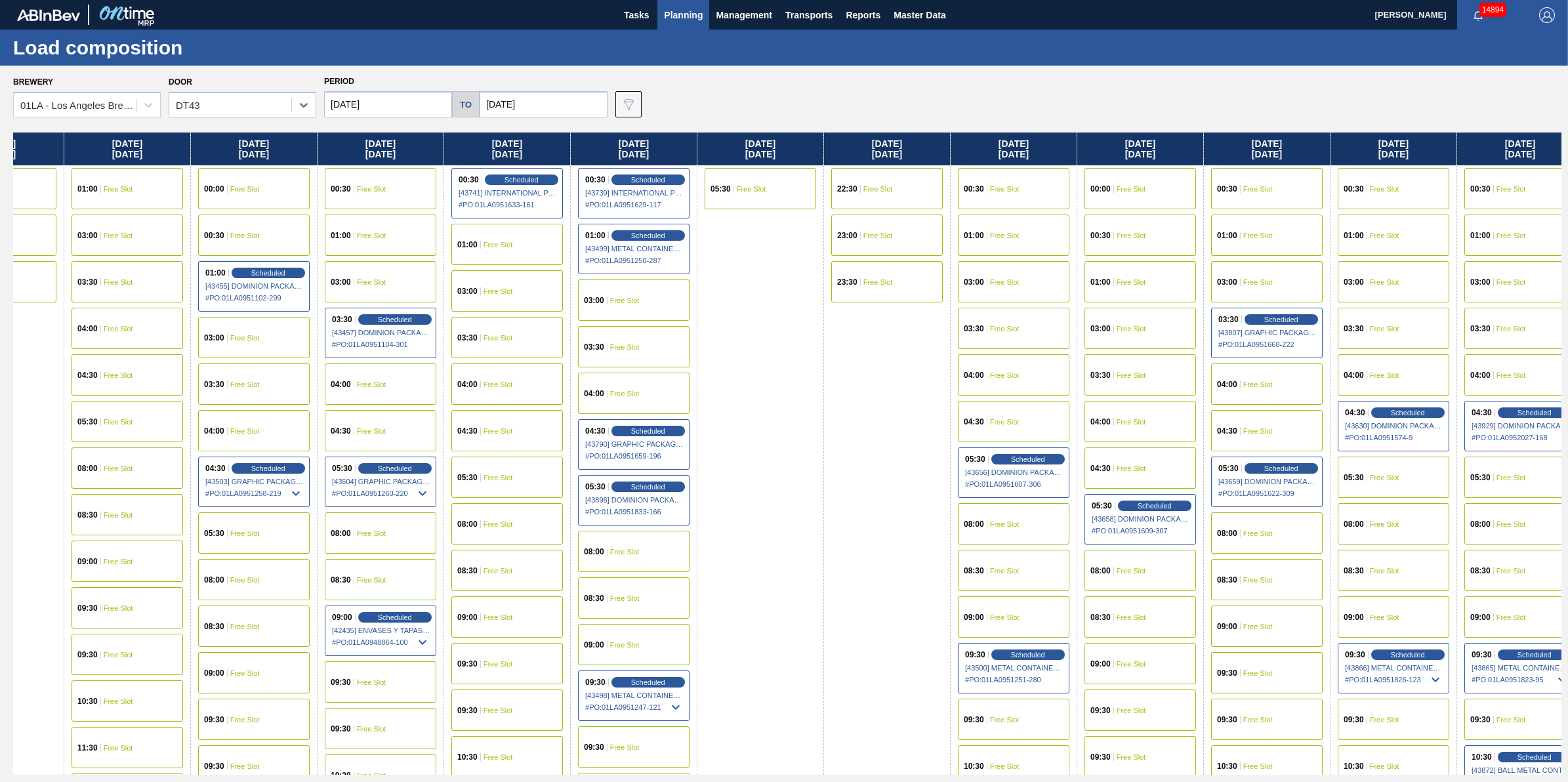
drag, startPoint x: 1163, startPoint y: 297, endPoint x: 1110, endPoint y: 311, distance: 54.8
click at [1110, 311] on div "[DATE] 22:30 Free Slot 23:00 Free Slot 23:30 Free Slot [DATE] 01:00 Free Slot 0…" at bounding box center [787, 453] width 1548 height 642
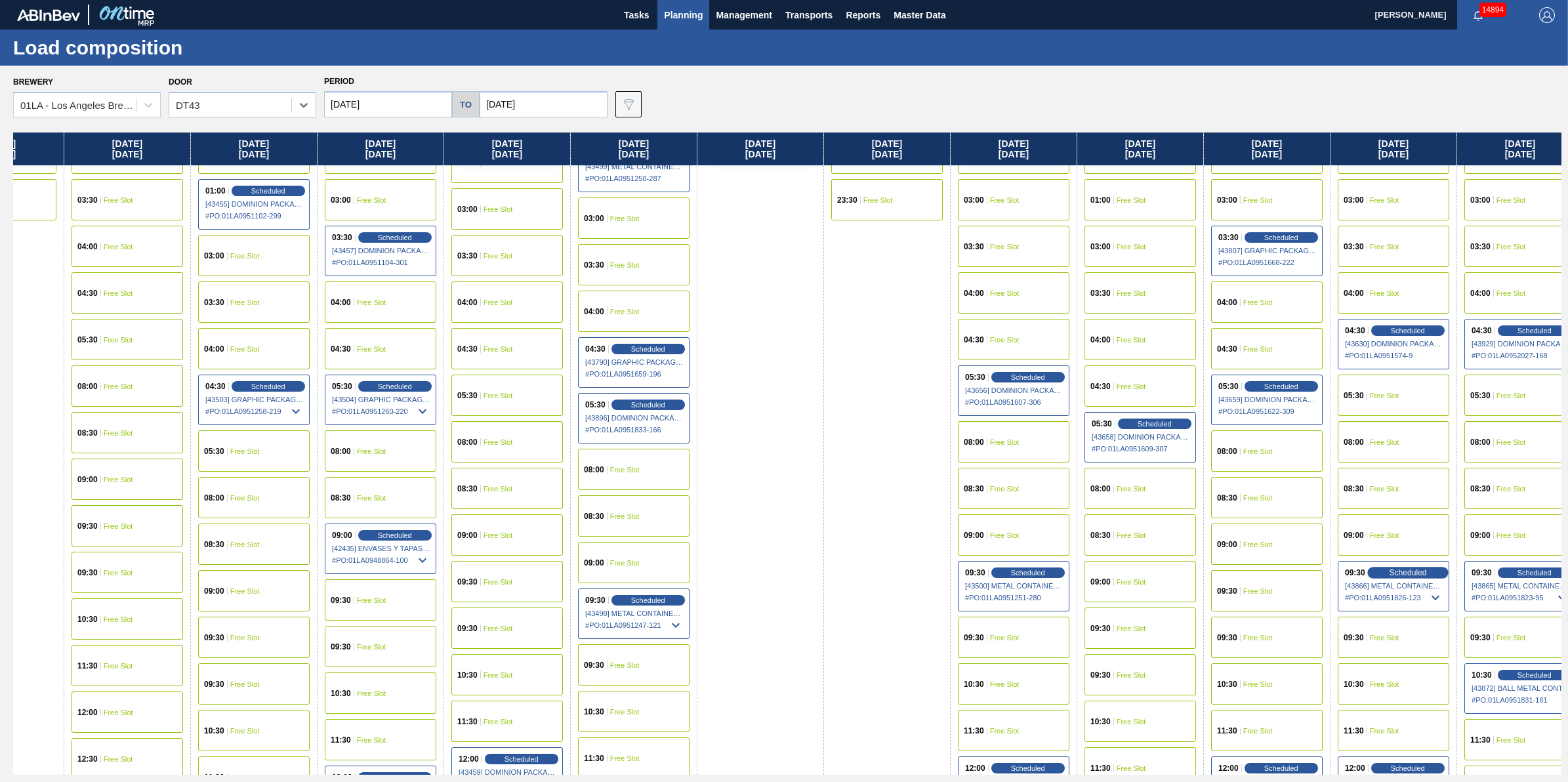
click at [1398, 571] on span "Scheduled" at bounding box center [1407, 572] width 38 height 8
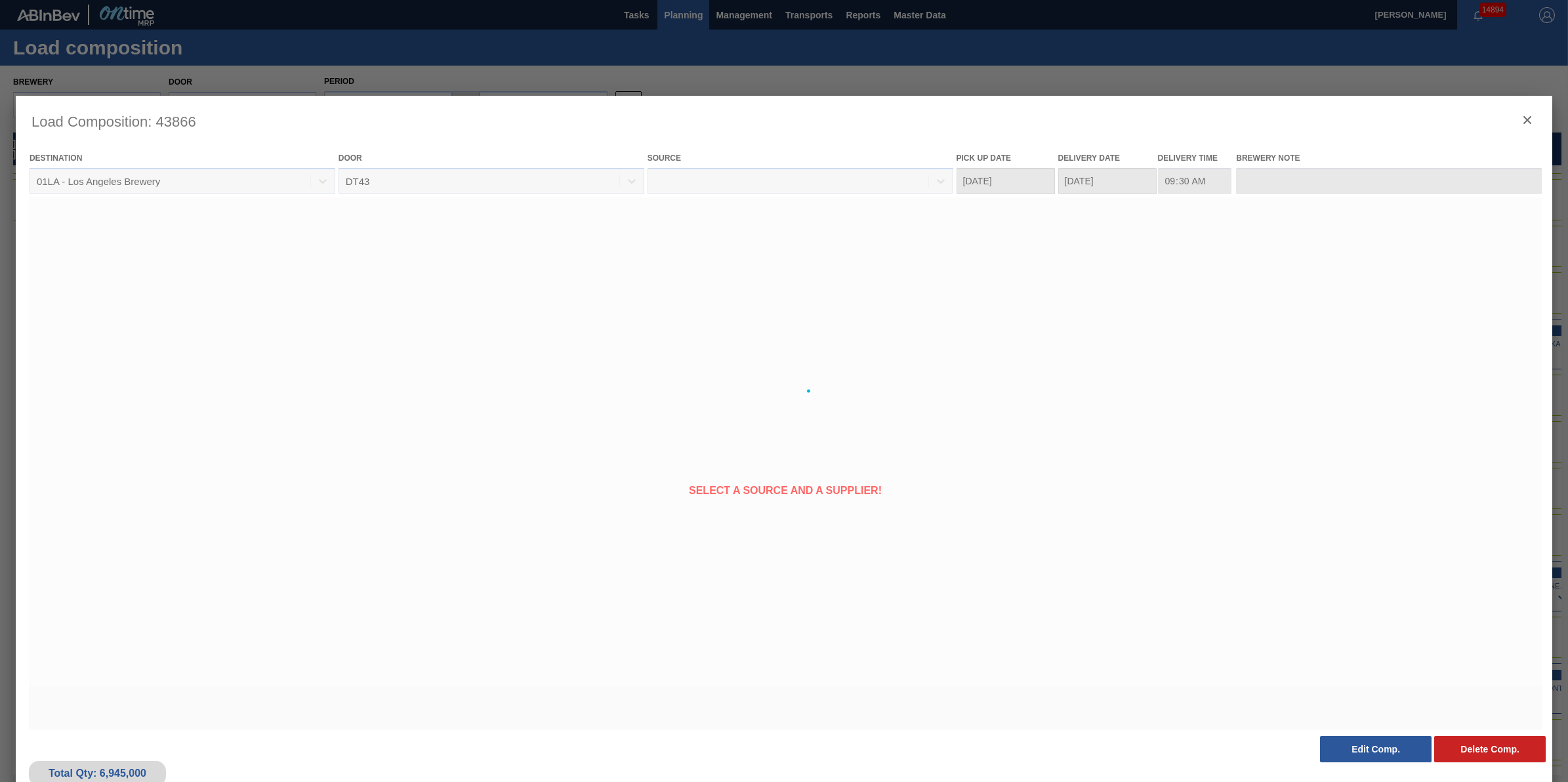
type Date "[DATE]"
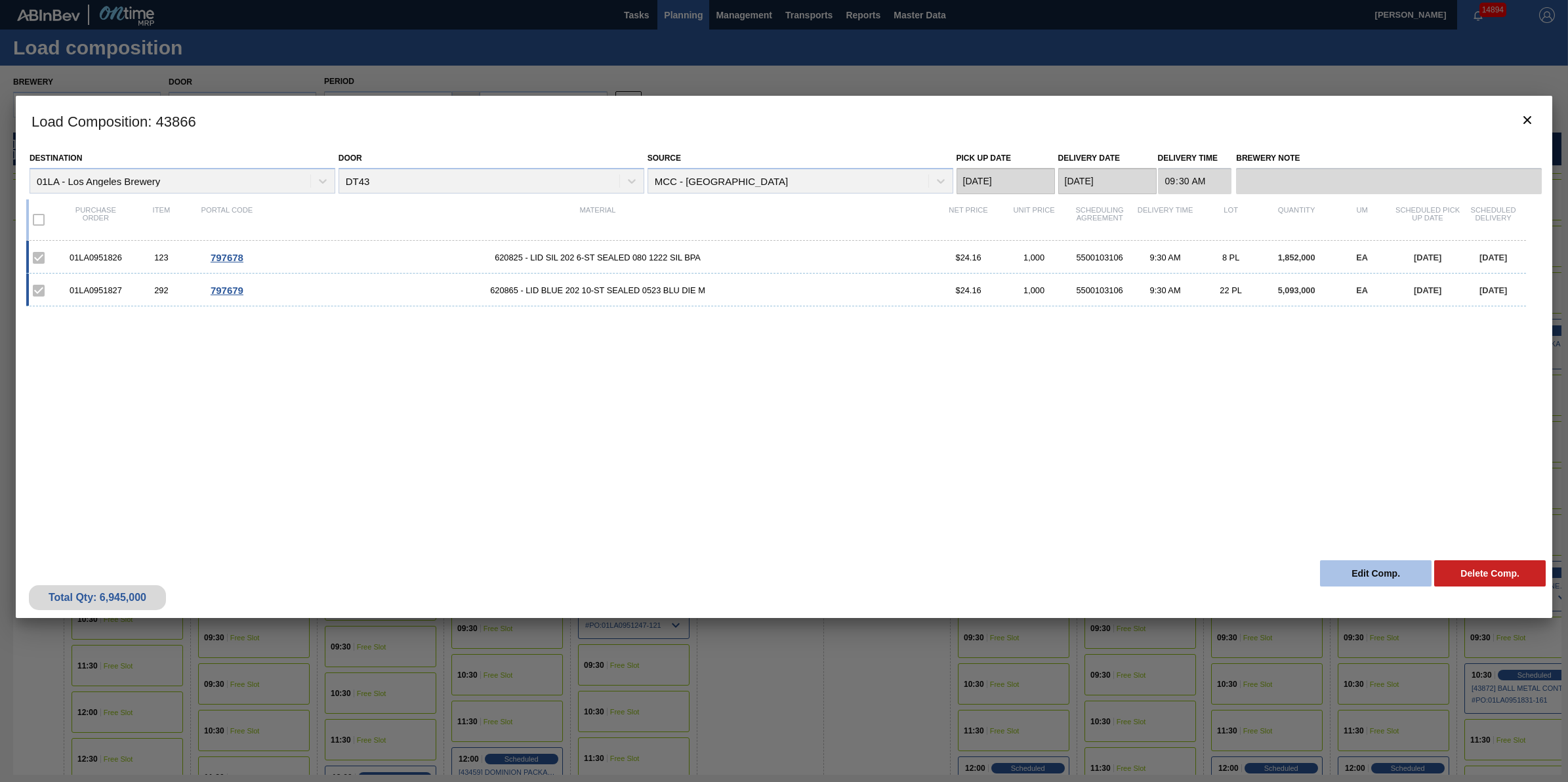
click at [1373, 574] on button "Edit Comp." at bounding box center [1375, 573] width 111 height 26
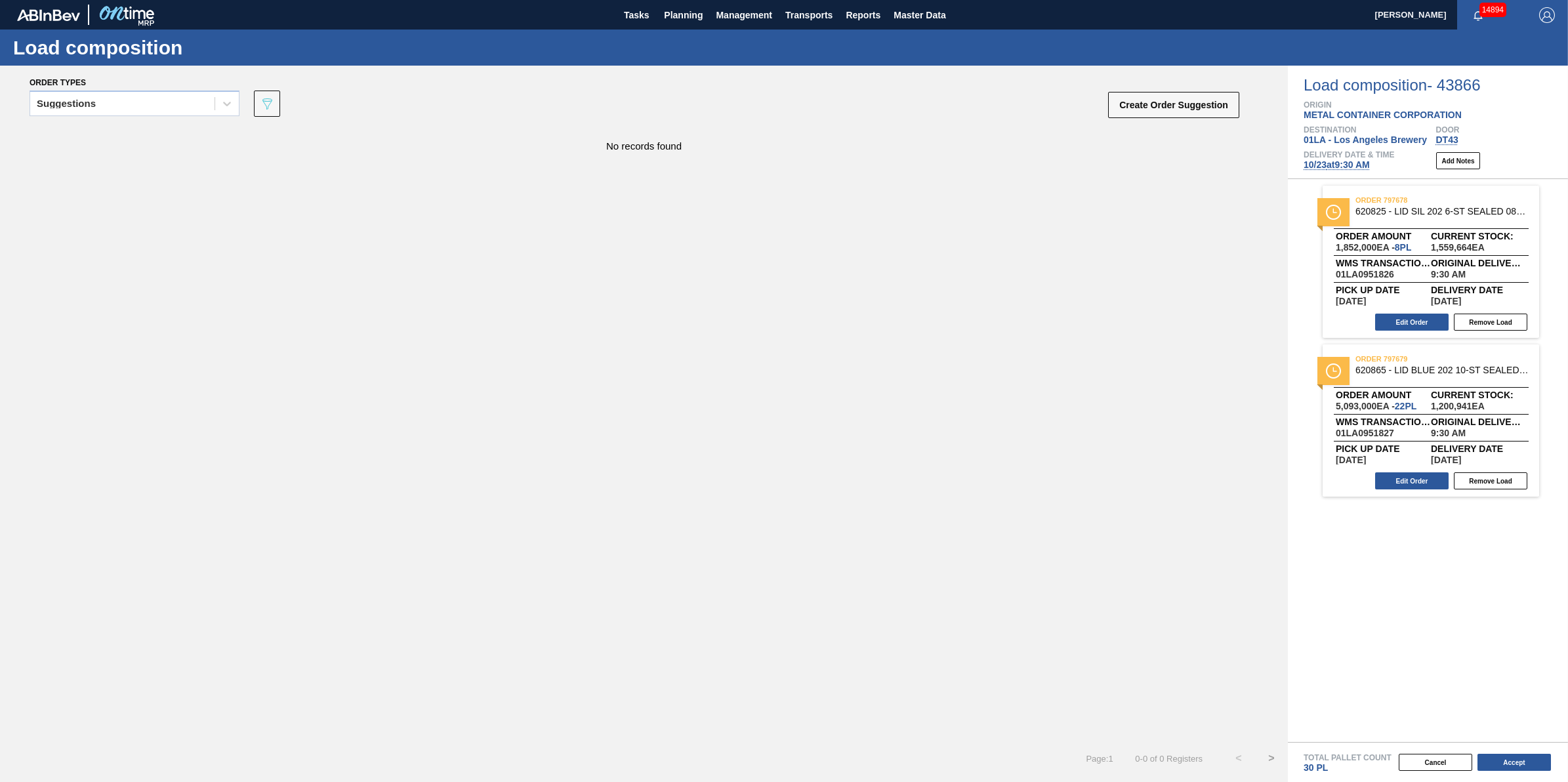
click at [1349, 165] on span "[DATE] 9:30 AM" at bounding box center [1337, 164] width 66 height 10
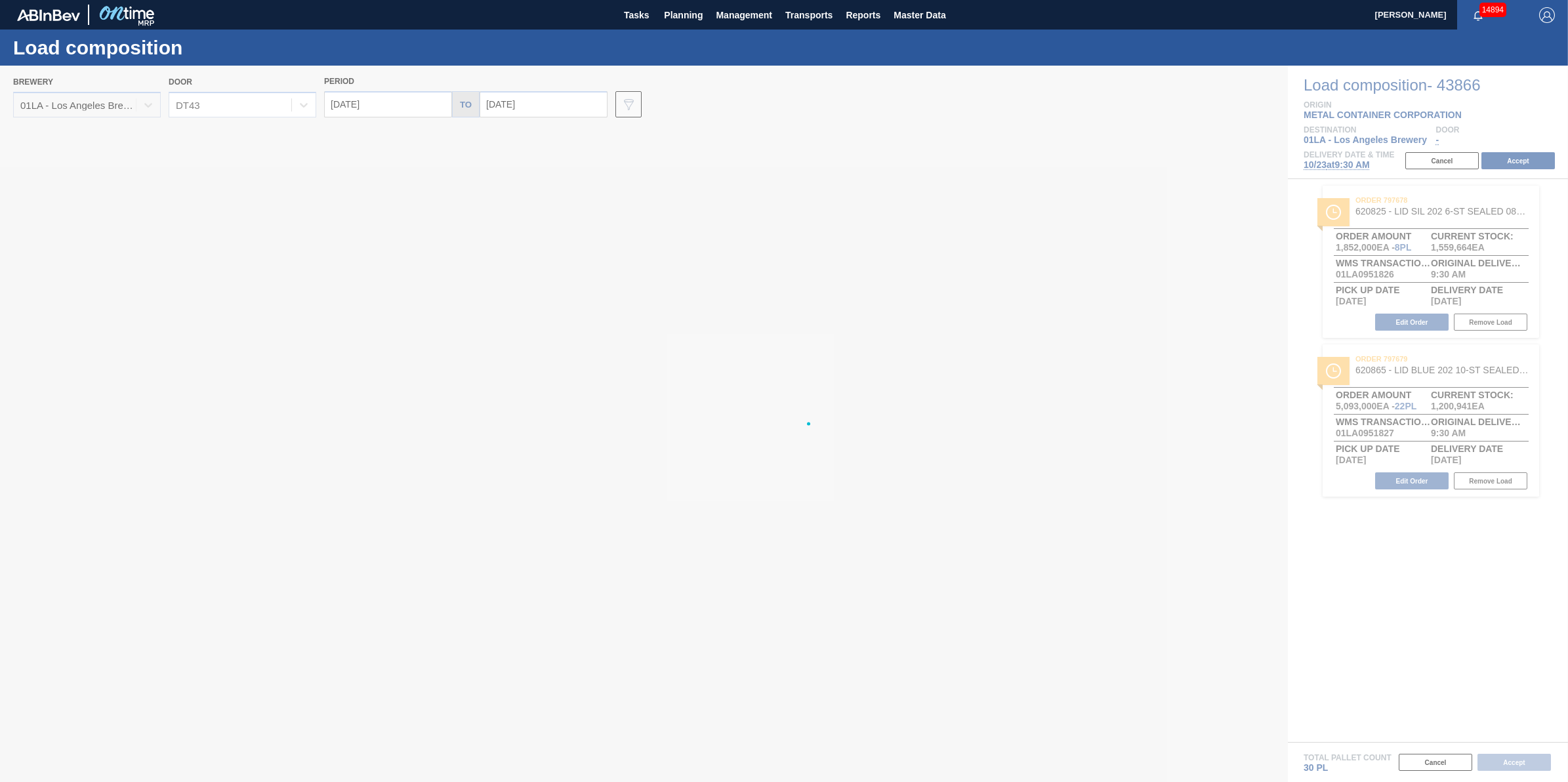
type input "[DATE]"
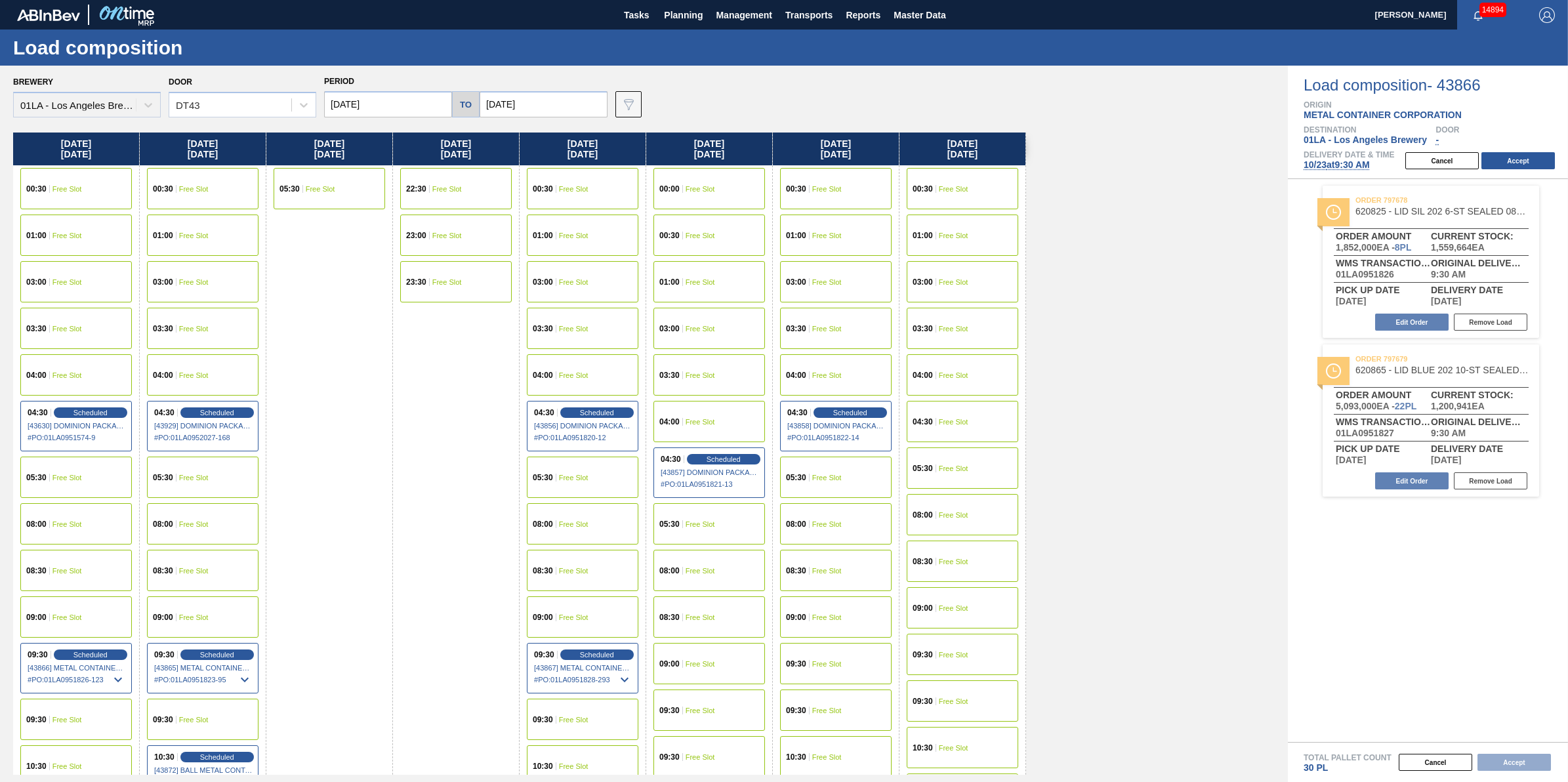
click at [111, 575] on div "08:30 Free Slot" at bounding box center [76, 570] width 111 height 41
click at [1526, 154] on button "Accept" at bounding box center [1518, 160] width 74 height 18
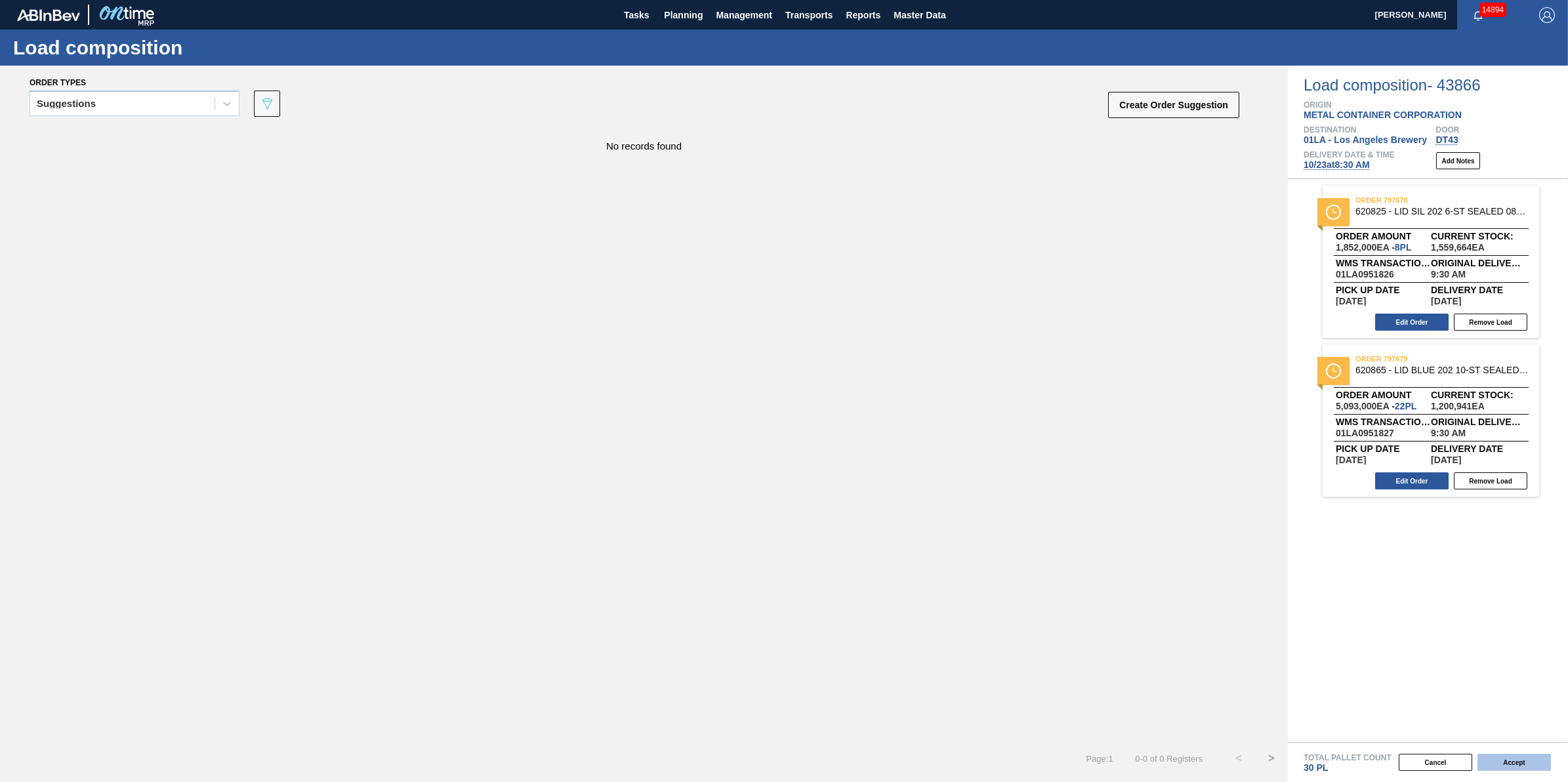
click at [1500, 764] on button "Accept" at bounding box center [1514, 762] width 74 height 18
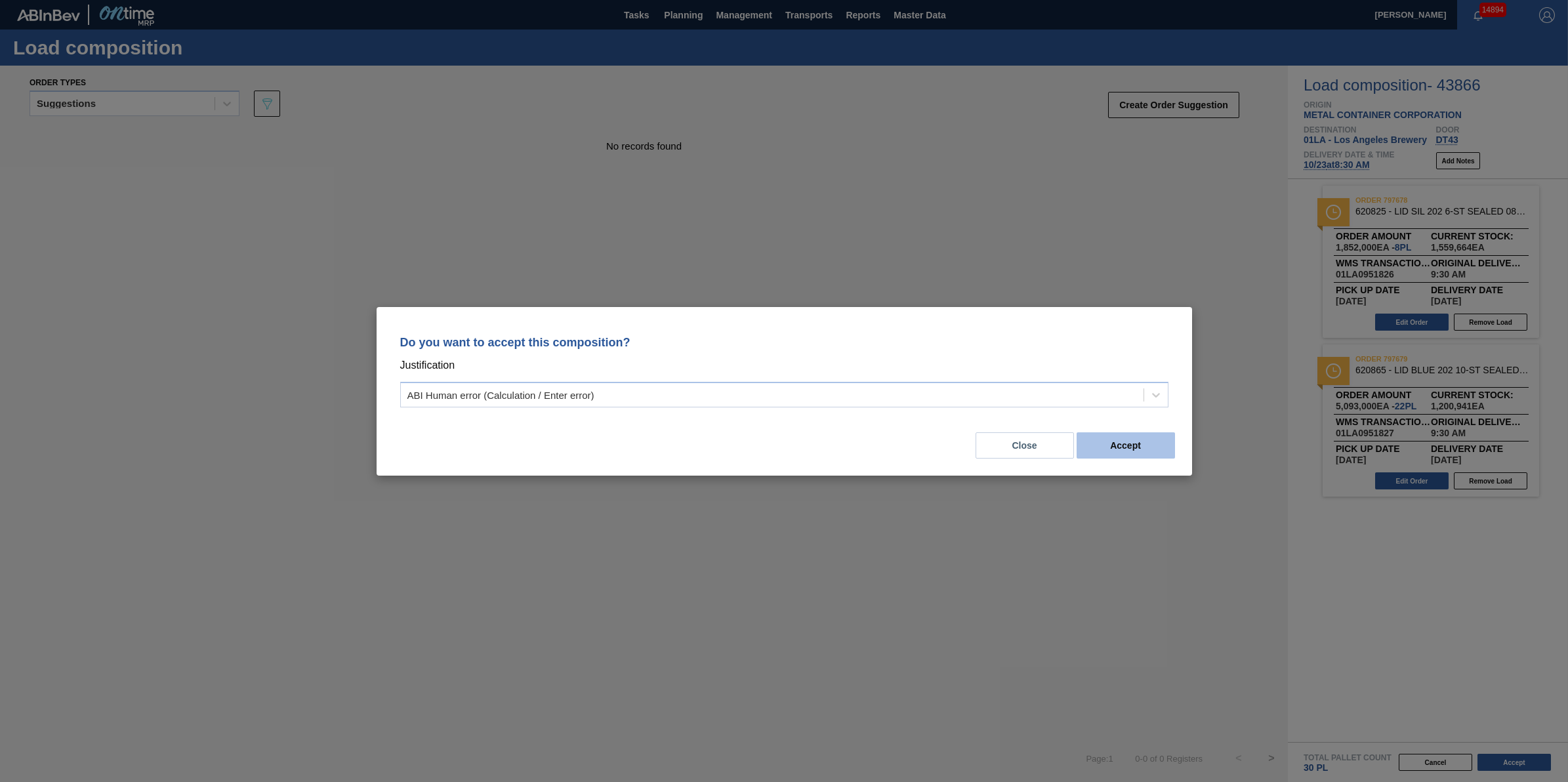
click at [1107, 454] on button "Accept" at bounding box center [1125, 445] width 99 height 26
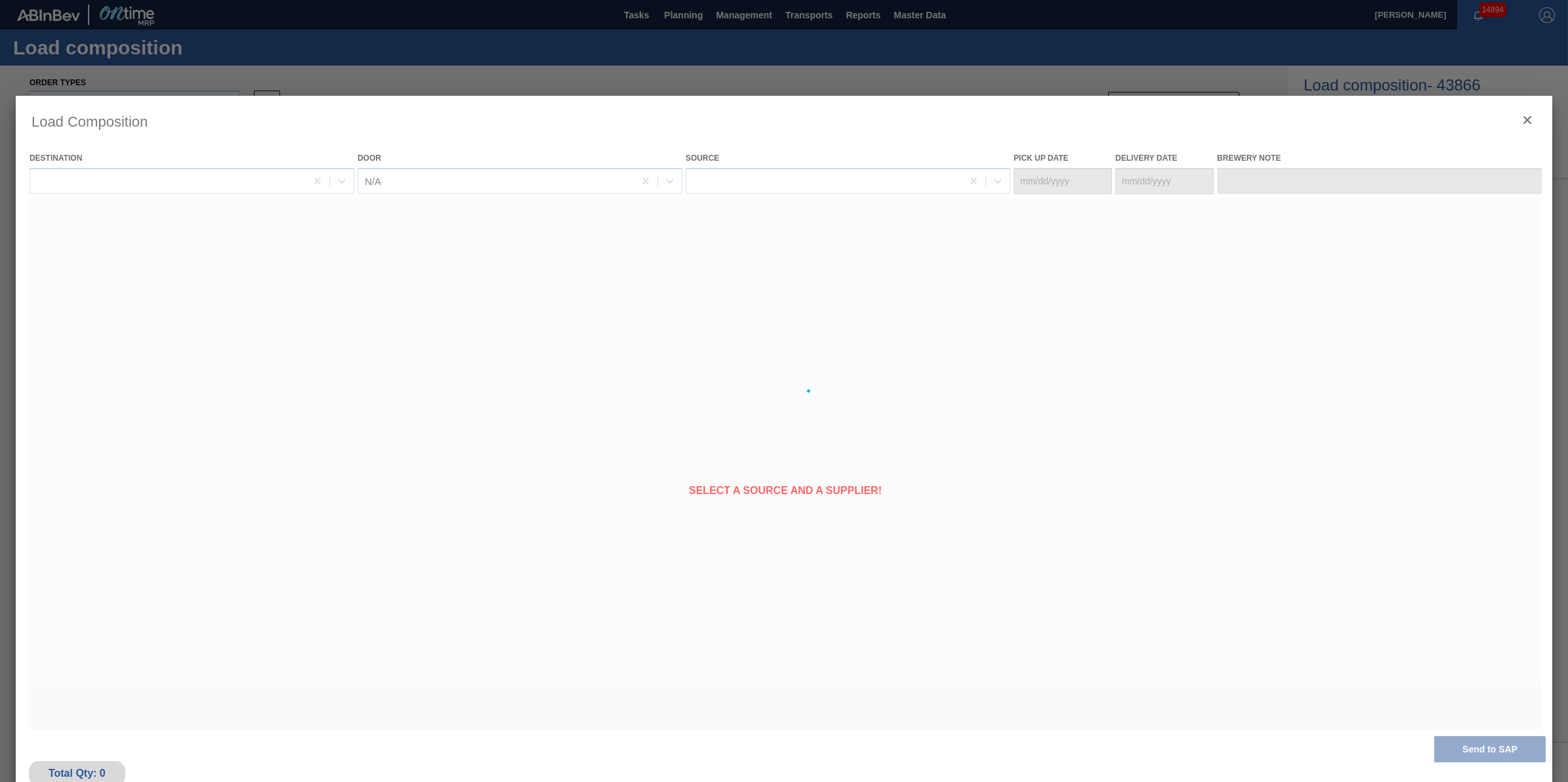
click at [850, 449] on div at bounding box center [784, 391] width 1537 height 590
type Date "[DATE]"
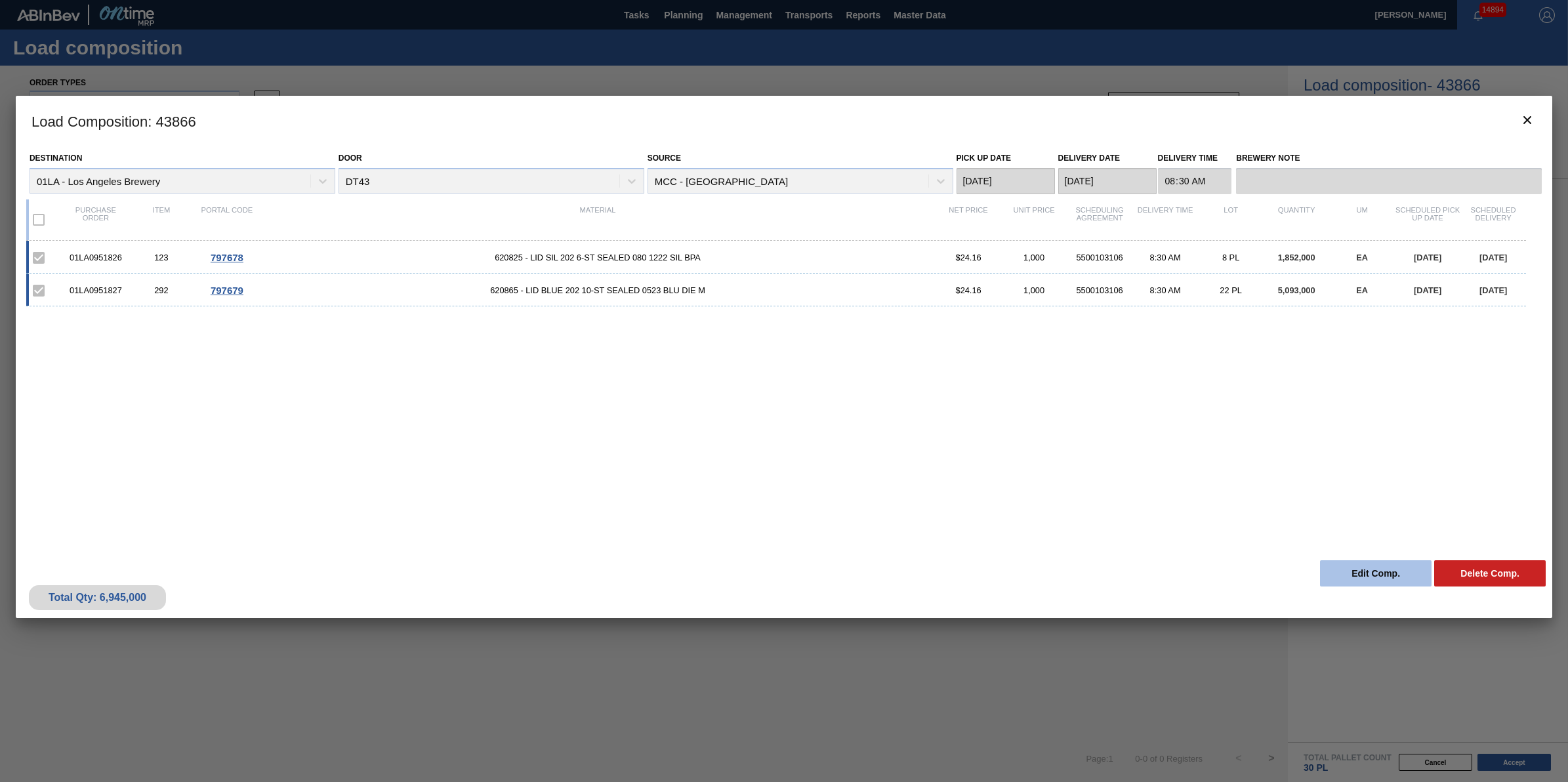
click at [1393, 578] on button "Edit Comp." at bounding box center [1375, 573] width 111 height 26
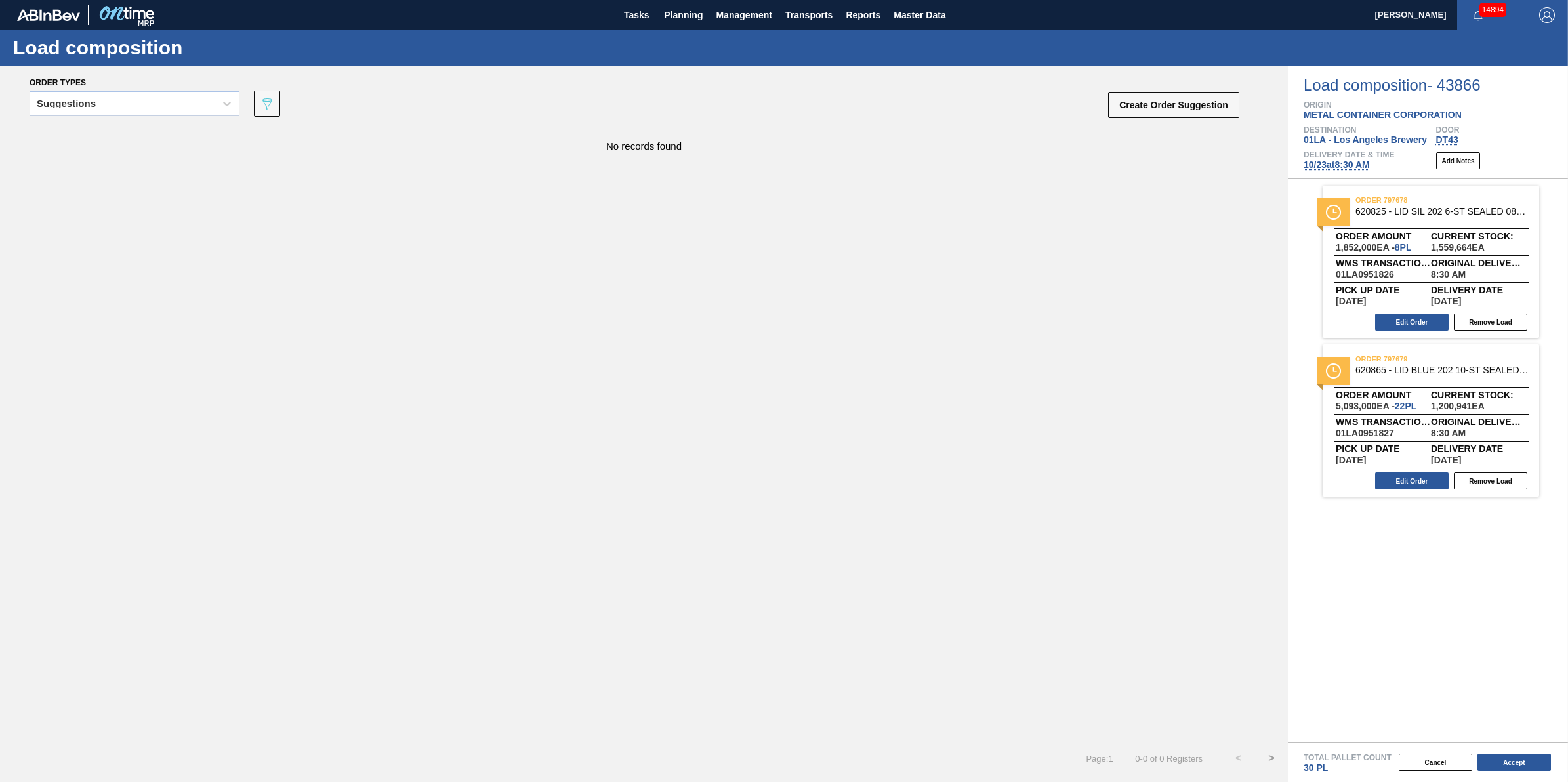
click at [1343, 164] on span "[DATE] 8:30 AM" at bounding box center [1337, 164] width 66 height 10
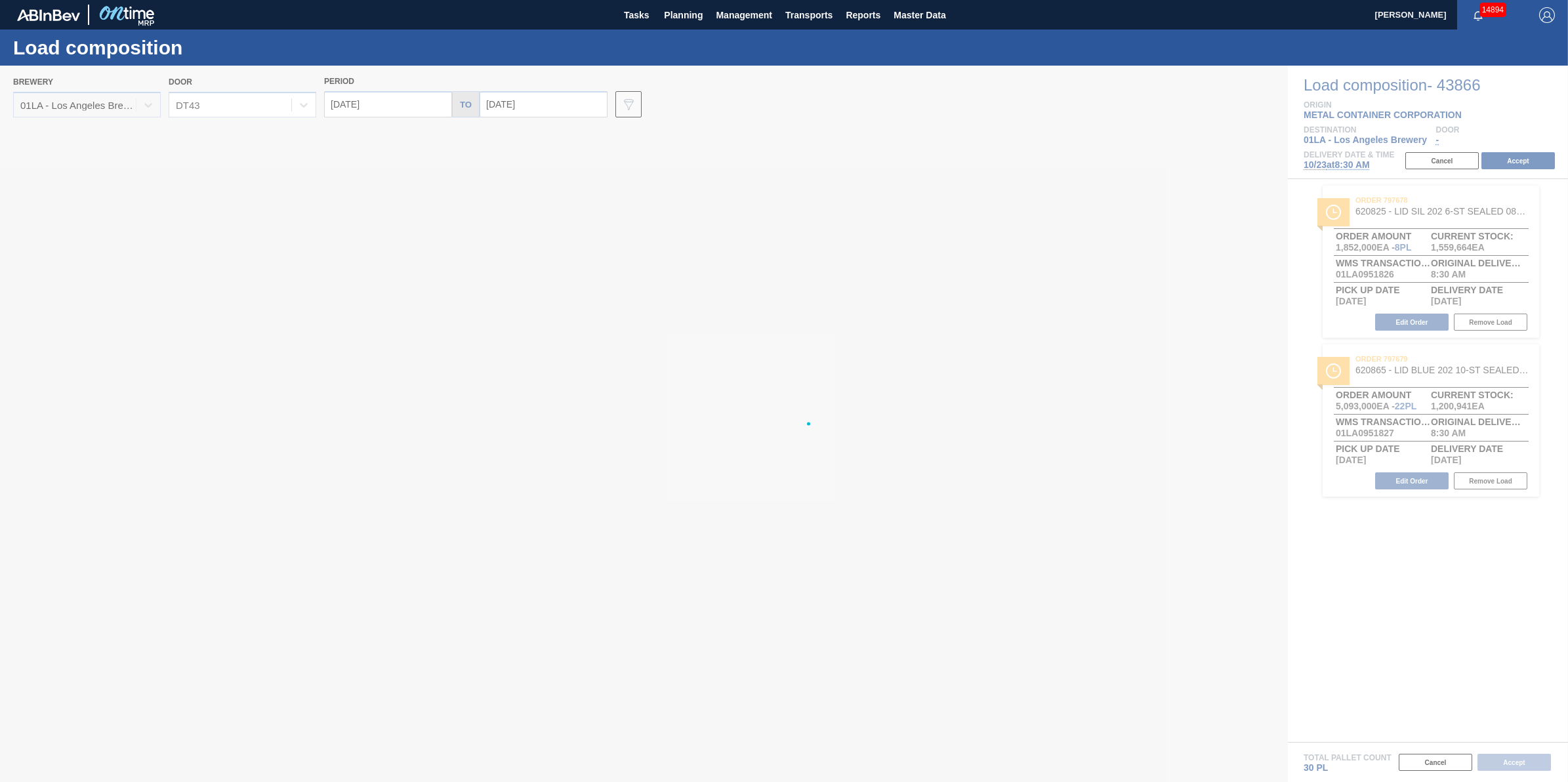
type input "[DATE]"
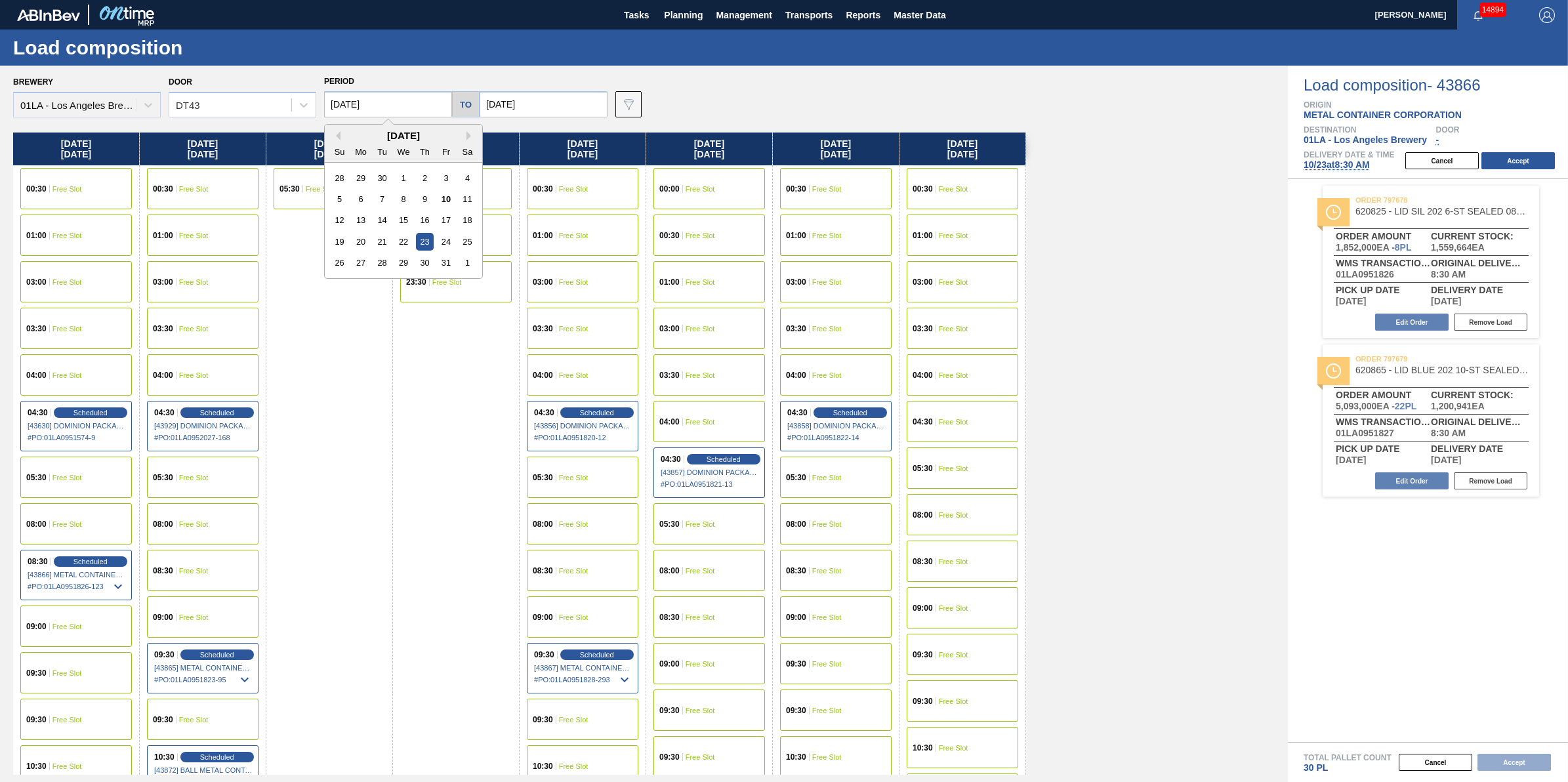
click at [417, 101] on input "[DATE]" at bounding box center [388, 104] width 128 height 26
click at [388, 242] on div "21" at bounding box center [381, 241] width 18 height 18
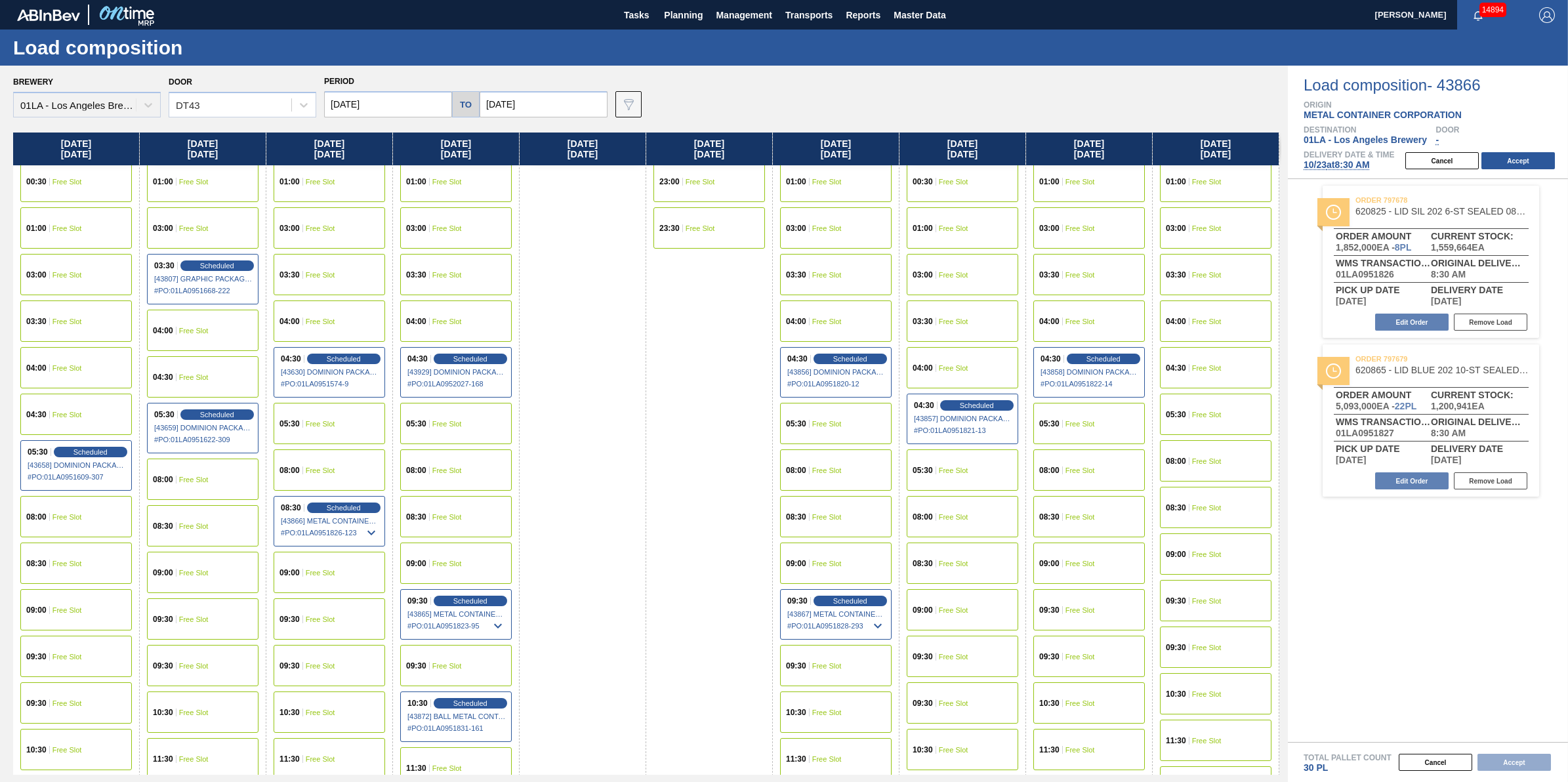
scroll to position [164, 0]
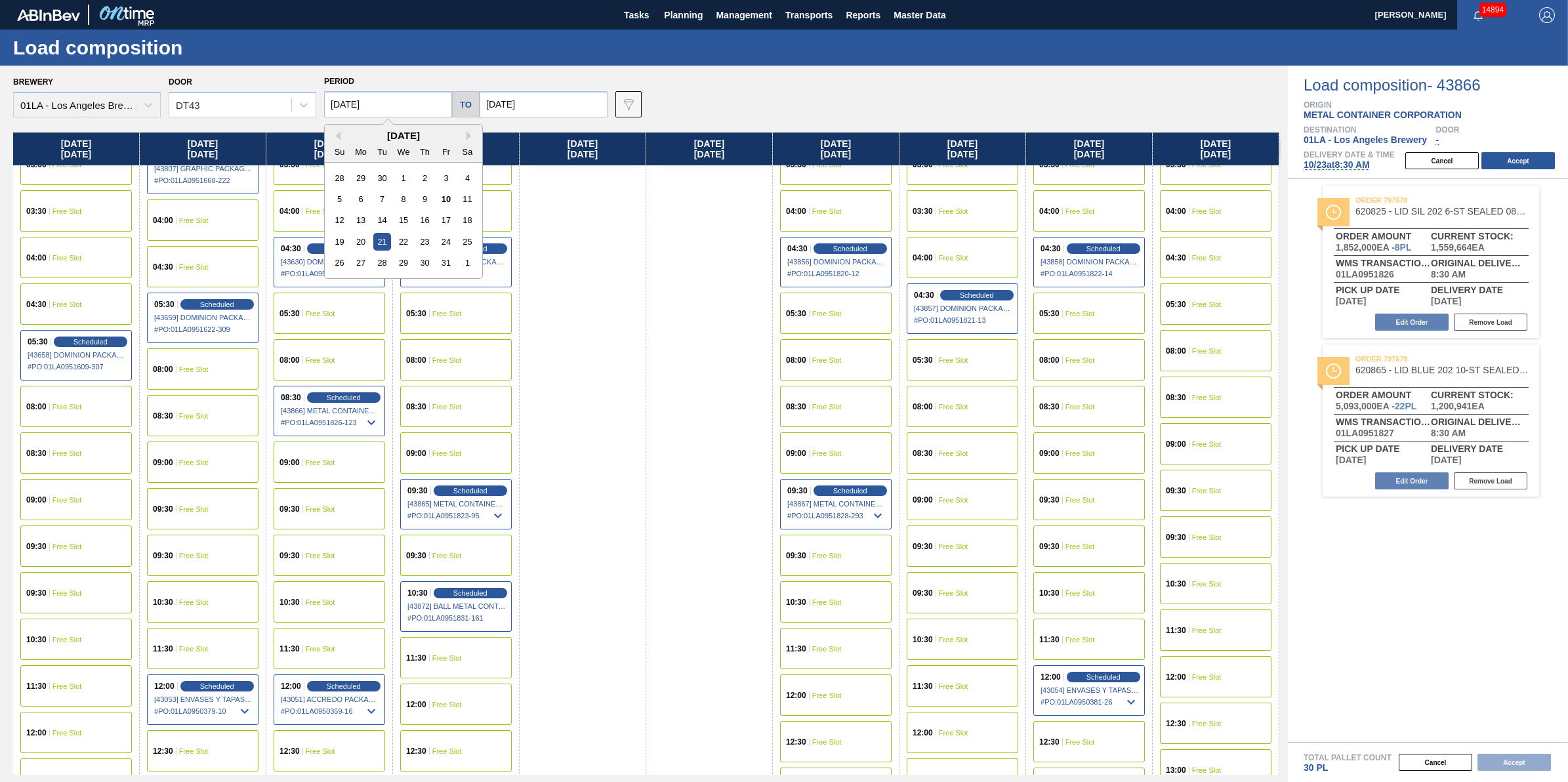
click at [428, 103] on input "[DATE]" at bounding box center [388, 104] width 128 height 26
click at [358, 240] on div "20" at bounding box center [360, 241] width 18 height 18
type input "[DATE]"
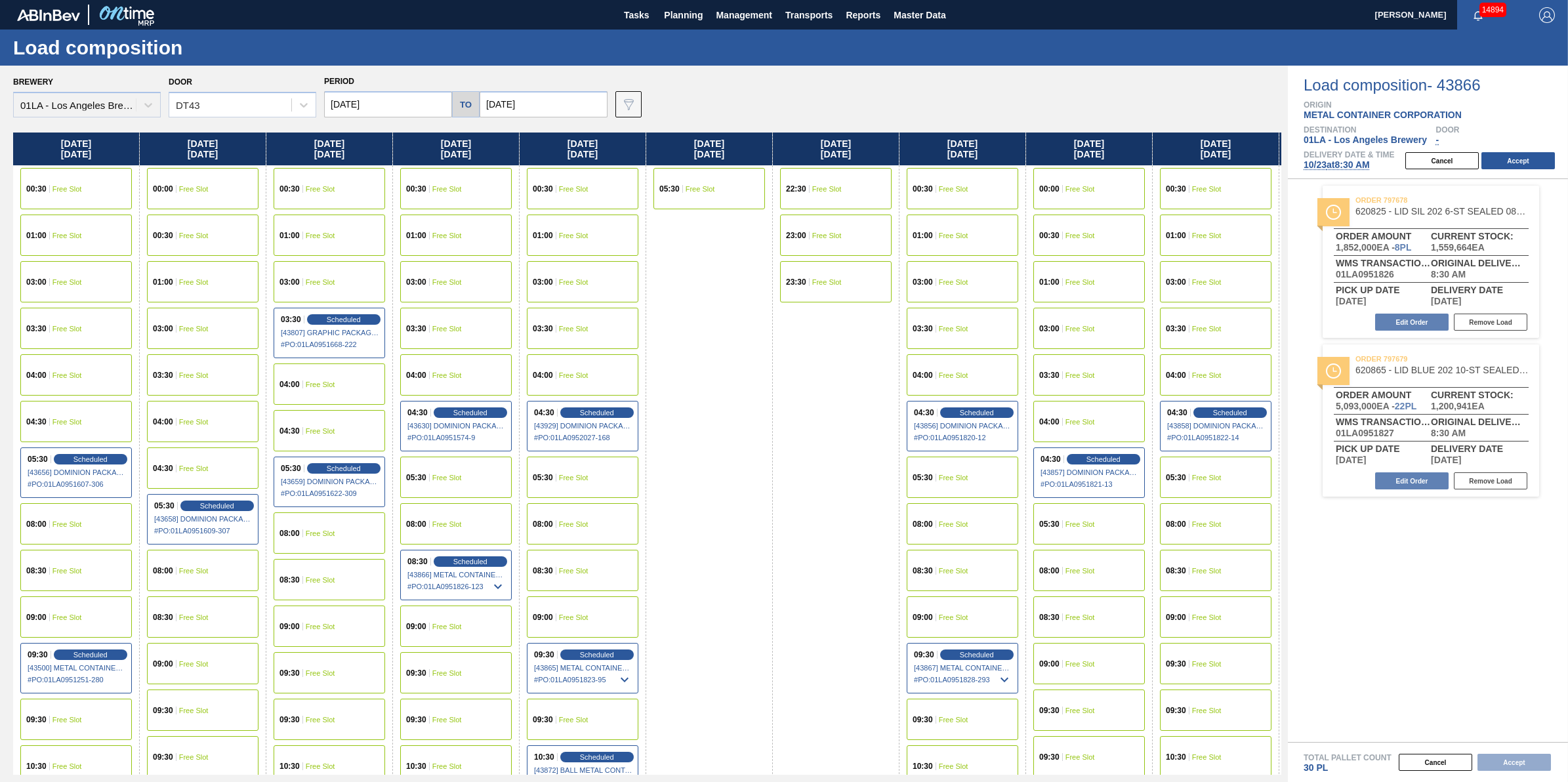
click at [87, 582] on div "08:30 Free Slot" at bounding box center [76, 570] width 111 height 41
click at [1486, 163] on button "Accept" at bounding box center [1518, 160] width 74 height 18
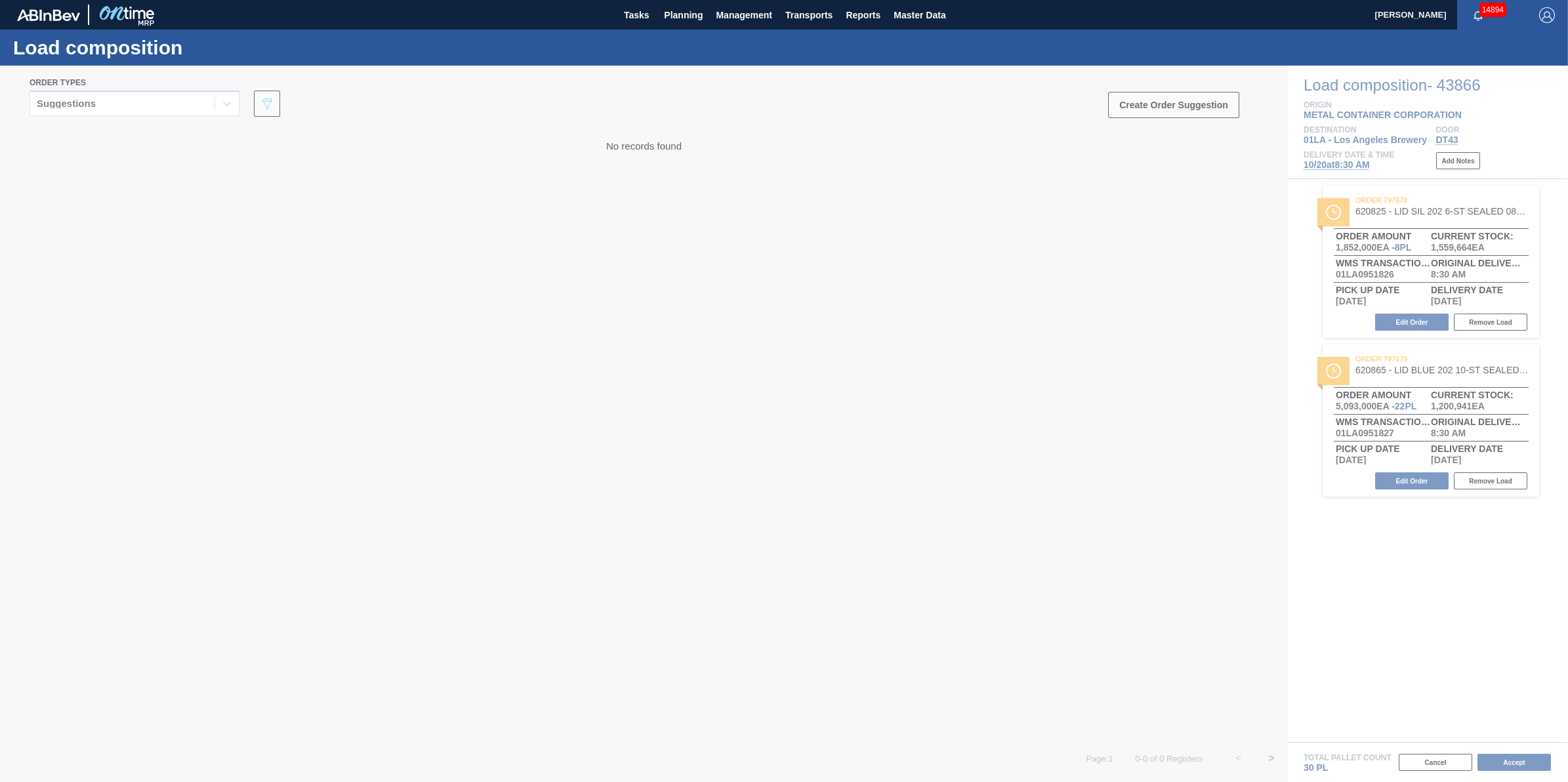
click at [1514, 761] on div at bounding box center [784, 424] width 1568 height 717
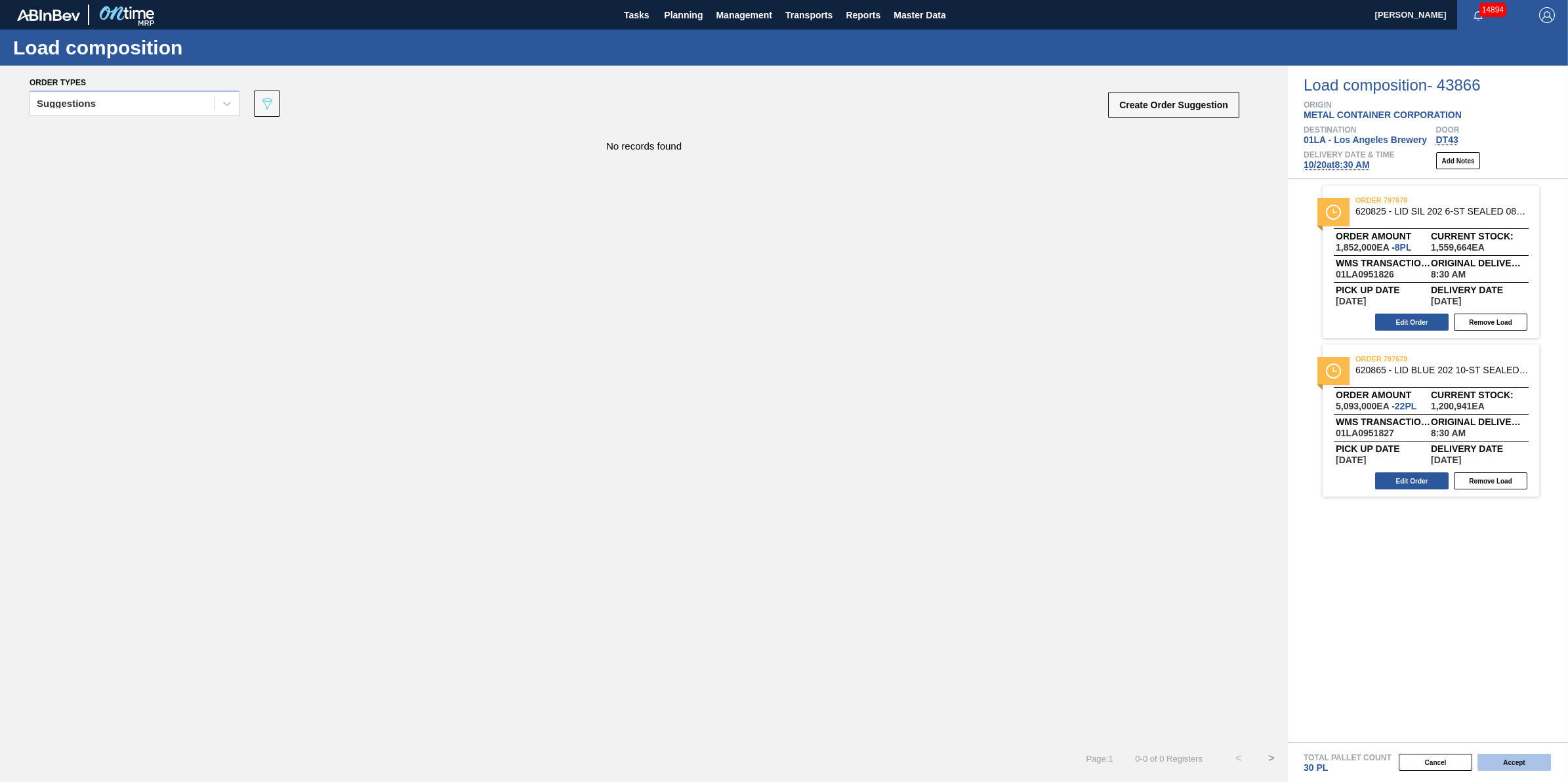
click at [1514, 763] on button "Accept" at bounding box center [1514, 762] width 74 height 18
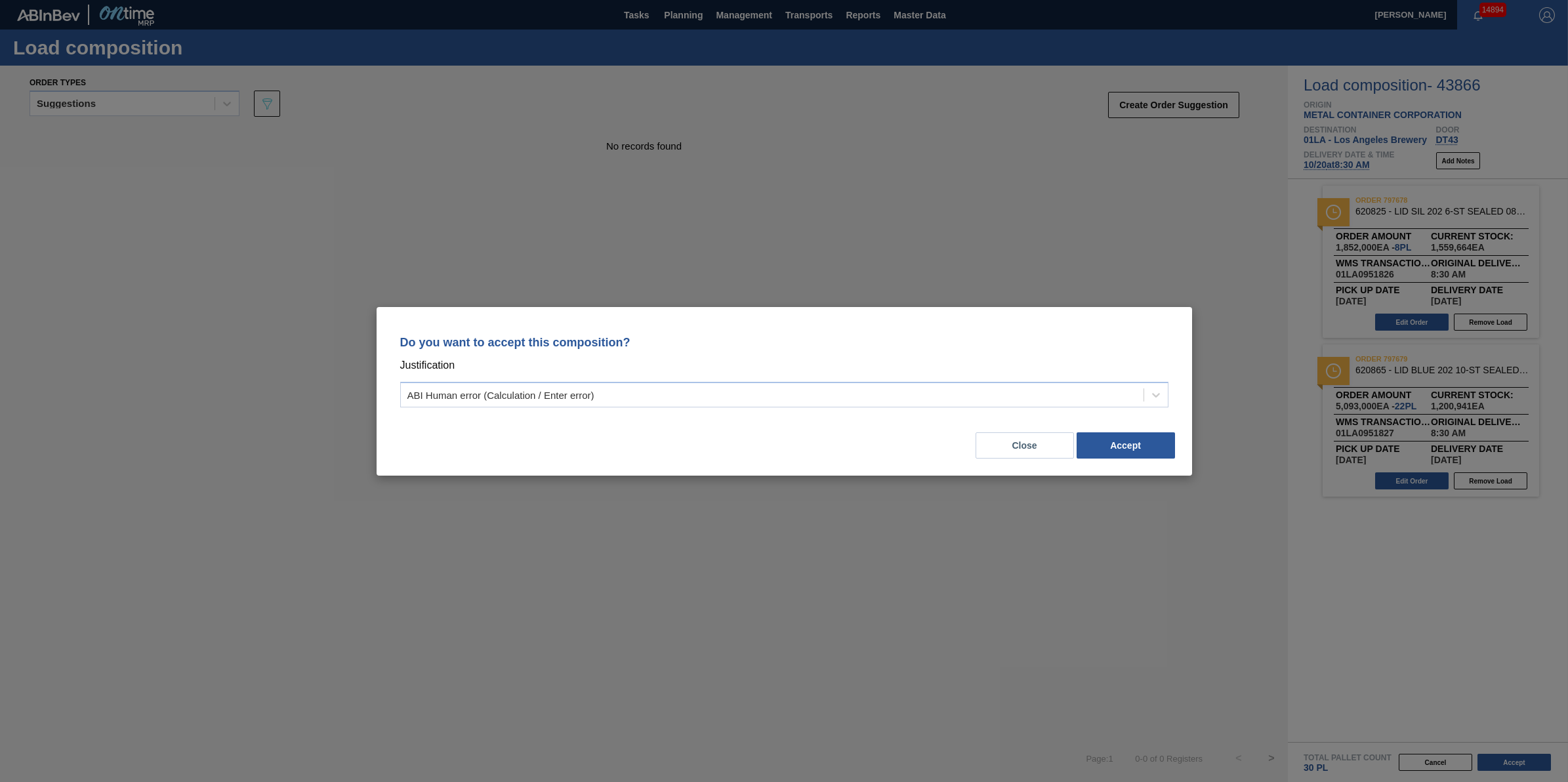
click at [1117, 431] on div "Close Accept" at bounding box center [784, 438] width 784 height 44
click at [1118, 448] on button "Accept" at bounding box center [1125, 445] width 99 height 26
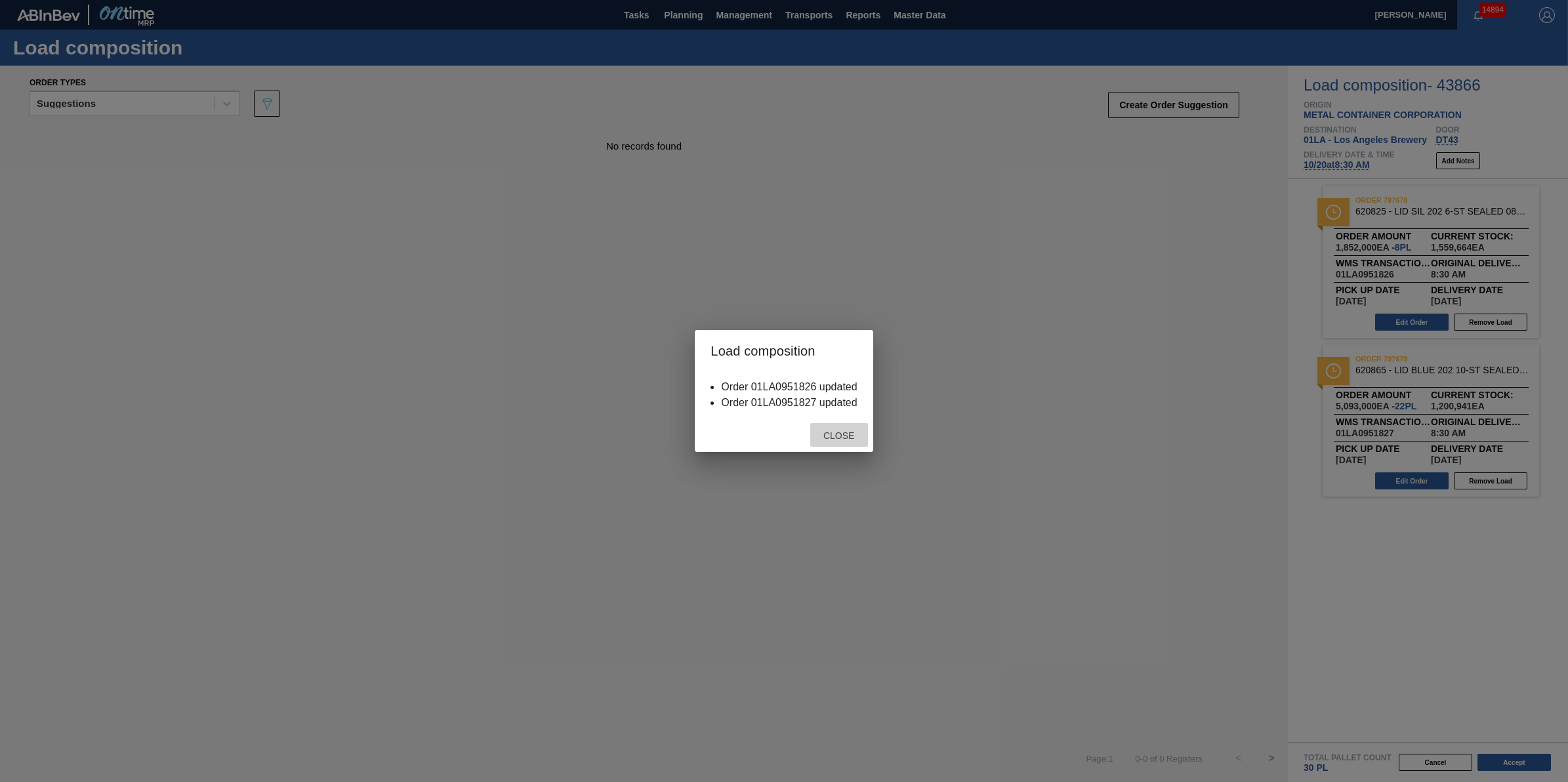
click at [854, 433] on span "Close" at bounding box center [838, 435] width 52 height 10
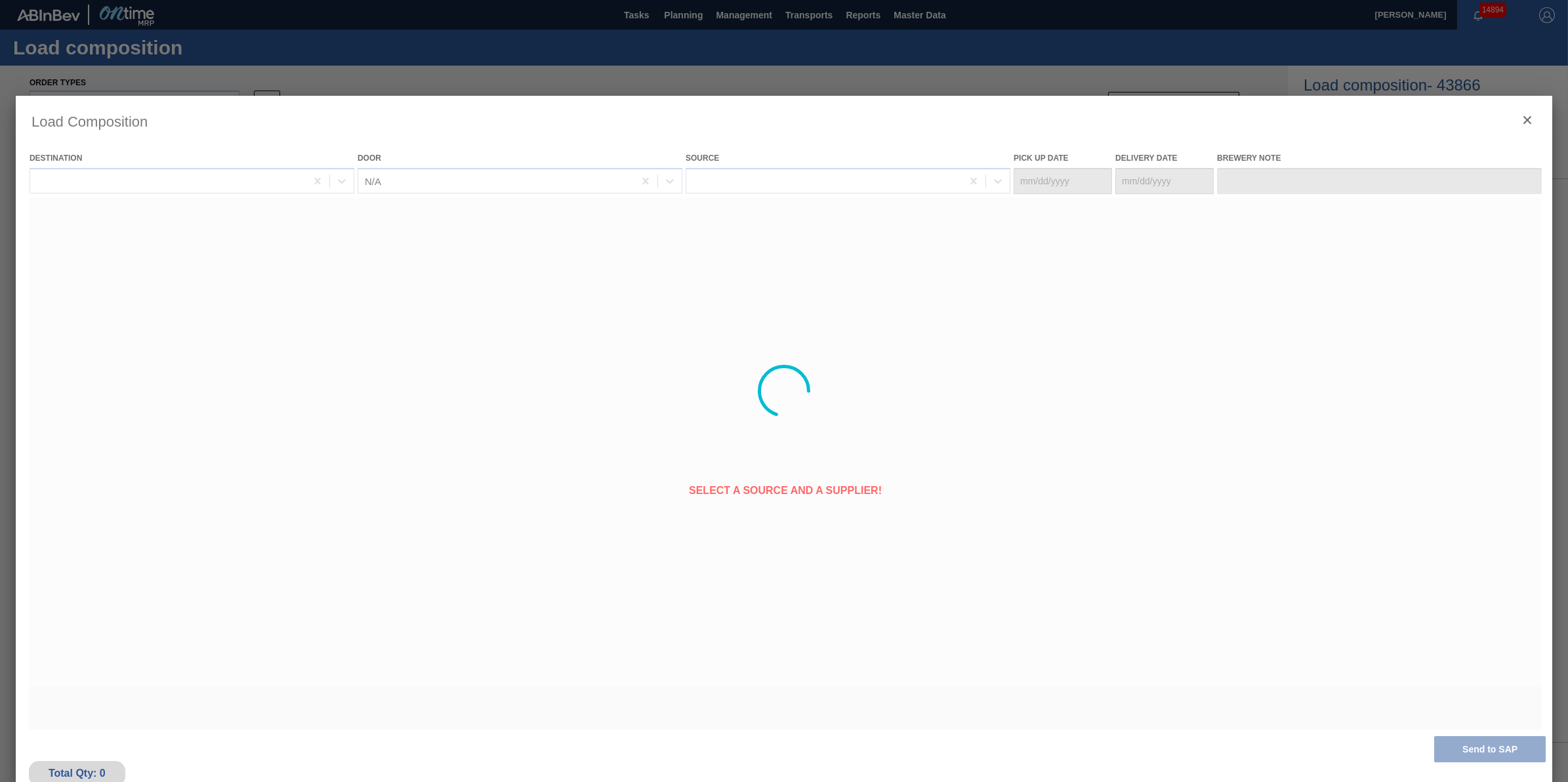
type Date "[DATE]"
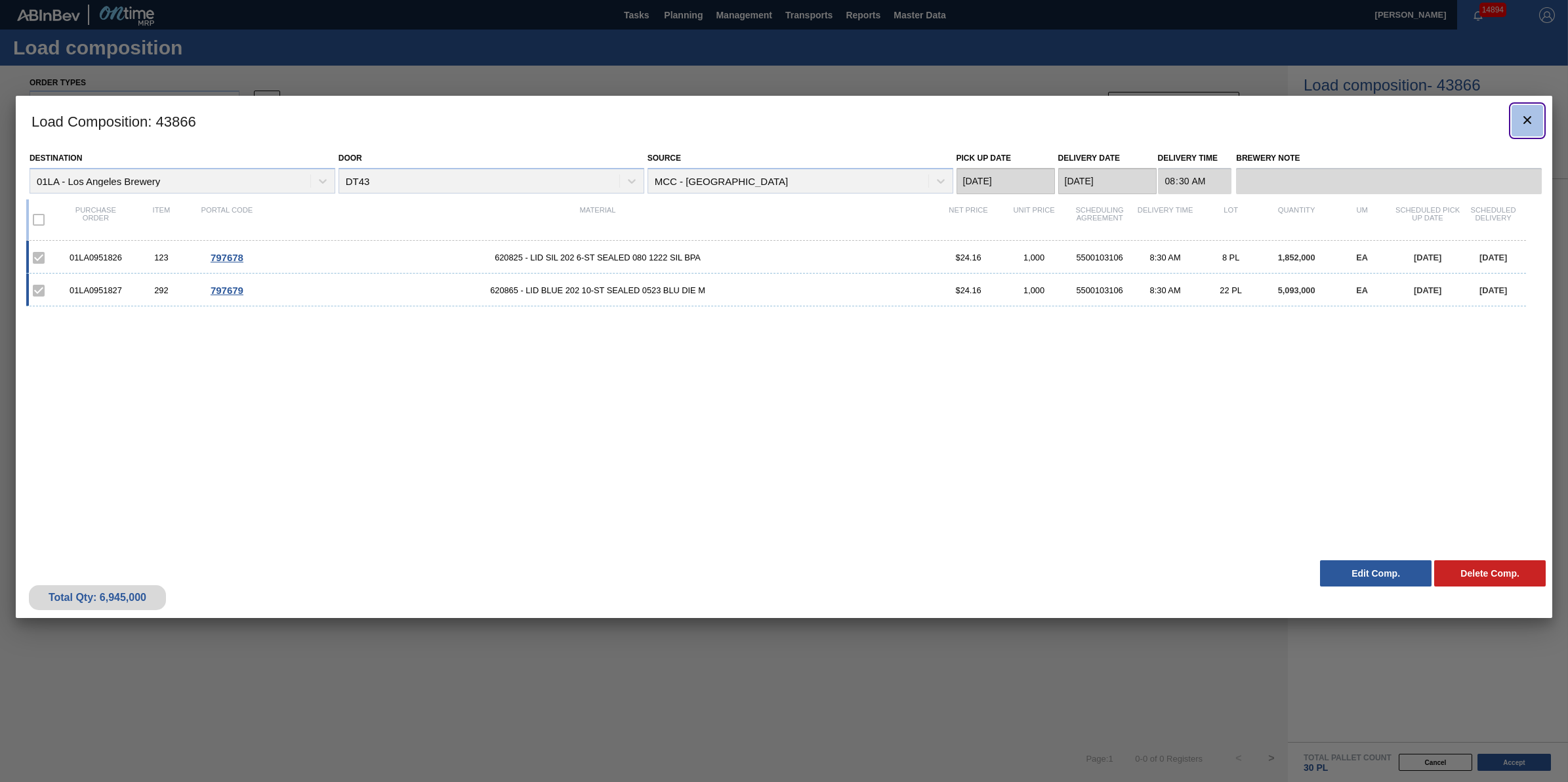
click at [1519, 116] on icon "botão de ícone" at bounding box center [1527, 120] width 16 height 16
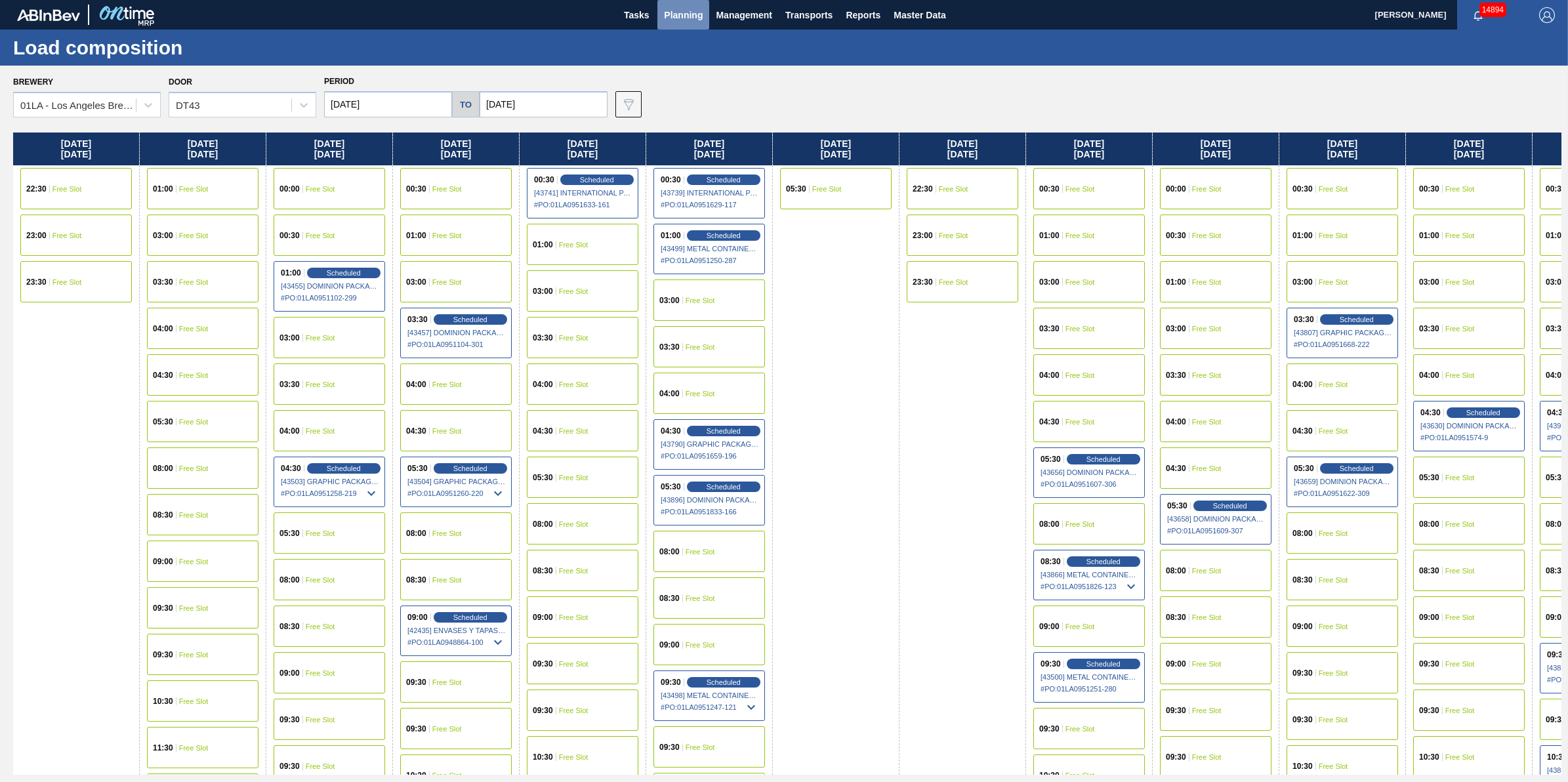
click at [685, 18] on span "Planning" at bounding box center [684, 15] width 39 height 16
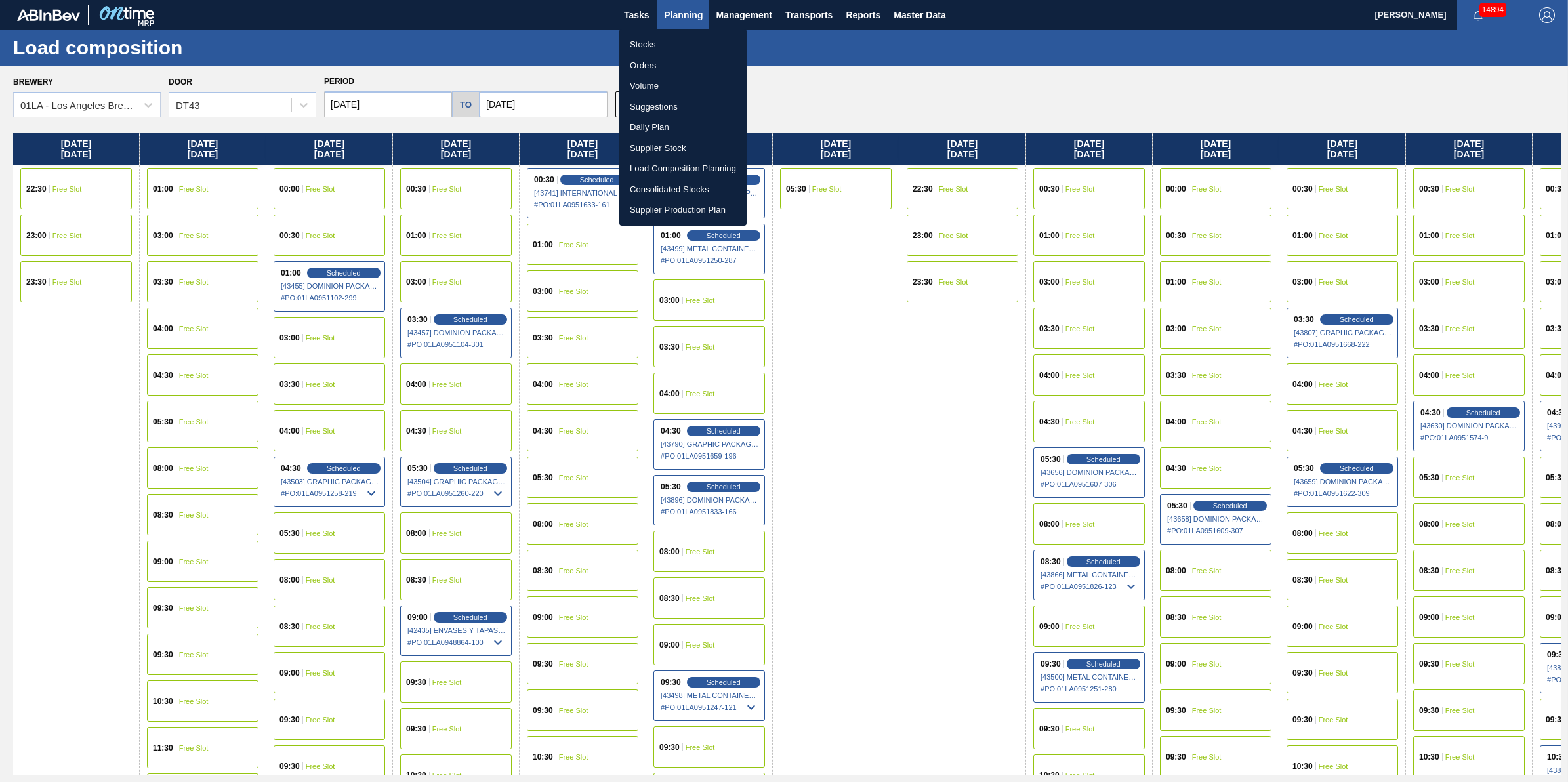
click at [680, 40] on li "Stocks" at bounding box center [683, 44] width 127 height 21
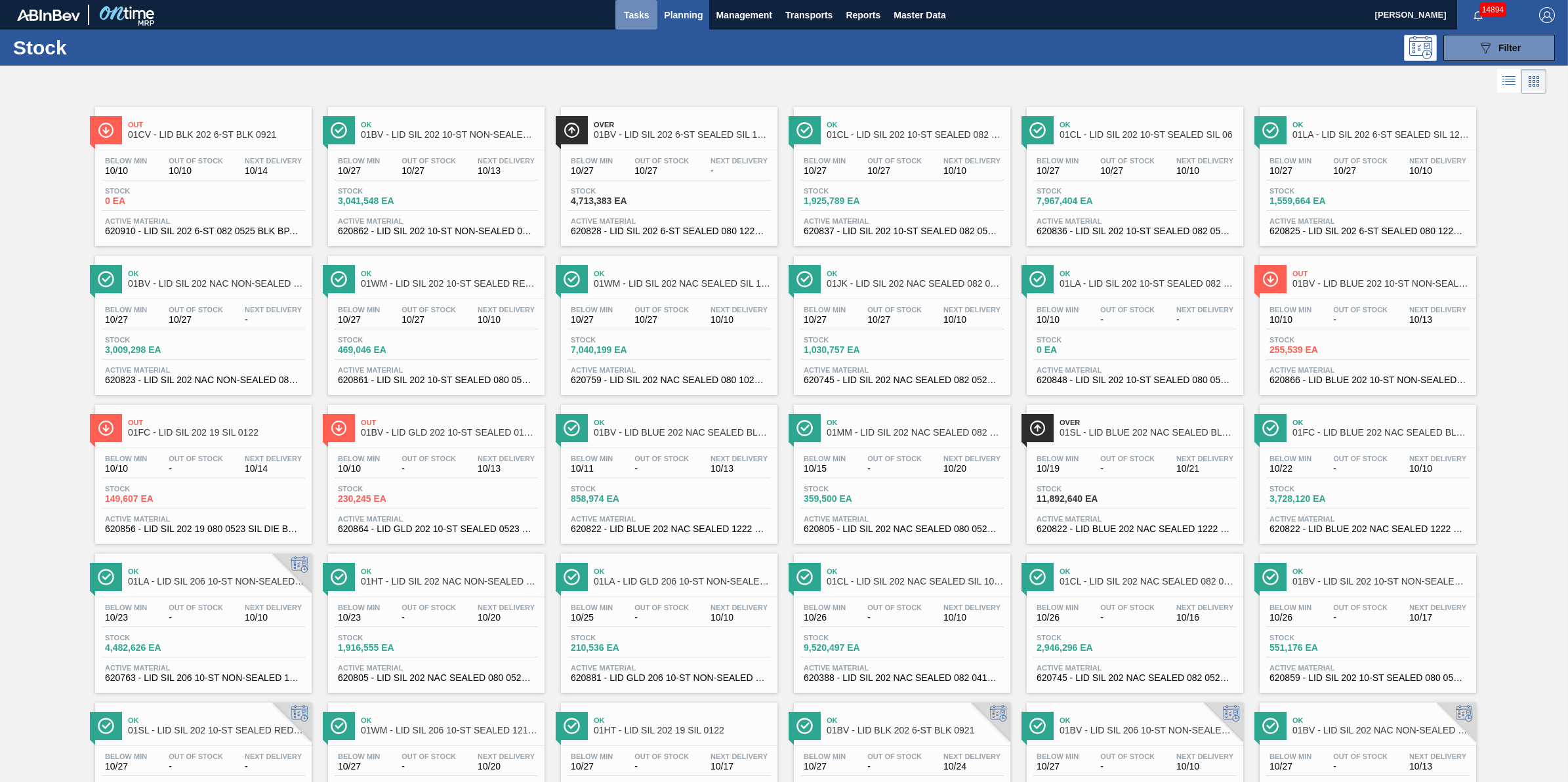
click at [650, 5] on button "Tasks" at bounding box center [637, 15] width 42 height 29
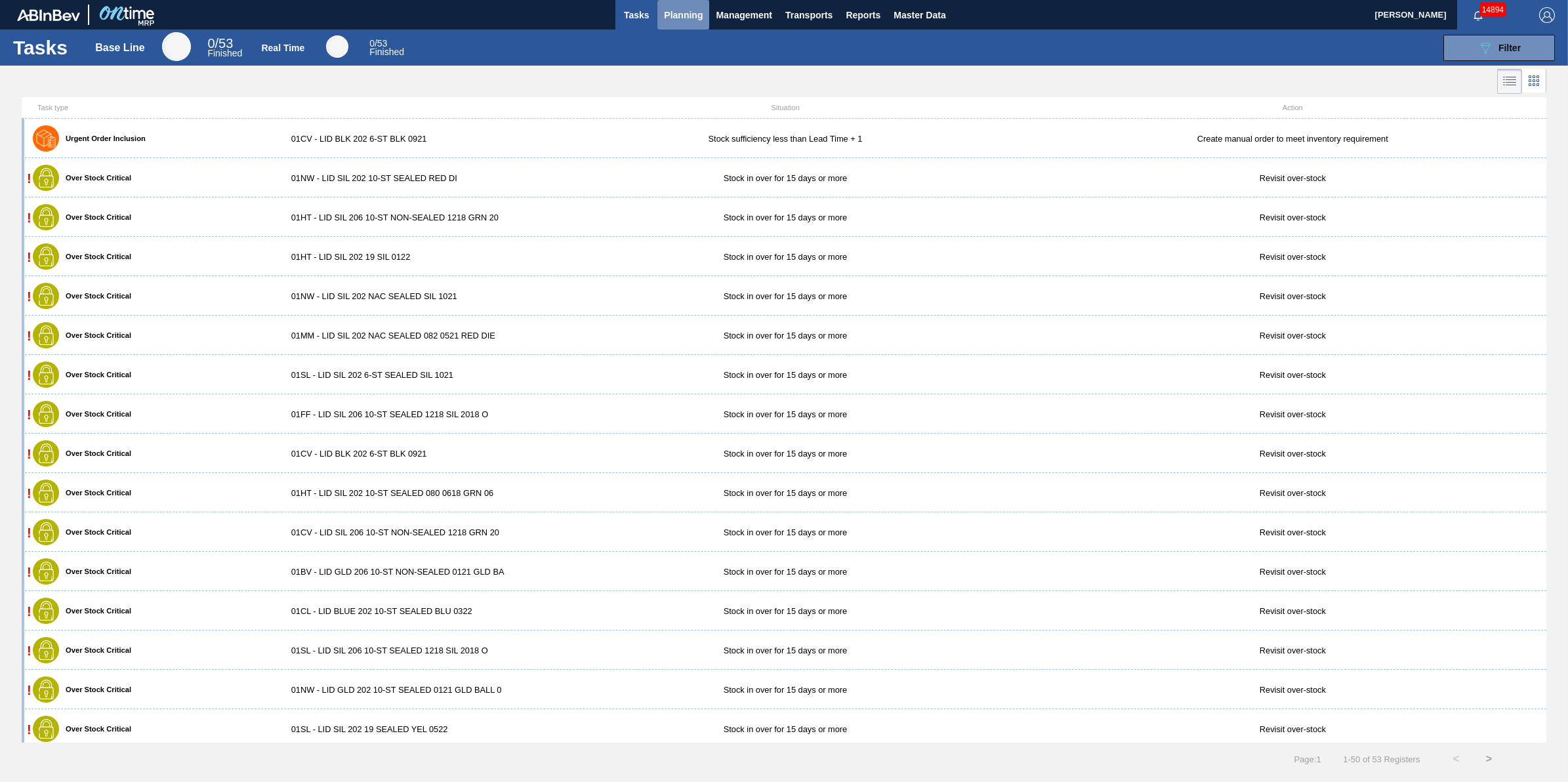
click at [702, 17] on span "Planning" at bounding box center [684, 15] width 39 height 16
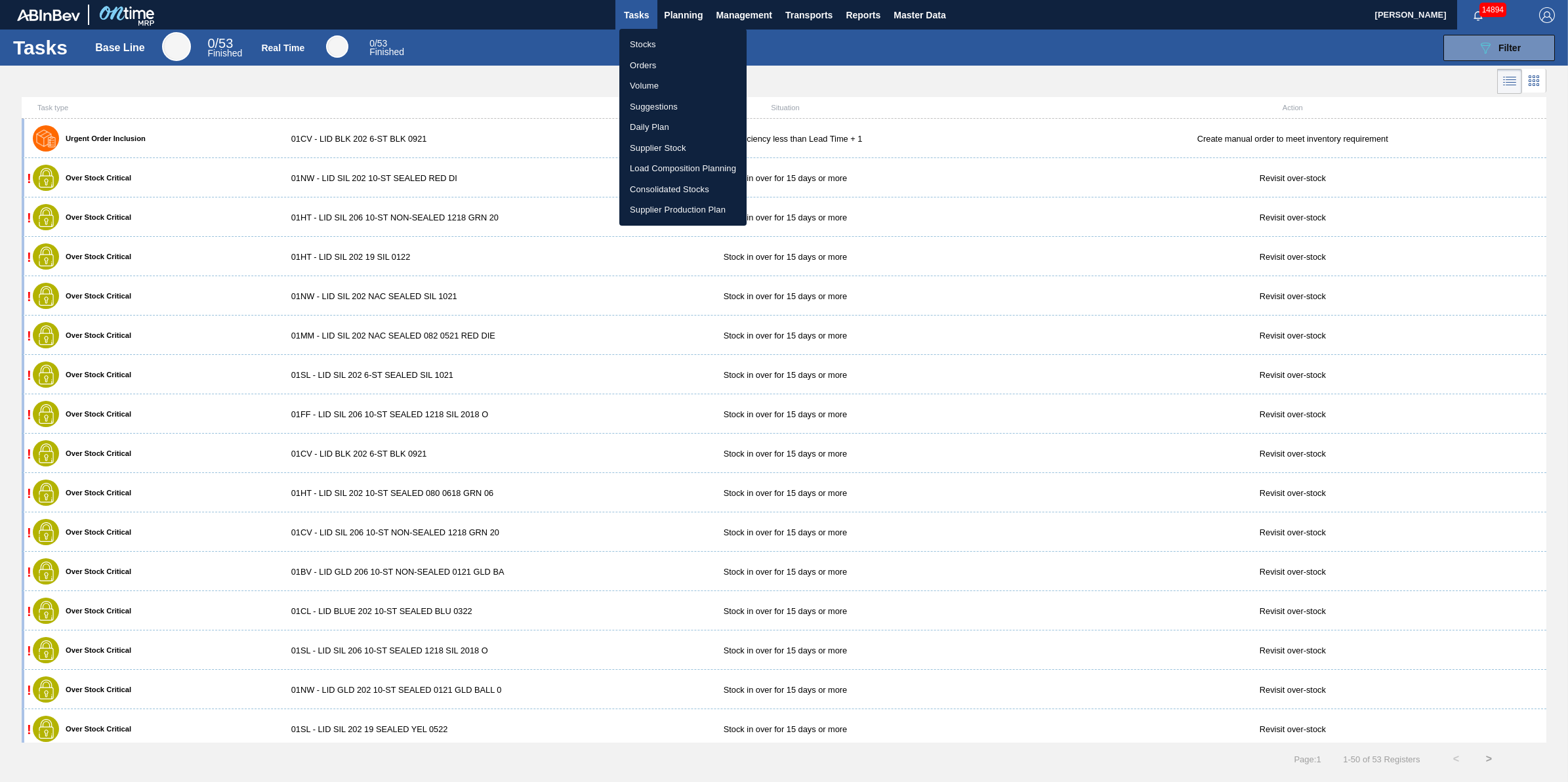
click at [702, 47] on li "Stocks" at bounding box center [683, 44] width 127 height 21
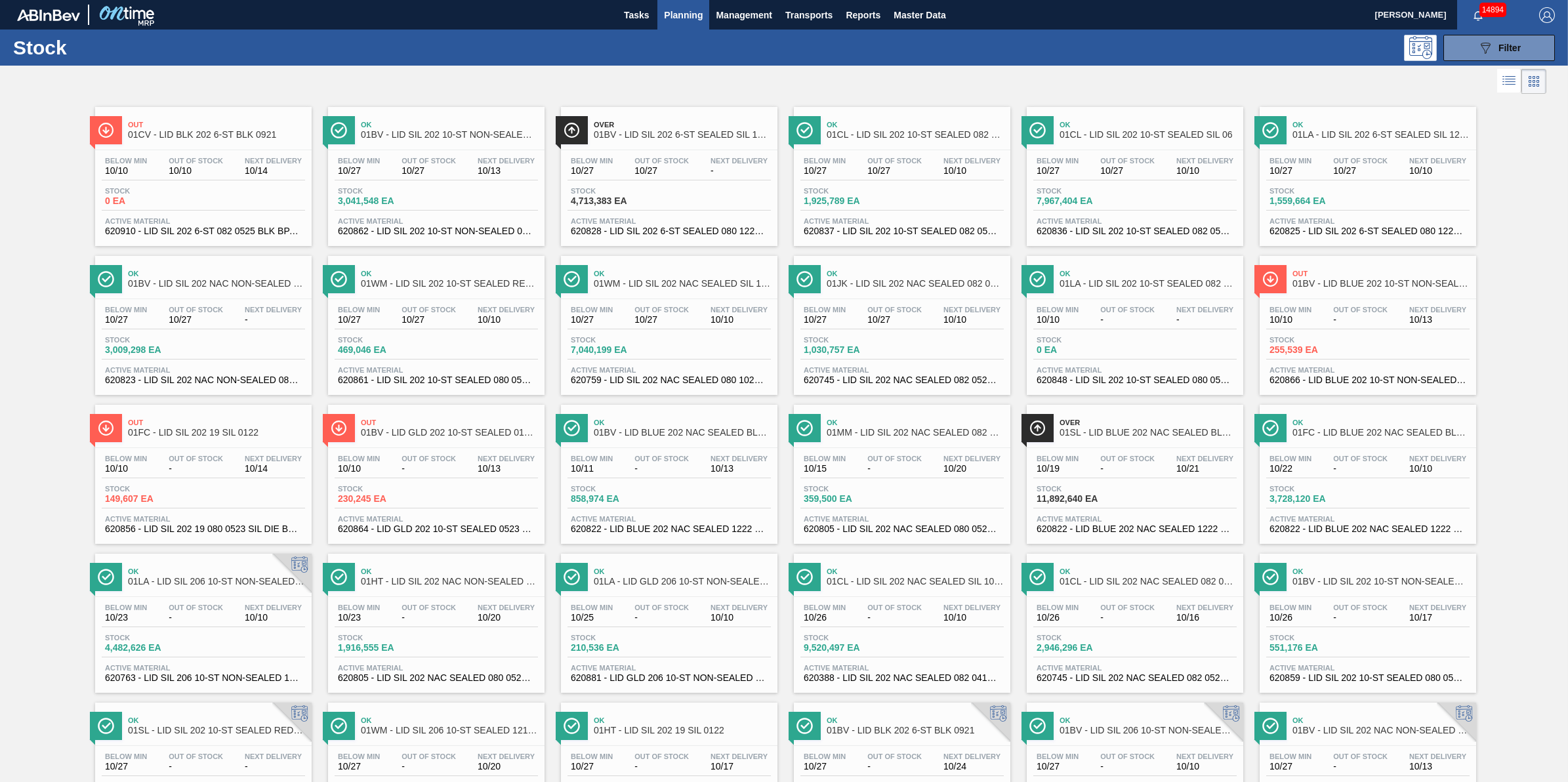
click at [689, 21] on span "Planning" at bounding box center [684, 15] width 39 height 16
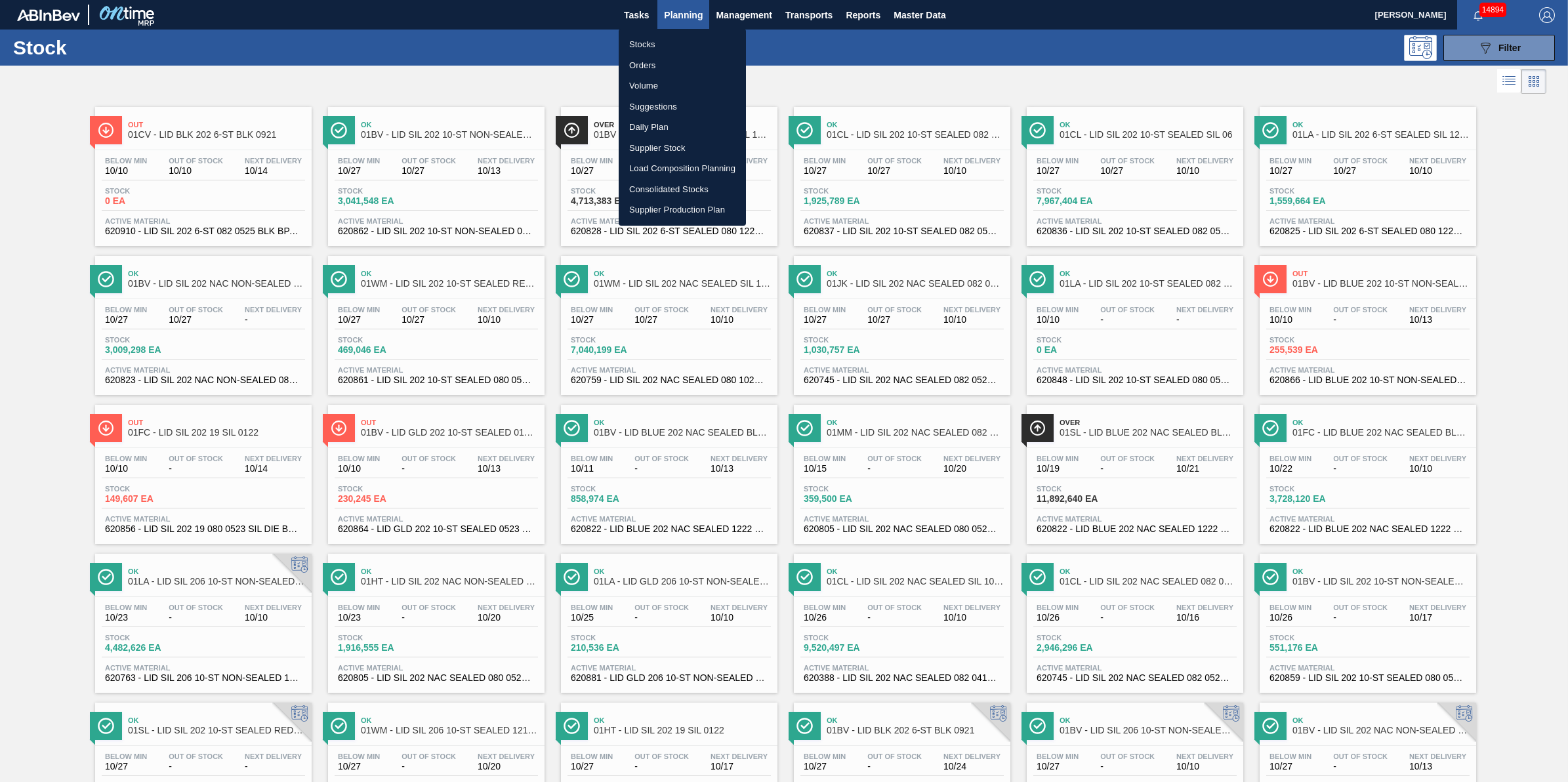
click at [686, 42] on li "Stocks" at bounding box center [682, 44] width 127 height 21
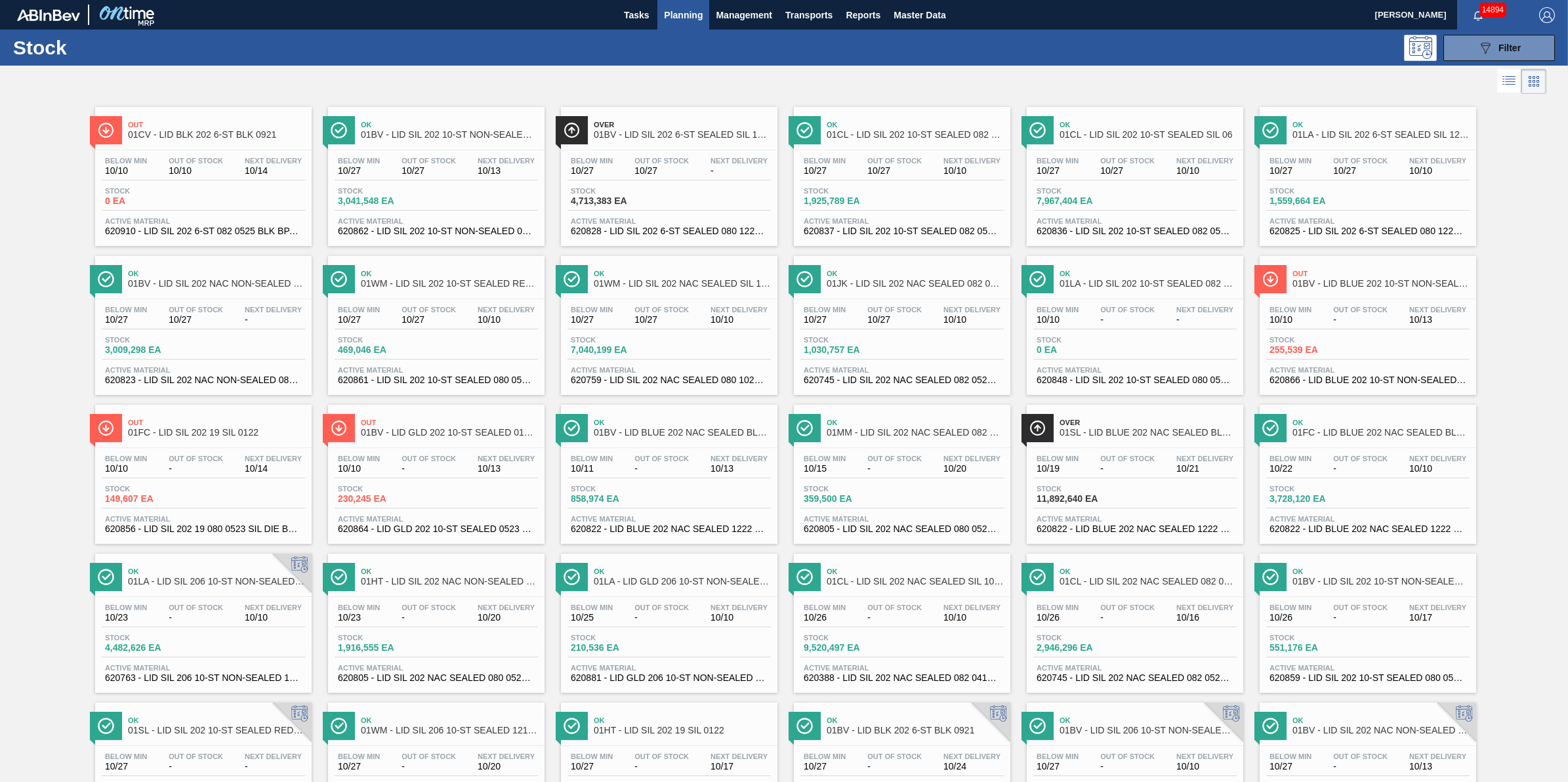
click at [687, 8] on span "Planning" at bounding box center [684, 15] width 39 height 16
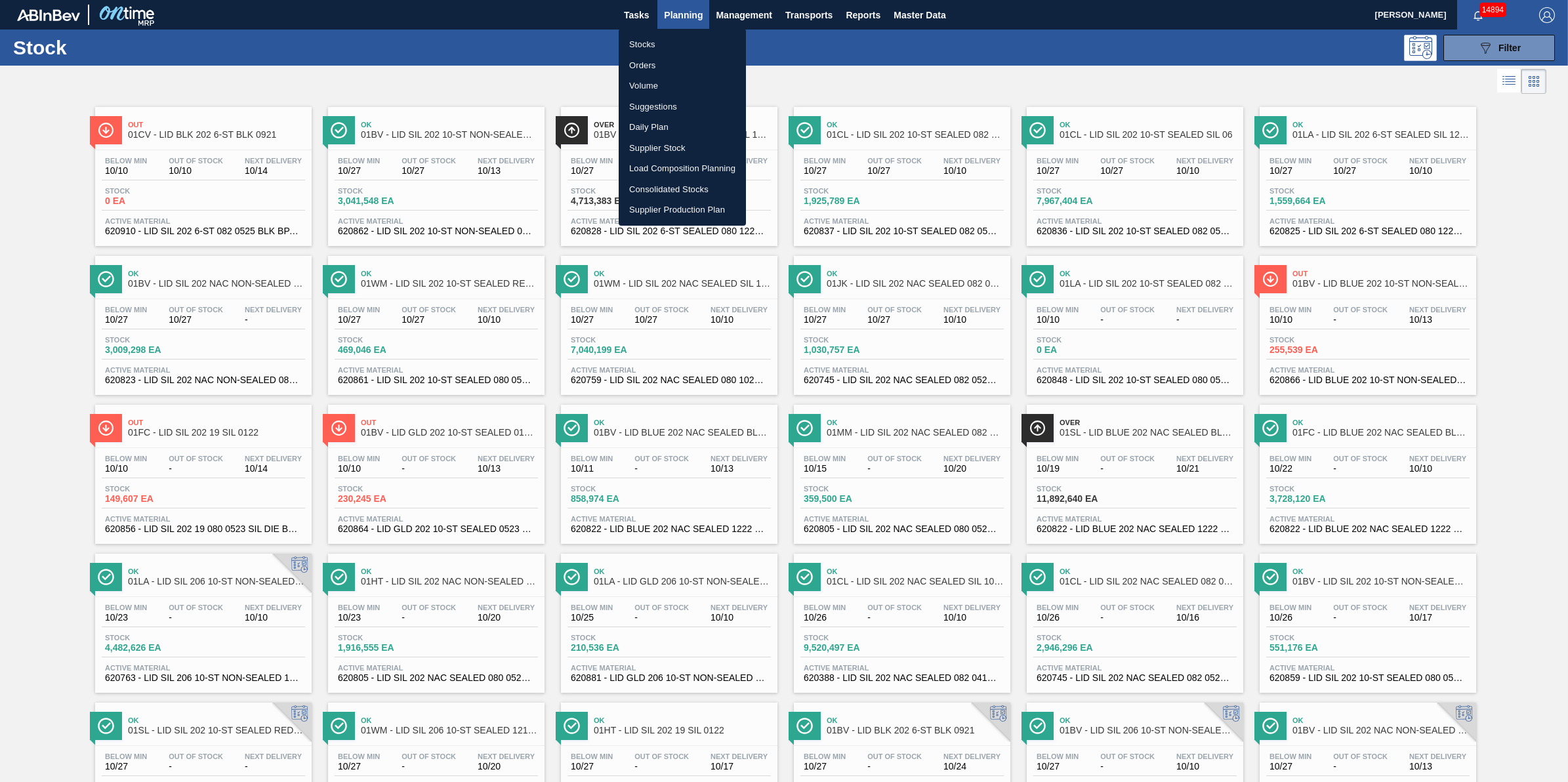
click at [684, 37] on li "Stocks" at bounding box center [682, 44] width 127 height 21
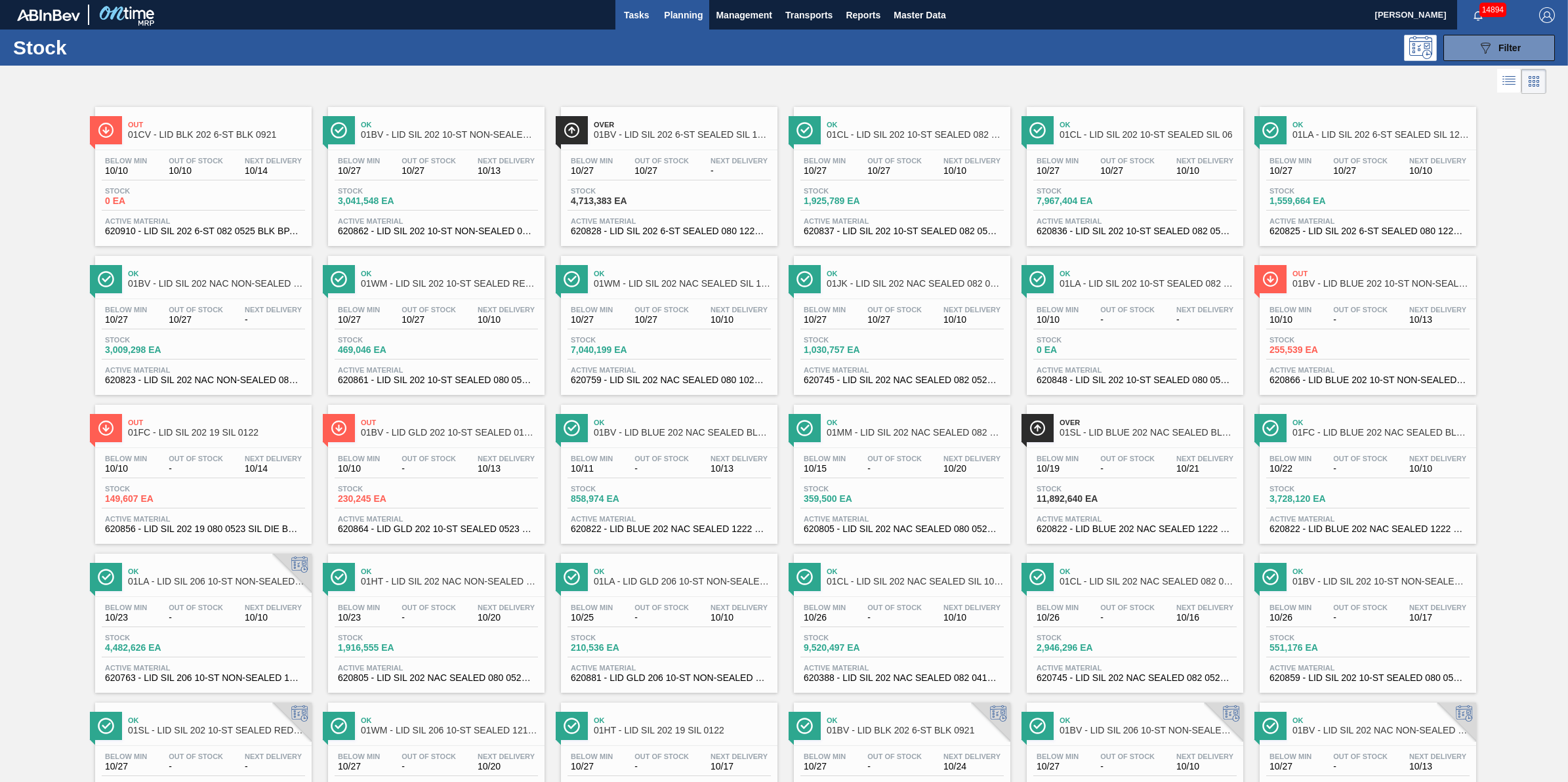
click at [641, 26] on button "Tasks" at bounding box center [637, 15] width 42 height 29
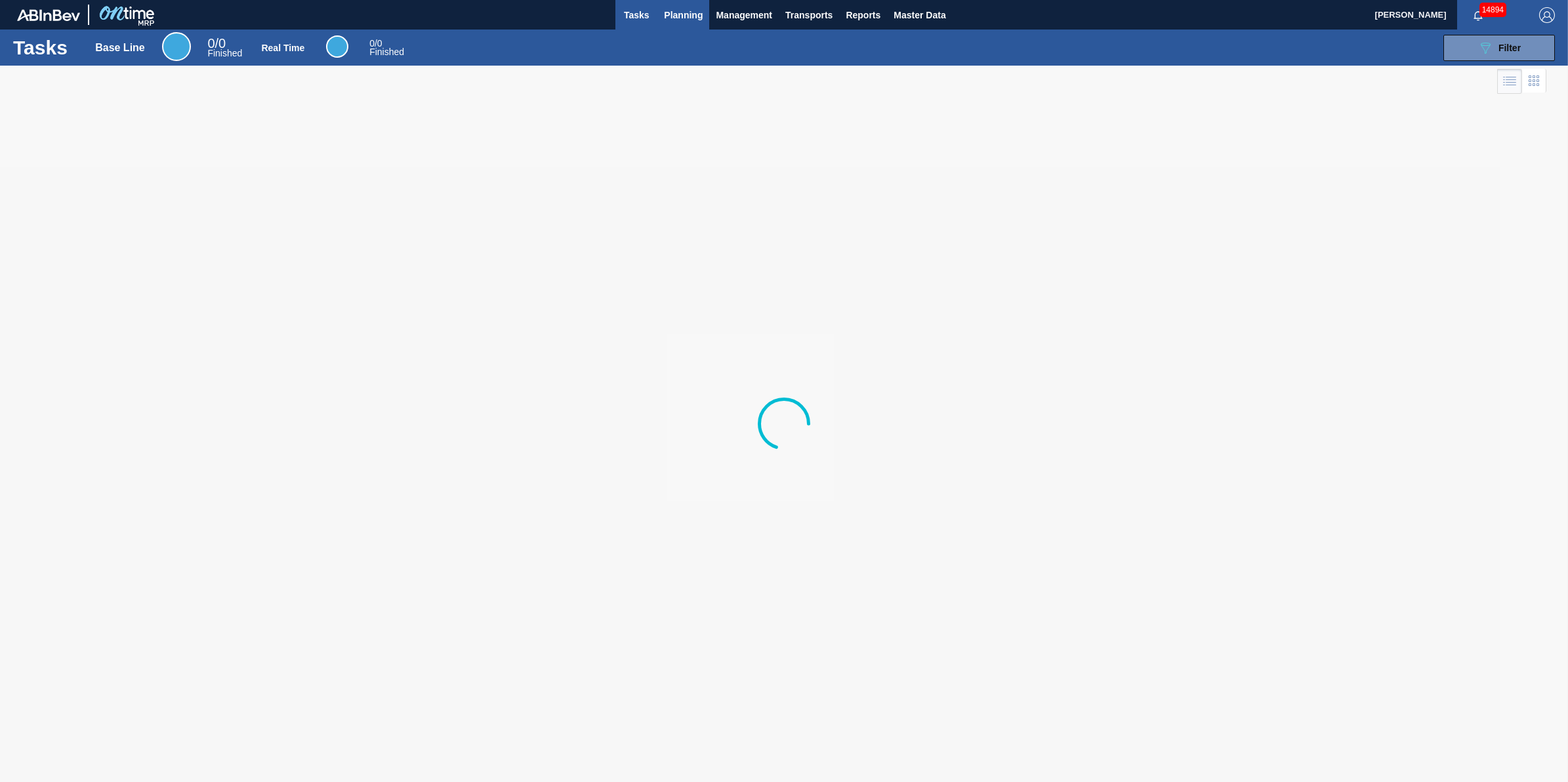
click at [677, 15] on span "Planning" at bounding box center [684, 15] width 39 height 16
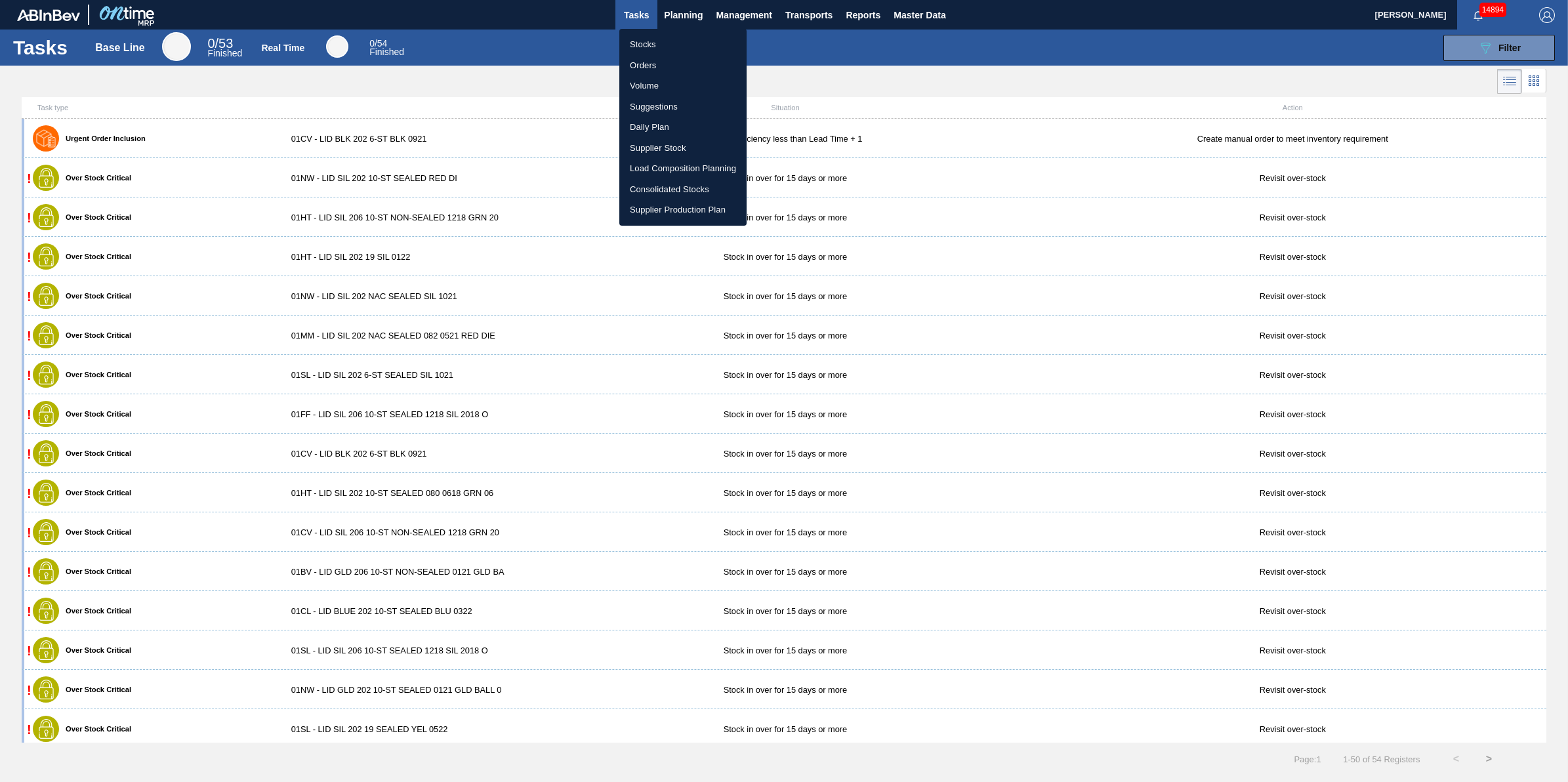
click at [671, 41] on li "Stocks" at bounding box center [683, 44] width 127 height 21
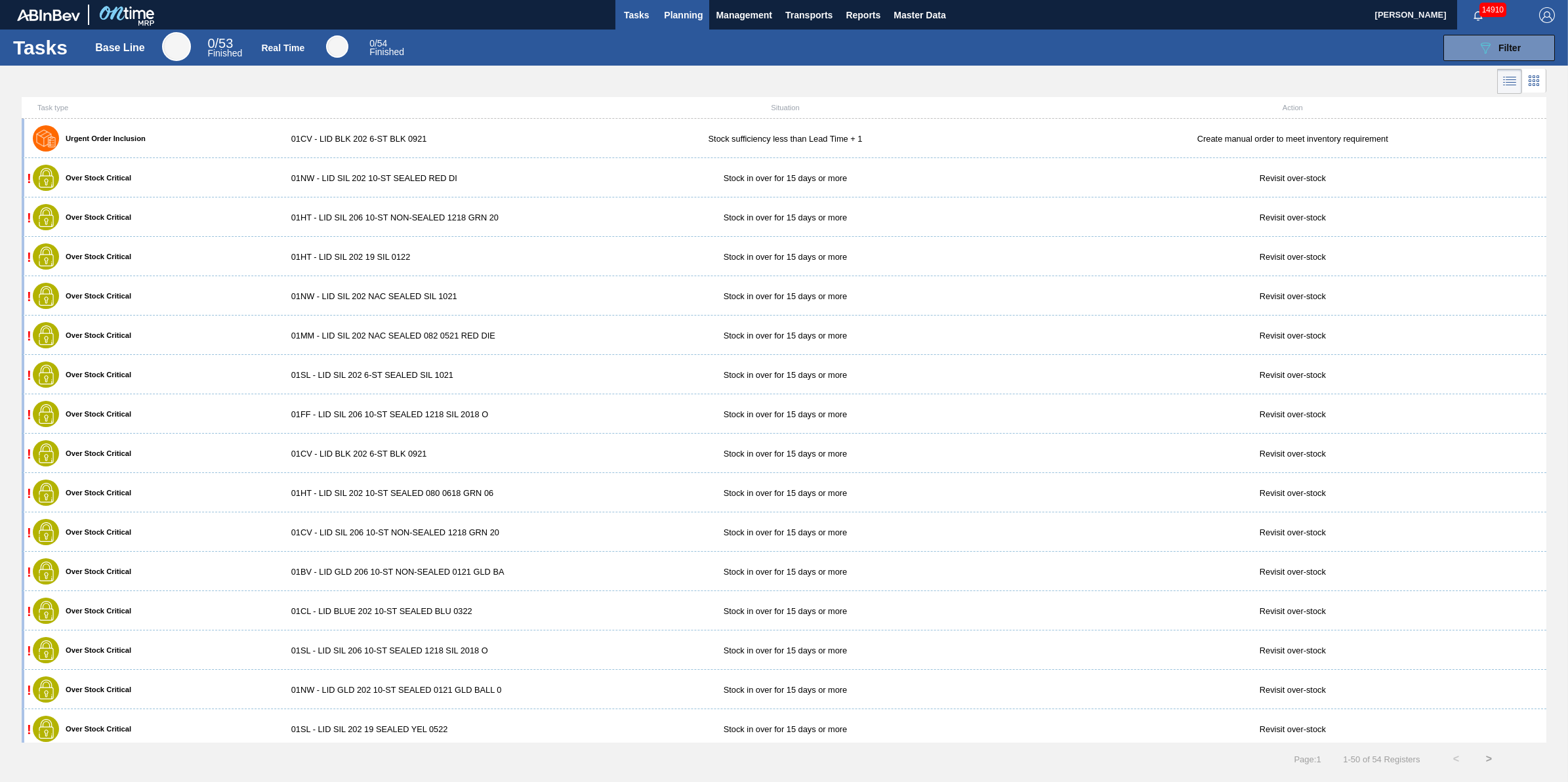
click at [678, 6] on button "Planning" at bounding box center [683, 15] width 52 height 29
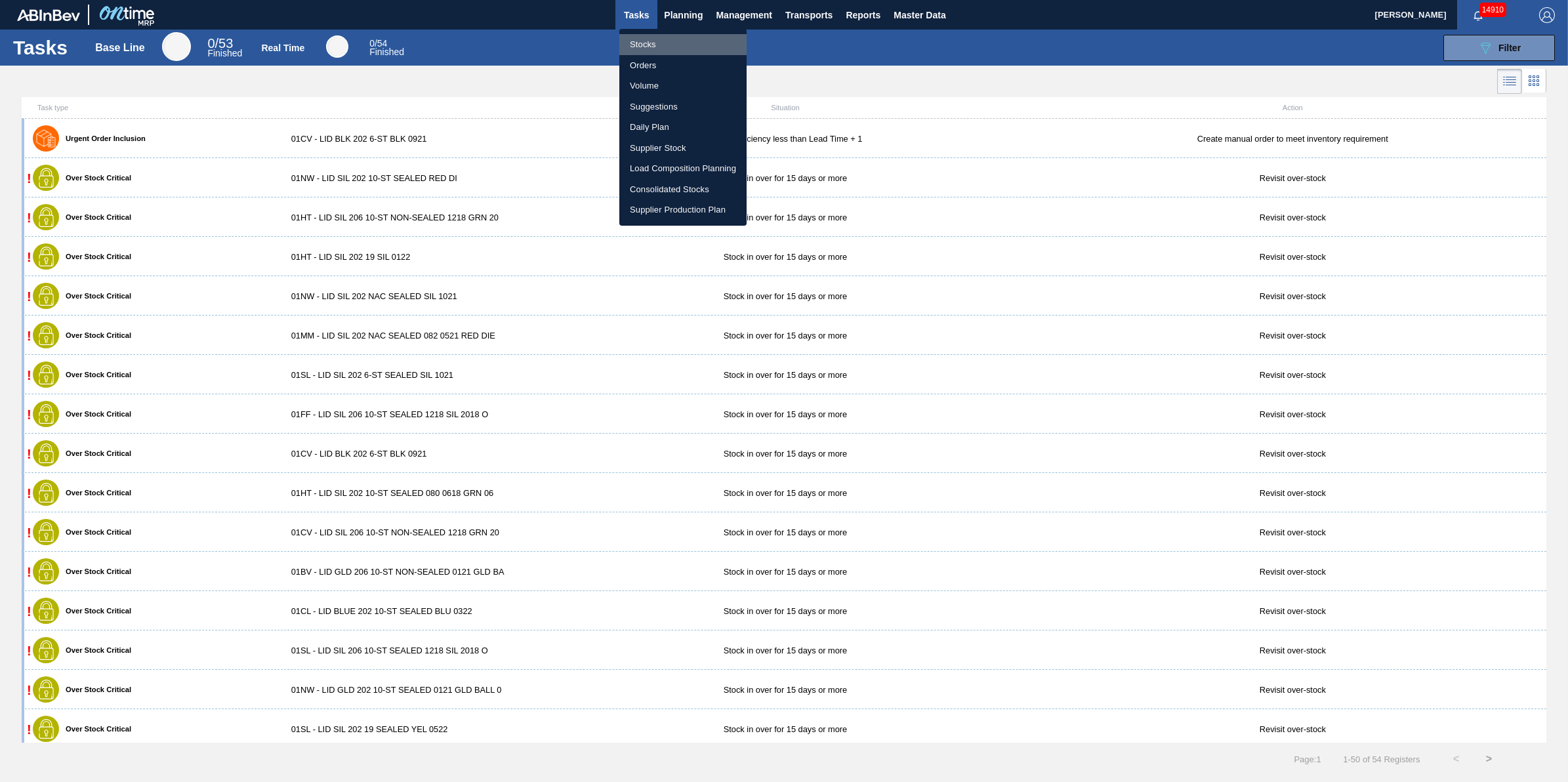
click at [677, 41] on li "Stocks" at bounding box center [683, 44] width 127 height 21
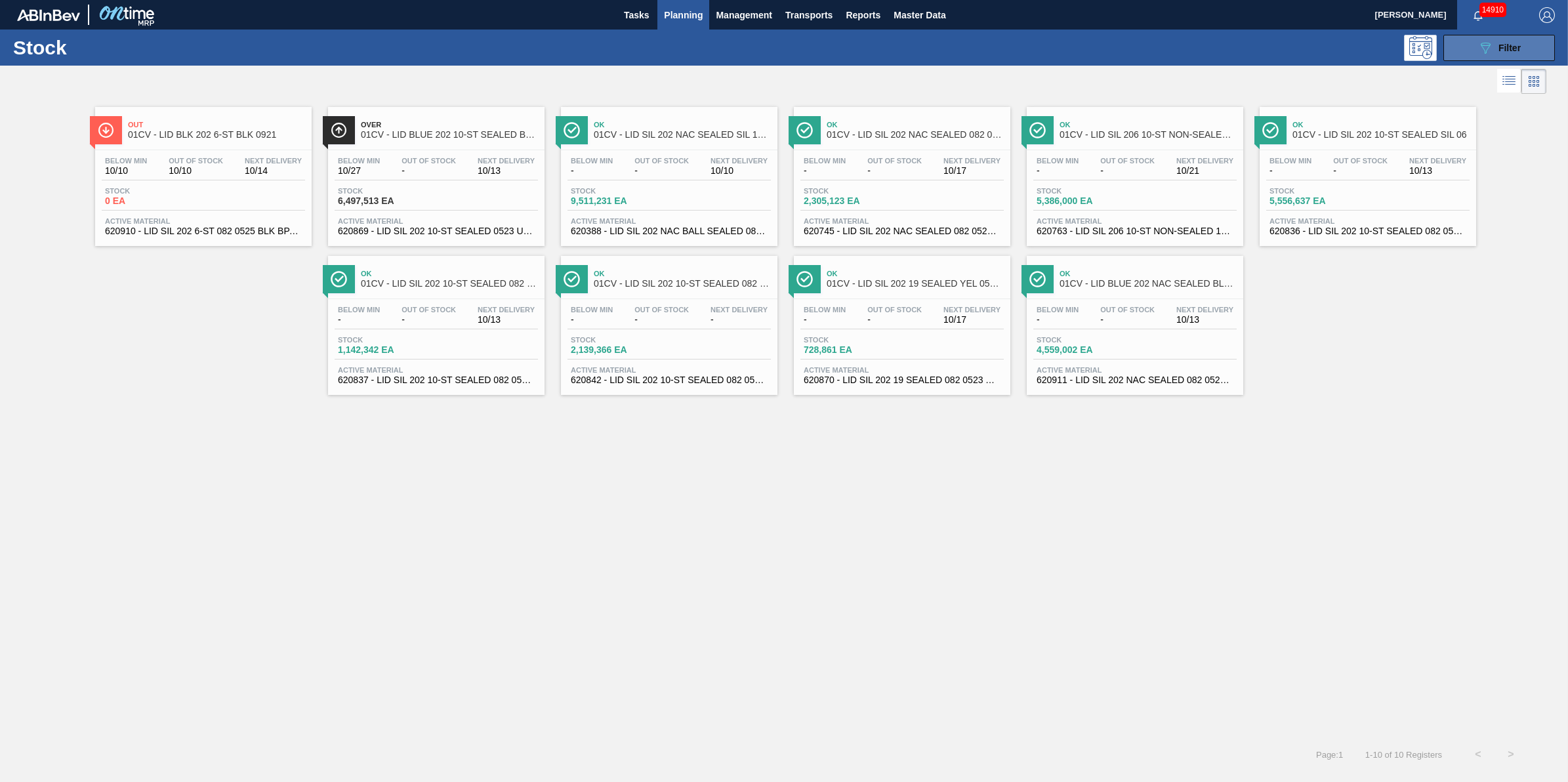
click at [1543, 37] on button "089F7B8B-B2A5-4AFE-B5C0-19BA573D28AC Filter" at bounding box center [1498, 48] width 111 height 26
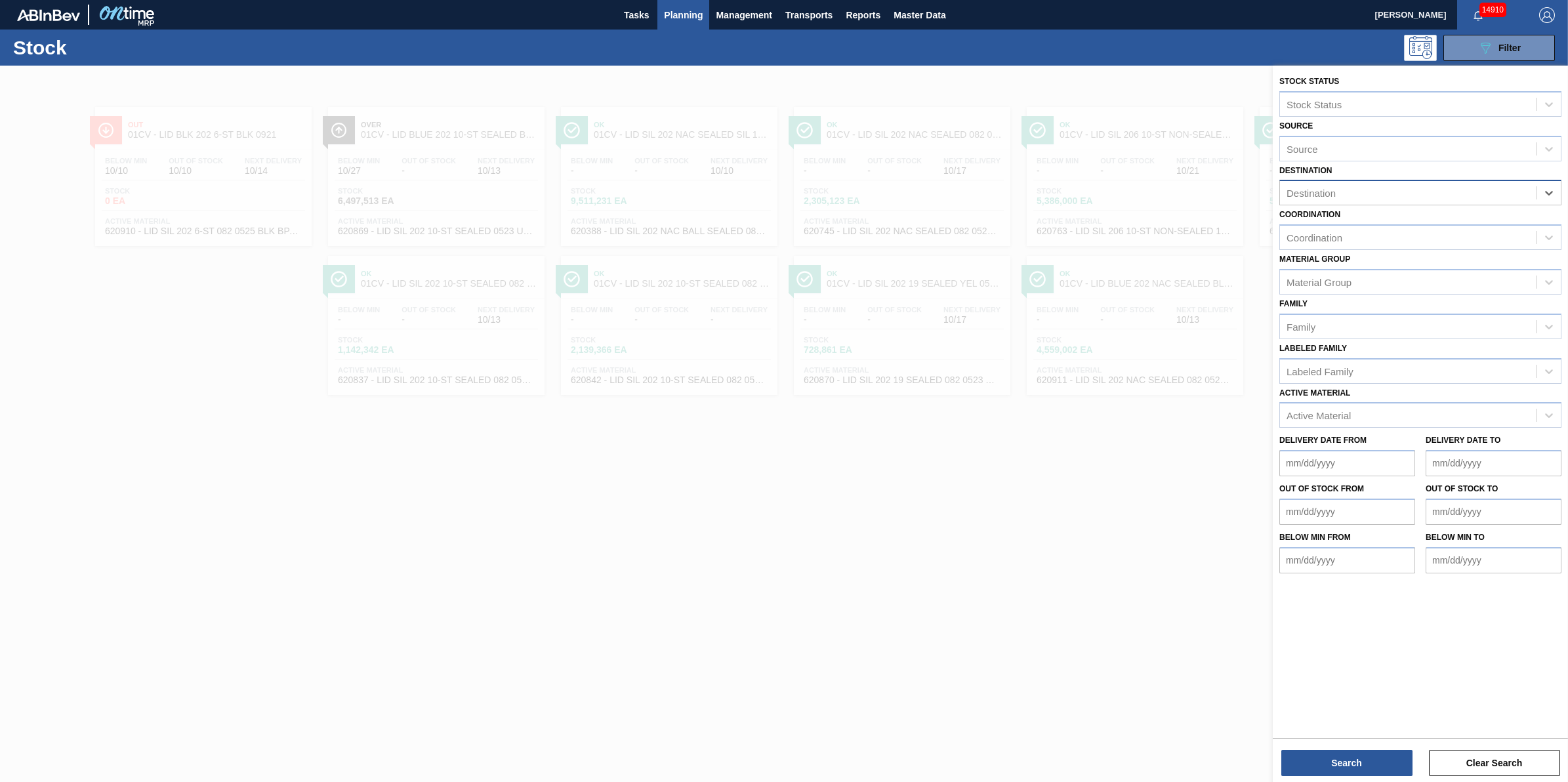
click at [1504, 194] on div "Destination" at bounding box center [1408, 193] width 256 height 19
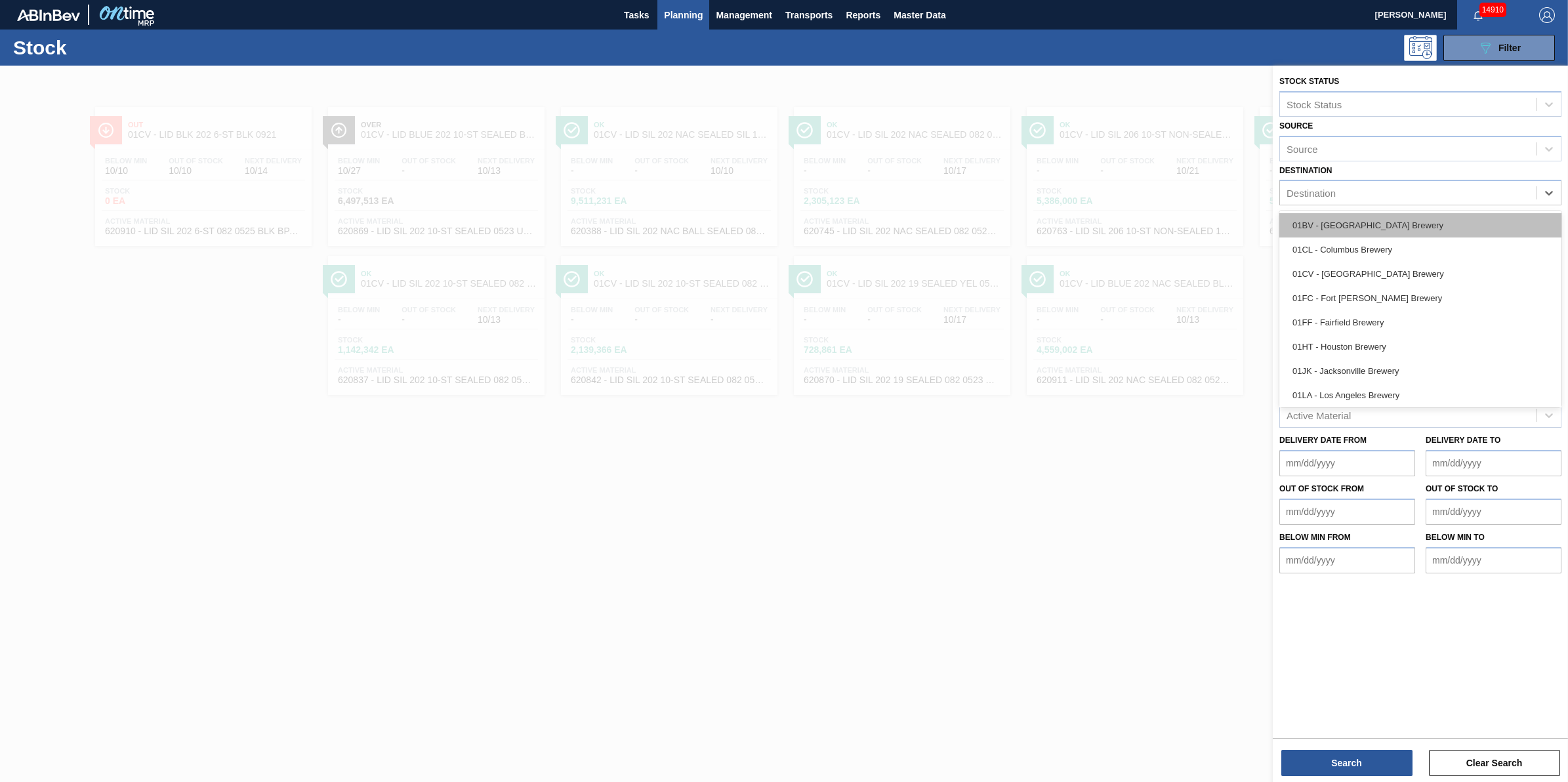
click at [1466, 229] on div "01BV - [GEOGRAPHIC_DATA] Brewery" at bounding box center [1420, 225] width 282 height 24
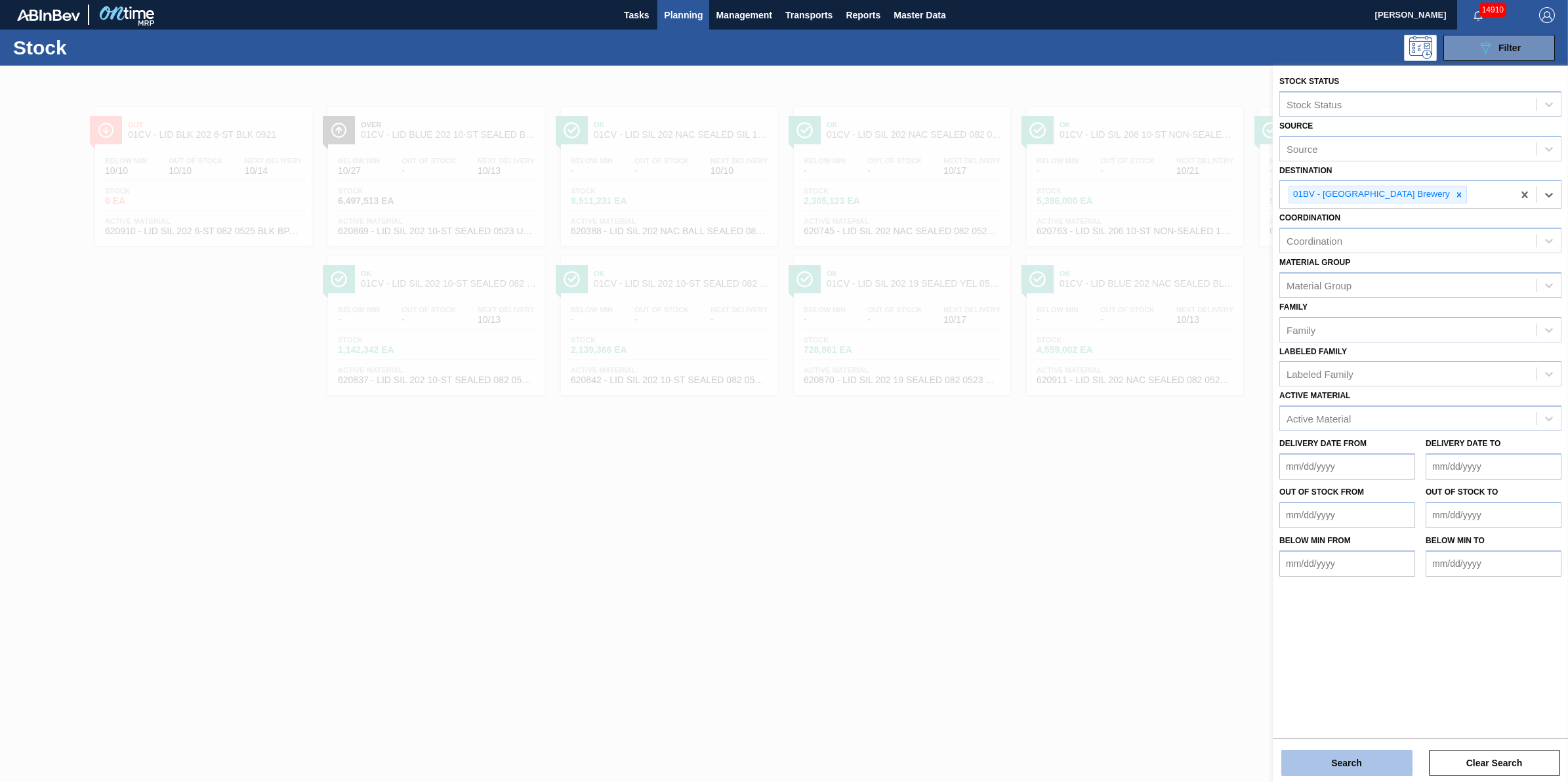
click at [1323, 758] on button "Search" at bounding box center [1347, 763] width 131 height 26
